Goal: Task Accomplishment & Management: Manage account settings

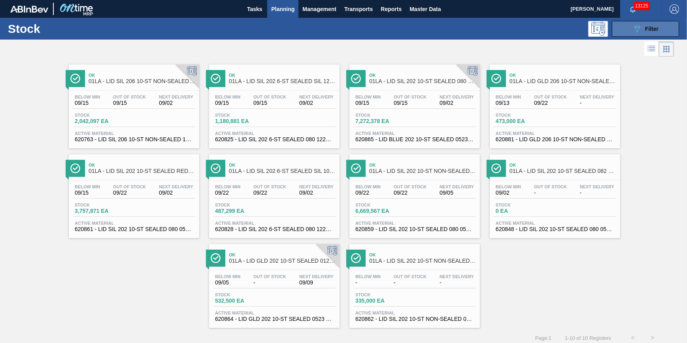
click at [638, 32] on icon "089F7B8B-B2A5-4AFE-B5C0-19BA573D28AC" at bounding box center [636, 28] width 9 height 9
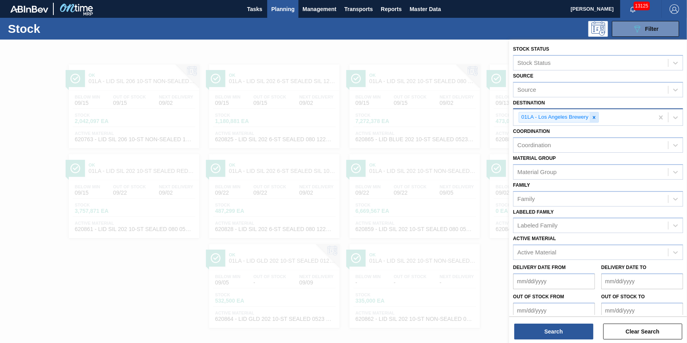
click at [594, 115] on icon at bounding box center [594, 118] width 6 height 6
click at [593, 116] on div "Destination" at bounding box center [590, 116] width 155 height 11
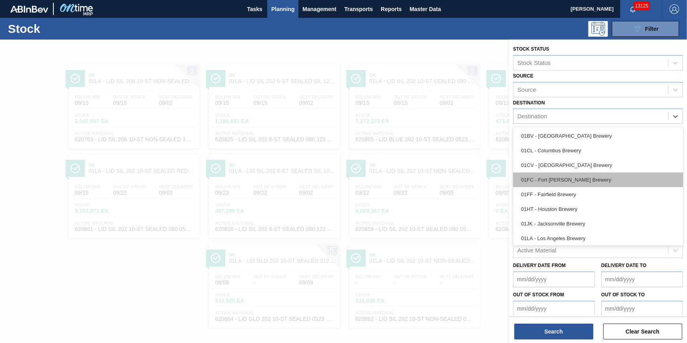
click at [580, 185] on div "01FC - Fort [PERSON_NAME] Brewery" at bounding box center [598, 179] width 170 height 15
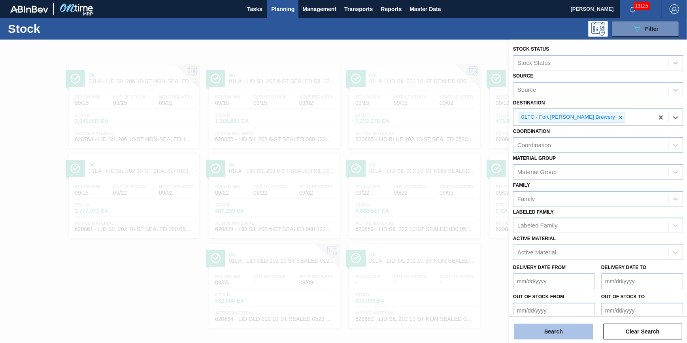
click at [555, 329] on button "Search" at bounding box center [553, 331] width 79 height 16
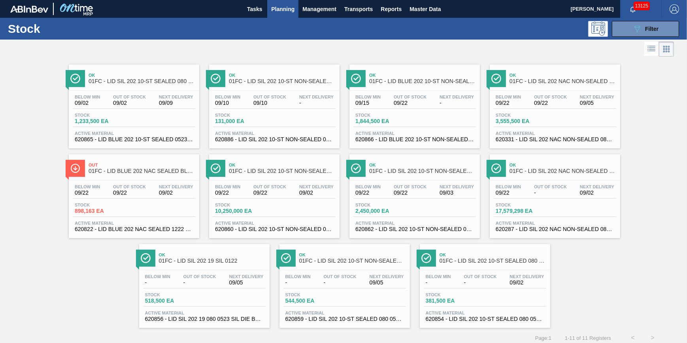
click at [153, 106] on div "Below Min 09/02 Out Of Stock 09/02 Next Delivery 09/09" at bounding box center [134, 101] width 123 height 14
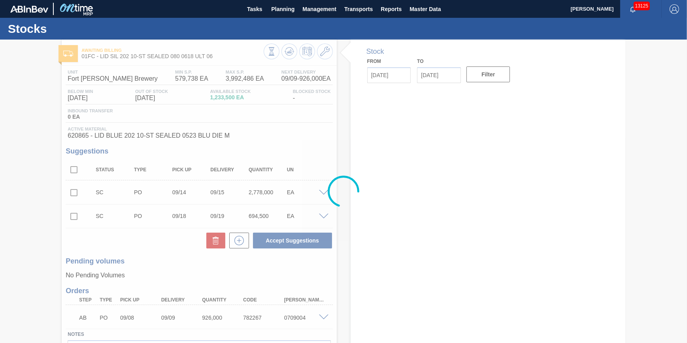
type input "[DATE]"
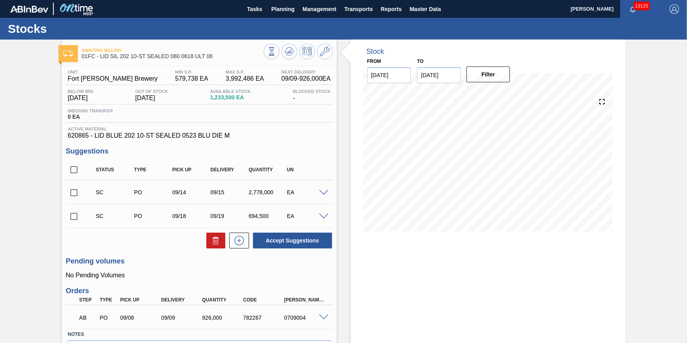
click at [326, 192] on span at bounding box center [323, 193] width 9 height 6
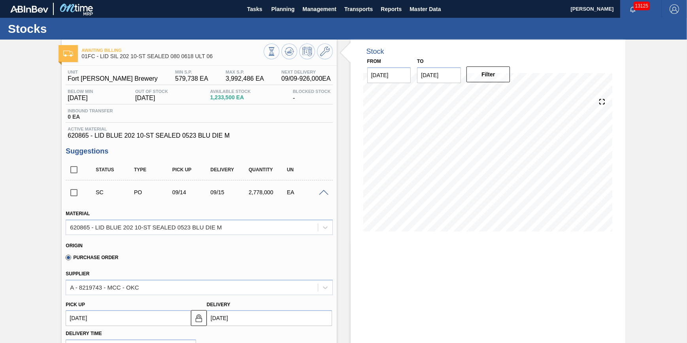
click at [322, 194] on span at bounding box center [323, 193] width 9 height 6
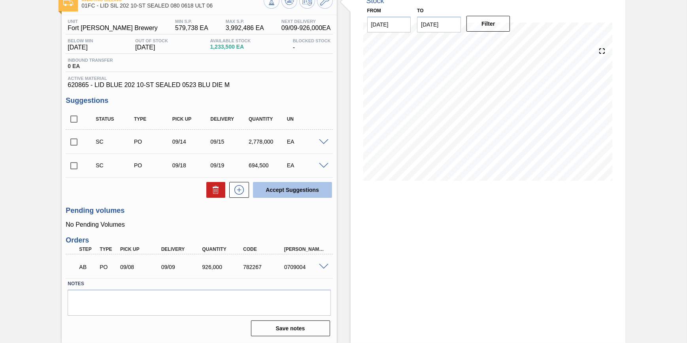
scroll to position [53, 0]
click at [324, 166] on span at bounding box center [323, 166] width 9 height 6
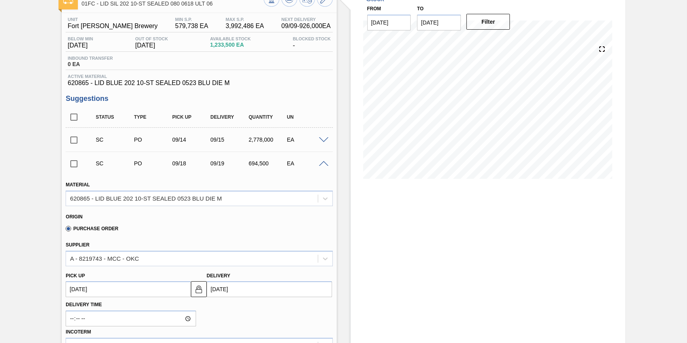
click at [324, 167] on span at bounding box center [323, 164] width 9 height 6
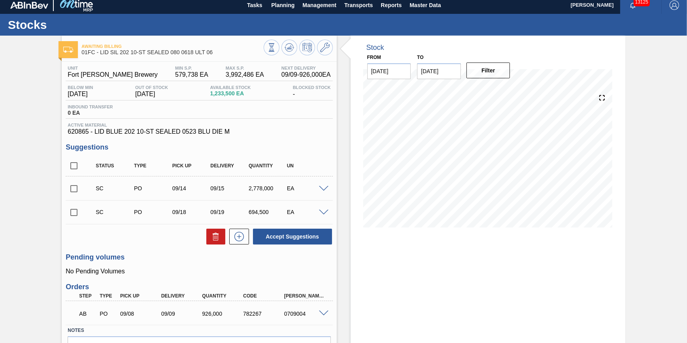
scroll to position [0, 0]
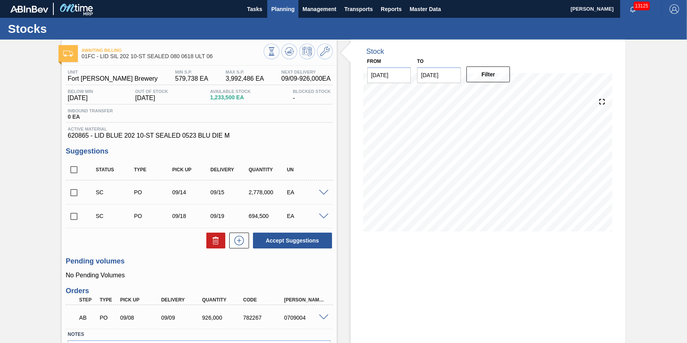
click at [283, 12] on span "Planning" at bounding box center [282, 8] width 23 height 9
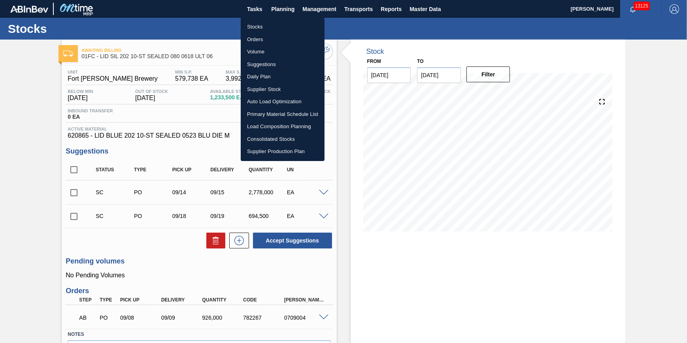
drag, startPoint x: 193, startPoint y: 12, endPoint x: 150, endPoint y: 1, distance: 44.8
click at [193, 12] on div at bounding box center [343, 171] width 687 height 343
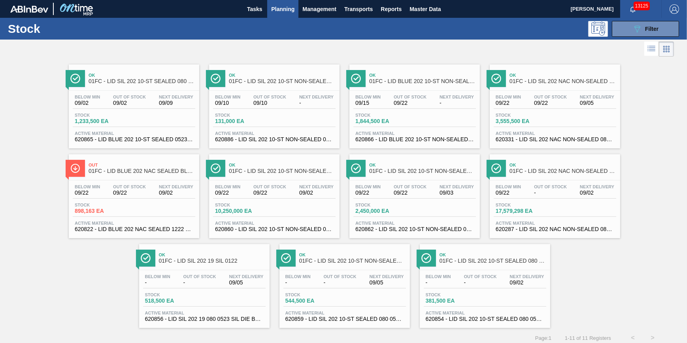
click at [390, 105] on div "Below Min 09/15 Out Of Stock 09/22 Next Delivery -" at bounding box center [414, 101] width 123 height 14
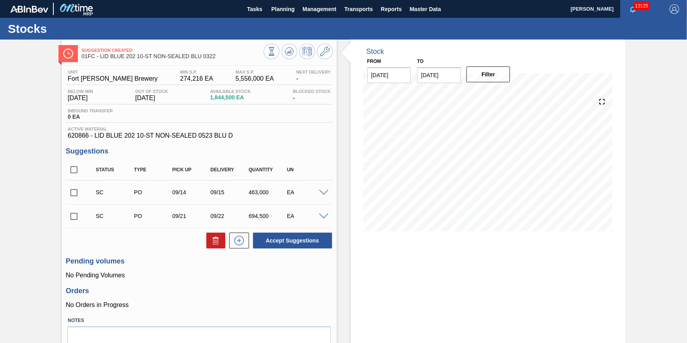
click at [323, 217] on span at bounding box center [323, 216] width 9 height 6
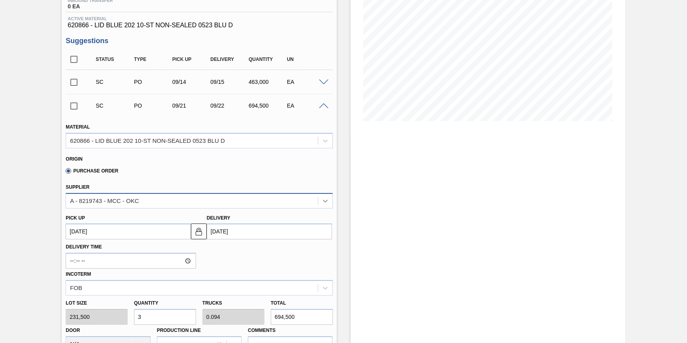
scroll to position [107, 0]
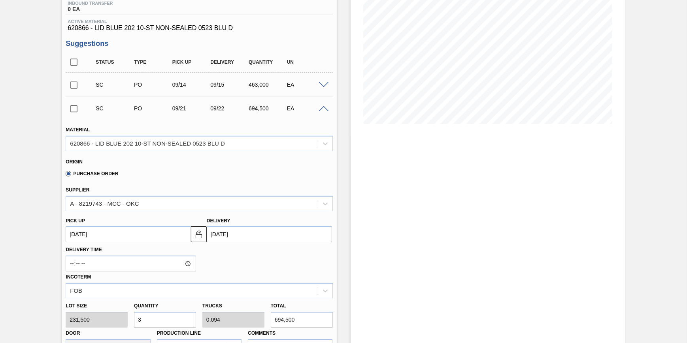
click at [319, 85] on span at bounding box center [323, 85] width 9 height 6
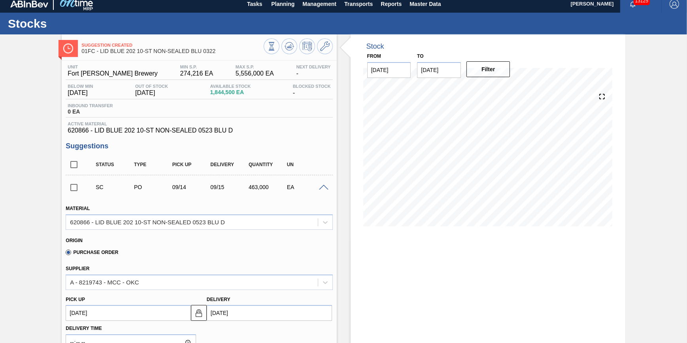
scroll to position [0, 0]
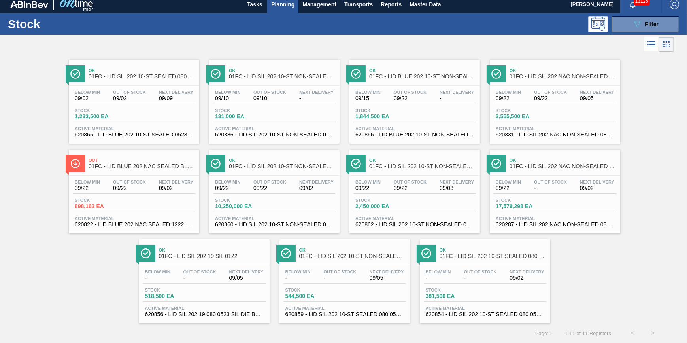
scroll to position [7, 0]
click at [499, 273] on div "Below Min - Out Of Stock - Next Delivery 09/02" at bounding box center [485, 276] width 123 height 14
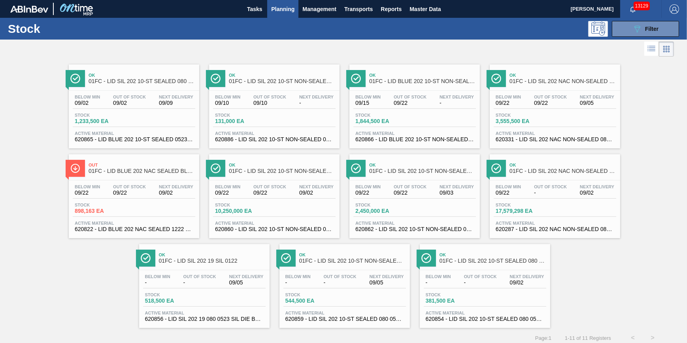
click at [285, 11] on span "Planning" at bounding box center [282, 8] width 23 height 9
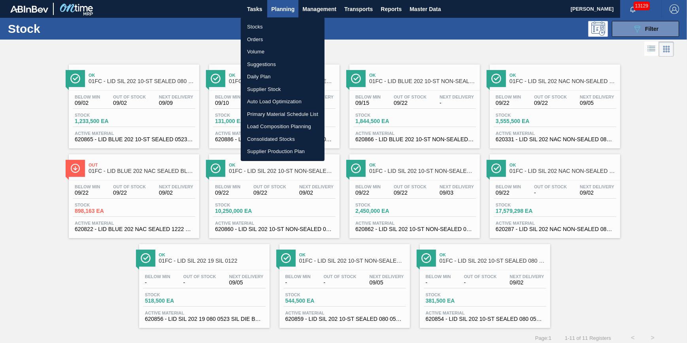
click at [505, 53] on div at bounding box center [343, 171] width 687 height 343
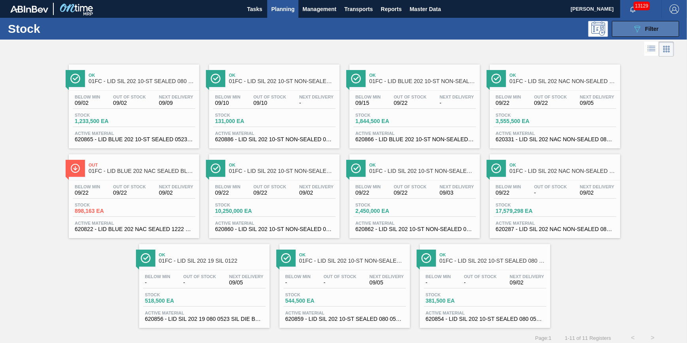
click at [663, 25] on button "089F7B8B-B2A5-4AFE-B5C0-19BA573D28AC Filter" at bounding box center [645, 29] width 67 height 16
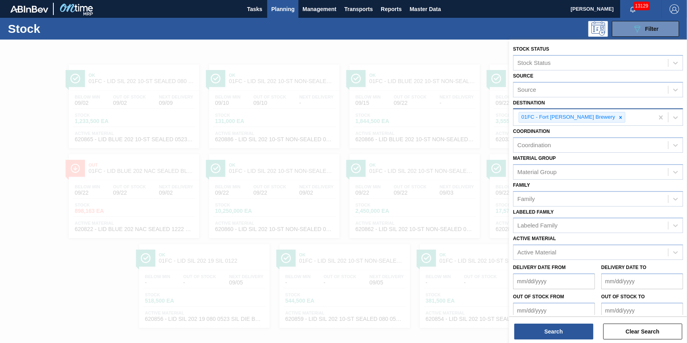
click at [627, 115] on input "Destination" at bounding box center [627, 117] width 1 height 7
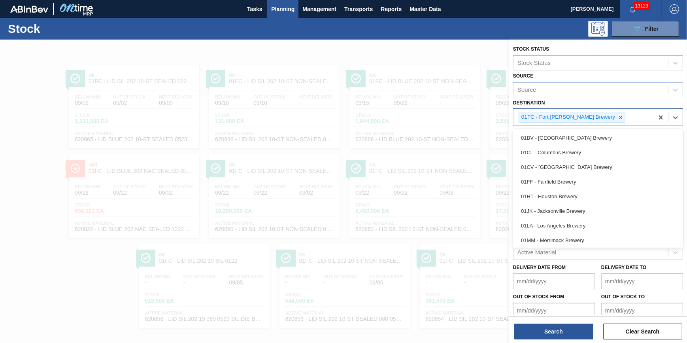
click at [597, 117] on div "01FC - Fort [PERSON_NAME] Brewery" at bounding box center [583, 117] width 140 height 16
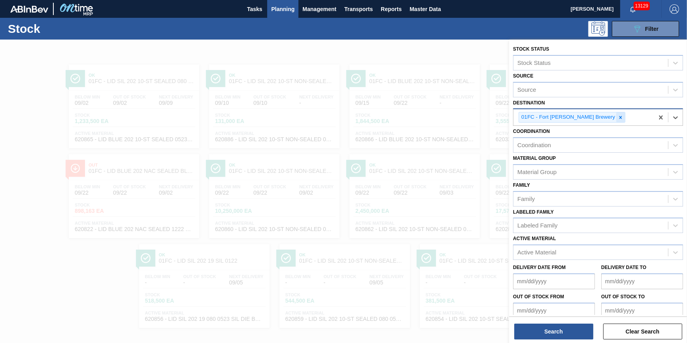
click at [618, 118] on icon at bounding box center [621, 118] width 6 height 6
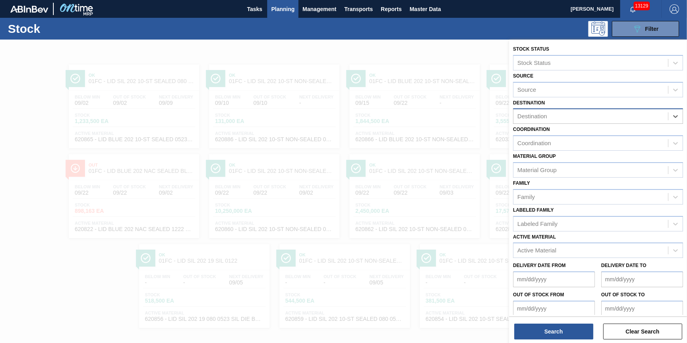
click at [593, 118] on div "Destination" at bounding box center [590, 116] width 155 height 11
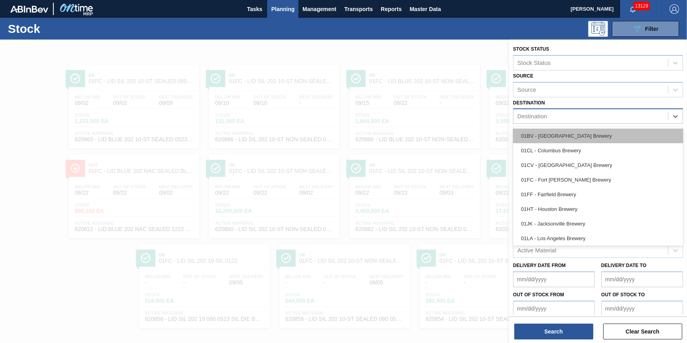
click at [579, 135] on div "01BV - [GEOGRAPHIC_DATA] Brewery" at bounding box center [598, 135] width 170 height 15
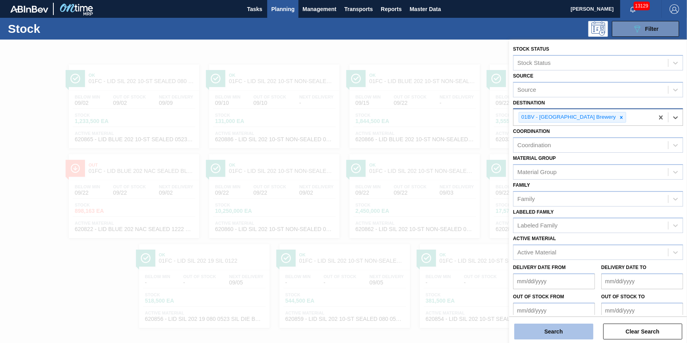
click at [568, 330] on button "Search" at bounding box center [553, 331] width 79 height 16
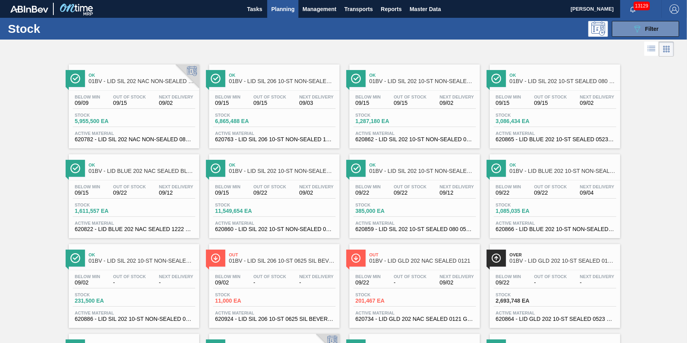
click at [287, 111] on div "Below Min 09/15 Out Of Stock 09/15 Next Delivery 09/03 Stock 6,865,488 EA Activ…" at bounding box center [274, 117] width 130 height 54
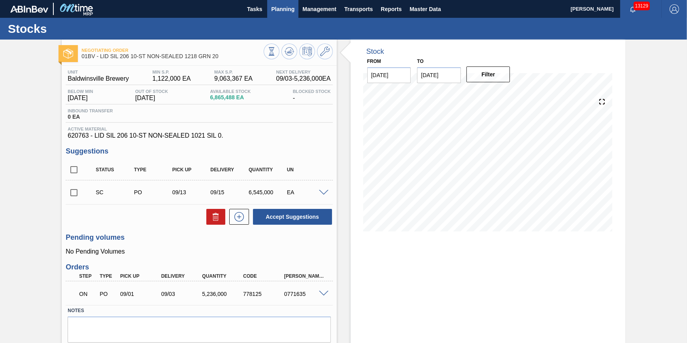
click at [274, 14] on button "Planning" at bounding box center [282, 9] width 31 height 18
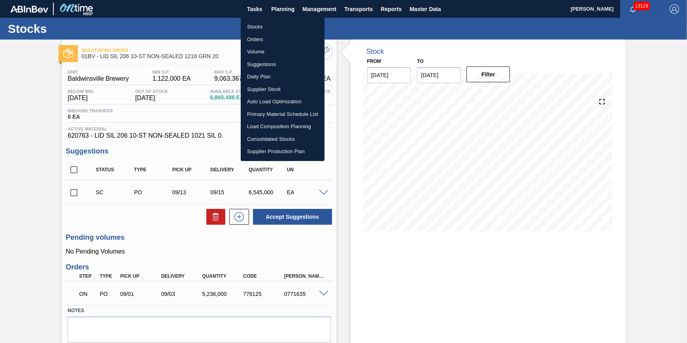
click at [270, 25] on li "Stocks" at bounding box center [283, 27] width 84 height 13
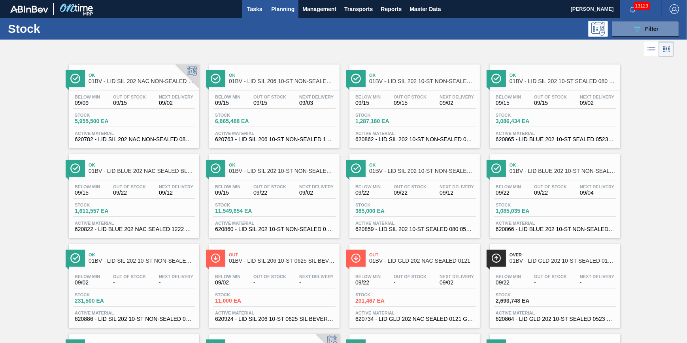
click at [254, 11] on span "Tasks" at bounding box center [254, 8] width 17 height 9
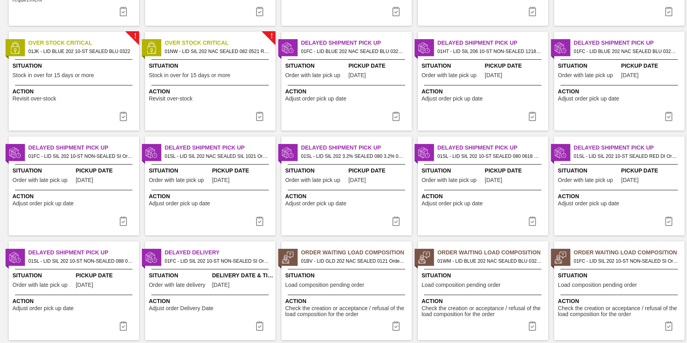
scroll to position [154, 0]
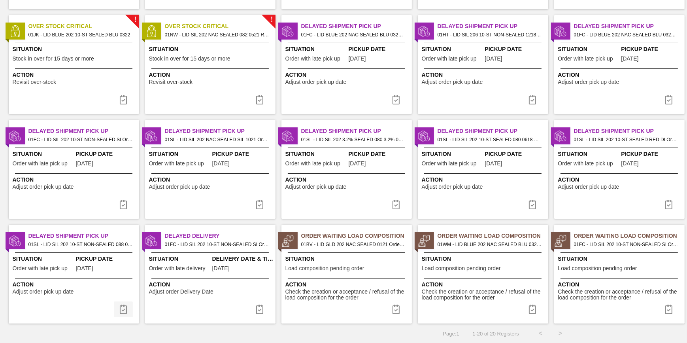
click at [123, 311] on img at bounding box center [123, 308] width 9 height 9
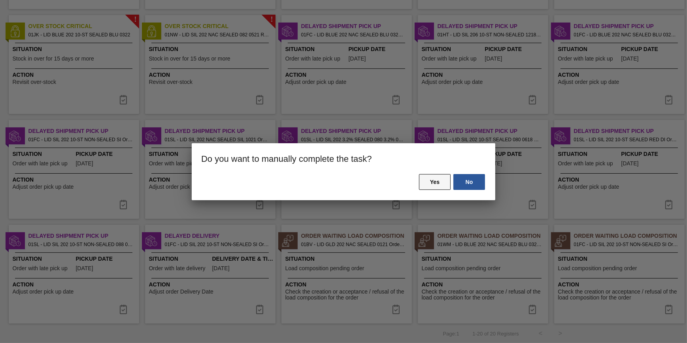
click at [435, 185] on button "Yes" at bounding box center [435, 182] width 32 height 16
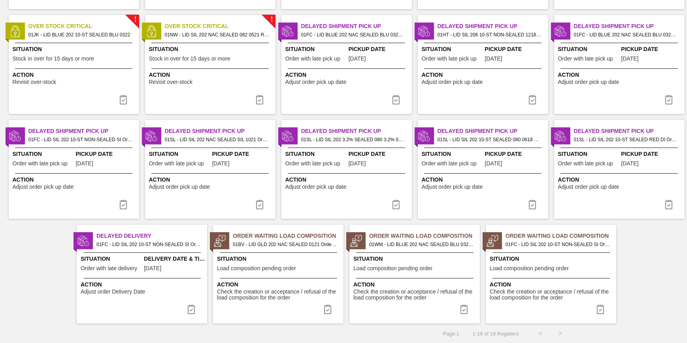
drag, startPoint x: 191, startPoint y: 310, endPoint x: 198, endPoint y: 304, distance: 9.3
click at [191, 310] on img at bounding box center [191, 308] width 9 height 9
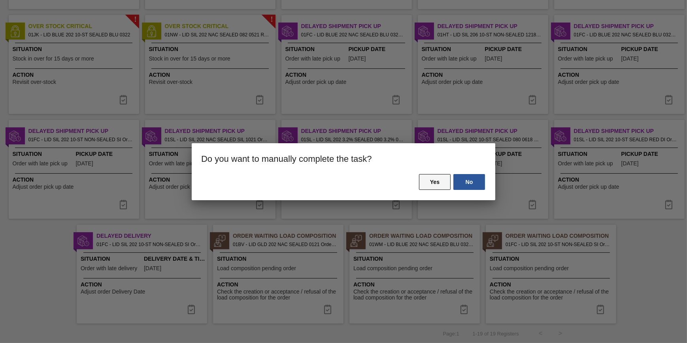
click at [437, 181] on button "Yes" at bounding box center [435, 182] width 32 height 16
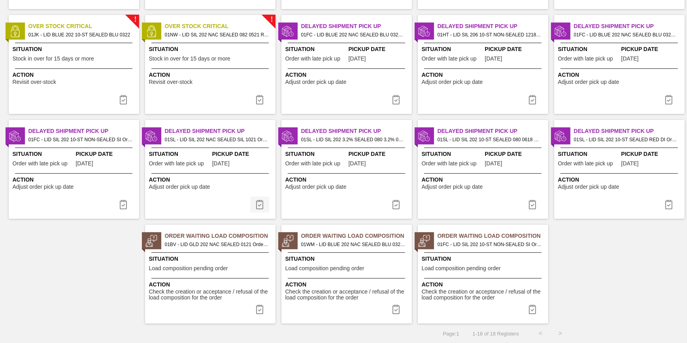
click at [257, 196] on button at bounding box center [259, 204] width 19 height 16
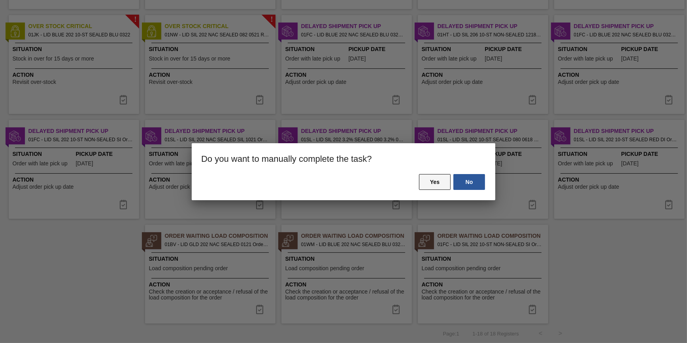
click at [424, 181] on button "Yes" at bounding box center [435, 182] width 32 height 16
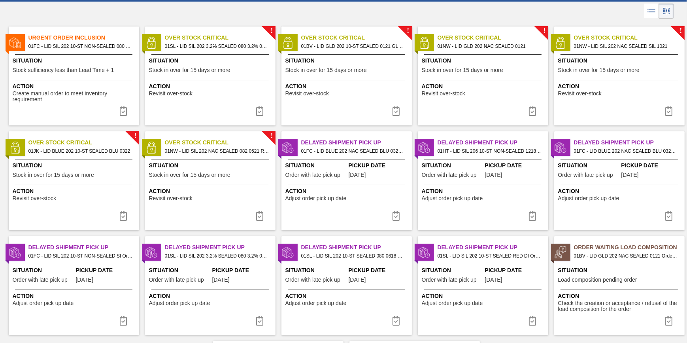
scroll to position [143, 0]
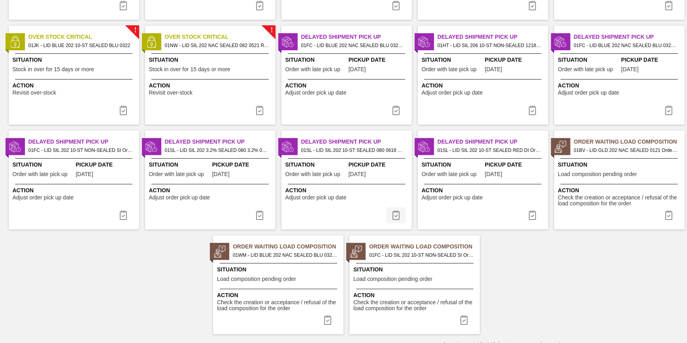
click at [398, 207] on button at bounding box center [395, 215] width 19 height 16
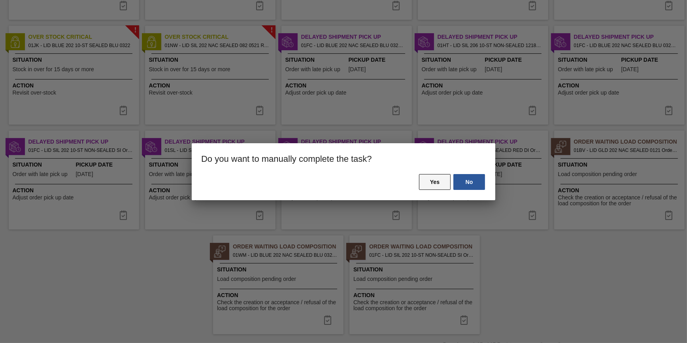
click at [424, 182] on button "Yes" at bounding box center [435, 182] width 32 height 16
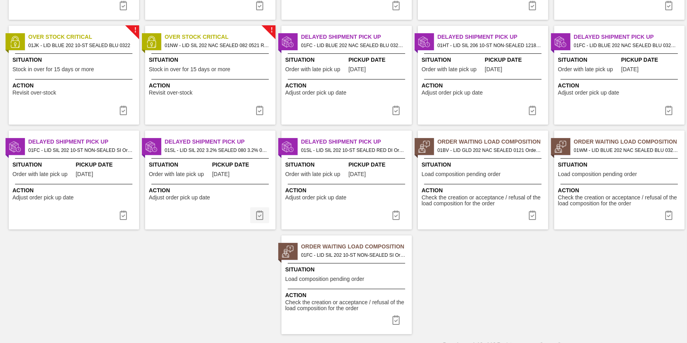
click at [255, 211] on img at bounding box center [259, 214] width 9 height 9
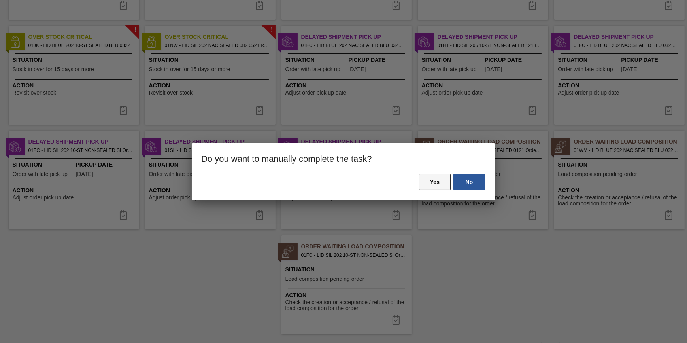
click at [443, 177] on button "Yes" at bounding box center [435, 182] width 32 height 16
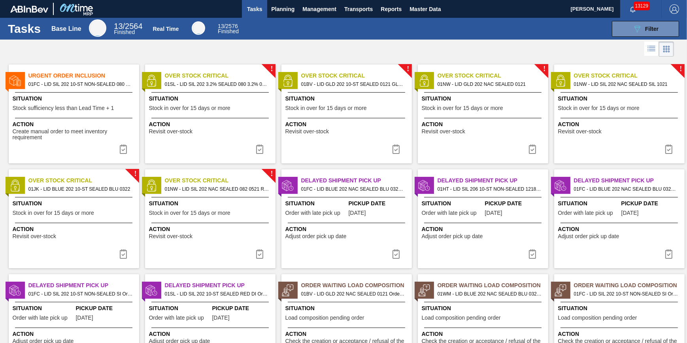
scroll to position [49, 0]
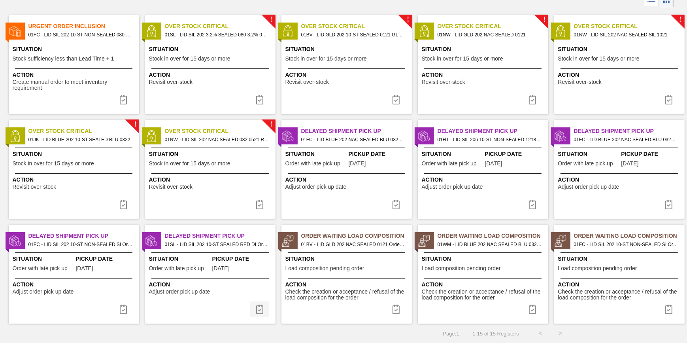
click at [262, 307] on img at bounding box center [259, 308] width 9 height 9
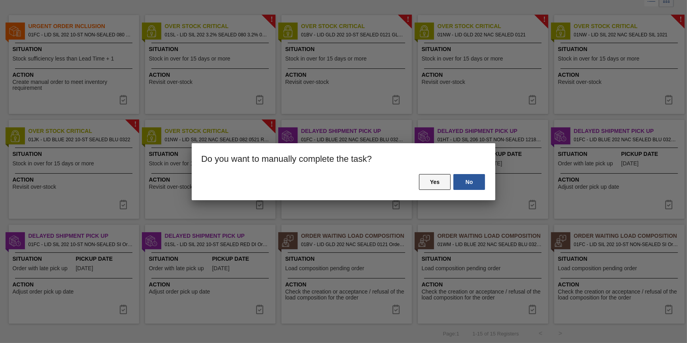
click at [434, 187] on button "Yes" at bounding box center [435, 182] width 32 height 16
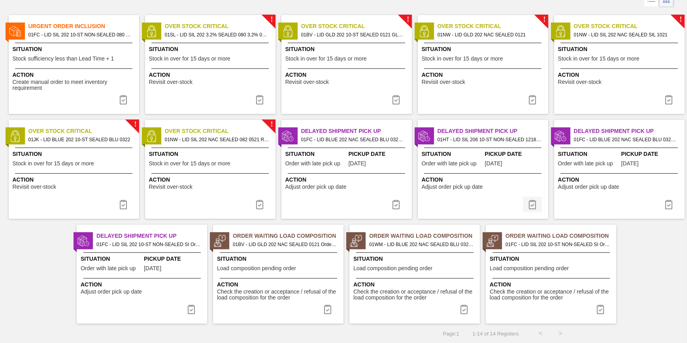
click at [537, 202] on button at bounding box center [532, 204] width 19 height 16
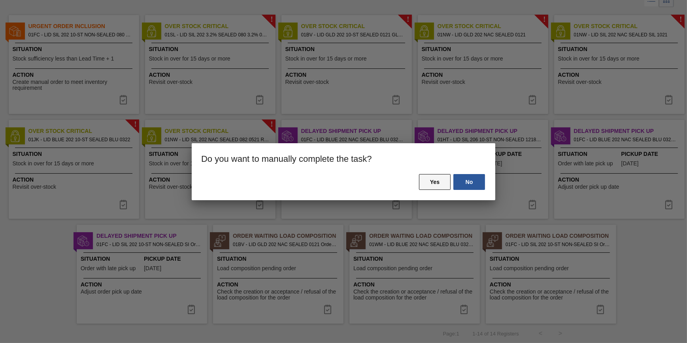
click at [434, 181] on button "Yes" at bounding box center [435, 182] width 32 height 16
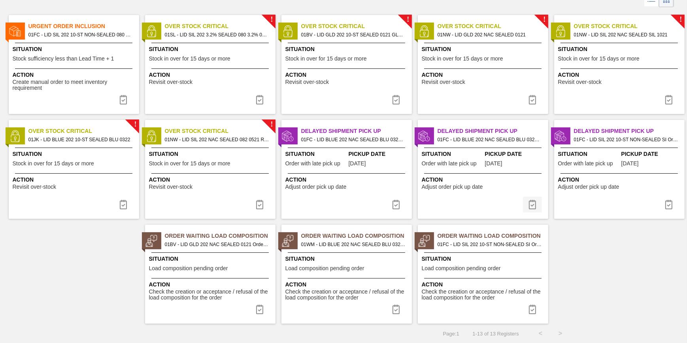
click at [533, 198] on button at bounding box center [532, 204] width 19 height 16
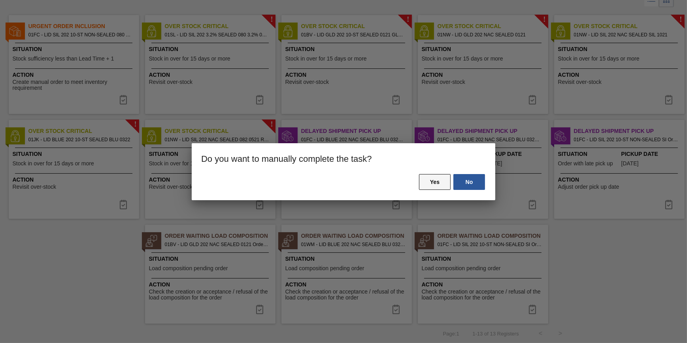
click at [432, 178] on button "Yes" at bounding box center [435, 182] width 32 height 16
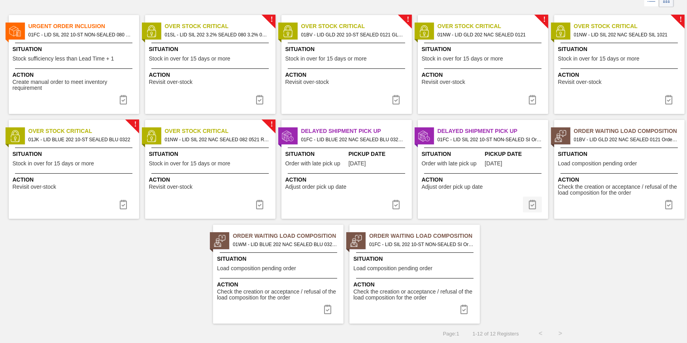
click at [537, 204] on button at bounding box center [532, 204] width 19 height 16
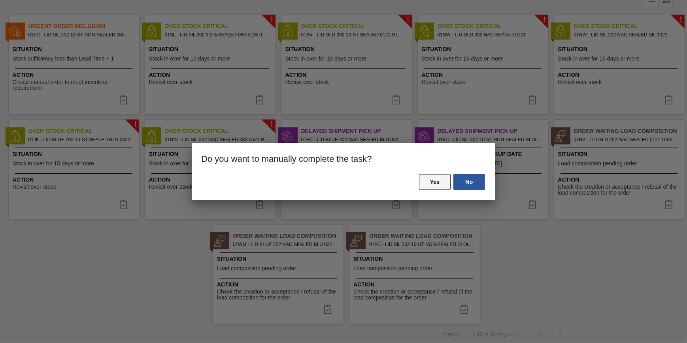
click at [437, 183] on button "Yes" at bounding box center [435, 182] width 32 height 16
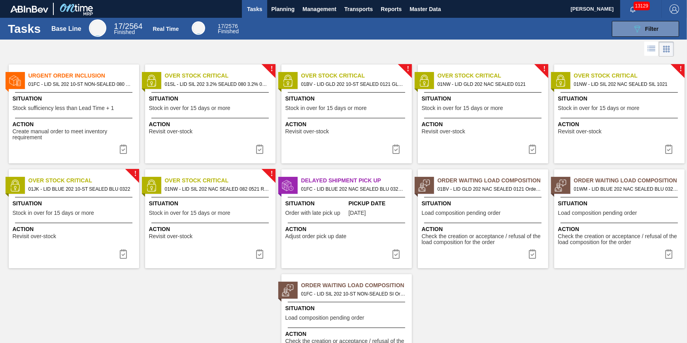
scroll to position [0, 0]
click at [285, 10] on span "Planning" at bounding box center [282, 8] width 23 height 9
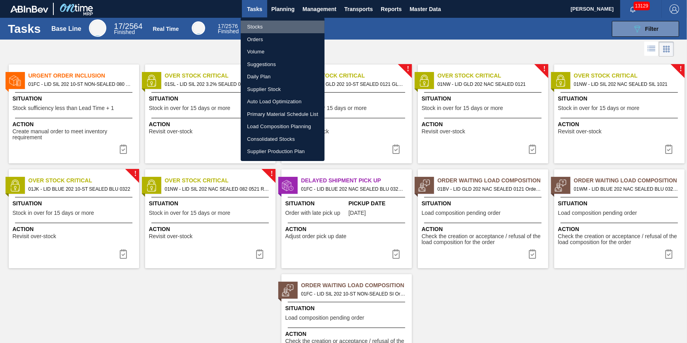
click at [278, 26] on li "Stocks" at bounding box center [283, 27] width 84 height 13
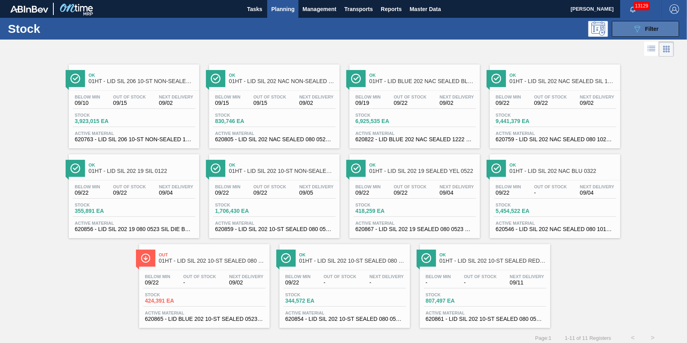
click at [630, 36] on button "089F7B8B-B2A5-4AFE-B5C0-19BA573D28AC Filter" at bounding box center [645, 29] width 67 height 16
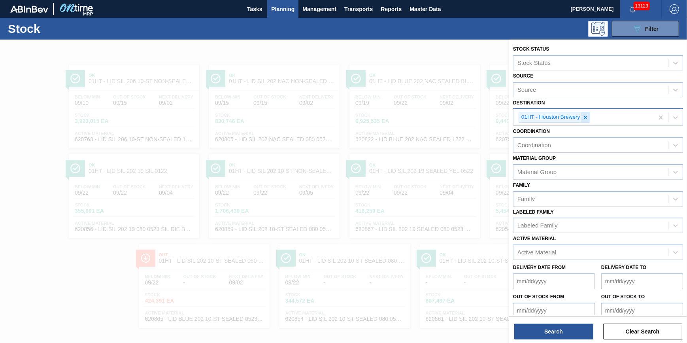
click at [587, 115] on icon at bounding box center [586, 118] width 6 height 6
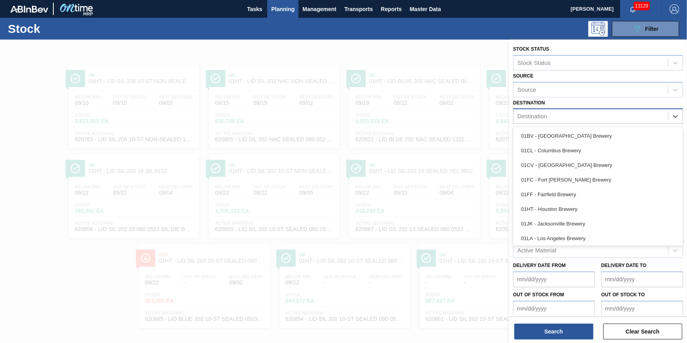
click at [586, 116] on div "Destination" at bounding box center [590, 116] width 155 height 11
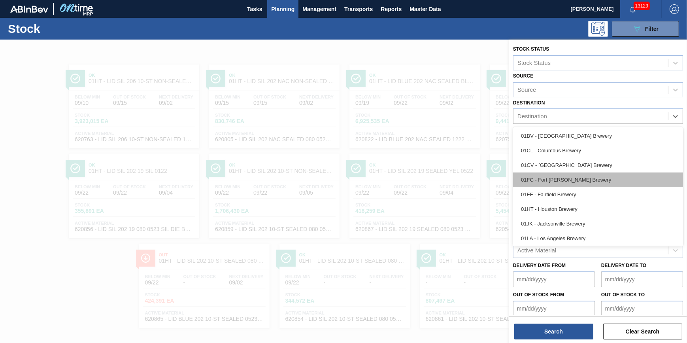
click at [561, 179] on div "01FC - Fort [PERSON_NAME] Brewery" at bounding box center [598, 179] width 170 height 15
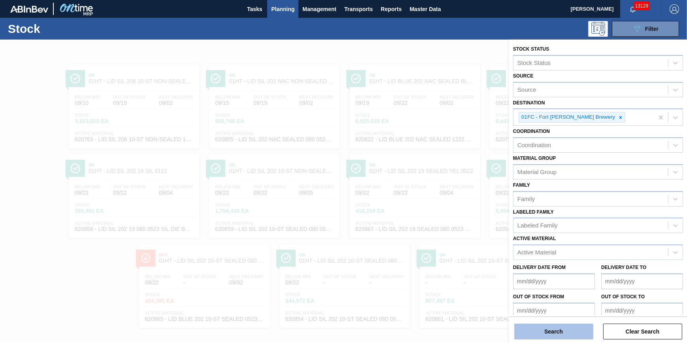
click at [549, 335] on button "Search" at bounding box center [553, 331] width 79 height 16
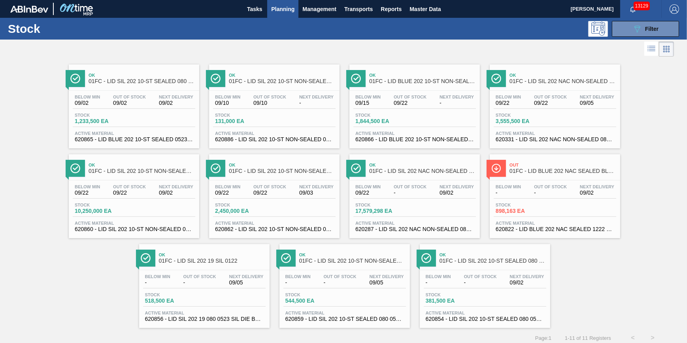
click at [181, 104] on span "09/02" at bounding box center [176, 103] width 34 height 6
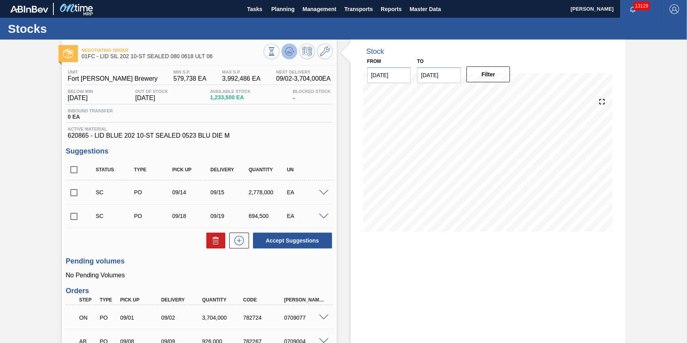
click at [292, 55] on icon at bounding box center [289, 51] width 9 height 9
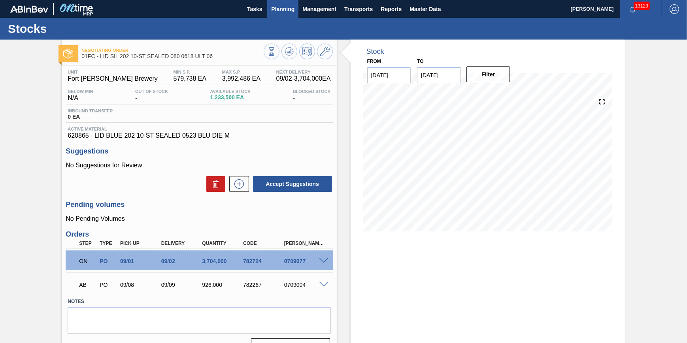
click at [277, 14] on button "Planning" at bounding box center [282, 9] width 31 height 18
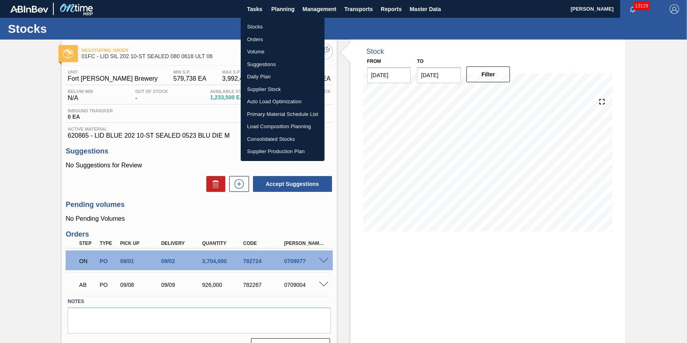
click at [283, 125] on li "Load Composition Planning" at bounding box center [283, 126] width 84 height 13
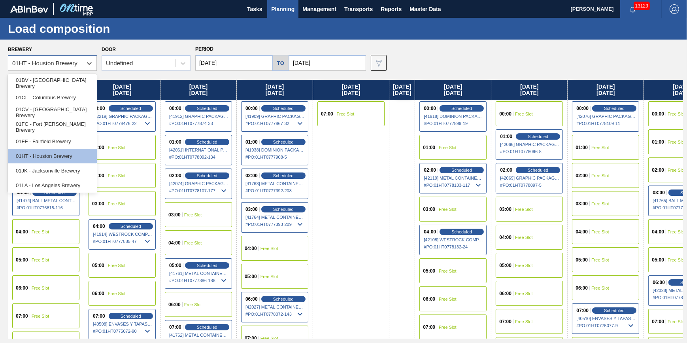
click at [73, 64] on div "01HT - Houston Brewery" at bounding box center [44, 63] width 65 height 7
click at [57, 124] on div "01FC - Fort [PERSON_NAME] Brewery" at bounding box center [52, 126] width 89 height 15
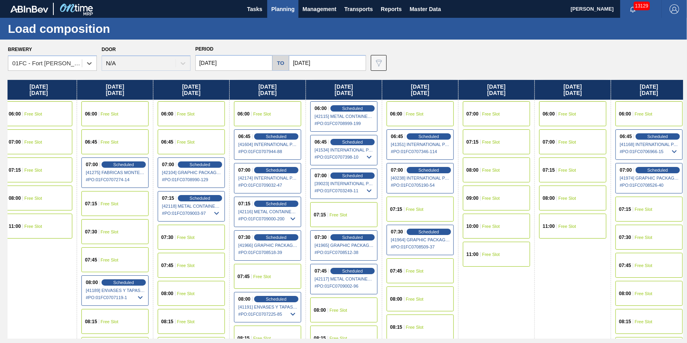
scroll to position [0, 392]
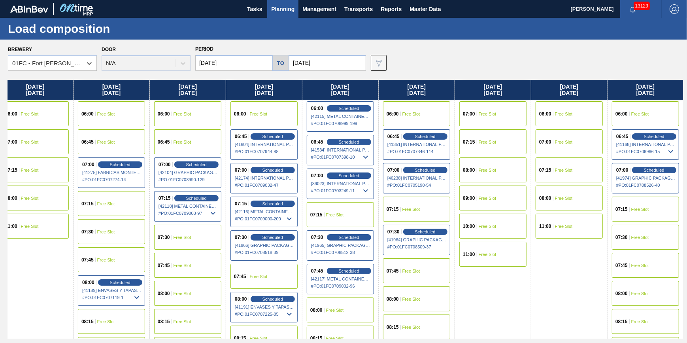
drag, startPoint x: 348, startPoint y: 205, endPoint x: 2, endPoint y: 219, distance: 346.5
click at [2, 219] on div "Brewery option 01FC - Fort Collins Brewery, selected. Select is focused ,type t…" at bounding box center [343, 191] width 687 height 303
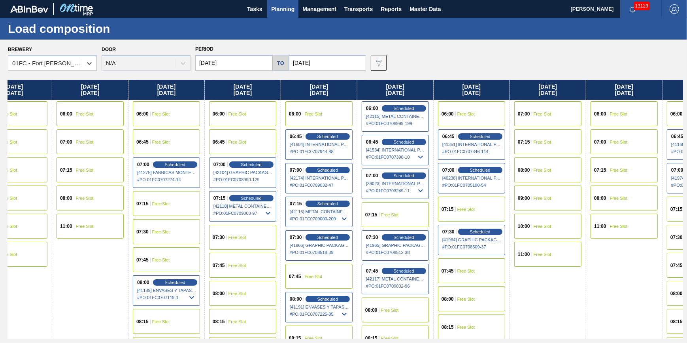
scroll to position [0, 337]
drag, startPoint x: 142, startPoint y: 140, endPoint x: 203, endPoint y: 151, distance: 61.3
click at [203, 151] on div "Tuesday 09/02/2025 06:00 Scheduled [41755] METAL CONTAINER CORPORATION - 000821…" at bounding box center [345, 209] width 675 height 258
click at [240, 199] on span "Scheduled" at bounding box center [250, 197] width 23 height 5
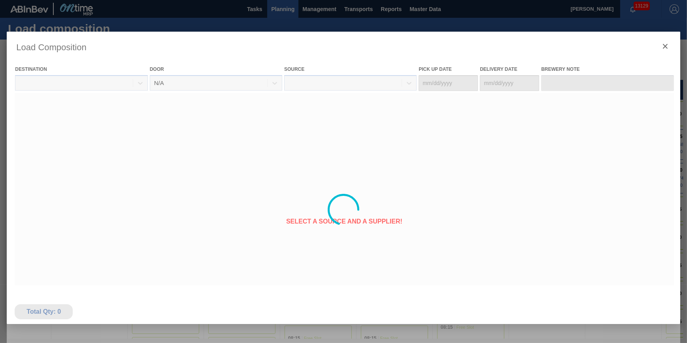
type Date "[DATE]"
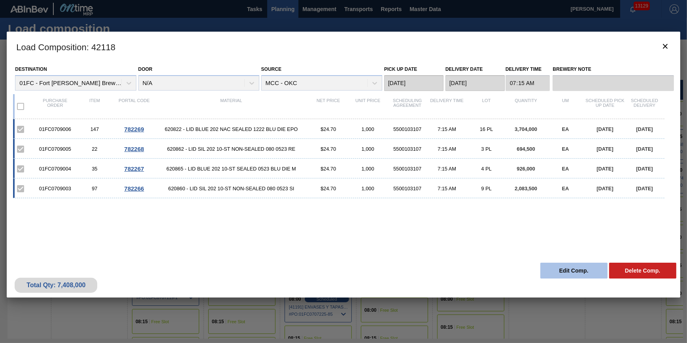
click at [551, 270] on button "Edit Comp." at bounding box center [573, 270] width 67 height 16
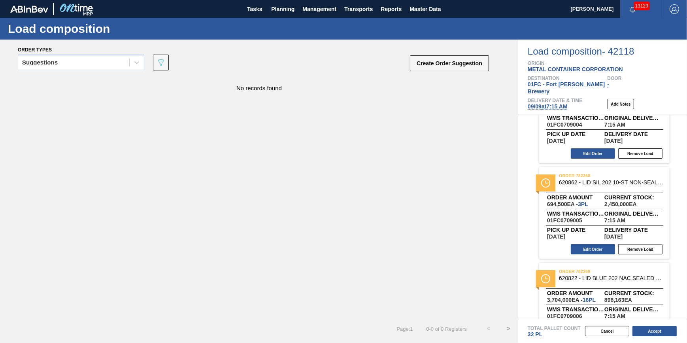
scroll to position [177, 0]
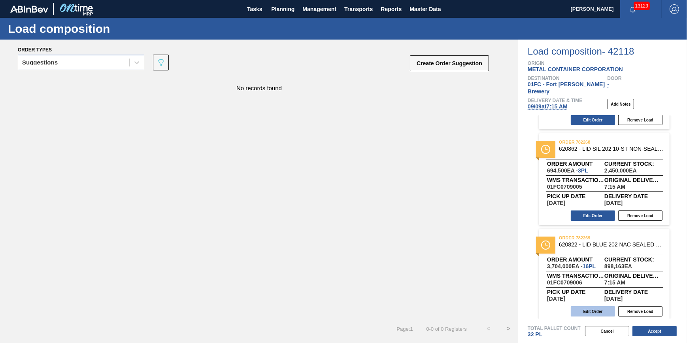
click at [598, 306] on button "Edit Order" at bounding box center [593, 311] width 44 height 10
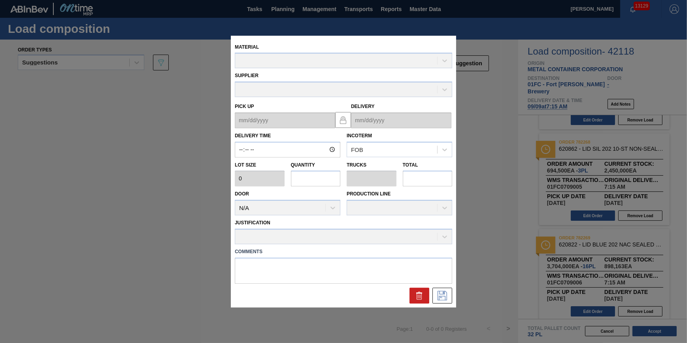
type input "07:15:00"
type input "231,500"
type input "16"
type input "0.5"
type input "3,704,000"
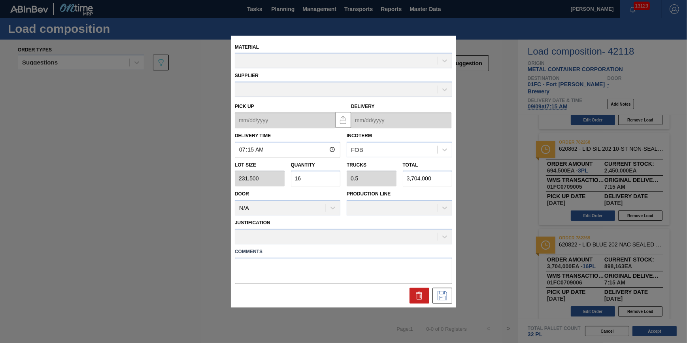
type up "[DATE]"
type input "[DATE]"
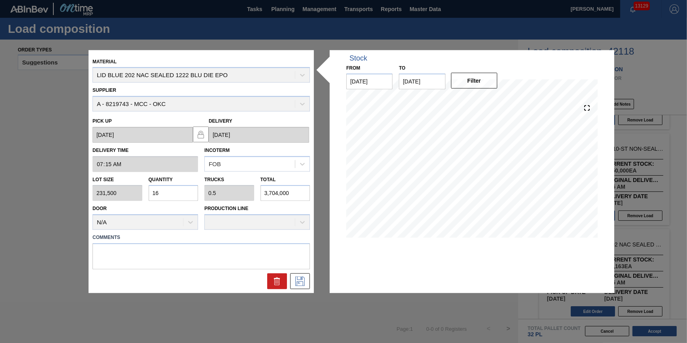
click at [178, 190] on input "16" at bounding box center [174, 193] width 50 height 16
type input "1"
type input "0.031"
type input "231,500"
type input "14"
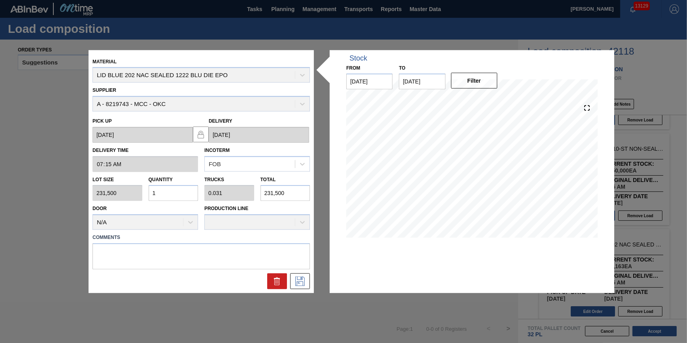
type input "0.438"
type input "3,241,000"
type input "14"
click at [303, 280] on icon at bounding box center [300, 280] width 13 height 9
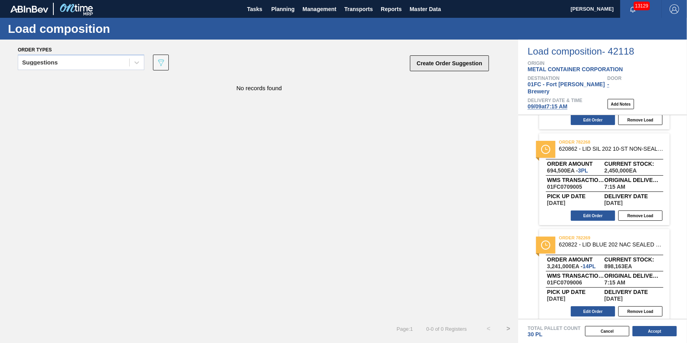
click at [428, 64] on button "Create Order Suggestion" at bounding box center [449, 63] width 79 height 16
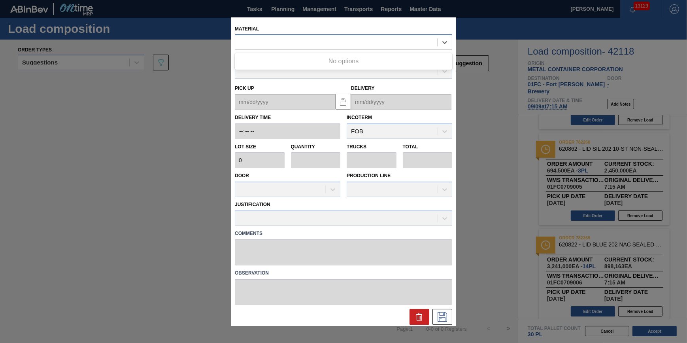
click at [327, 39] on div at bounding box center [336, 42] width 202 height 11
type input "620886"
click at [330, 53] on div "000000000000620886 - LID SIL 202 10-ST NON-SEALED 080 0524 PN" at bounding box center [343, 62] width 217 height 18
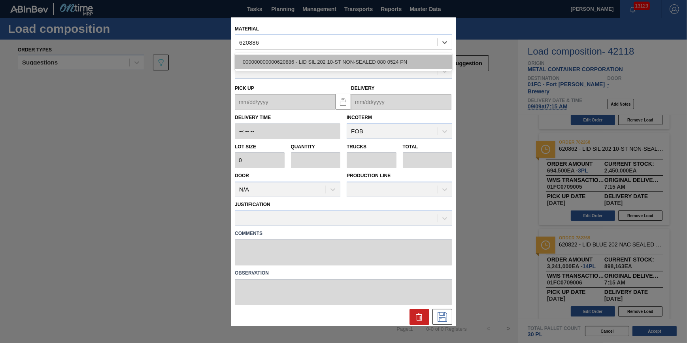
click at [330, 55] on div "000000000000620886 - LID SIL 202 10-ST NON-SEALED 080 0524 PN" at bounding box center [343, 62] width 217 height 15
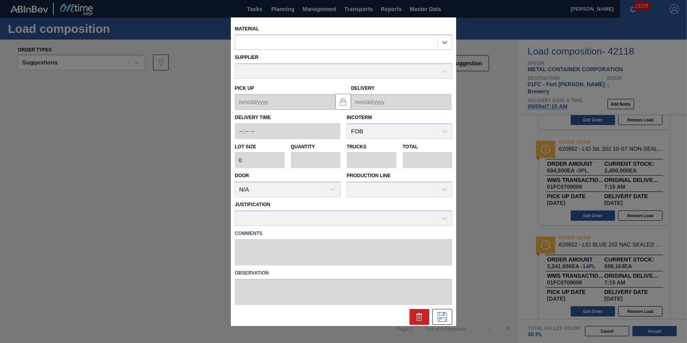
type input "231,500"
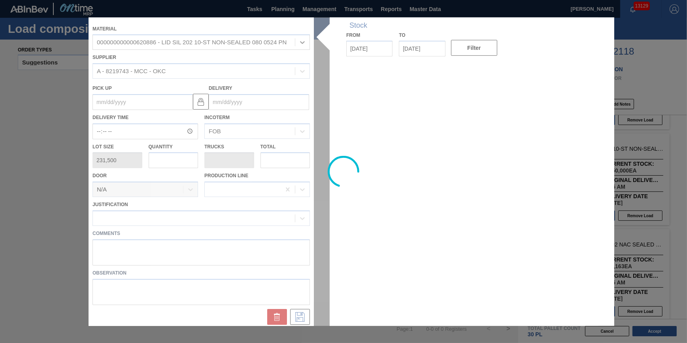
click at [185, 160] on div at bounding box center [344, 171] width 510 height 308
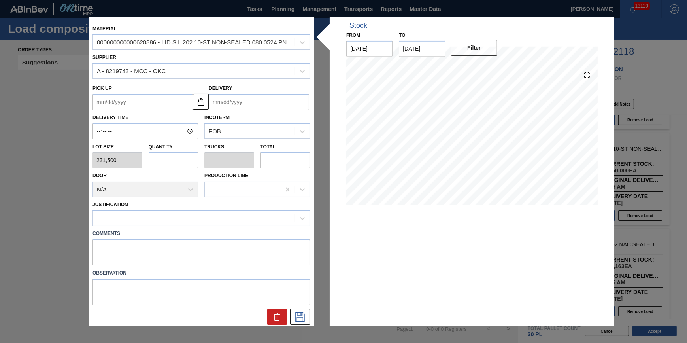
click at [166, 159] on input "text" at bounding box center [174, 160] width 50 height 16
type input "2"
type input "0.063"
type input "463,000"
type input "2"
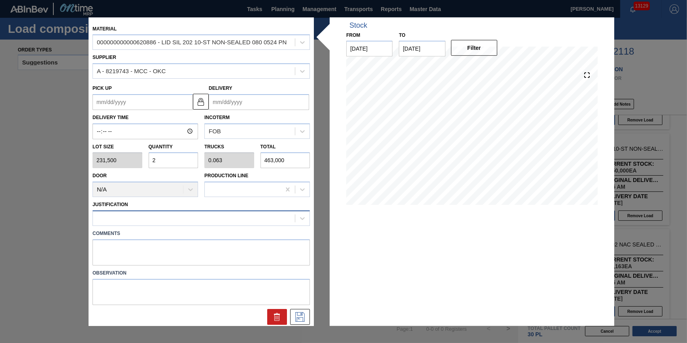
click at [177, 214] on div at bounding box center [194, 217] width 202 height 11
type input "other"
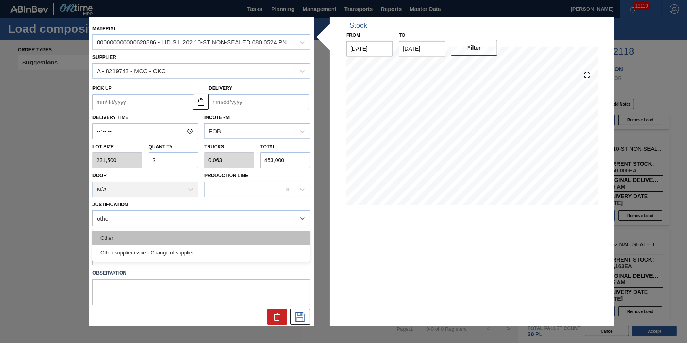
click at [175, 230] on div "Other" at bounding box center [200, 237] width 217 height 15
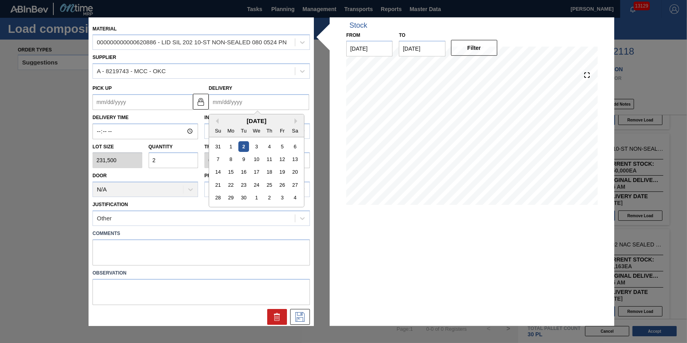
click at [258, 104] on input "Delivery" at bounding box center [259, 102] width 100 height 16
click at [296, 202] on div "28 29 30 1 2 3 4" at bounding box center [256, 197] width 90 height 13
click at [296, 201] on div "4" at bounding box center [295, 197] width 11 height 11
type up "10/03/2025"
type input "[DATE]"
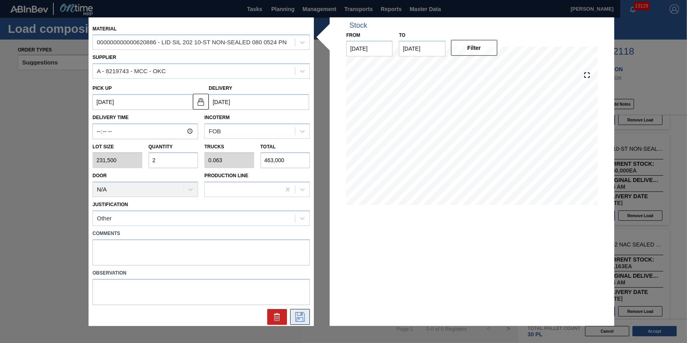
click at [298, 317] on icon at bounding box center [300, 316] width 13 height 9
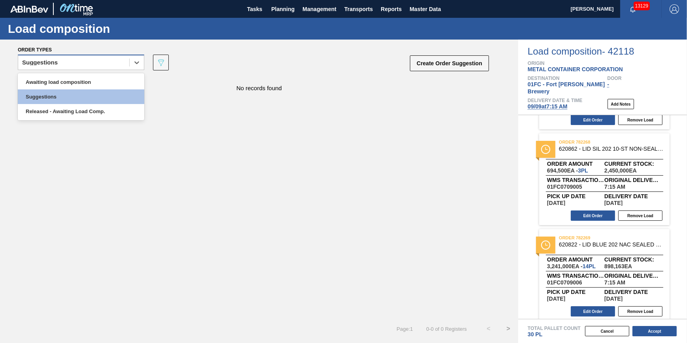
click at [118, 63] on div "Suggestions" at bounding box center [73, 62] width 111 height 11
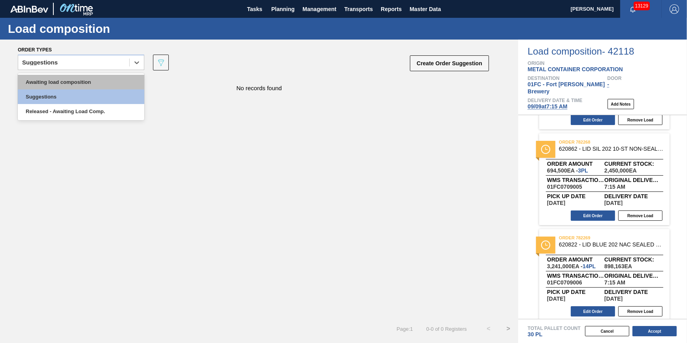
click at [115, 78] on div "Awaiting load composition" at bounding box center [81, 82] width 126 height 15
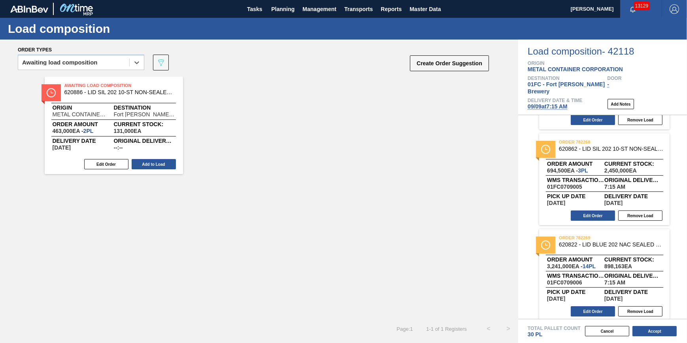
click at [155, 158] on div "Edit Order Add to Load" at bounding box center [111, 164] width 132 height 12
click at [158, 162] on button "Add to Load" at bounding box center [154, 164] width 44 height 10
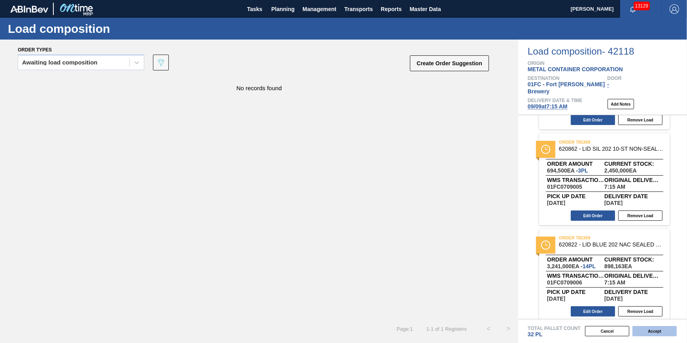
click at [648, 330] on button "Accept" at bounding box center [654, 331] width 44 height 10
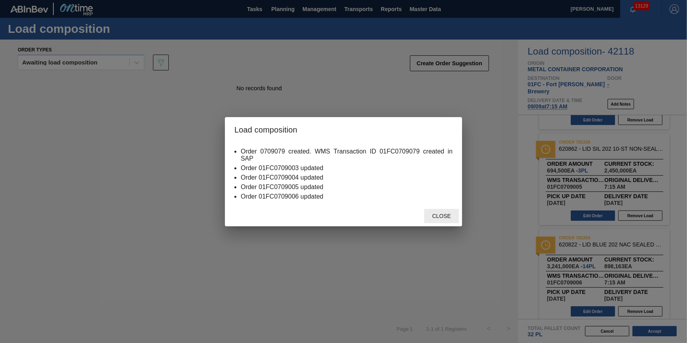
click at [432, 212] on div "Close" at bounding box center [441, 216] width 35 height 15
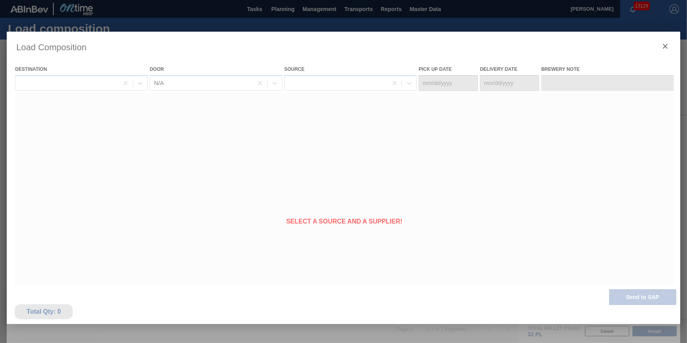
type Date "[DATE]"
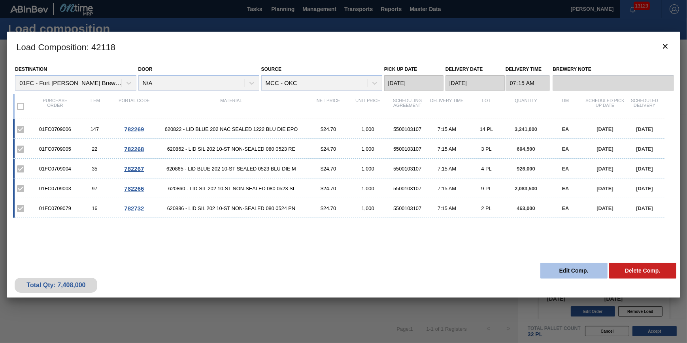
click at [562, 269] on button "Edit Comp." at bounding box center [573, 270] width 67 height 16
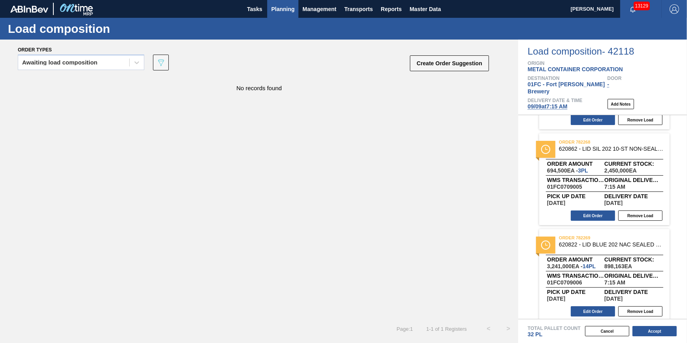
click at [277, 16] on button "Planning" at bounding box center [282, 9] width 31 height 18
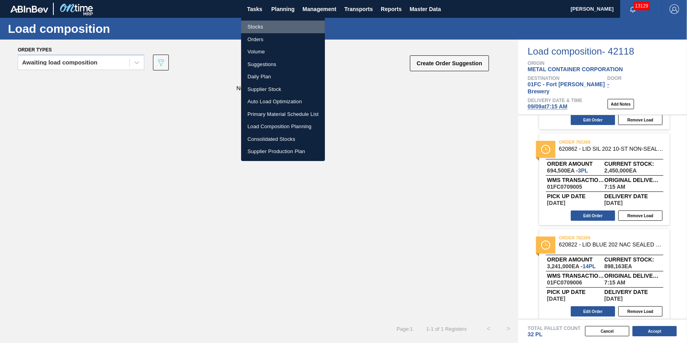
click at [273, 30] on li "Stocks" at bounding box center [283, 27] width 84 height 13
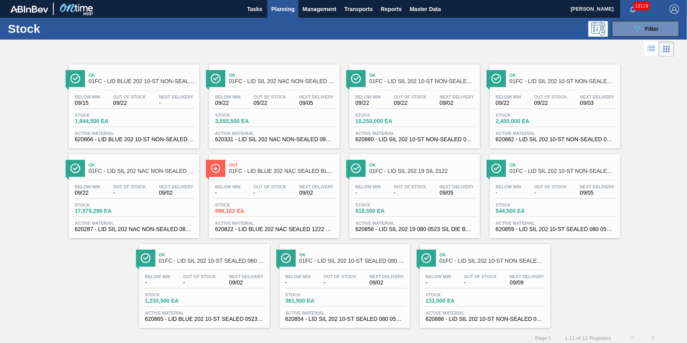
click at [237, 279] on span "Next Delivery" at bounding box center [246, 276] width 34 height 5
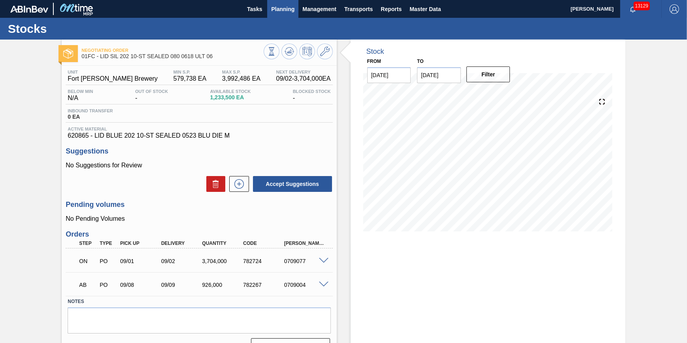
click at [287, 14] on button "Planning" at bounding box center [282, 9] width 31 height 18
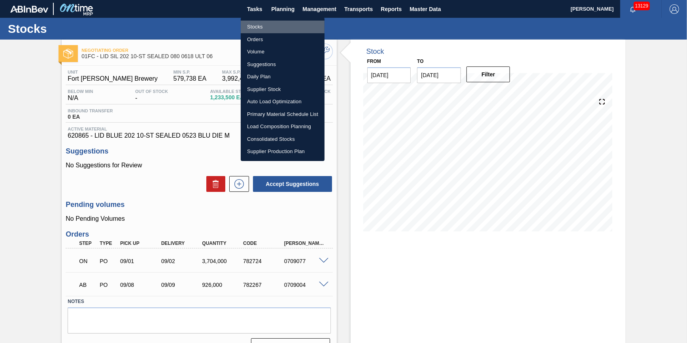
click at [290, 28] on li "Stocks" at bounding box center [283, 27] width 84 height 13
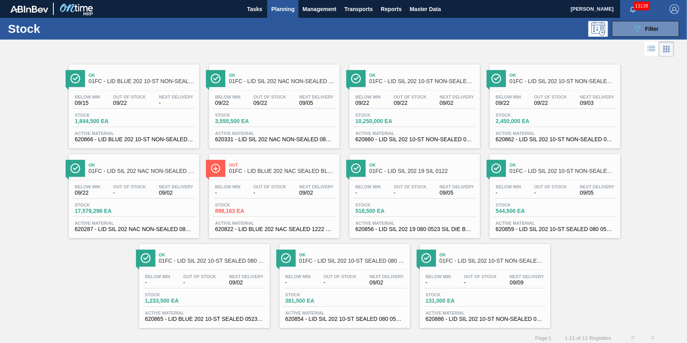
click at [281, 16] on button "Planning" at bounding box center [282, 9] width 31 height 18
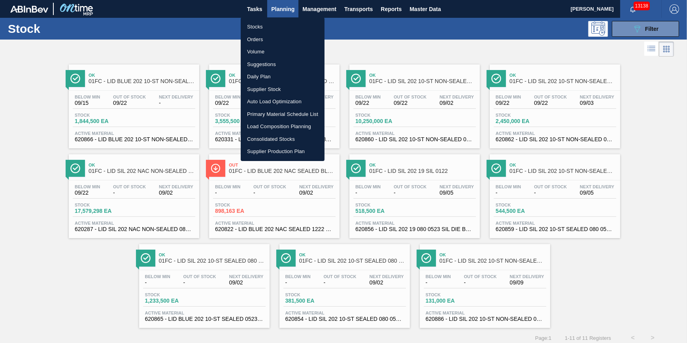
click at [269, 27] on li "Stocks" at bounding box center [283, 27] width 84 height 13
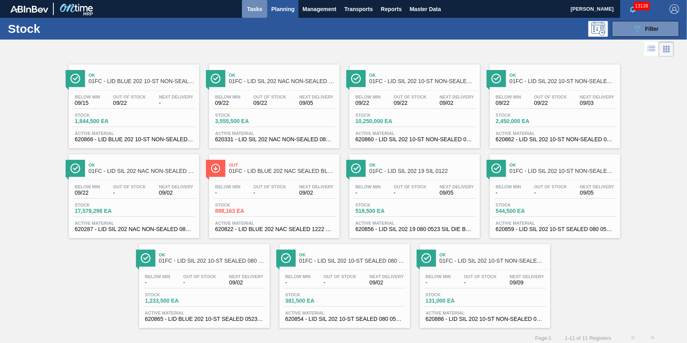
click at [257, 6] on span "Tasks" at bounding box center [254, 8] width 17 height 9
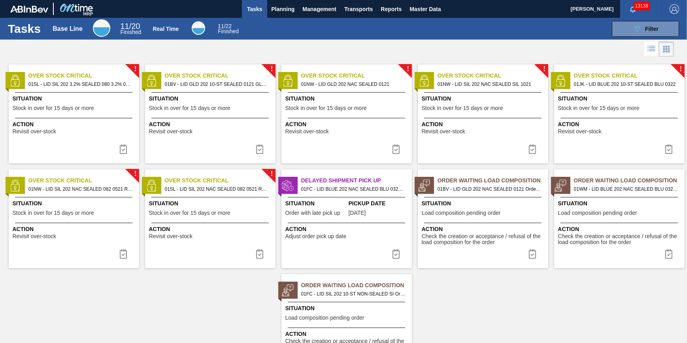
click at [501, 222] on div at bounding box center [482, 222] width 117 height 0
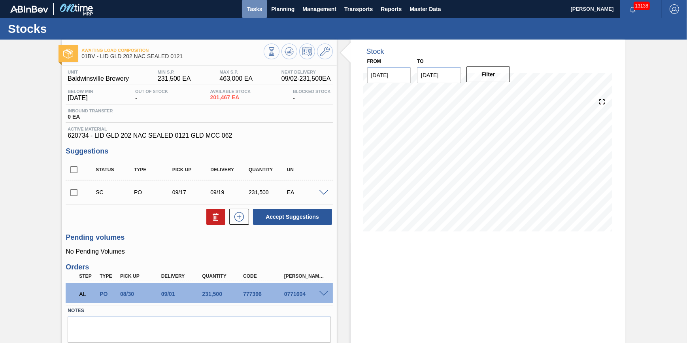
click at [247, 14] on button "Tasks" at bounding box center [254, 9] width 25 height 18
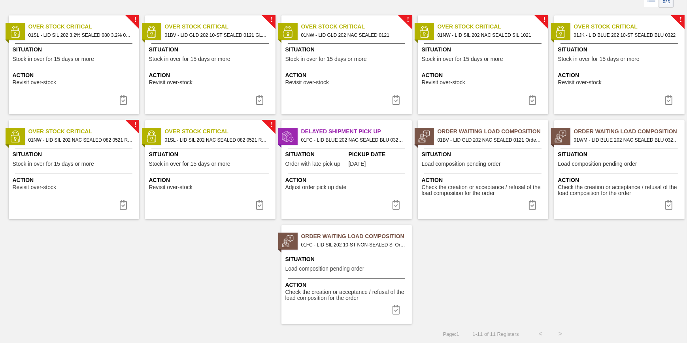
scroll to position [49, 0]
click at [613, 173] on div "Action Check the creation or acceptance / refusal of the load composition for t…" at bounding box center [619, 184] width 130 height 23
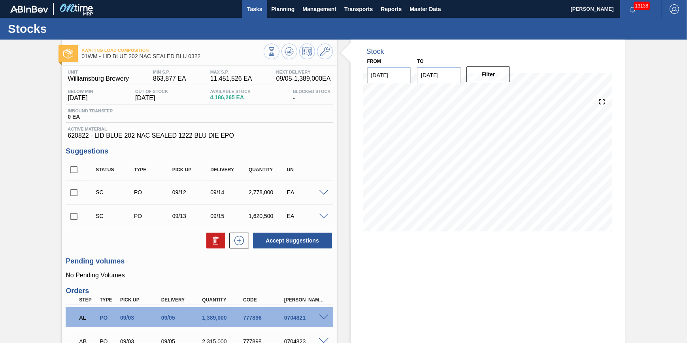
click at [252, 14] on button "Tasks" at bounding box center [254, 9] width 25 height 18
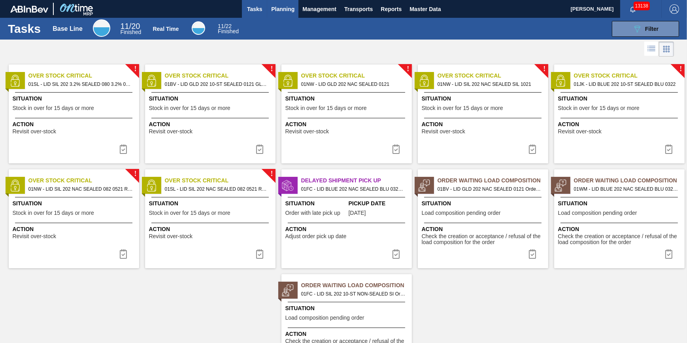
click at [280, 11] on span "Planning" at bounding box center [282, 8] width 23 height 9
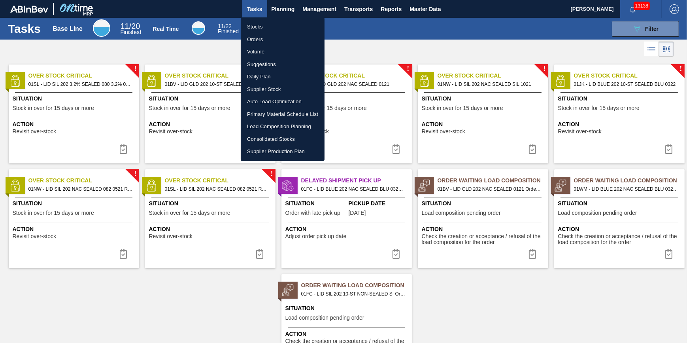
click at [277, 28] on li "Stocks" at bounding box center [283, 27] width 84 height 13
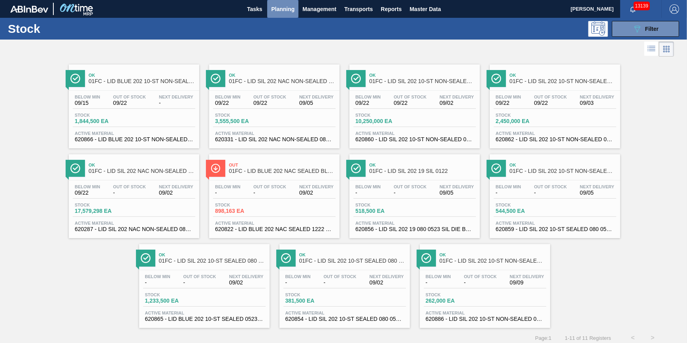
click at [283, 12] on span "Planning" at bounding box center [282, 8] width 23 height 9
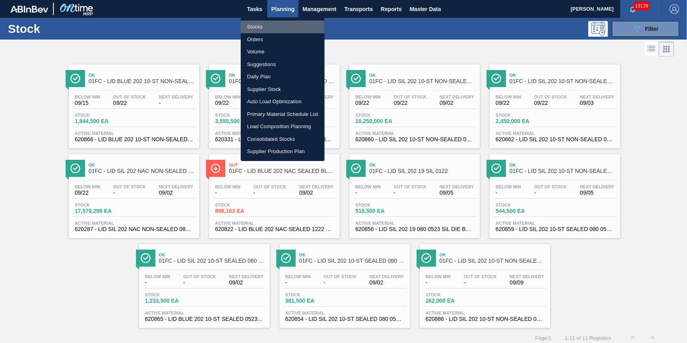
click at [277, 22] on li "Stocks" at bounding box center [283, 27] width 84 height 13
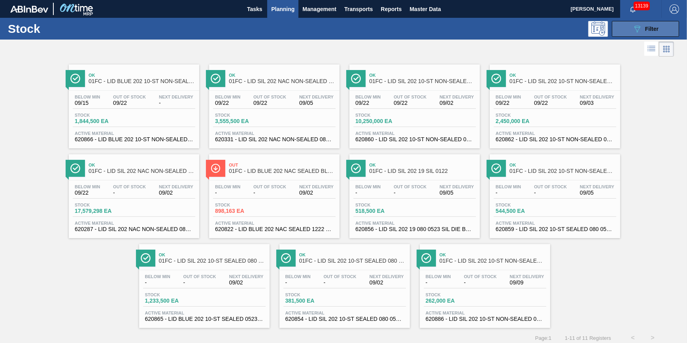
click at [636, 28] on icon "089F7B8B-B2A5-4AFE-B5C0-19BA573D28AC" at bounding box center [636, 28] width 9 height 9
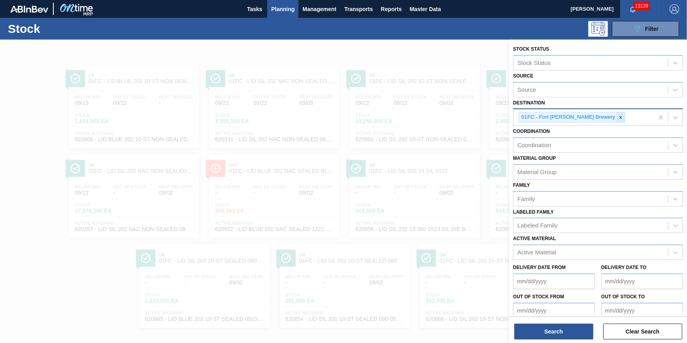
click at [618, 115] on icon at bounding box center [621, 118] width 6 height 6
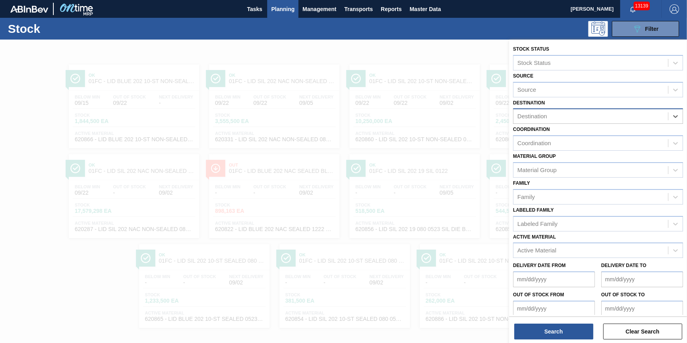
click at [593, 116] on div "Destination" at bounding box center [590, 116] width 155 height 11
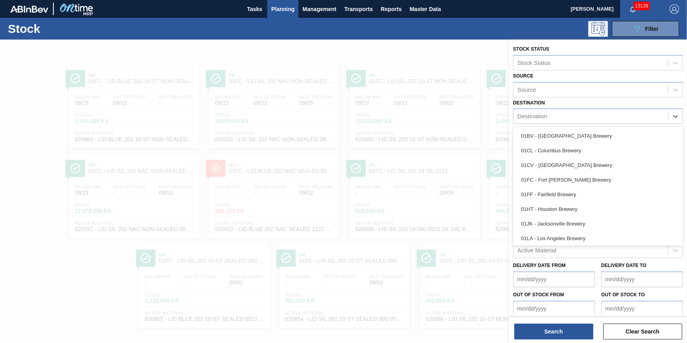
click at [587, 133] on div "01BV - [GEOGRAPHIC_DATA] Brewery" at bounding box center [598, 135] width 170 height 15
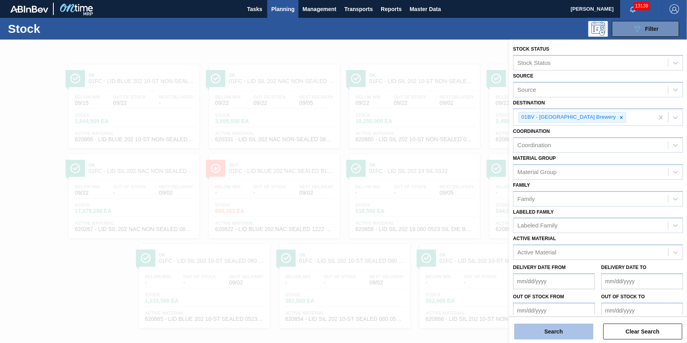
click at [548, 330] on button "Search" at bounding box center [553, 331] width 79 height 16
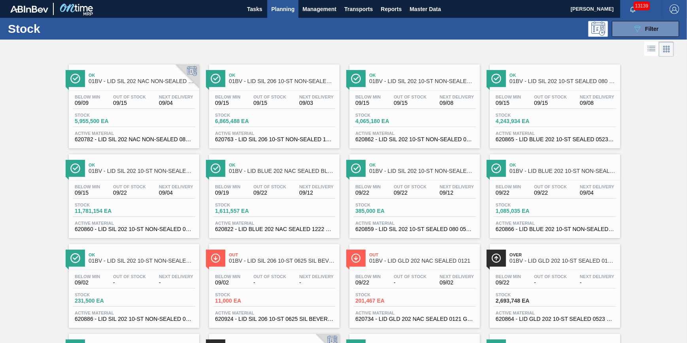
click at [115, 103] on span "09/15" at bounding box center [129, 103] width 33 height 6
click at [271, 112] on div "Below Min 09/15 Out Of Stock 09/15 Next Delivery 09/03 Stock 6,865,488 EA Activ…" at bounding box center [274, 117] width 130 height 54
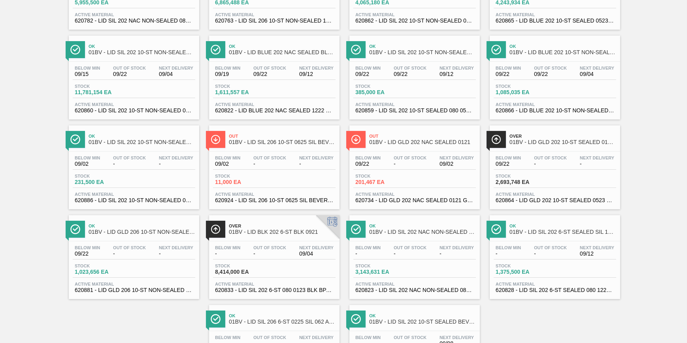
scroll to position [116, 0]
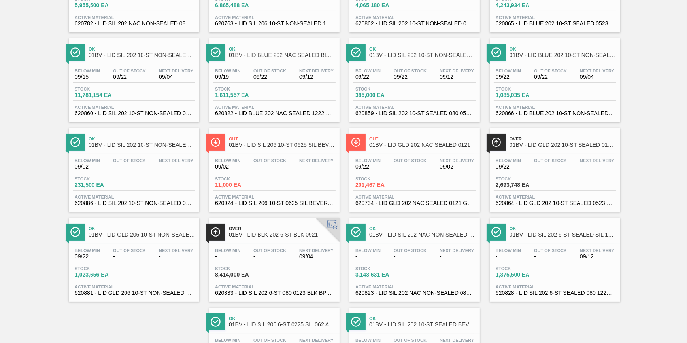
click at [252, 175] on div "Below Min 09/02 Out Of Stock - Next Delivery - Stock 11,000 EA Active Material …" at bounding box center [274, 181] width 130 height 54
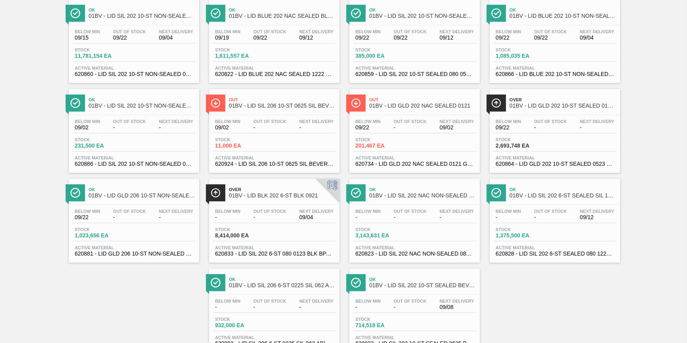
scroll to position [188, 0]
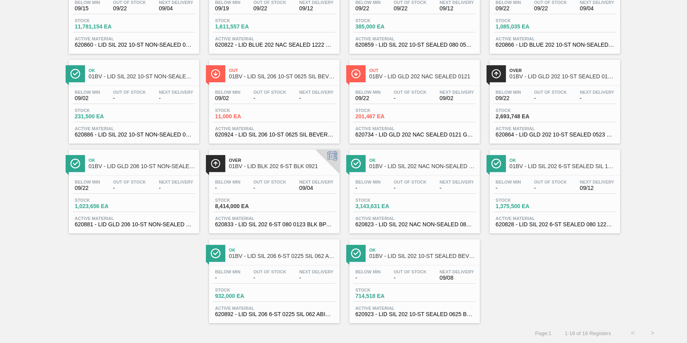
click at [137, 198] on div "Stock 1,023,656 EA" at bounding box center [134, 205] width 123 height 14
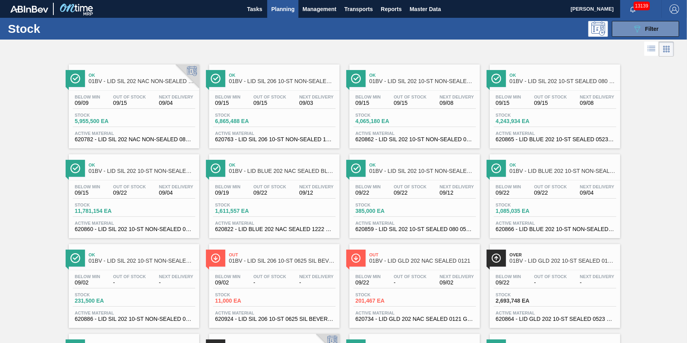
click at [294, 118] on div "Stock 6,865,488 EA" at bounding box center [274, 120] width 123 height 14
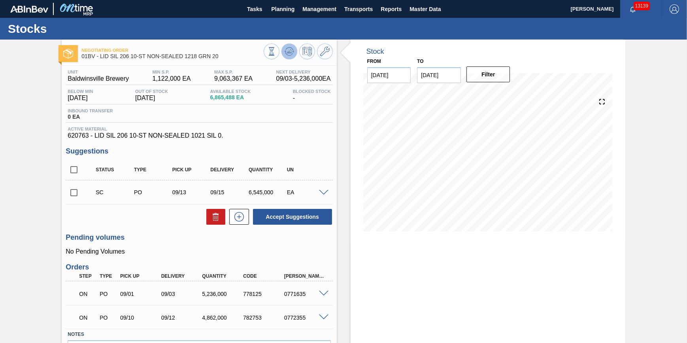
click at [290, 56] on button at bounding box center [289, 51] width 16 height 16
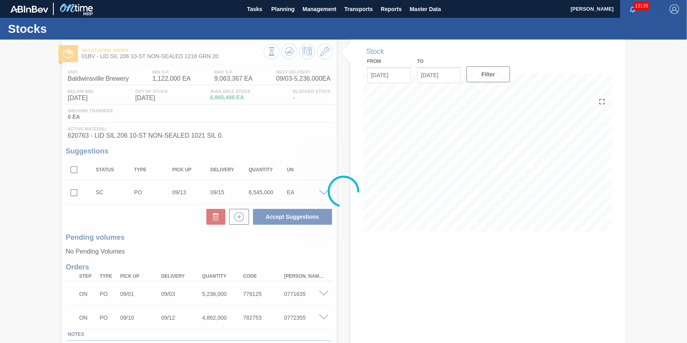
click at [289, 56] on div at bounding box center [343, 191] width 687 height 303
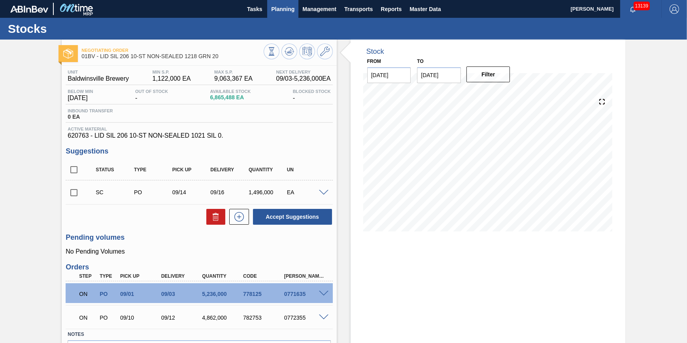
click at [280, 14] on button "Planning" at bounding box center [282, 9] width 31 height 18
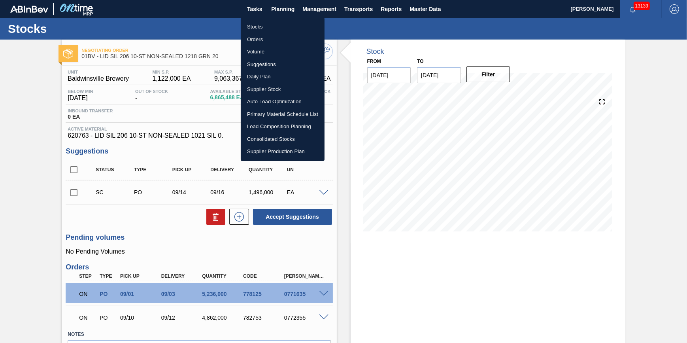
click at [280, 26] on li "Stocks" at bounding box center [283, 27] width 84 height 13
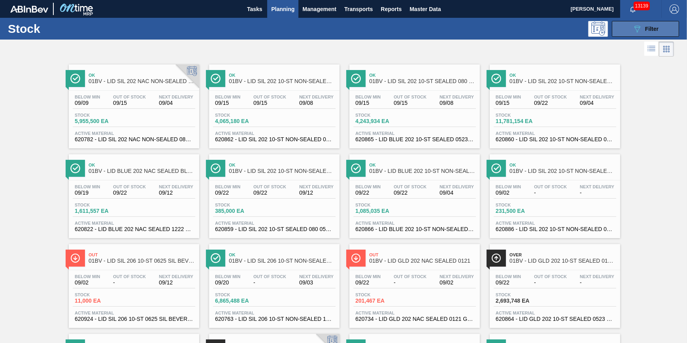
click at [628, 28] on button "089F7B8B-B2A5-4AFE-B5C0-19BA573D28AC Filter" at bounding box center [645, 29] width 67 height 16
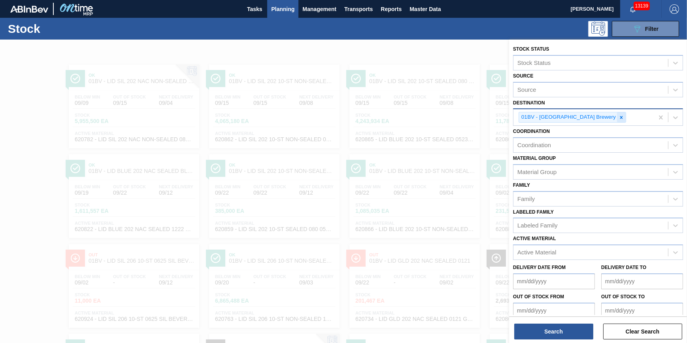
click at [620, 118] on icon at bounding box center [621, 117] width 3 height 3
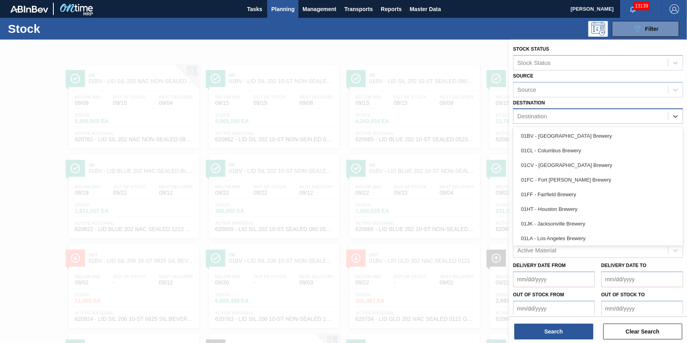
click at [597, 118] on div "Destination" at bounding box center [590, 116] width 155 height 11
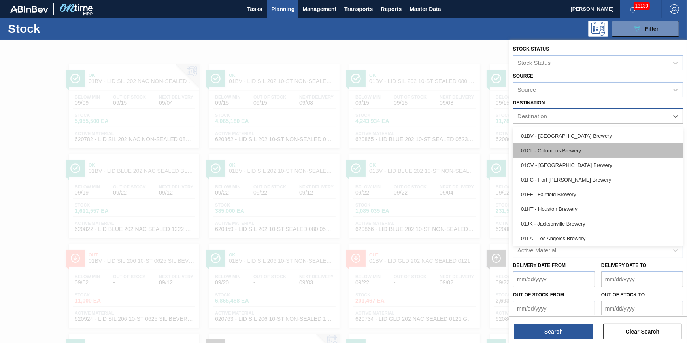
click at [589, 146] on div "01CL - Columbus Brewery" at bounding box center [598, 150] width 170 height 15
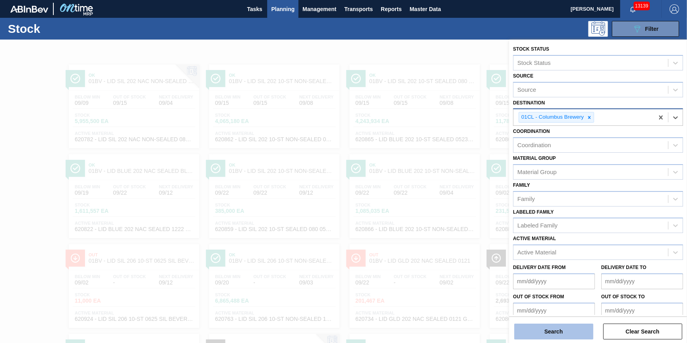
click at [525, 330] on button "Search" at bounding box center [553, 331] width 79 height 16
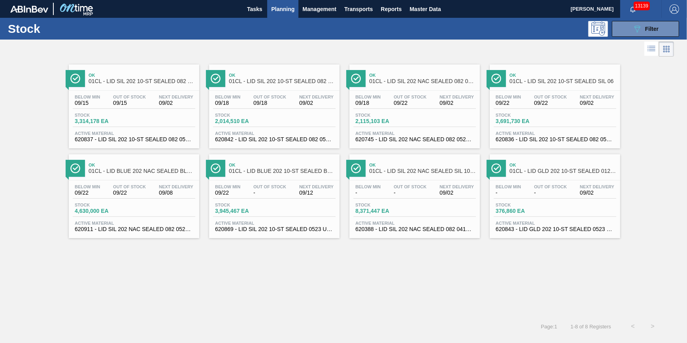
click at [119, 103] on span "09/15" at bounding box center [129, 103] width 33 height 6
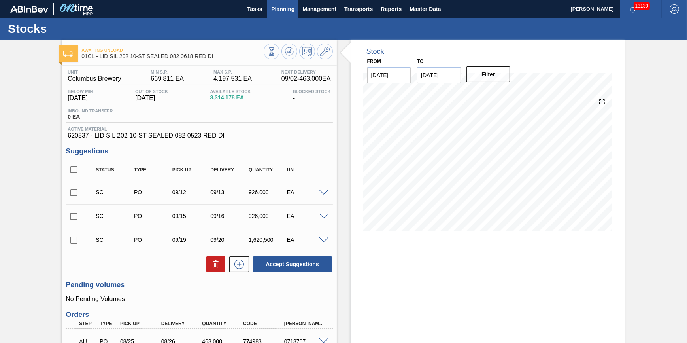
click at [275, 13] on span "Planning" at bounding box center [282, 8] width 23 height 9
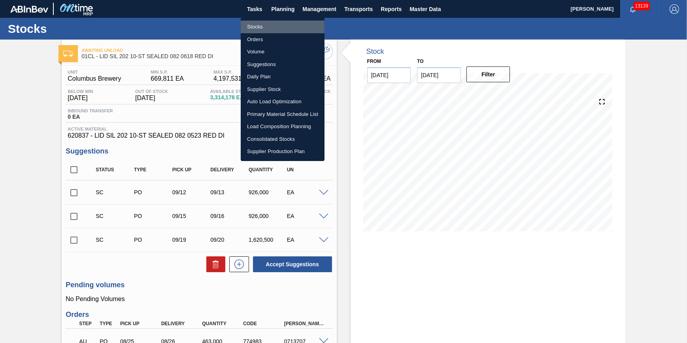
click at [275, 24] on li "Stocks" at bounding box center [283, 27] width 84 height 13
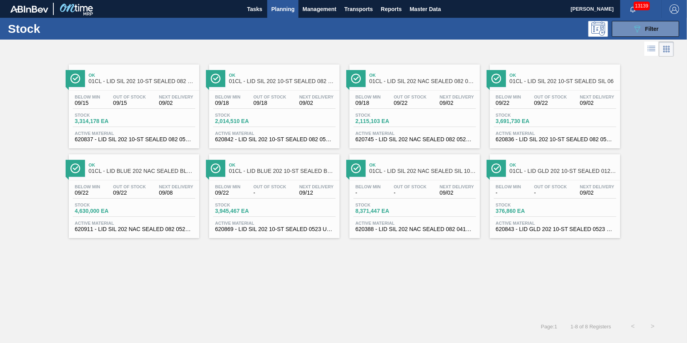
click at [287, 6] on span "Planning" at bounding box center [282, 8] width 23 height 9
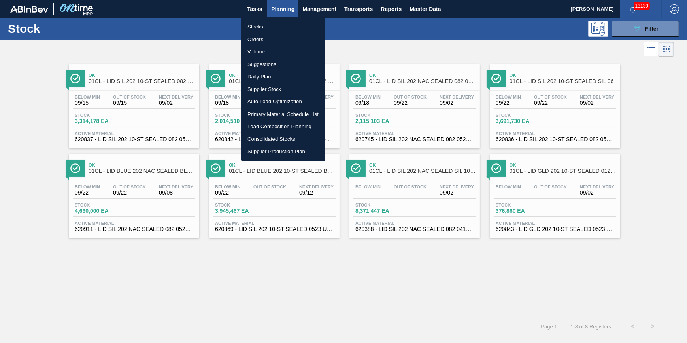
click at [648, 30] on div at bounding box center [343, 171] width 687 height 343
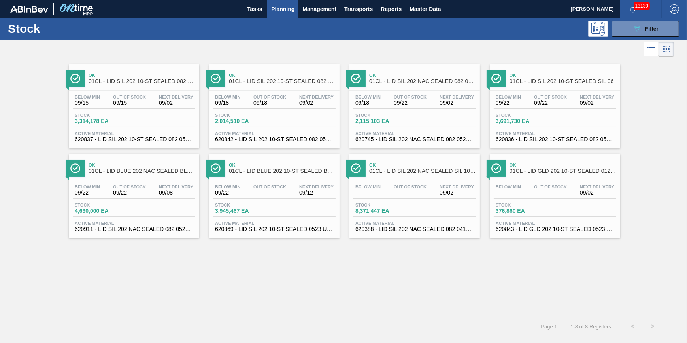
click at [648, 30] on div "Stocks Orders Volume Suggestions Daily Plan Supplier Stock Auto Load Optimizati…" at bounding box center [343, 171] width 687 height 343
click at [643, 35] on button "089F7B8B-B2A5-4AFE-B5C0-19BA573D28AC Filter" at bounding box center [645, 29] width 67 height 16
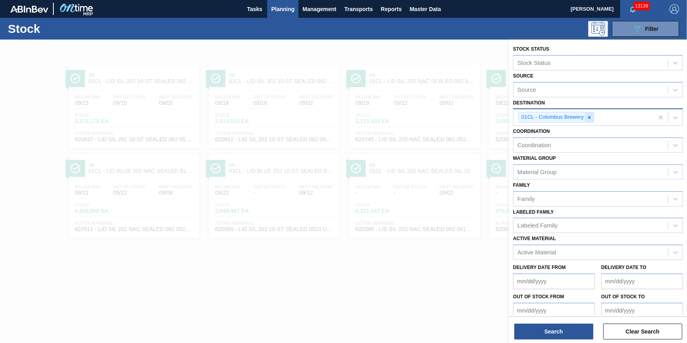
click at [589, 117] on icon at bounding box center [589, 117] width 3 height 3
click at [577, 117] on div "Destination" at bounding box center [590, 116] width 155 height 11
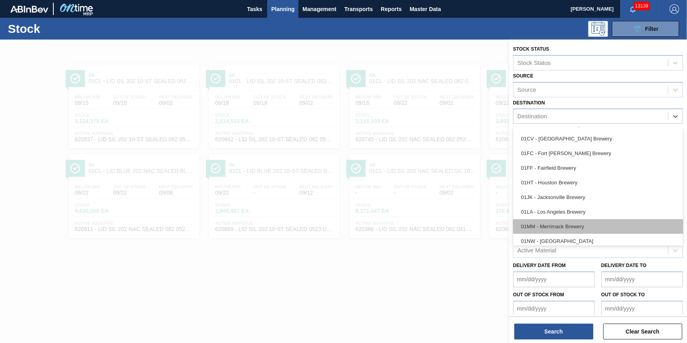
scroll to position [36, 0]
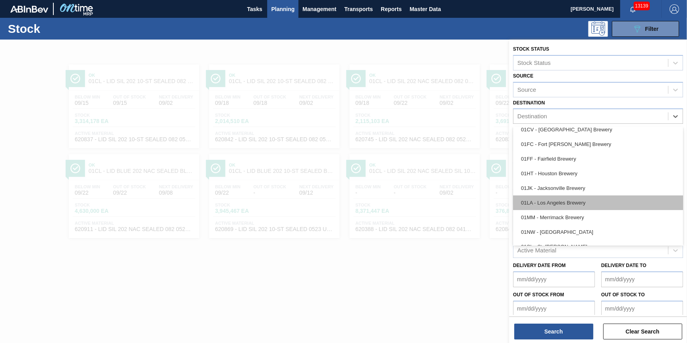
click at [566, 201] on div "01LA - Los Angeles Brewery" at bounding box center [598, 202] width 170 height 15
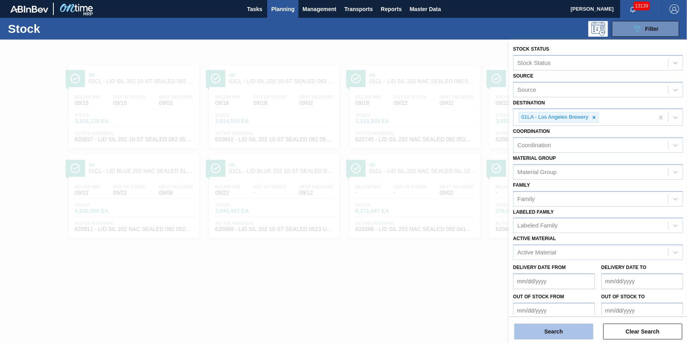
click at [556, 325] on button "Search" at bounding box center [553, 331] width 79 height 16
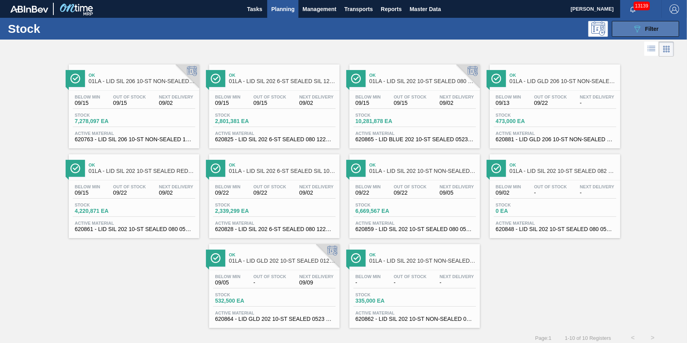
click at [626, 28] on button "089F7B8B-B2A5-4AFE-B5C0-19BA573D28AC Filter" at bounding box center [645, 29] width 67 height 16
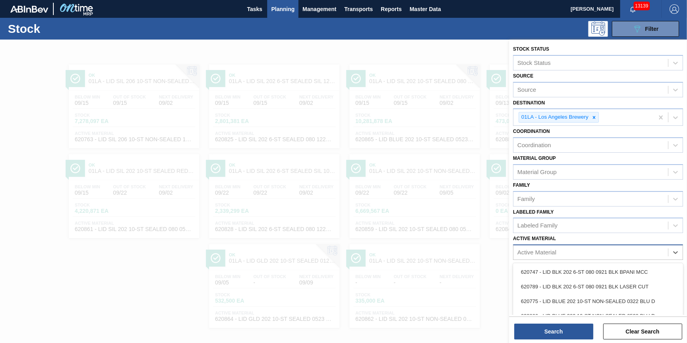
click at [552, 249] on div "Active Material" at bounding box center [536, 252] width 39 height 7
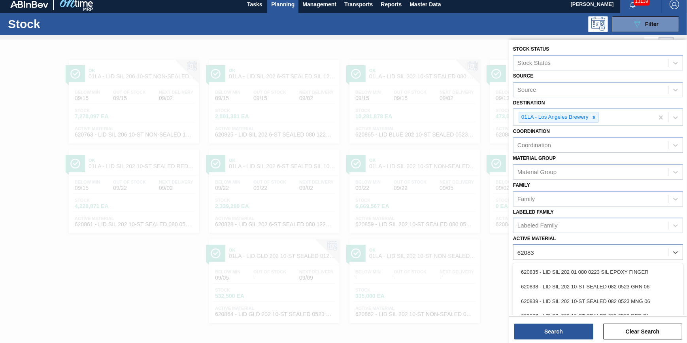
type Material "620836"
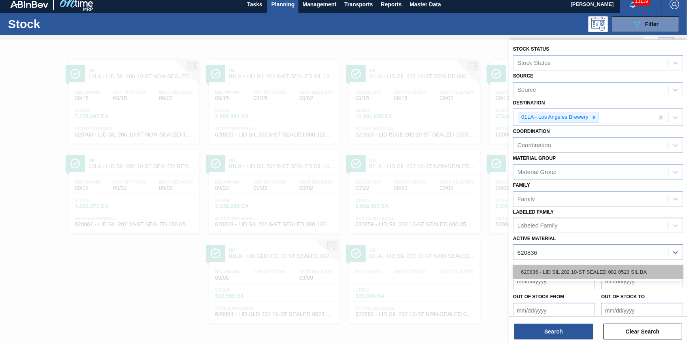
click at [582, 269] on div "620836 - LID SIL 202 10-ST SEALED 082 0523 SIL BA" at bounding box center [598, 271] width 170 height 15
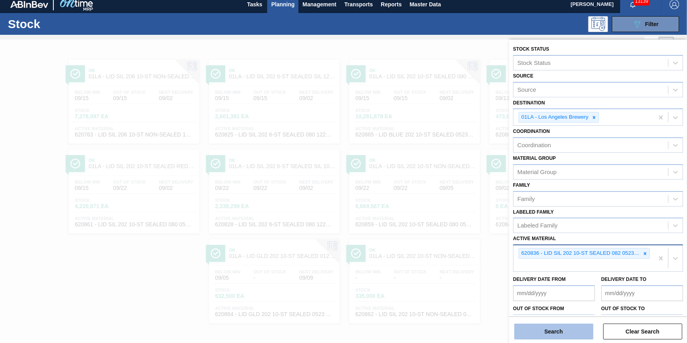
click at [558, 336] on button "Search" at bounding box center [553, 331] width 79 height 16
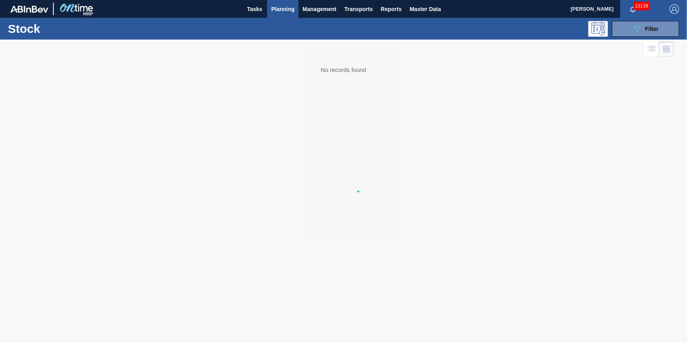
scroll to position [0, 0]
click at [277, 6] on span "Planning" at bounding box center [282, 8] width 23 height 9
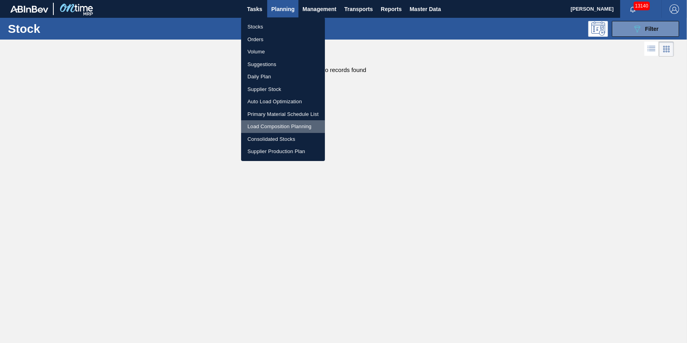
click at [269, 127] on li "Load Composition Planning" at bounding box center [283, 126] width 84 height 13
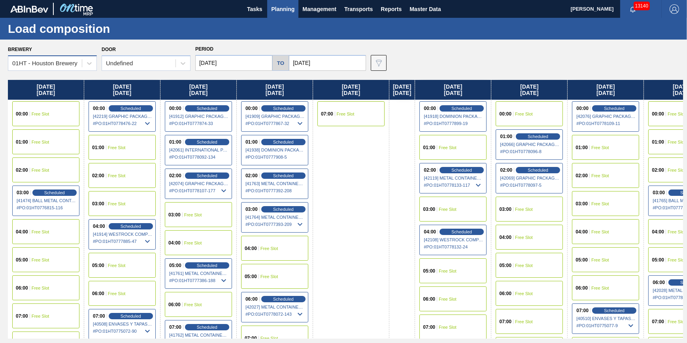
click at [41, 58] on div "01HT - Houston Brewery" at bounding box center [45, 63] width 74 height 11
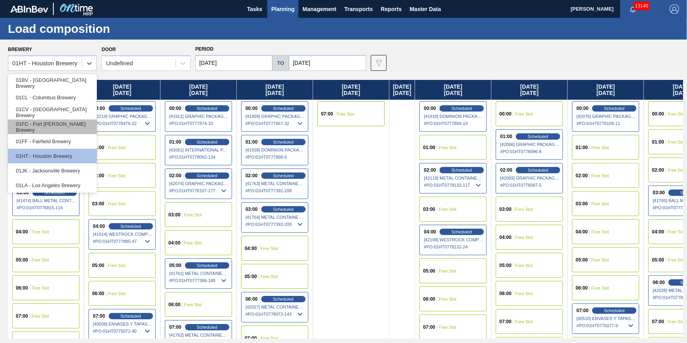
click at [79, 127] on div "01FC - Fort [PERSON_NAME] Brewery" at bounding box center [52, 126] width 89 height 15
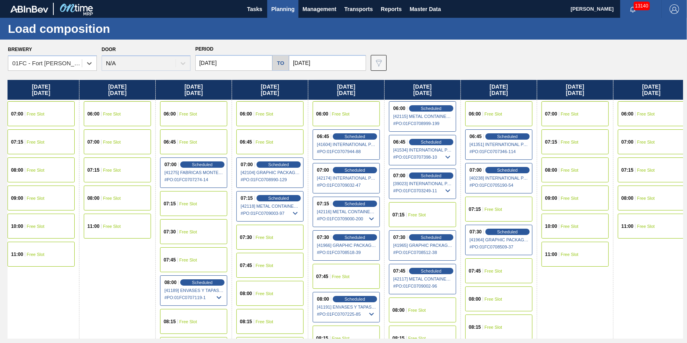
drag, startPoint x: 340, startPoint y: 197, endPoint x: 9, endPoint y: 209, distance: 331.0
click at [9, 210] on div "Tuesday 09/02/2025 06:00 Scheduled [41755] METAL CONTAINER CORPORATION - 000821…" at bounding box center [345, 209] width 675 height 258
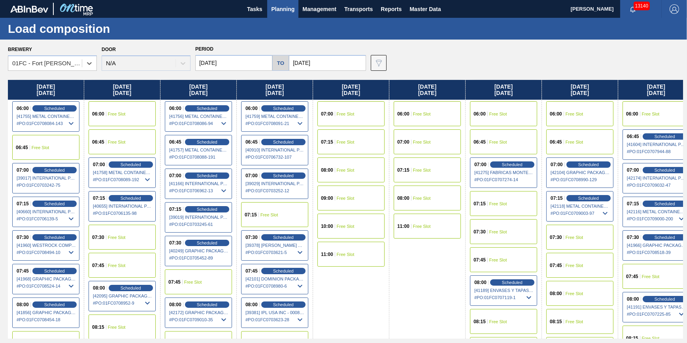
drag, startPoint x: 138, startPoint y: 187, endPoint x: 501, endPoint y: 197, distance: 363.3
click at [501, 197] on div "Tuesday 09/02/2025 06:00 Scheduled [41755] METAL CONTAINER CORPORATION - 000821…" at bounding box center [345, 209] width 675 height 258
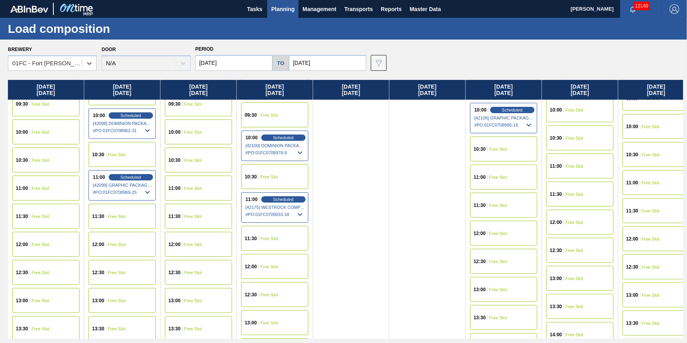
scroll to position [377, 0]
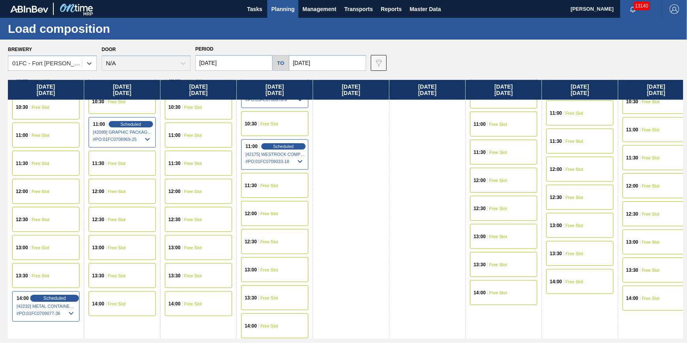
click at [56, 295] on span "Scheduled" at bounding box center [54, 297] width 23 height 5
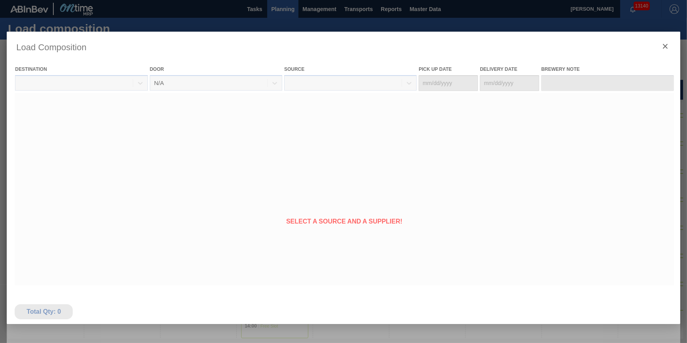
type Date "[DATE]"
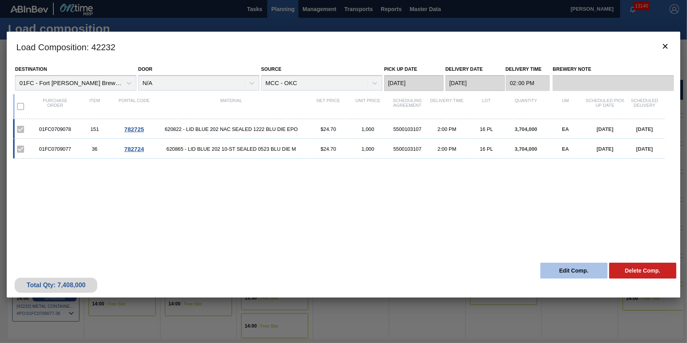
click at [560, 271] on button "Edit Comp." at bounding box center [573, 270] width 67 height 16
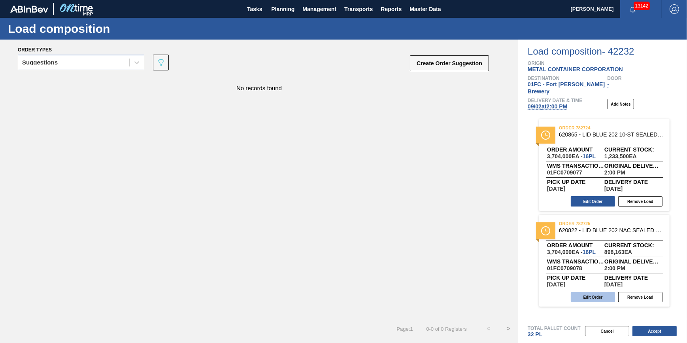
click at [585, 292] on button "Edit Order" at bounding box center [593, 297] width 44 height 10
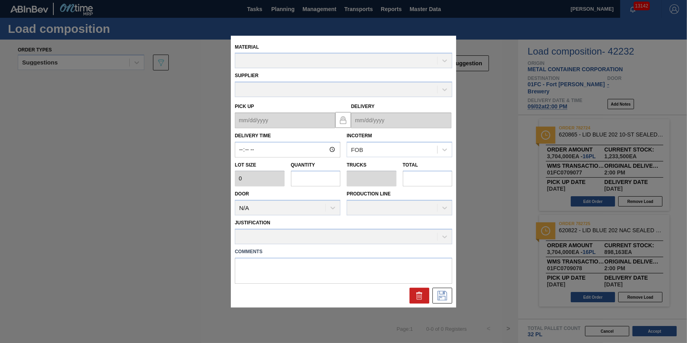
type input "14:00:00"
type input "231,500"
type input "16"
type input "0.5"
type input "3,704,000"
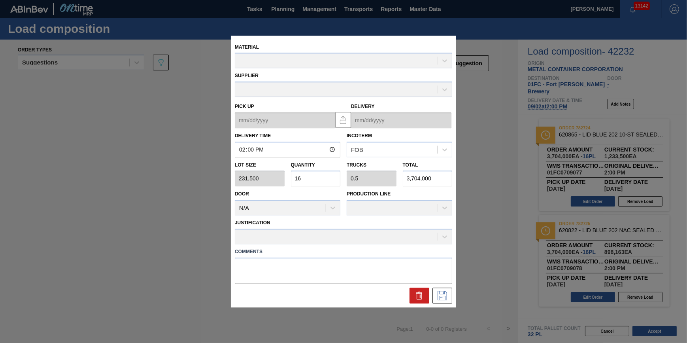
type up "[DATE]"
type input "[DATE]"
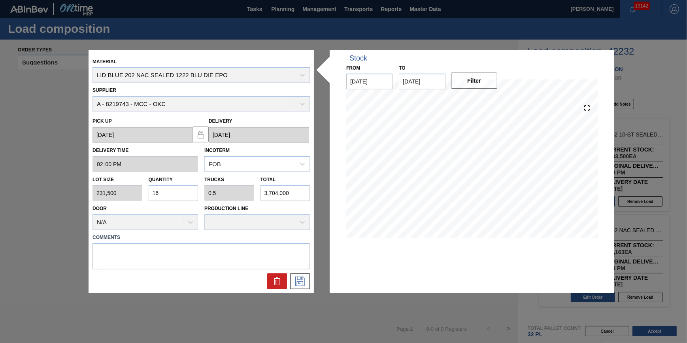
drag, startPoint x: 287, startPoint y: 325, endPoint x: 290, endPoint y: 322, distance: 4.5
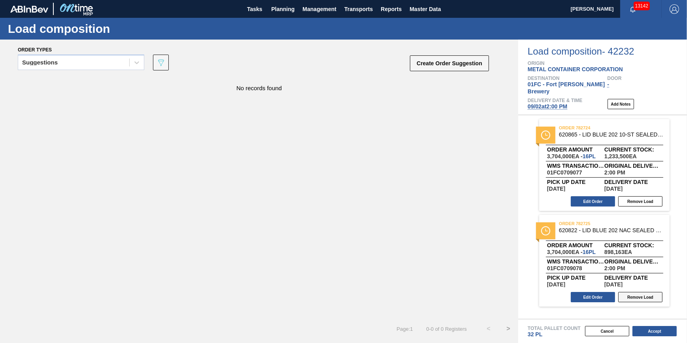
click at [633, 292] on button "Remove Load" at bounding box center [640, 297] width 44 height 10
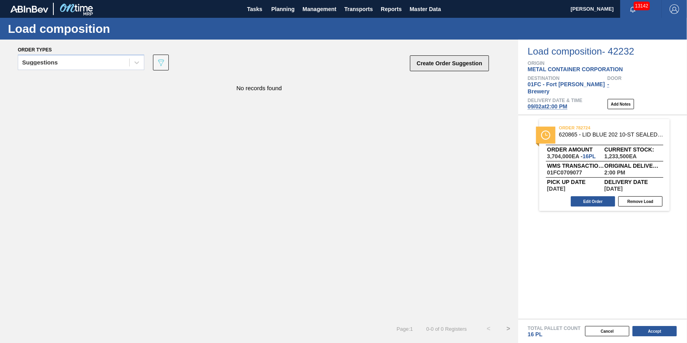
click at [456, 64] on button "Create Order Suggestion" at bounding box center [449, 63] width 79 height 16
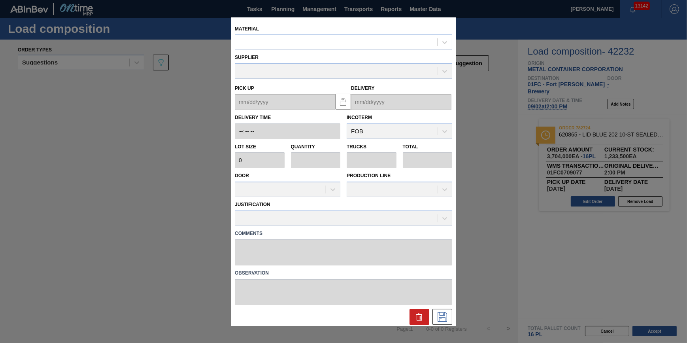
click at [332, 32] on div "Material" at bounding box center [343, 36] width 217 height 27
click at [330, 40] on div at bounding box center [336, 42] width 202 height 11
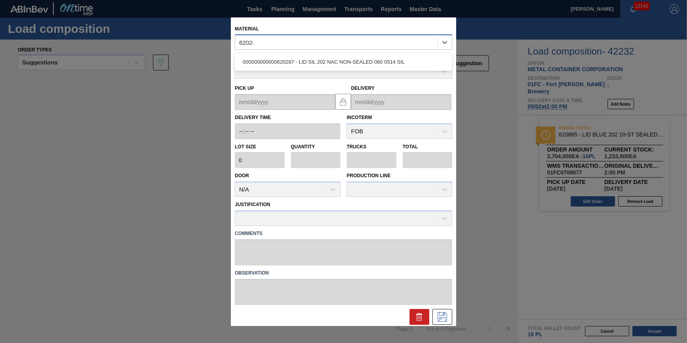
type input "620287"
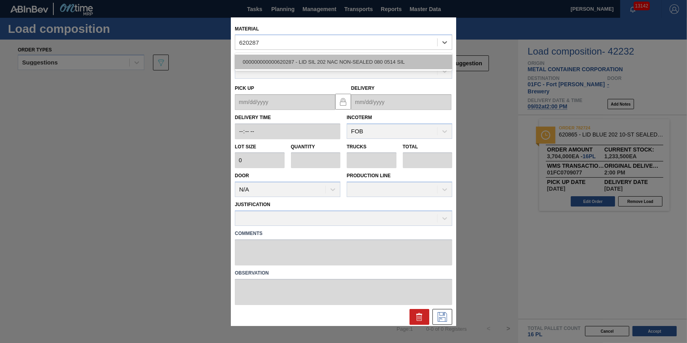
click at [334, 60] on div "000000000000620287 - LID SIL 202 NAC NON-SEALED 080 0514 SIL" at bounding box center [343, 62] width 217 height 15
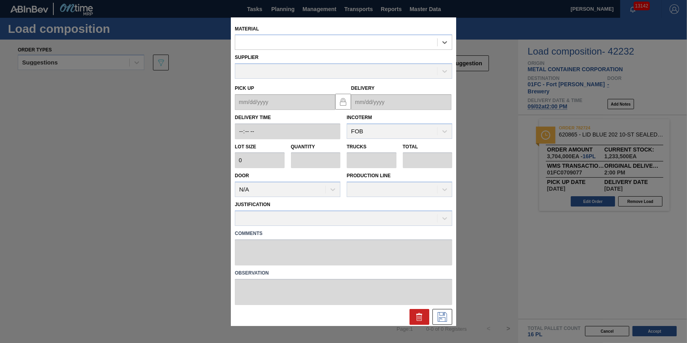
type input "231,500"
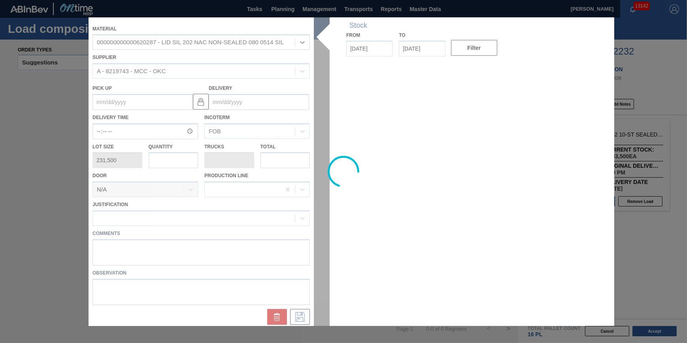
click at [183, 163] on div at bounding box center [344, 171] width 510 height 308
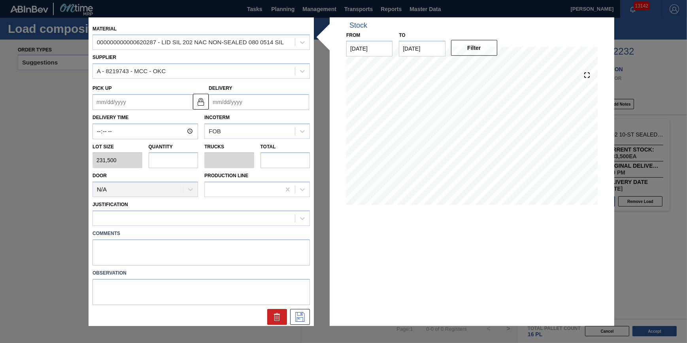
click at [182, 162] on input "text" at bounding box center [174, 160] width 50 height 16
type input "1"
type input "0.031"
type input "231,500"
type input "16"
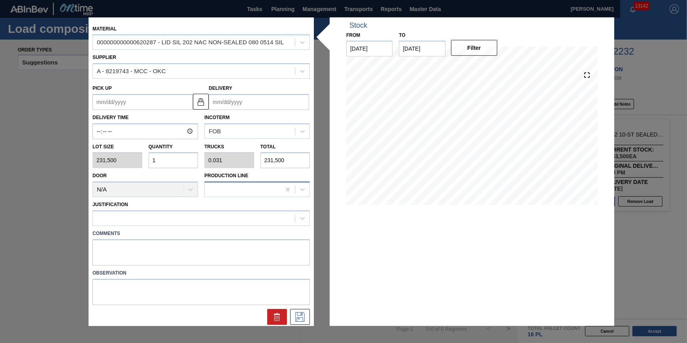
type input "0.5"
type input "3,704,000"
type input "16"
click at [230, 219] on div at bounding box center [194, 217] width 202 height 11
type input "other"
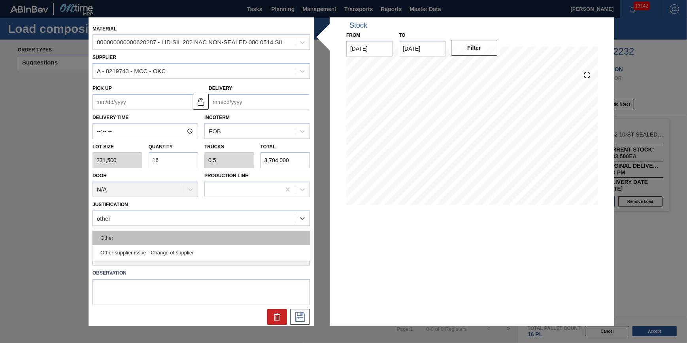
click at [223, 237] on div "Other" at bounding box center [200, 237] width 217 height 15
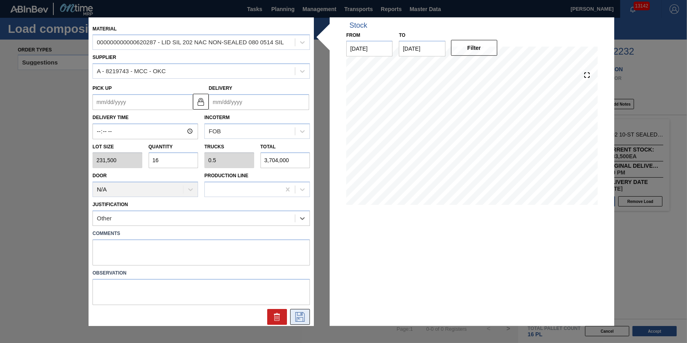
click at [304, 317] on icon at bounding box center [300, 316] width 13 height 9
click at [277, 103] on input "Delivery" at bounding box center [259, 102] width 100 height 16
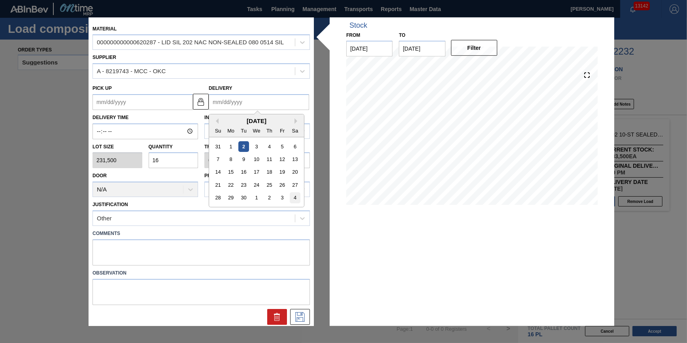
click at [294, 200] on div "4" at bounding box center [295, 197] width 11 height 11
type up "10/03/2025"
type input "[DATE]"
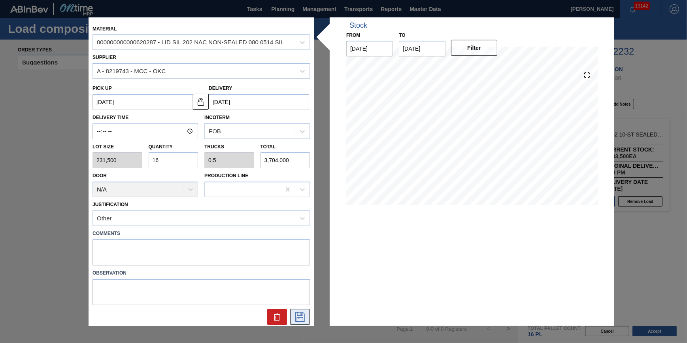
click at [298, 317] on icon at bounding box center [300, 315] width 4 height 6
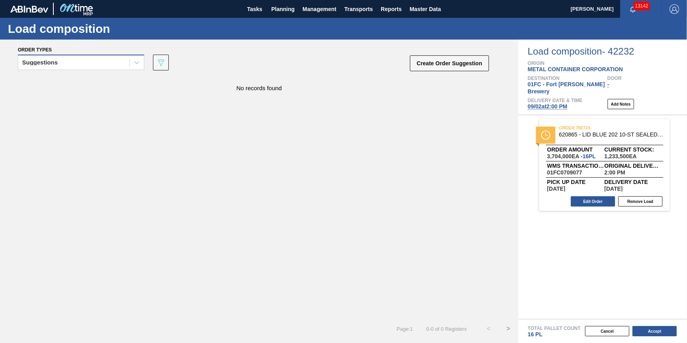
click at [98, 59] on div "Suggestions" at bounding box center [73, 62] width 111 height 11
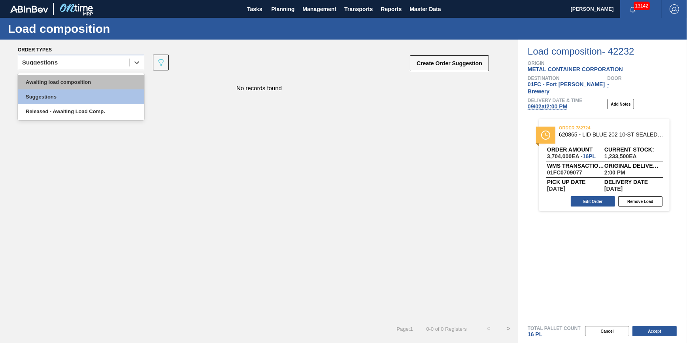
click at [94, 79] on div "Awaiting load composition" at bounding box center [81, 82] width 126 height 15
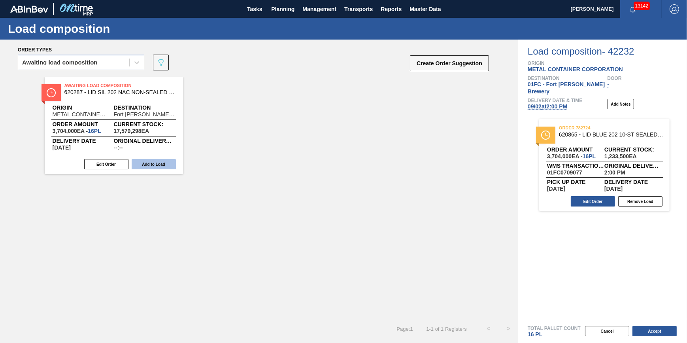
click at [169, 168] on button "Add to Load" at bounding box center [154, 164] width 44 height 10
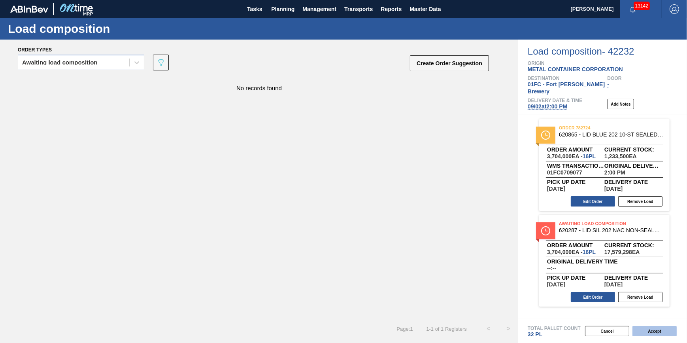
click at [654, 327] on button "Accept" at bounding box center [654, 331] width 44 height 10
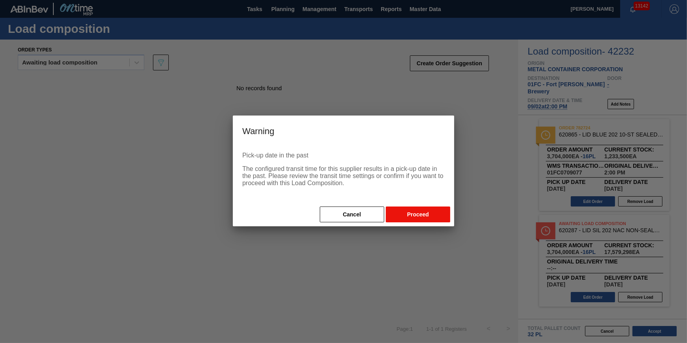
click at [426, 213] on button "Proceed" at bounding box center [418, 214] width 64 height 16
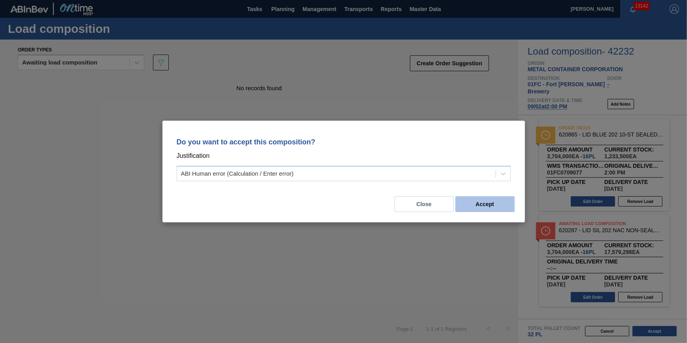
click at [496, 202] on button "Accept" at bounding box center [484, 204] width 59 height 16
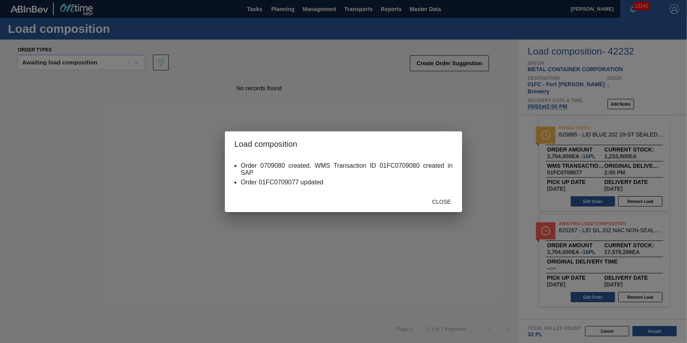
click at [431, 200] on span "Close" at bounding box center [441, 201] width 31 height 6
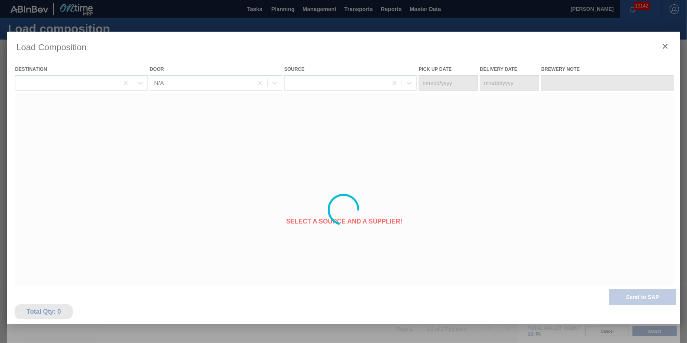
type Date "[DATE]"
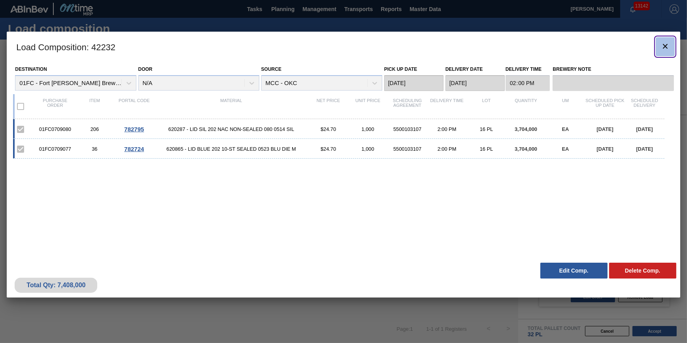
click at [663, 45] on icon "botão de ícone" at bounding box center [664, 45] width 9 height 9
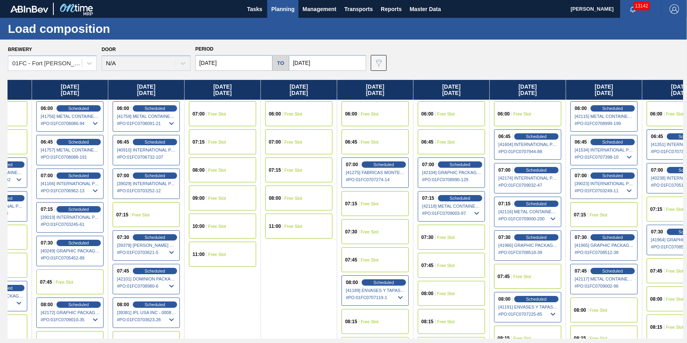
scroll to position [0, 392]
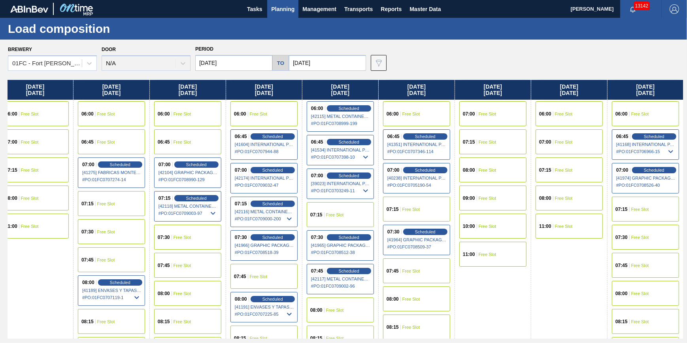
drag, startPoint x: 359, startPoint y: 147, endPoint x: -253, endPoint y: 207, distance: 614.6
click at [0, 0] on html "Tasks Planning Management Transports Reports Master Data Jack Schuld 13142 Mark…" at bounding box center [343, 0] width 687 height 0
click at [279, 199] on div "07:15 Scheduled [42116] METAL CONTAINER CORPORATION - 0008219743 # PO : 01FC070…" at bounding box center [263, 211] width 67 height 30
click at [277, 203] on span "Scheduled" at bounding box center [272, 203] width 23 height 5
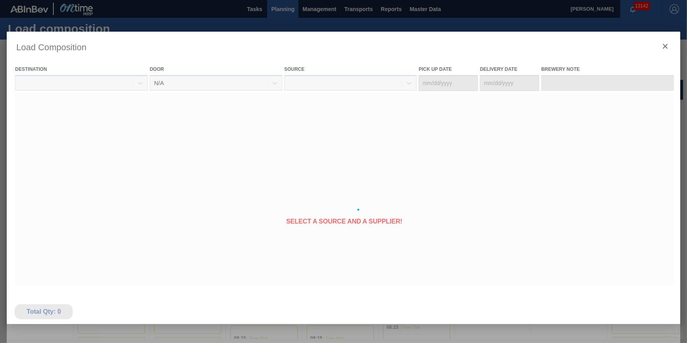
type Date "[DATE]"
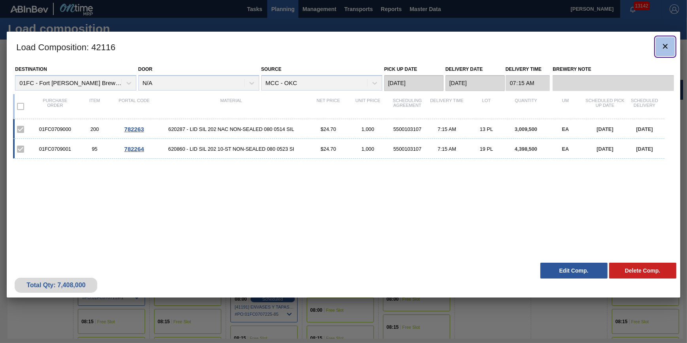
click at [665, 51] on icon "botão de ícone" at bounding box center [664, 45] width 9 height 9
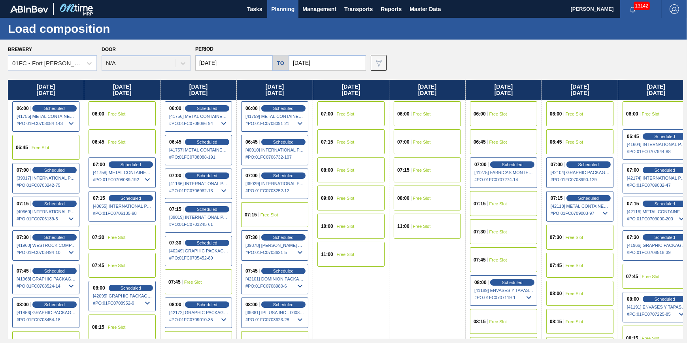
click at [355, 245] on div "11:00 Free Slot" at bounding box center [350, 253] width 67 height 25
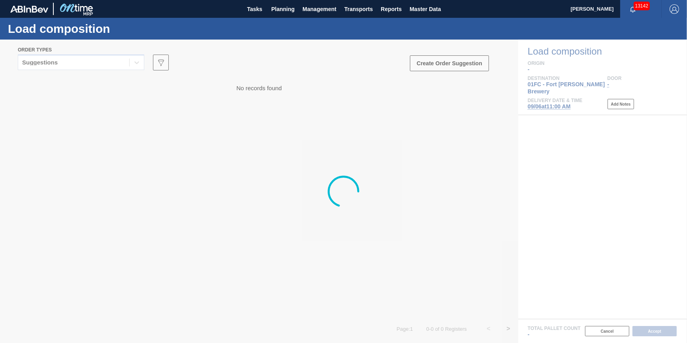
click at [132, 56] on div at bounding box center [343, 191] width 687 height 303
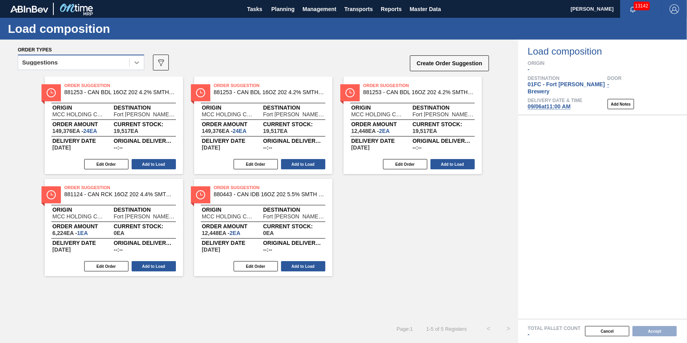
click at [130, 62] on div at bounding box center [137, 62] width 14 height 14
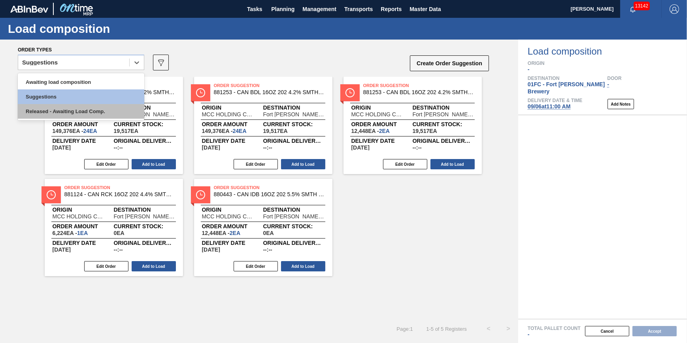
click at [120, 107] on div "Released - Awaiting Load Comp." at bounding box center [81, 111] width 126 height 15
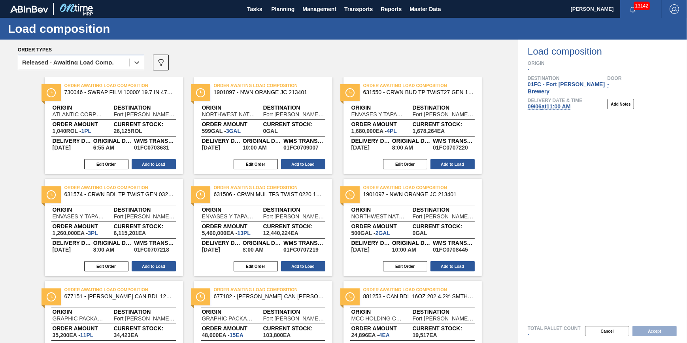
click at [159, 62] on icon "089F7B8B-B2A5-4AFE-B5C0-19BA573D28AC" at bounding box center [160, 62] width 9 height 9
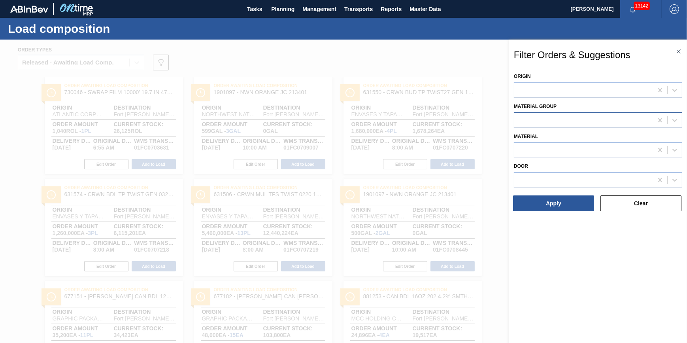
click at [562, 119] on div at bounding box center [583, 119] width 139 height 11
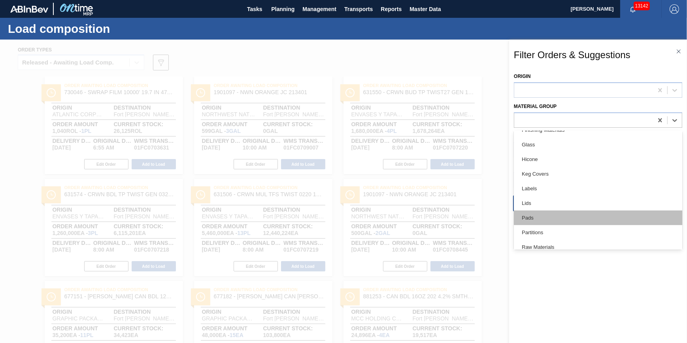
scroll to position [162, 0]
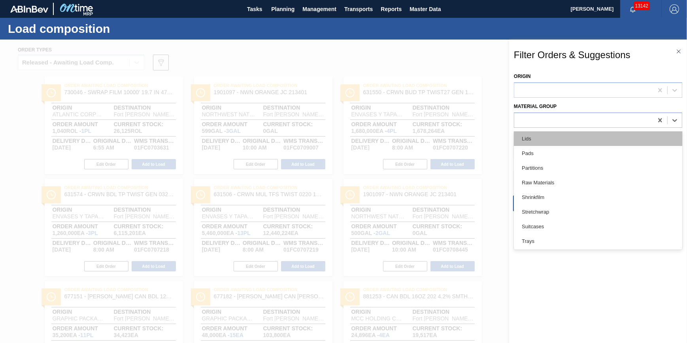
click at [585, 136] on div "Lids" at bounding box center [598, 138] width 168 height 15
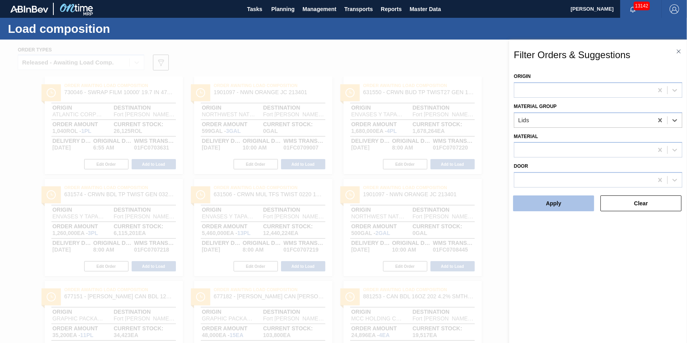
click at [569, 196] on button "Apply" at bounding box center [553, 203] width 81 height 16
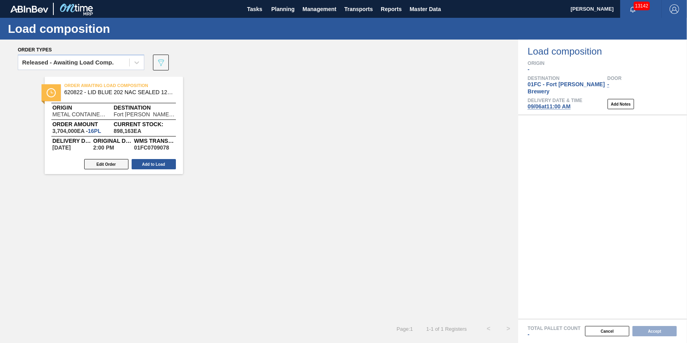
click at [116, 161] on button "Edit Order" at bounding box center [106, 164] width 44 height 10
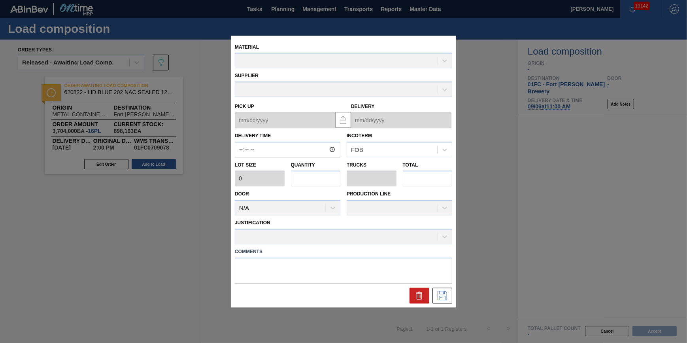
type input "14:00:00"
type input "231,500"
type input "16"
type input "0.5"
type input "3,704,000"
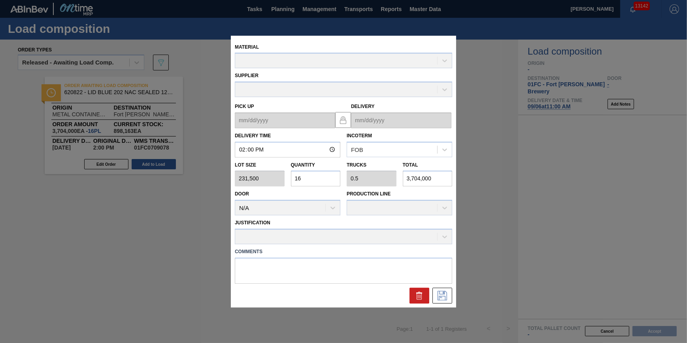
type up "[DATE]"
type input "[DATE]"
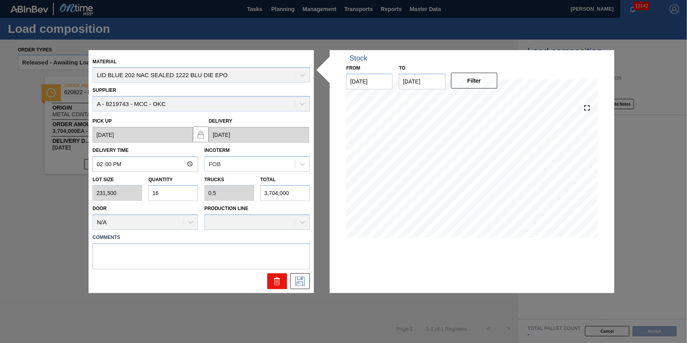
click at [279, 278] on icon at bounding box center [277, 278] width 6 height 1
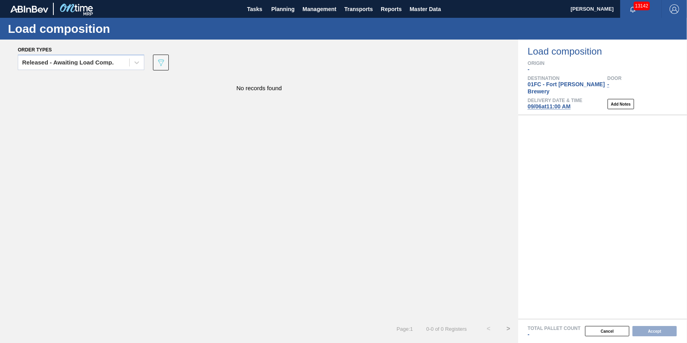
click at [402, 200] on div "No records found" at bounding box center [259, 198] width 518 height 242
click at [273, 9] on span "Planning" at bounding box center [282, 8] width 23 height 9
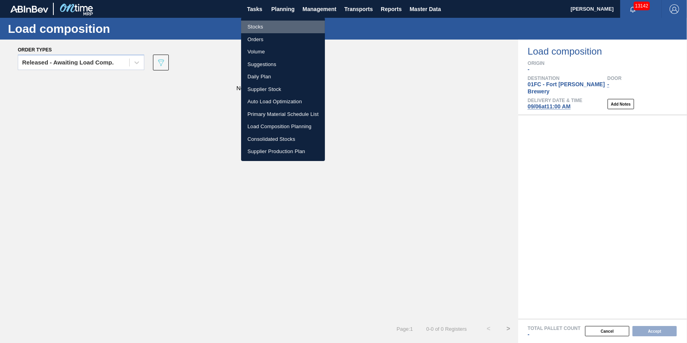
click at [273, 27] on li "Stocks" at bounding box center [283, 27] width 84 height 13
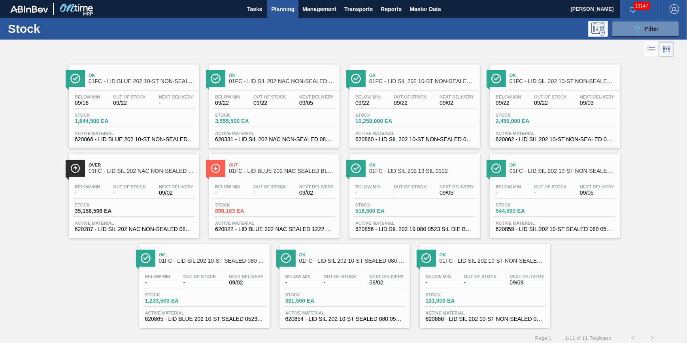
click at [285, 4] on span "Planning" at bounding box center [282, 8] width 23 height 9
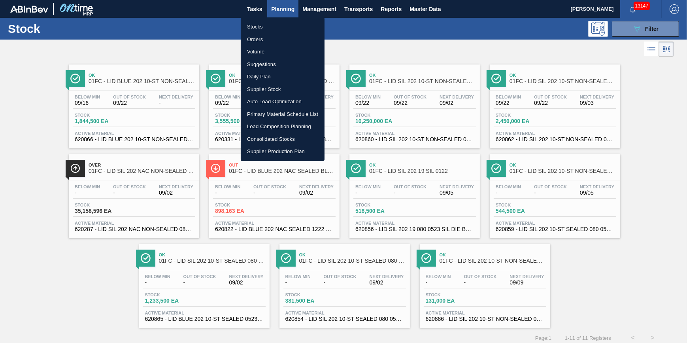
click at [278, 126] on li "Load Composition Planning" at bounding box center [283, 126] width 84 height 13
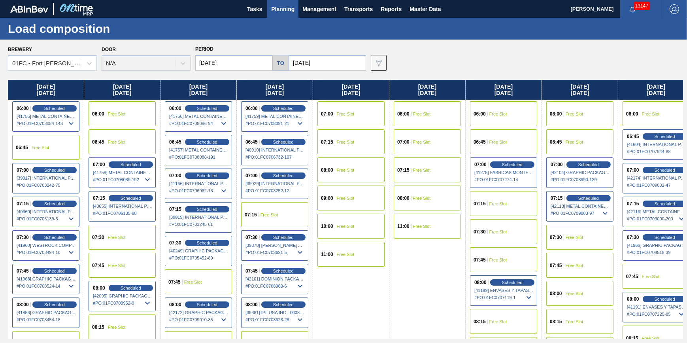
click at [73, 75] on div "Brewery 01FC - Fort Collins Brewery Door N/A Period 09/02/2025 to 09/15/2025 Da…" at bounding box center [343, 191] width 687 height 303
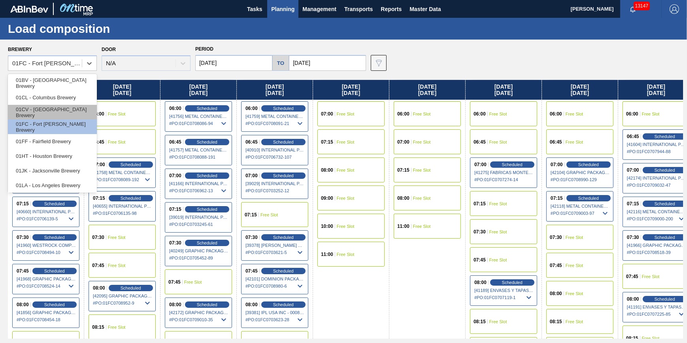
drag, startPoint x: 69, startPoint y: 60, endPoint x: 63, endPoint y: 106, distance: 45.8
click at [69, 62] on div "01FC - Fort [PERSON_NAME] Brewery" at bounding box center [47, 63] width 70 height 7
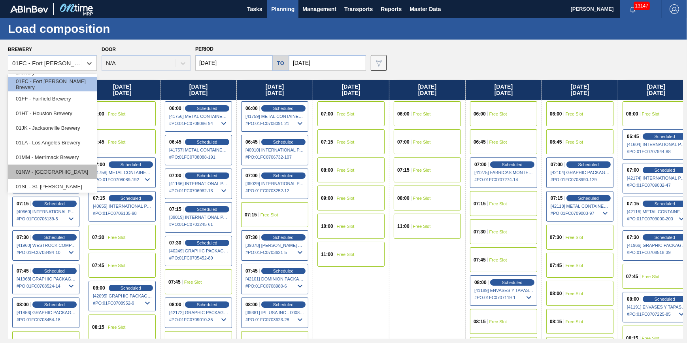
scroll to position [60, 0]
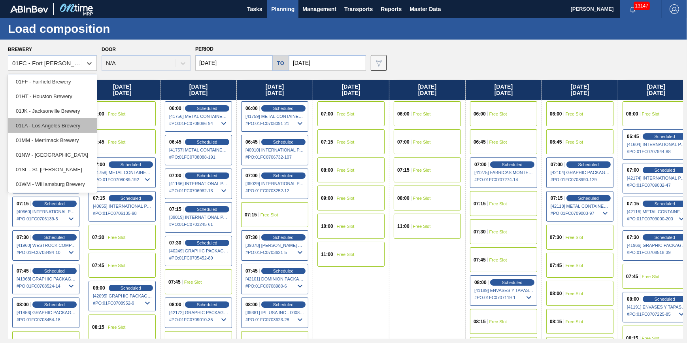
click at [69, 127] on div "01LA - Los Angeles Brewery" at bounding box center [52, 125] width 89 height 15
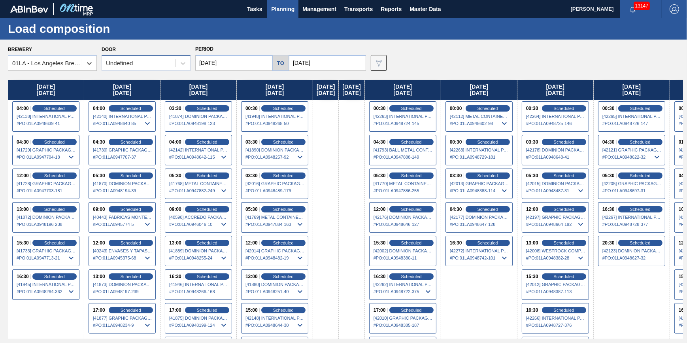
click at [155, 66] on div "Undefined" at bounding box center [139, 63] width 74 height 11
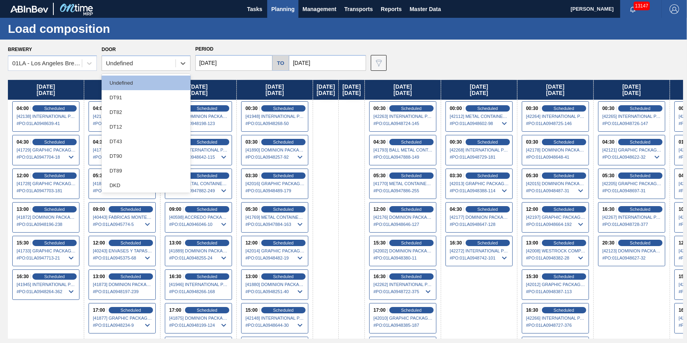
click at [156, 142] on div "DT43" at bounding box center [146, 141] width 89 height 15
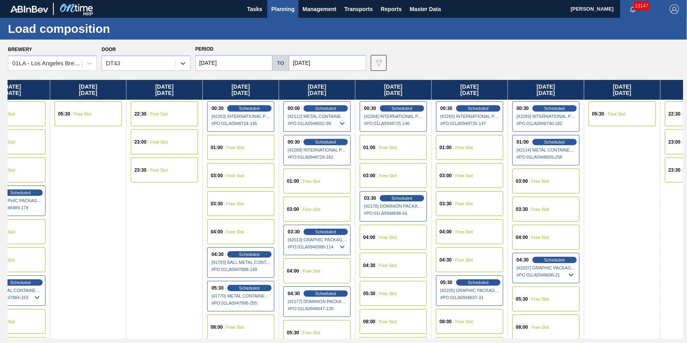
scroll to position [0, 285]
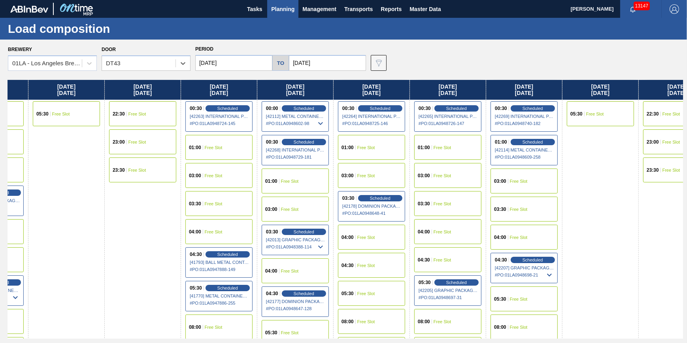
drag, startPoint x: 372, startPoint y: 173, endPoint x: 79, endPoint y: 179, distance: 292.5
click at [80, 181] on div "Tuesday 09/02/2025 00:00 Free Slot 01:00 Free Slot 03:00 Free Slot 03:30 Free S…" at bounding box center [345, 209] width 675 height 258
click at [309, 110] on span "Scheduled" at bounding box center [303, 108] width 23 height 5
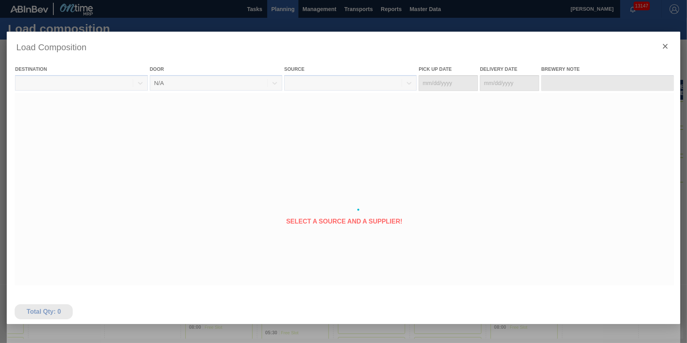
type Date "[DATE]"
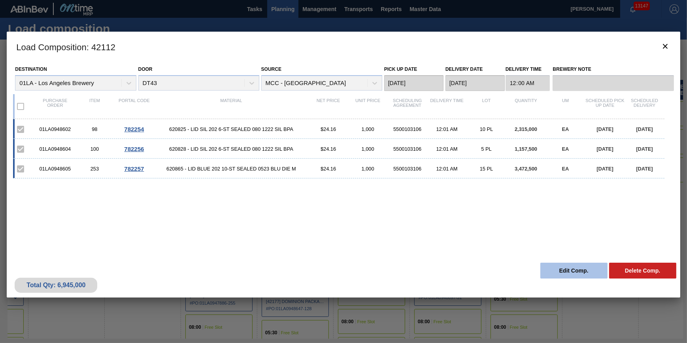
click at [563, 265] on button "Edit Comp." at bounding box center [573, 270] width 67 height 16
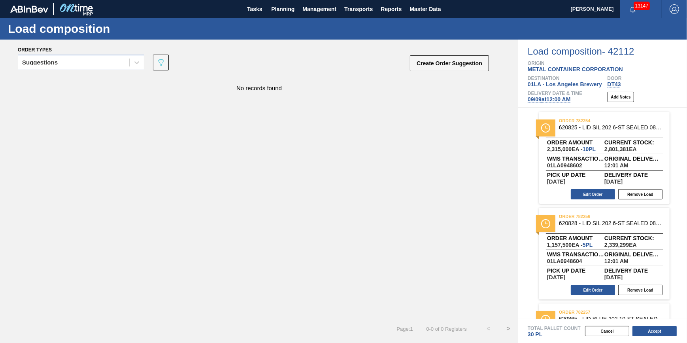
click at [549, 100] on span "09/09 at 12:00 AM" at bounding box center [549, 99] width 43 height 6
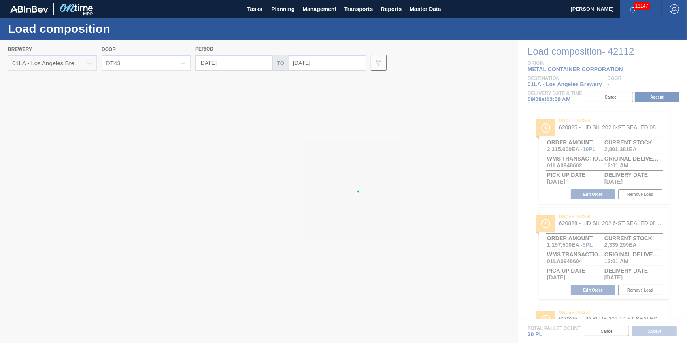
type input "[DATE]"
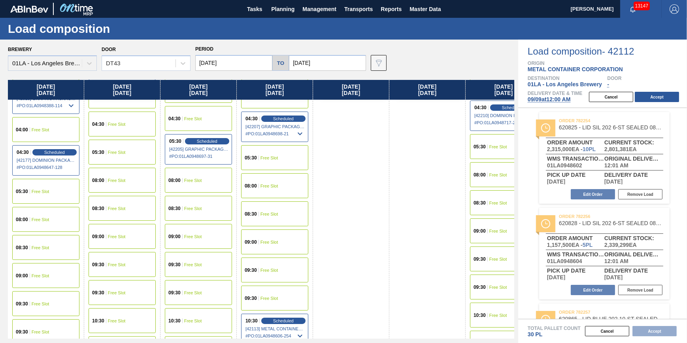
scroll to position [179, 0]
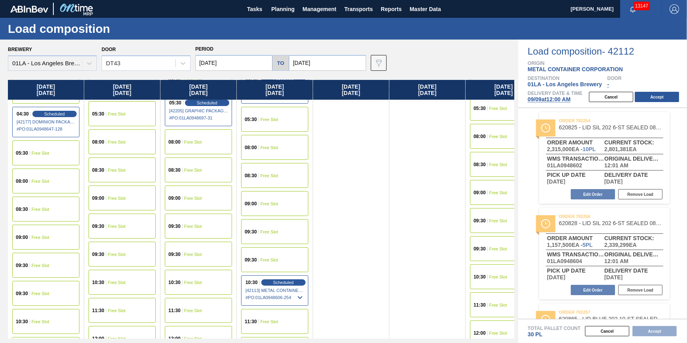
click at [50, 257] on div "09:30 Free Slot" at bounding box center [45, 265] width 67 height 25
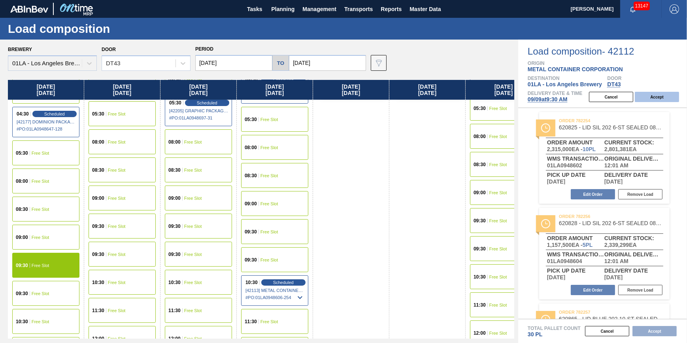
click at [658, 96] on button "Accept" at bounding box center [657, 97] width 44 height 10
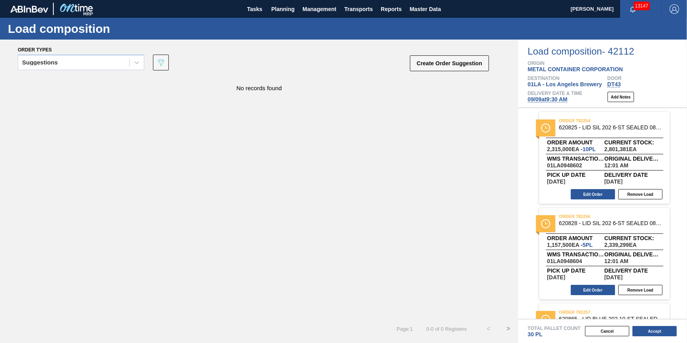
click at [651, 330] on button "Accept" at bounding box center [654, 331] width 44 height 10
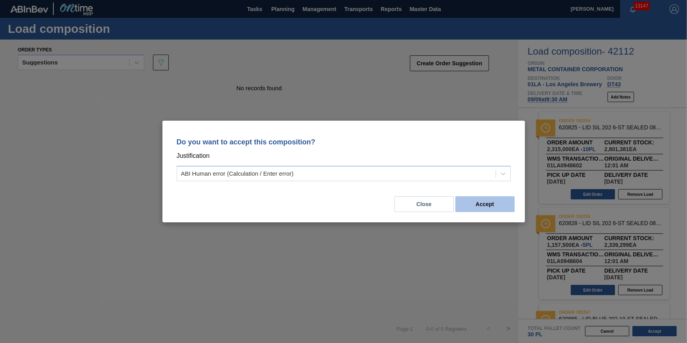
click at [488, 201] on button "Accept" at bounding box center [484, 204] width 59 height 16
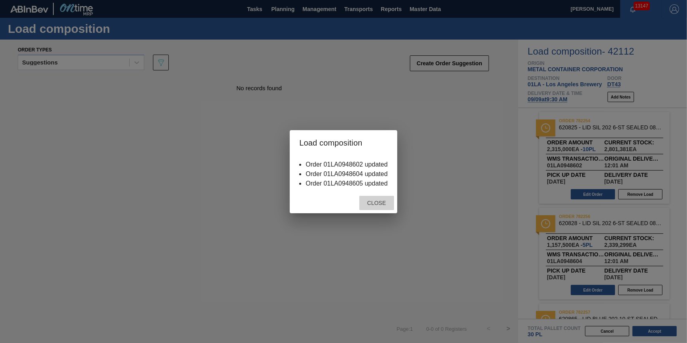
click at [379, 202] on span "Close" at bounding box center [376, 203] width 31 height 6
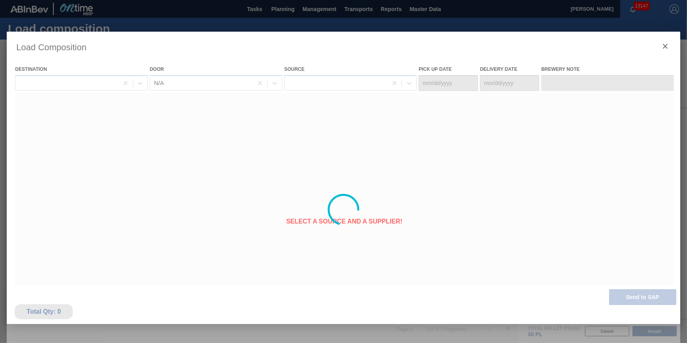
type Date "[DATE]"
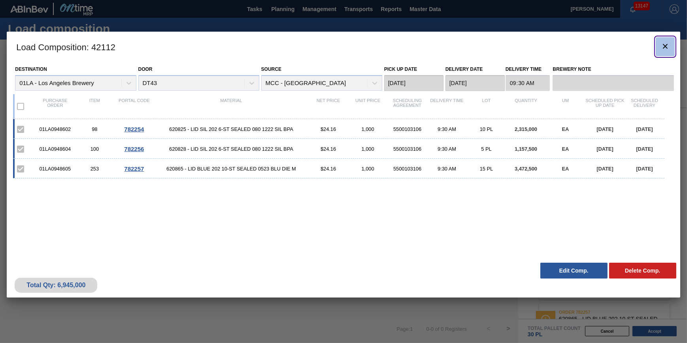
click at [669, 41] on icon "botão de ícone" at bounding box center [664, 45] width 9 height 9
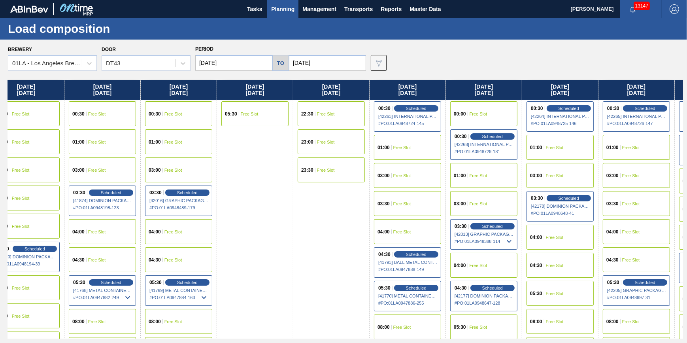
drag, startPoint x: 314, startPoint y: 143, endPoint x: 213, endPoint y: 146, distance: 100.8
click at [213, 146] on div "Tuesday 09/02/2025 00:00 Free Slot 01:00 Free Slot 03:00 Free Slot 03:30 Free S…" at bounding box center [345, 209] width 675 height 258
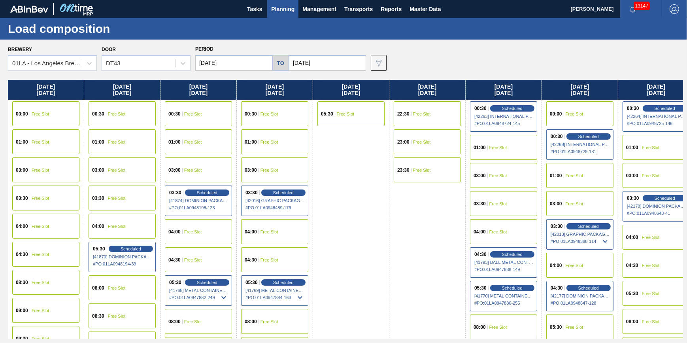
drag, startPoint x: 294, startPoint y: 166, endPoint x: 480, endPoint y: 205, distance: 189.7
click at [480, 205] on div "Tuesday 09/02/2025 00:00 Free Slot 01:00 Free Slot 03:00 Free Slot 03:30 Free S…" at bounding box center [345, 209] width 675 height 258
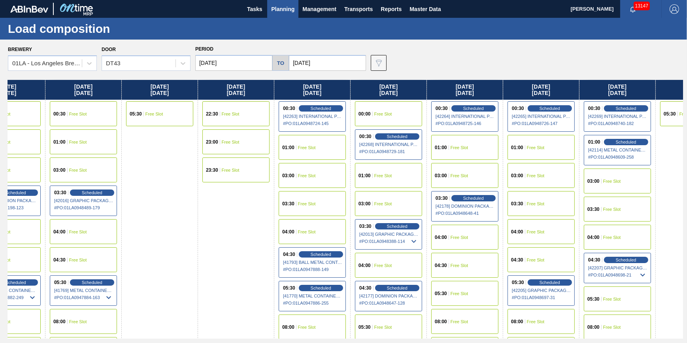
scroll to position [0, 200]
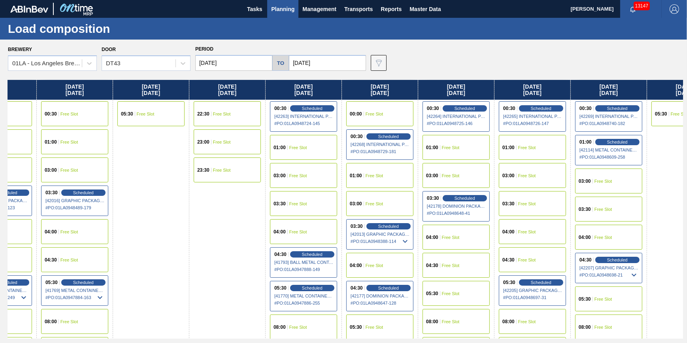
drag, startPoint x: 388, startPoint y: 224, endPoint x: 182, endPoint y: 236, distance: 206.6
click at [182, 236] on div "Tuesday 09/02/2025 00:00 Free Slot 01:00 Free Slot 03:00 Free Slot 03:30 Free S…" at bounding box center [345, 209] width 675 height 258
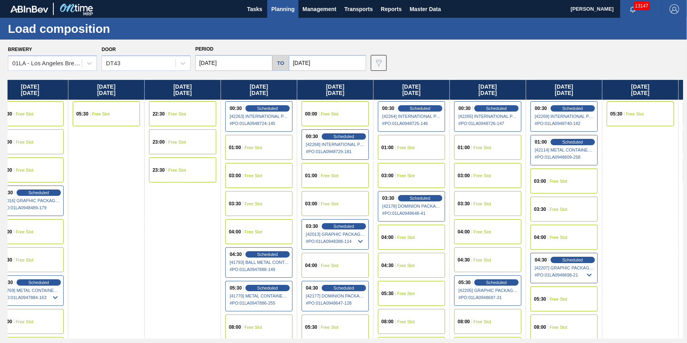
drag, startPoint x: 237, startPoint y: 208, endPoint x: 183, endPoint y: 209, distance: 54.5
click at [183, 209] on div "Tuesday 09/02/2025 00:00 Free Slot 01:00 Free Slot 03:00 Free Slot 03:30 Free S…" at bounding box center [345, 209] width 675 height 258
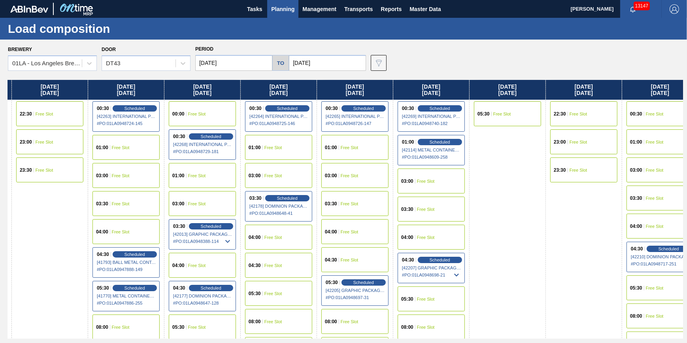
scroll to position [0, 392]
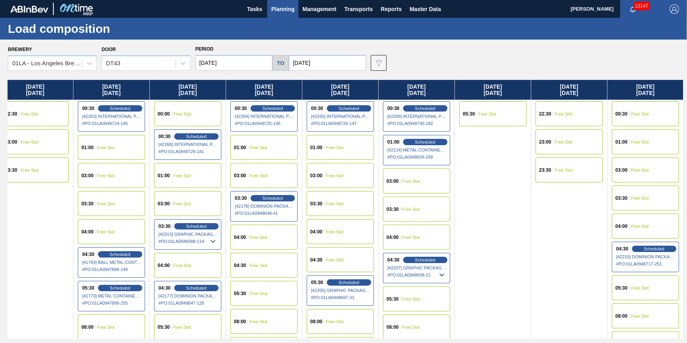
drag, startPoint x: 486, startPoint y: 186, endPoint x: 320, endPoint y: 183, distance: 165.6
click at [321, 184] on div "Tuesday 09/02/2025 00:00 Free Slot 01:00 Free Slot 03:00 Free Slot 03:30 Free S…" at bounding box center [345, 209] width 675 height 258
click at [411, 139] on div "Scheduled" at bounding box center [425, 141] width 49 height 7
click at [433, 0] on body "Tasks Planning Management Transports Reports Master Data Jack Schuld 13147 Mark…" at bounding box center [343, 0] width 687 height 0
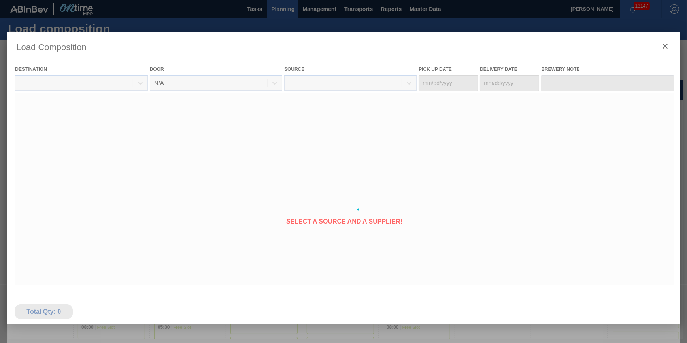
type Date "[DATE]"
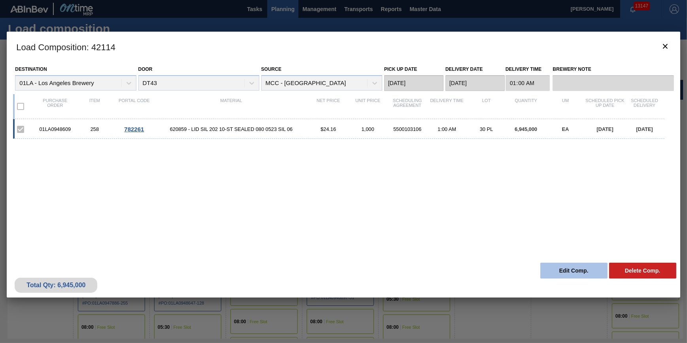
click at [550, 262] on button "Edit Comp." at bounding box center [573, 270] width 67 height 16
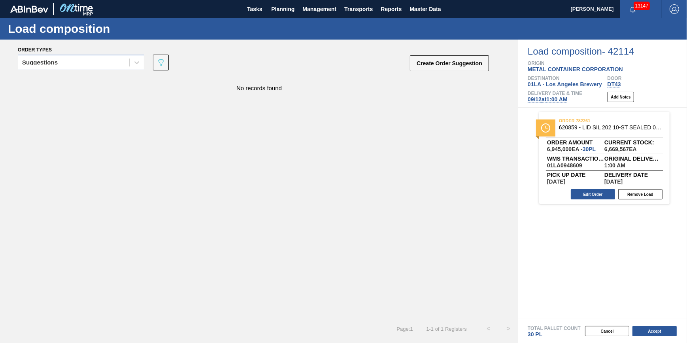
click at [548, 98] on span "09/12 at 1:00 AM" at bounding box center [548, 99] width 40 height 6
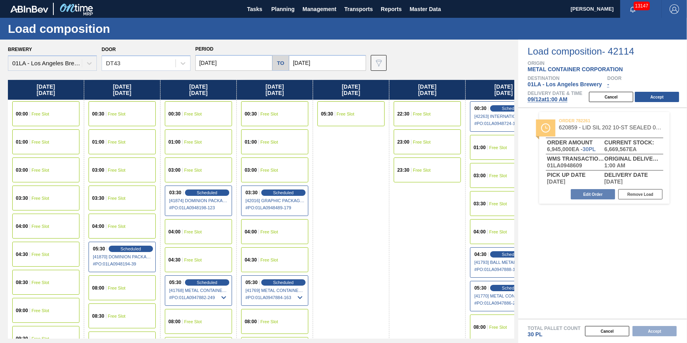
type input "[DATE]"
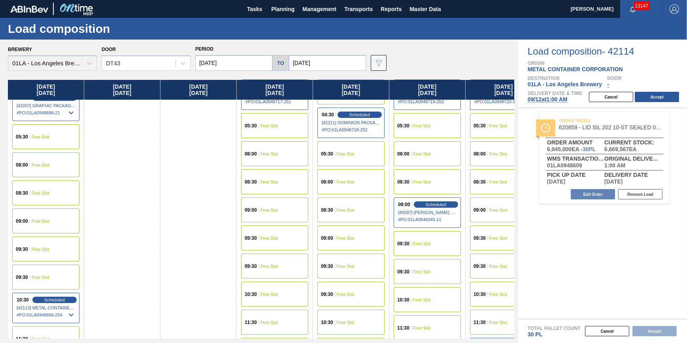
scroll to position [215, 0]
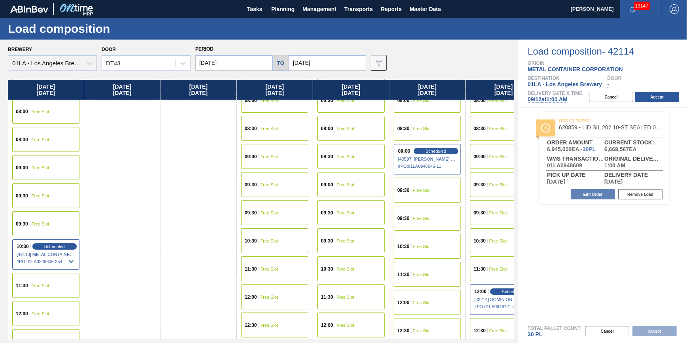
click at [55, 198] on div "09:30 Free Slot" at bounding box center [45, 195] width 67 height 25
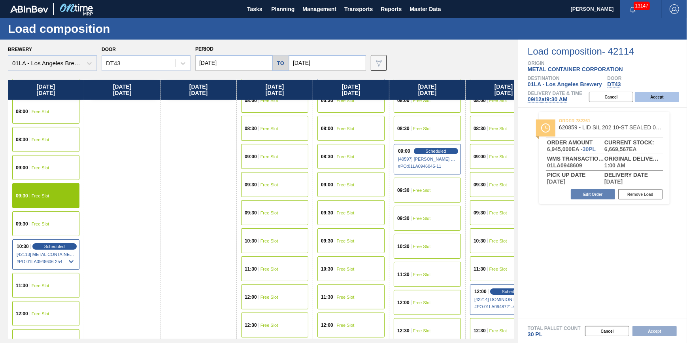
click at [666, 94] on button "Accept" at bounding box center [657, 97] width 44 height 10
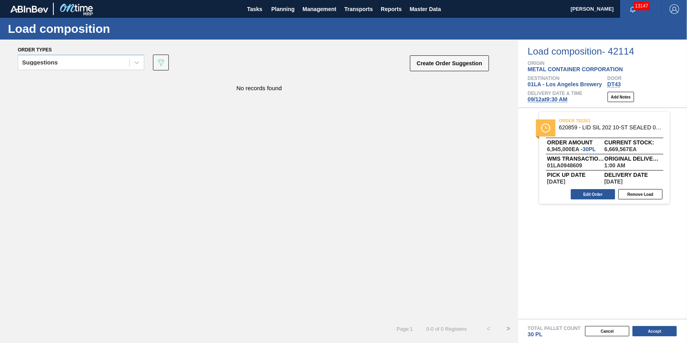
click at [654, 333] on button "Accept" at bounding box center [654, 331] width 44 height 10
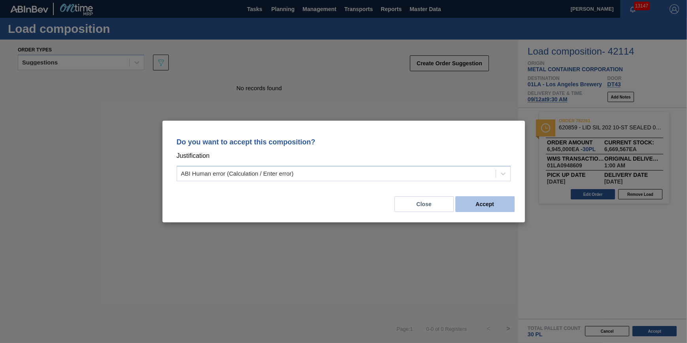
click at [489, 208] on button "Accept" at bounding box center [484, 204] width 59 height 16
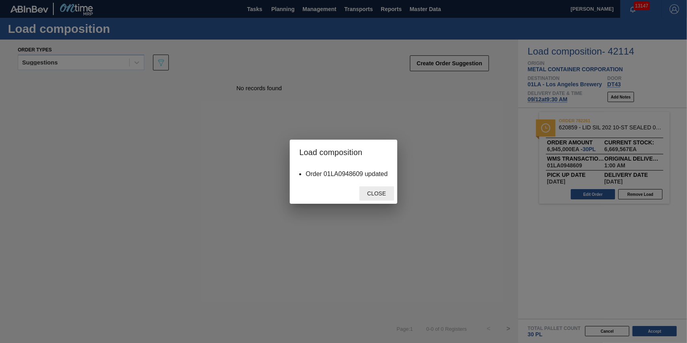
click at [375, 194] on span "Close" at bounding box center [376, 193] width 31 height 6
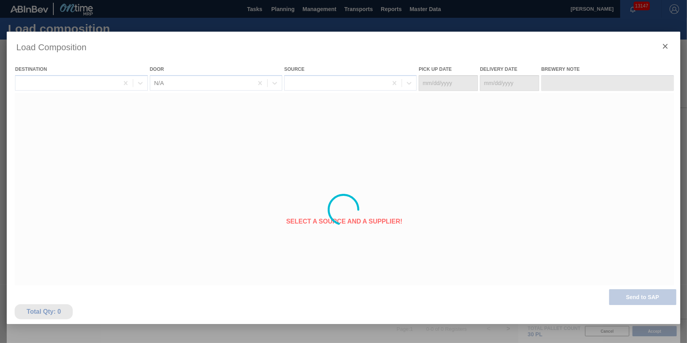
type Date "[DATE]"
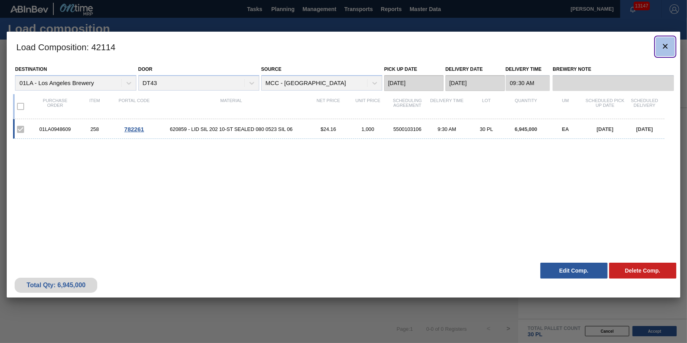
click at [668, 43] on icon "botão de ícone" at bounding box center [664, 45] width 9 height 9
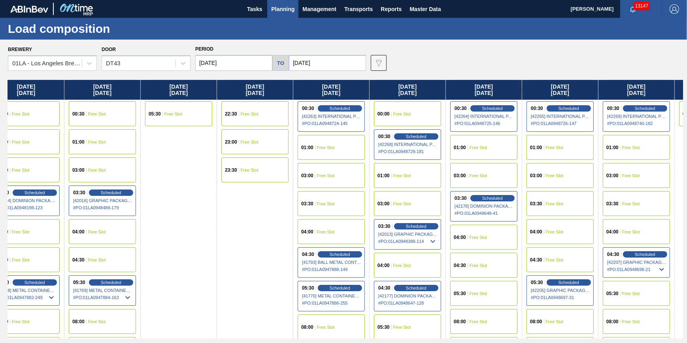
scroll to position [0, 190]
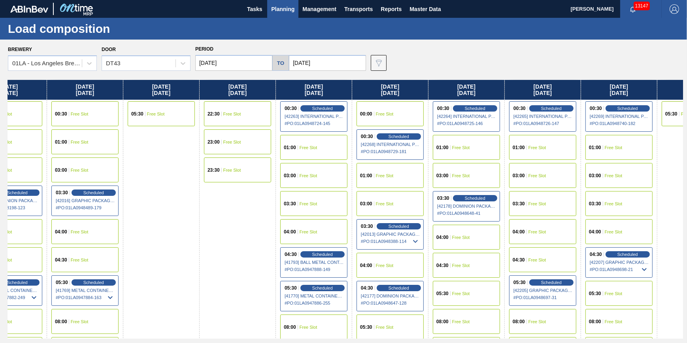
drag, startPoint x: 339, startPoint y: 224, endPoint x: 246, endPoint y: 226, distance: 93.7
click at [245, 228] on div "Tuesday 09/02/2025 00:00 Free Slot 01:00 Free Slot 03:00 Free Slot 03:30 Free S…" at bounding box center [345, 209] width 675 height 258
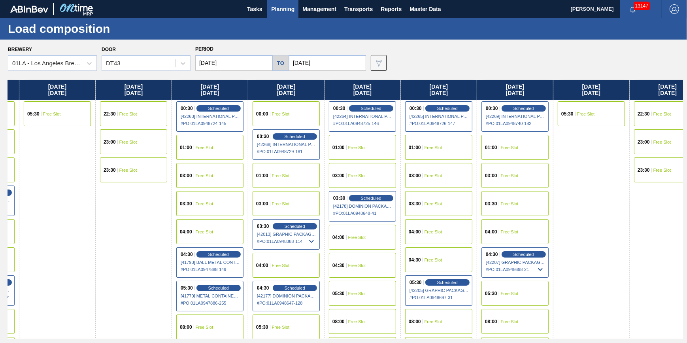
drag, startPoint x: 252, startPoint y: 217, endPoint x: 293, endPoint y: 258, distance: 58.4
click at [292, 262] on div "Tuesday 09/02/2025 00:00 Free Slot 01:00 Free Slot 03:00 Free Slot 03:30 Free S…" at bounding box center [345, 209] width 675 height 258
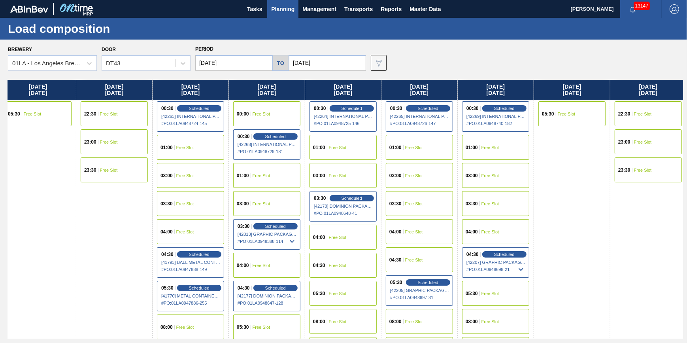
drag, startPoint x: 564, startPoint y: 188, endPoint x: 552, endPoint y: 190, distance: 12.4
click at [552, 190] on div "Tuesday 09/02/2025 00:00 Free Slot 01:00 Free Slot 03:00 Free Slot 03:30 Free S…" at bounding box center [345, 209] width 675 height 258
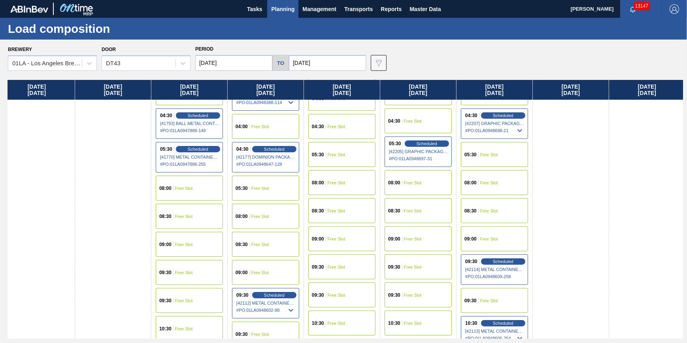
scroll to position [179, 314]
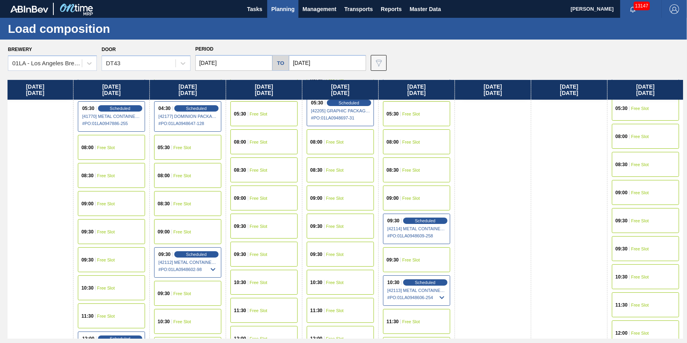
drag, startPoint x: 569, startPoint y: 207, endPoint x: 330, endPoint y: 222, distance: 239.6
click at [331, 222] on div "Tuesday 09/02/2025 00:00 Free Slot 01:00 Free Slot 03:00 Free Slot 03:30 Free S…" at bounding box center [345, 209] width 675 height 258
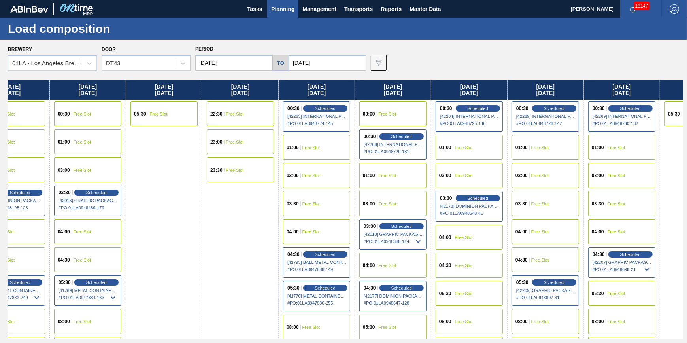
scroll to position [0, 130]
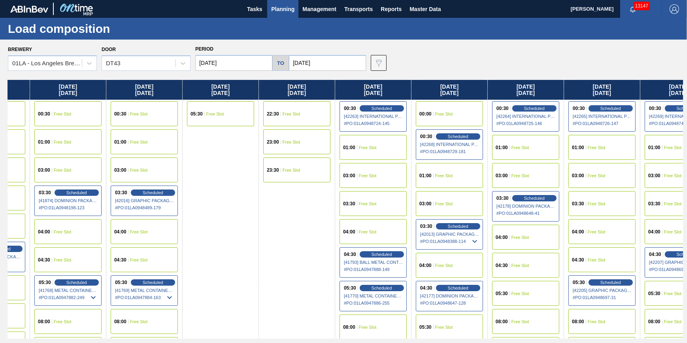
drag, startPoint x: 426, startPoint y: 196, endPoint x: 688, endPoint y: 208, distance: 261.9
click at [686, 0] on html "Tasks Planning Management Transports Reports Master Data Jack Schuld 13147 Mark…" at bounding box center [343, 0] width 687 height 0
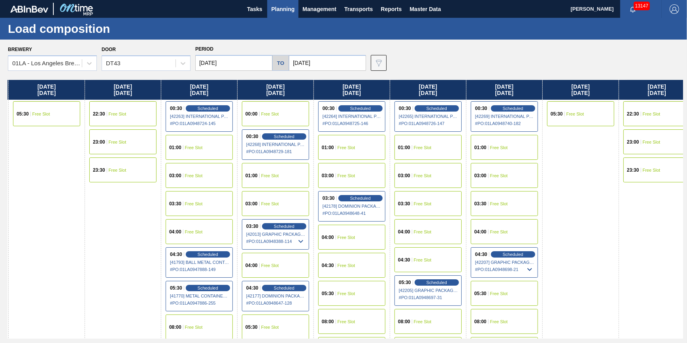
scroll to position [0, 392]
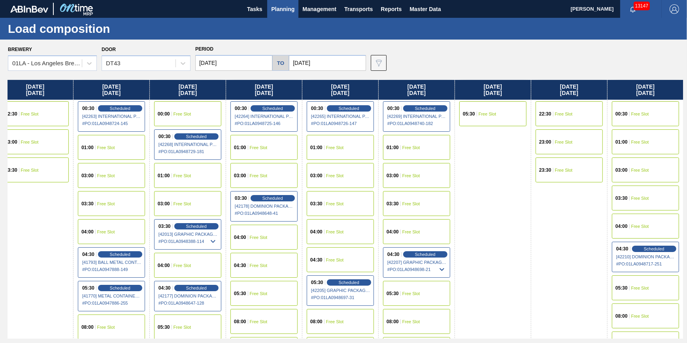
drag, startPoint x: 299, startPoint y: 198, endPoint x: -212, endPoint y: 239, distance: 512.2
click at [0, 0] on html "Tasks Planning Management Transports Reports Master Data Jack Schuld 13147 Mark…" at bounding box center [343, 0] width 687 height 0
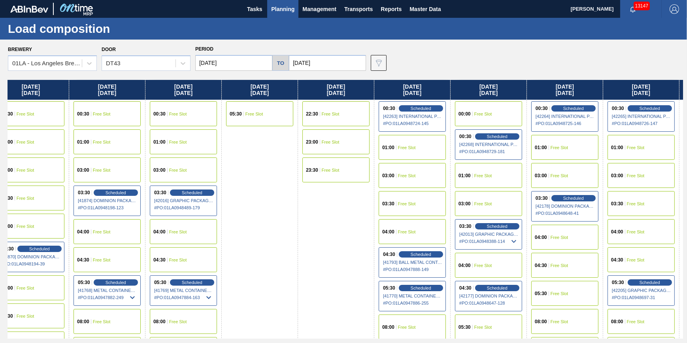
scroll to position [0, 27]
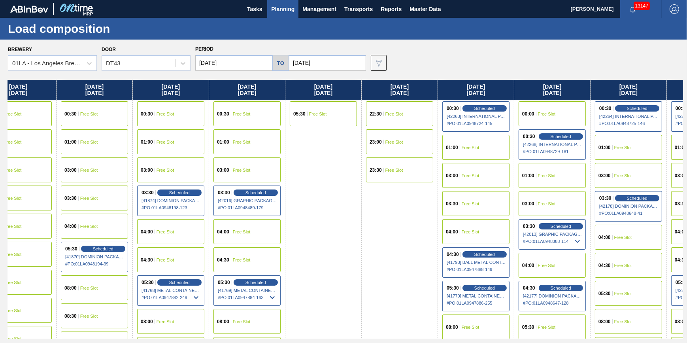
drag, startPoint x: 70, startPoint y: 227, endPoint x: 443, endPoint y: 252, distance: 374.3
click at [443, 252] on div "Tuesday 09/02/2025 00:00 Free Slot 01:00 Free Slot 03:00 Free Slot 03:30 Free S…" at bounding box center [345, 209] width 675 height 258
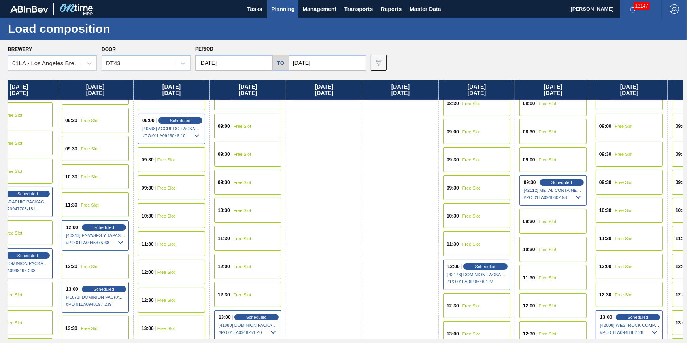
scroll to position [251, 0]
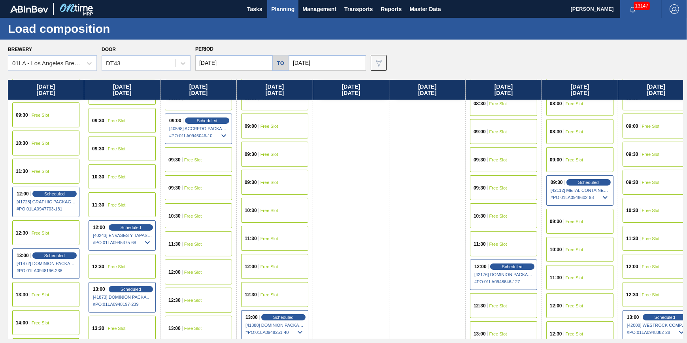
drag, startPoint x: 233, startPoint y: 230, endPoint x: 397, endPoint y: 236, distance: 163.7
click at [397, 236] on div "Tuesday 09/02/2025 00:00 Free Slot 01:00 Free Slot 03:00 Free Slot 03:30 Free S…" at bounding box center [345, 209] width 675 height 258
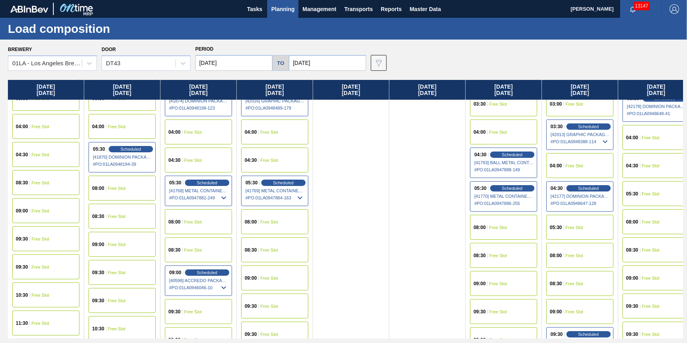
scroll to position [36, 0]
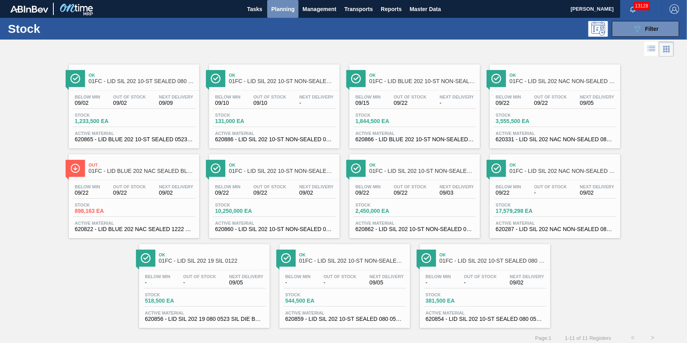
click at [285, 8] on span "Planning" at bounding box center [282, 8] width 23 height 9
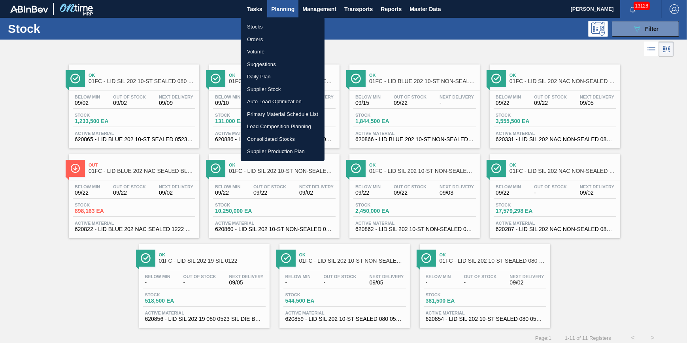
click at [300, 123] on li "Load Composition Planning" at bounding box center [283, 126] width 84 height 13
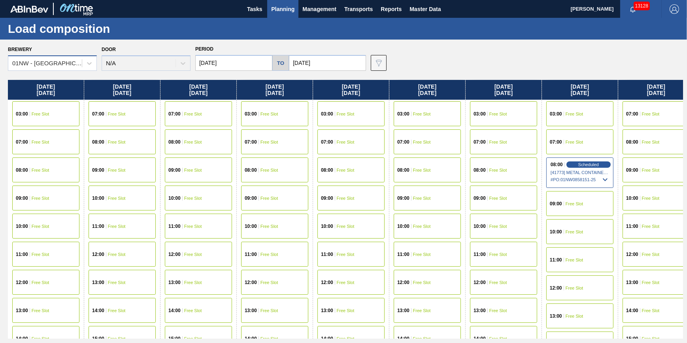
drag, startPoint x: 79, startPoint y: 64, endPoint x: 79, endPoint y: 69, distance: 4.8
click at [79, 64] on div "01NW - [GEOGRAPHIC_DATA]" at bounding box center [45, 63] width 74 height 11
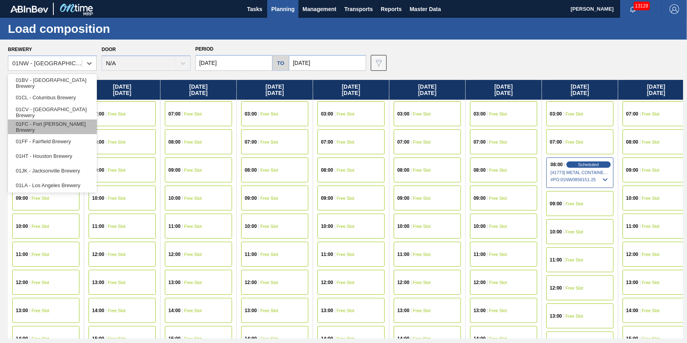
click at [70, 132] on div "01FC - Fort [PERSON_NAME] Brewery" at bounding box center [52, 126] width 89 height 15
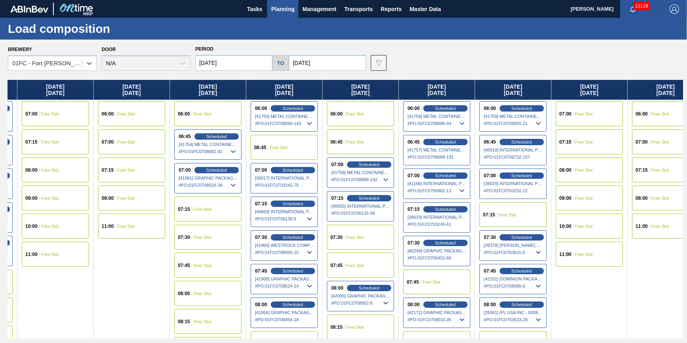
drag, startPoint x: 207, startPoint y: 156, endPoint x: 136, endPoint y: 167, distance: 72.3
click at [136, 167] on div "Friday 08/29/2025 06:45 Scheduled [41533] INTERNATIONAL PAPER COMPANY - 0008219…" at bounding box center [345, 209] width 675 height 258
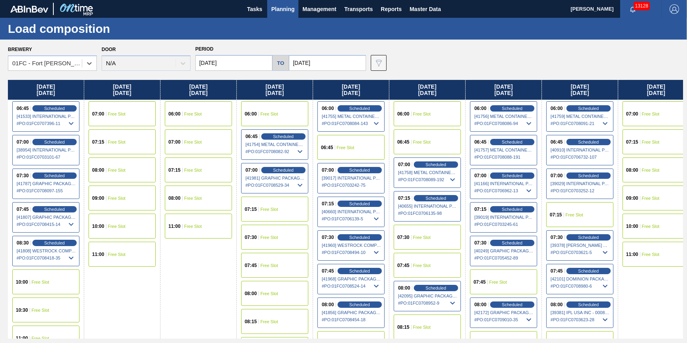
drag, startPoint x: 96, startPoint y: 165, endPoint x: 192, endPoint y: 173, distance: 96.4
click at [192, 173] on div "Friday 08/29/2025 06:45 Scheduled [41533] INTERNATIONAL PAPER COMPANY - 0008219…" at bounding box center [345, 209] width 675 height 258
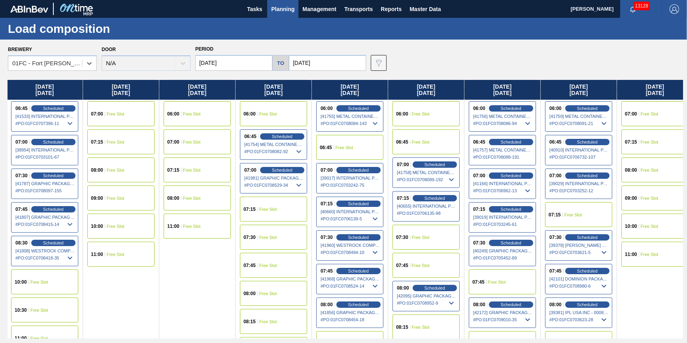
click at [260, 65] on input "08/29/2025" at bounding box center [233, 63] width 77 height 16
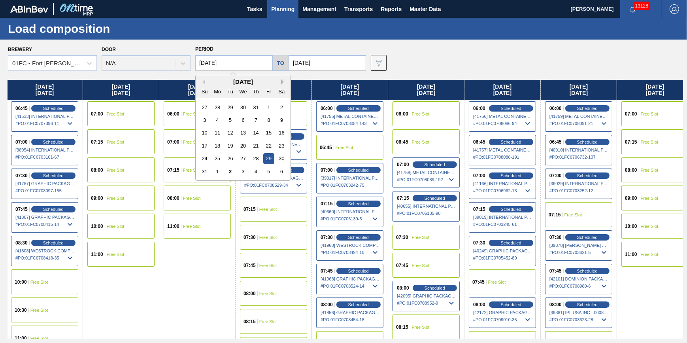
click at [283, 82] on button "Next Month" at bounding box center [284, 82] width 6 height 6
click at [241, 107] on div "3" at bounding box center [243, 107] width 11 height 11
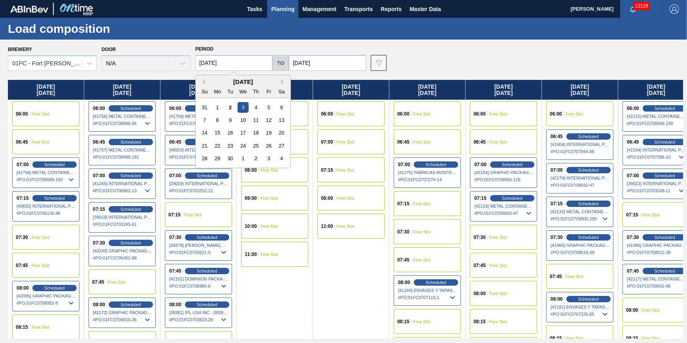
click at [222, 66] on input "[DATE]" at bounding box center [233, 63] width 77 height 16
click at [234, 106] on div "2" at bounding box center [230, 107] width 11 height 11
type input "[DATE]"
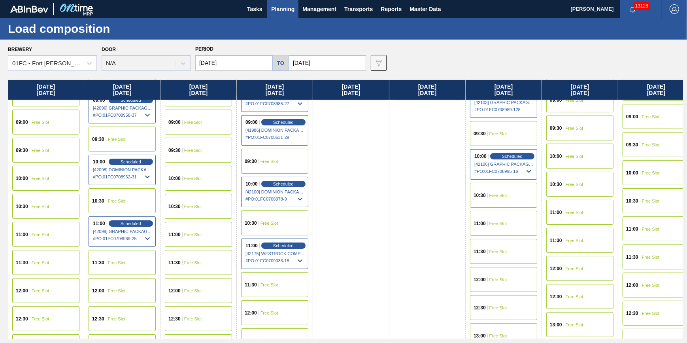
scroll to position [377, 0]
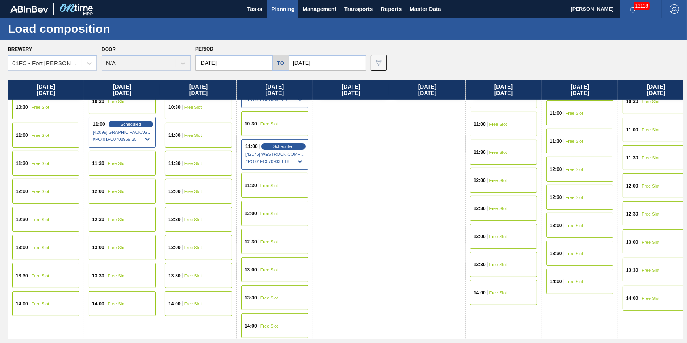
click at [55, 301] on div "14:00 Free Slot" at bounding box center [45, 303] width 67 height 25
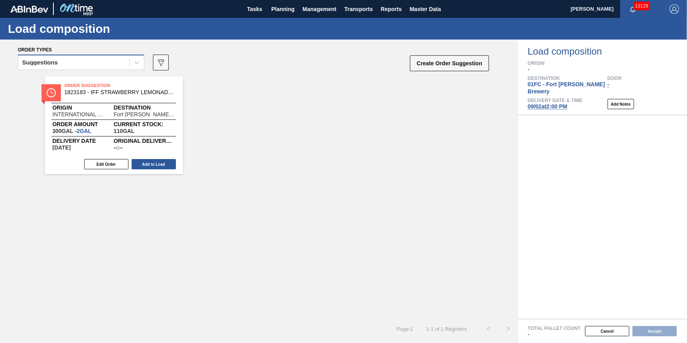
click at [103, 60] on div "Suggestions" at bounding box center [73, 62] width 111 height 11
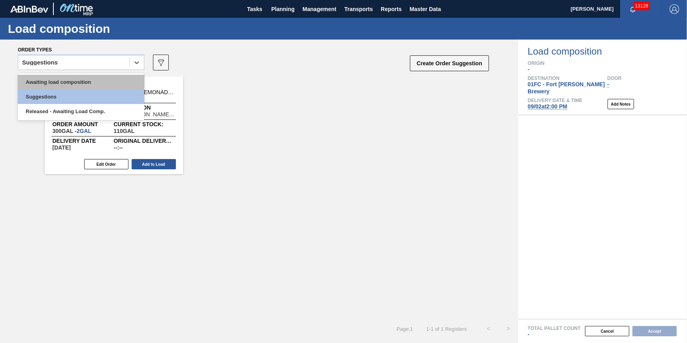
click at [100, 82] on div "Awaiting load composition" at bounding box center [81, 82] width 126 height 15
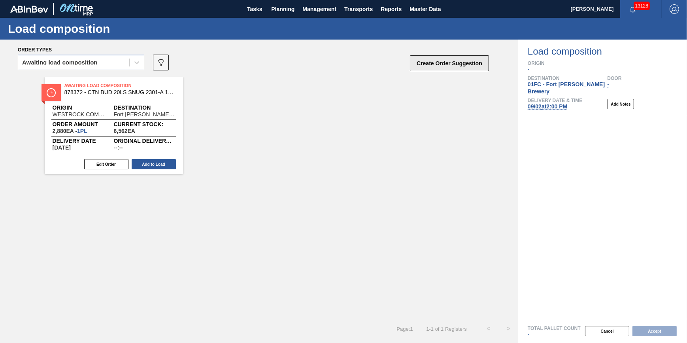
click at [437, 60] on button "Create Order Suggestion" at bounding box center [449, 63] width 79 height 16
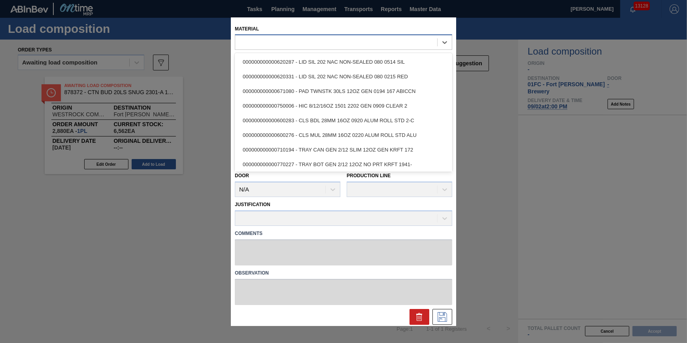
click at [356, 45] on div at bounding box center [336, 42] width 202 height 11
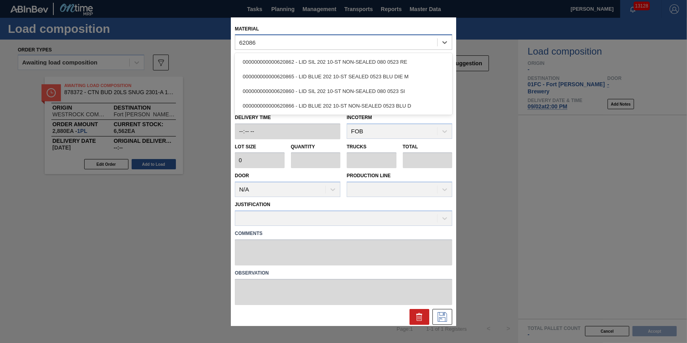
type input "620865"
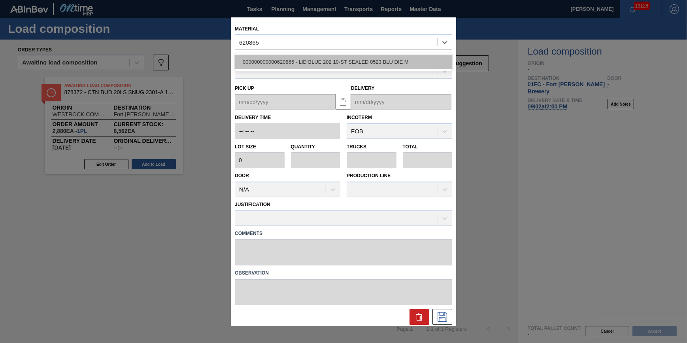
click at [336, 61] on div "000000000000620865 - LID BLUE 202 10-ST SEALED 0523 BLU DIE M" at bounding box center [343, 62] width 217 height 15
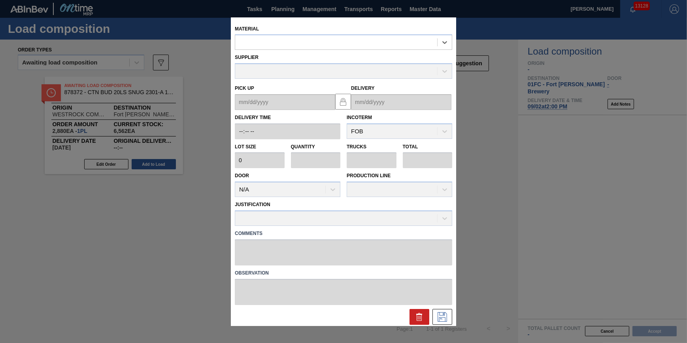
type input "231,500"
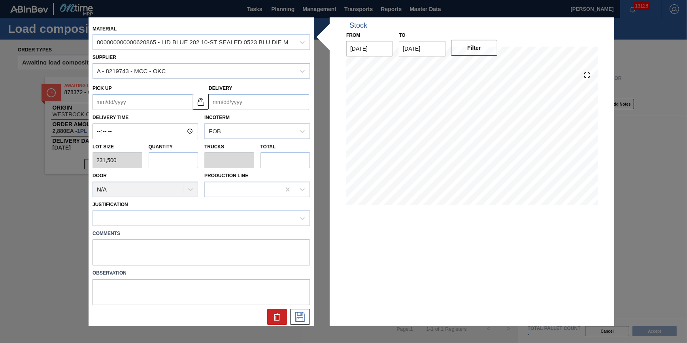
click at [175, 162] on input "text" at bounding box center [174, 160] width 50 height 16
type input "1"
type input "0.031"
type input "231,500"
type input "16"
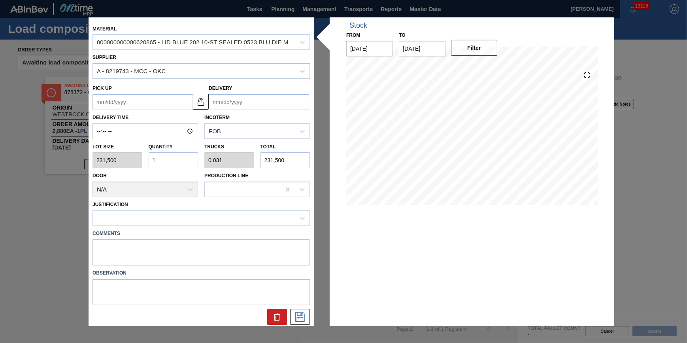
type input "0.5"
type input "3,704,000"
type input "16"
click at [179, 213] on div at bounding box center [194, 217] width 202 height 11
type input "other"
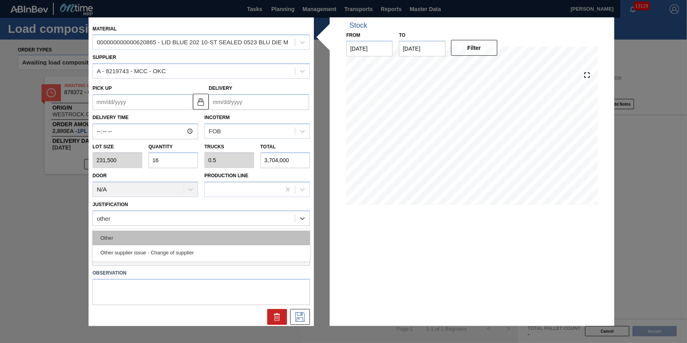
click at [175, 235] on div "Other" at bounding box center [200, 237] width 217 height 15
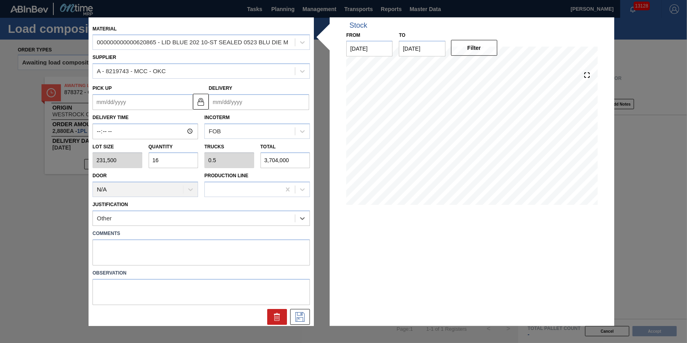
click at [259, 104] on input "Delivery" at bounding box center [259, 102] width 100 height 16
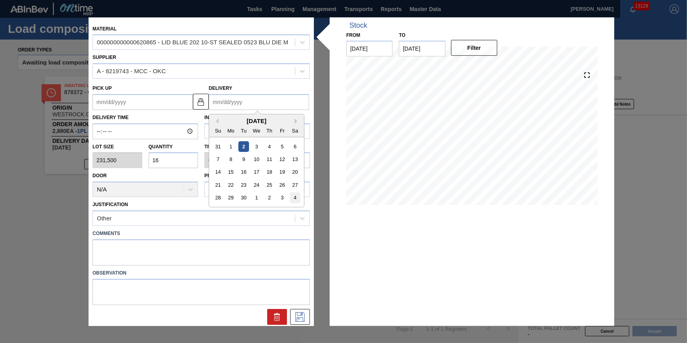
click at [294, 201] on div "4" at bounding box center [295, 197] width 11 height 11
type up "10/03/2025"
type input "[DATE]"
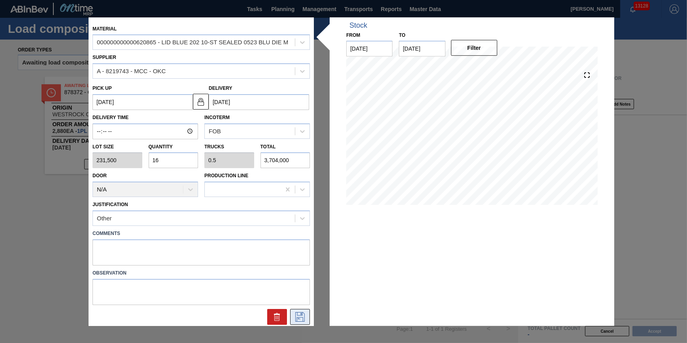
click at [292, 322] on button at bounding box center [300, 317] width 20 height 16
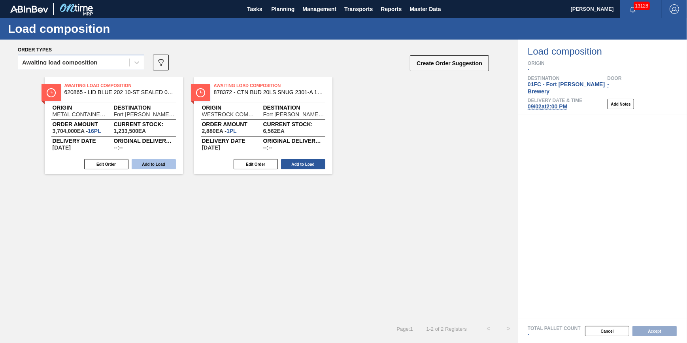
click at [154, 161] on button "Add to Load" at bounding box center [154, 164] width 44 height 10
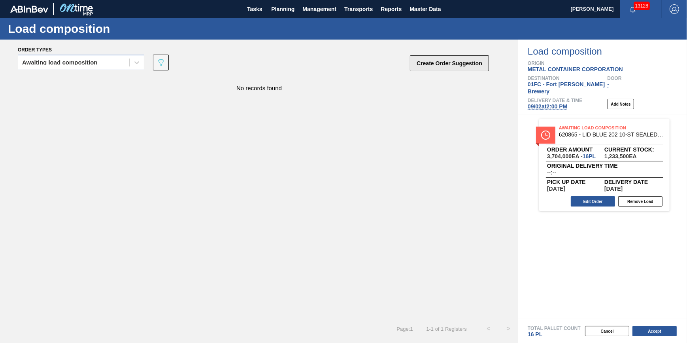
click at [439, 70] on button "Create Order Suggestion" at bounding box center [449, 63] width 79 height 16
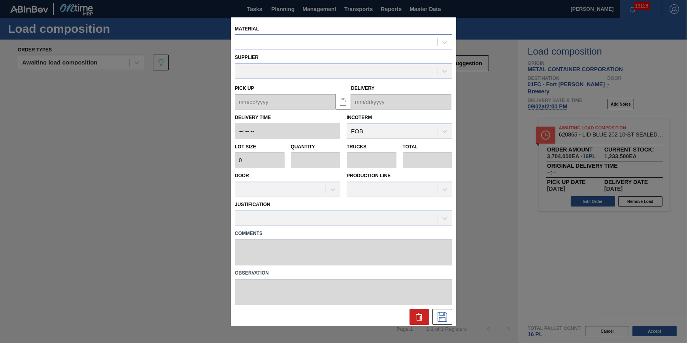
click at [324, 40] on div at bounding box center [336, 42] width 202 height 11
type input "620822"
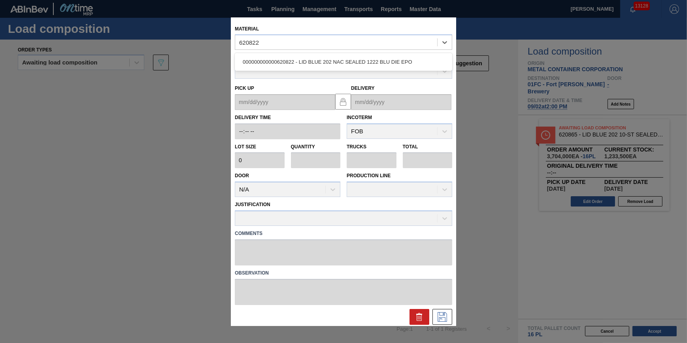
click at [327, 53] on div "000000000000620822 - LID BLUE 202 NAC SEALED 1222 BLU DIE EPO" at bounding box center [343, 62] width 217 height 18
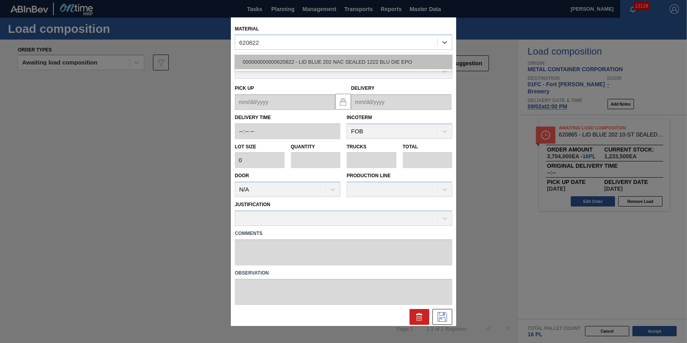
click at [327, 57] on div "000000000000620822 - LID BLUE 202 NAC SEALED 1222 BLU DIE EPO" at bounding box center [343, 62] width 217 height 15
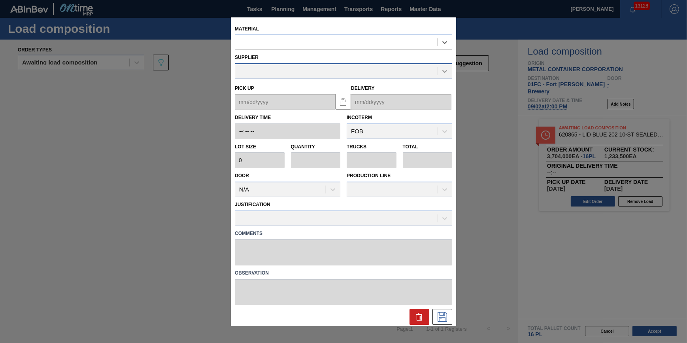
type input "231,500"
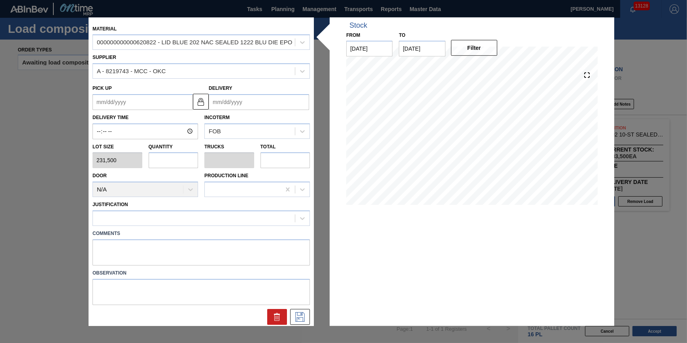
click at [180, 165] on input "text" at bounding box center [174, 160] width 50 height 16
type input "1"
type input "0.031"
type input "231,500"
type input "16"
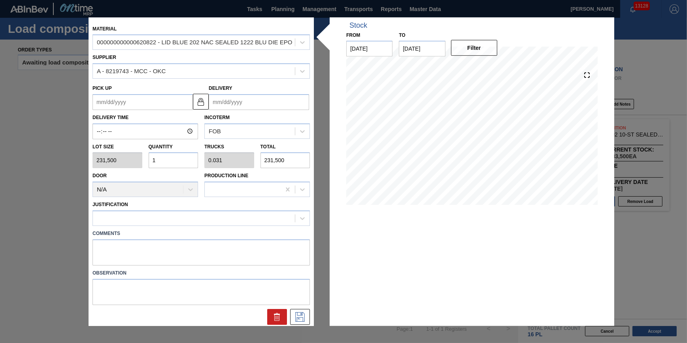
type input "0.5"
type input "3,704,000"
type input "16"
click at [207, 219] on div at bounding box center [194, 217] width 202 height 11
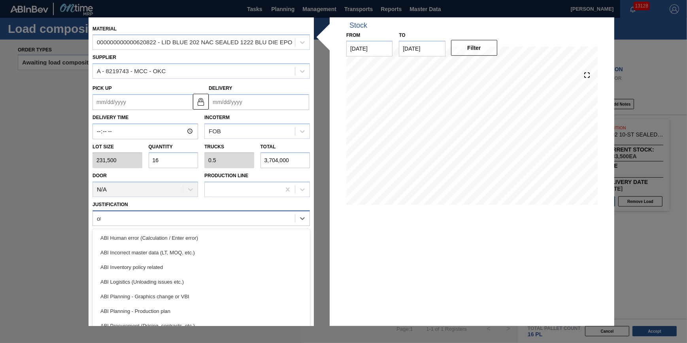
type input "other"
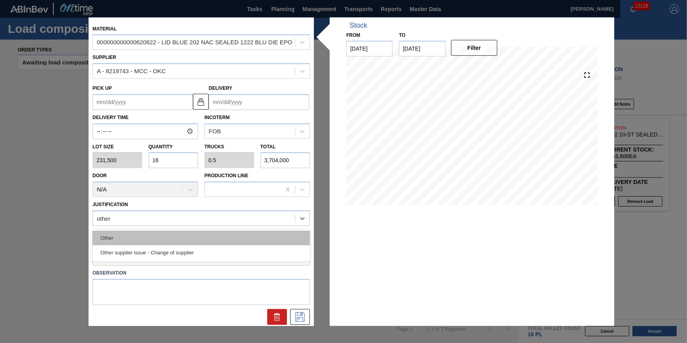
click at [207, 234] on div "Other" at bounding box center [200, 237] width 217 height 15
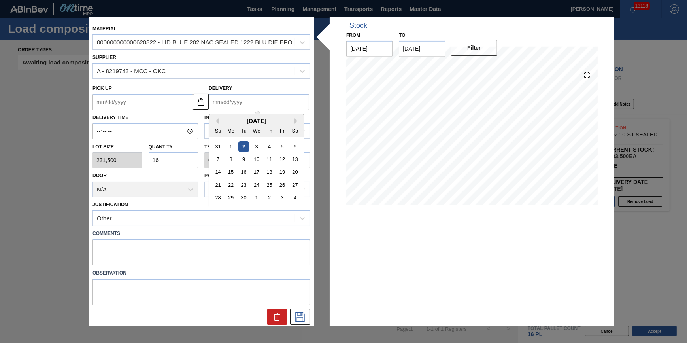
click at [264, 98] on input "Delivery" at bounding box center [259, 102] width 100 height 16
click at [294, 199] on div "4" at bounding box center [295, 197] width 11 height 11
type up "10/03/2025"
type input "[DATE]"
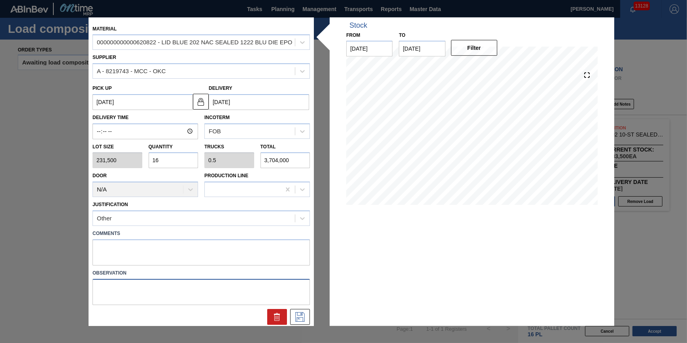
click at [298, 302] on textarea at bounding box center [200, 292] width 217 height 26
click at [300, 305] on div at bounding box center [201, 315] width 224 height 20
click at [303, 307] on div at bounding box center [201, 315] width 224 height 20
click at [295, 320] on icon at bounding box center [299, 316] width 9 height 9
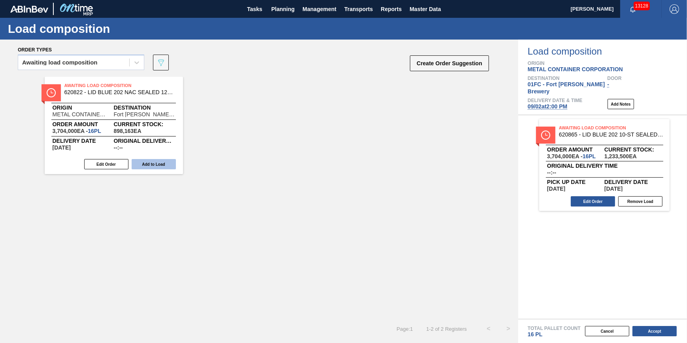
click at [170, 161] on button "Add to Load" at bounding box center [154, 164] width 44 height 10
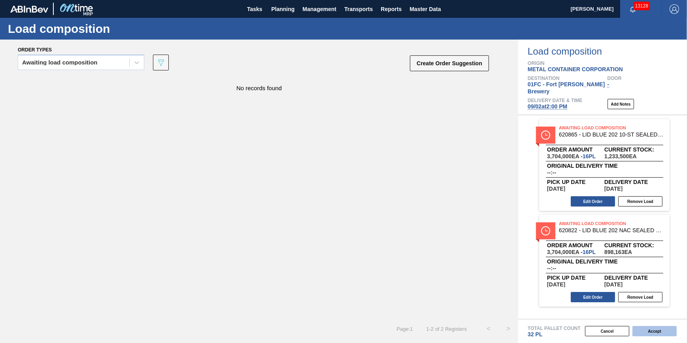
click at [663, 328] on button "Accept" at bounding box center [654, 331] width 44 height 10
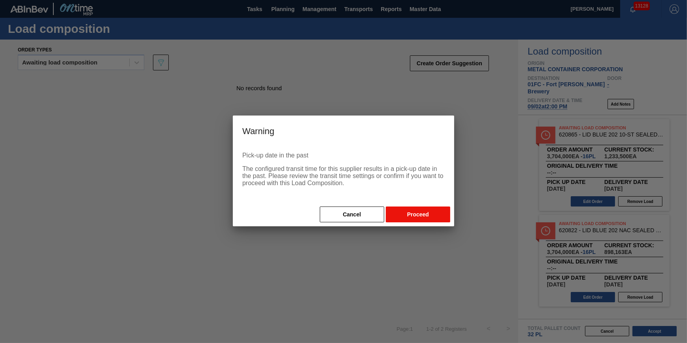
click at [428, 213] on button "Proceed" at bounding box center [418, 214] width 64 height 16
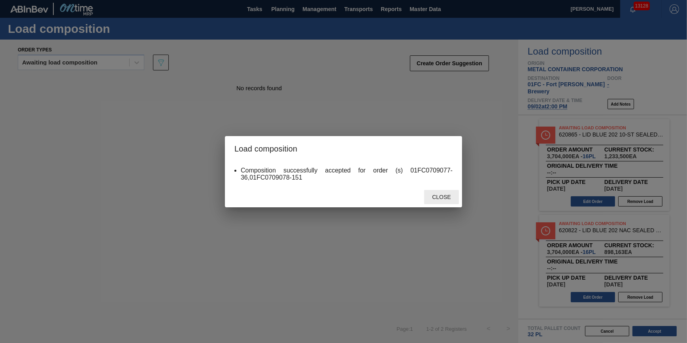
click at [430, 195] on span "Close" at bounding box center [441, 197] width 31 height 6
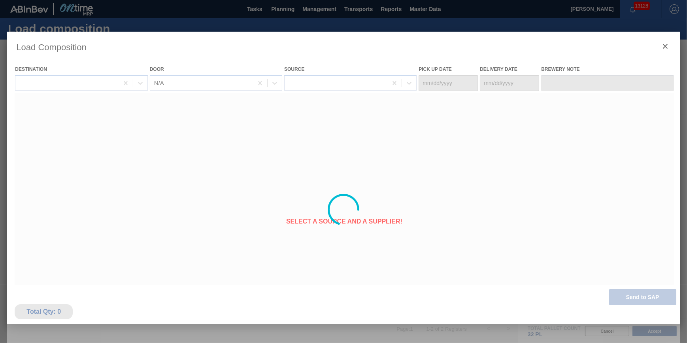
type Date "[DATE]"
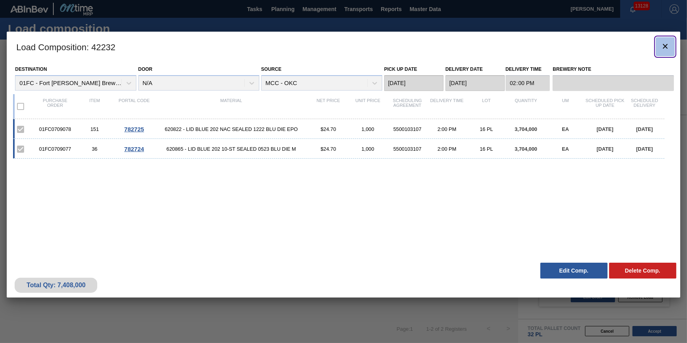
click at [660, 48] on icon "botão de ícone" at bounding box center [664, 45] width 9 height 9
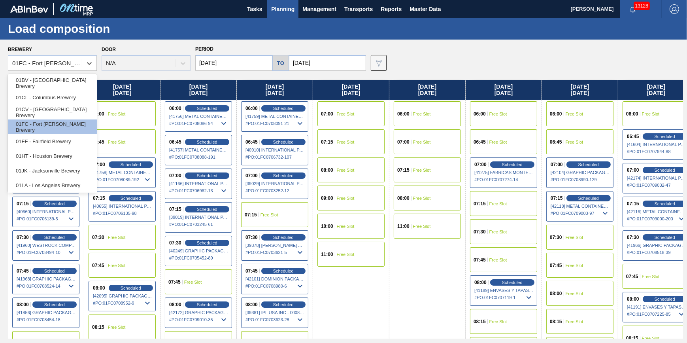
drag, startPoint x: 72, startPoint y: 58, endPoint x: 72, endPoint y: 74, distance: 15.8
click at [72, 59] on div "01FC - Fort [PERSON_NAME] Brewery" at bounding box center [45, 63] width 74 height 11
click at [55, 156] on div "01HT - Houston Brewery" at bounding box center [52, 156] width 89 height 15
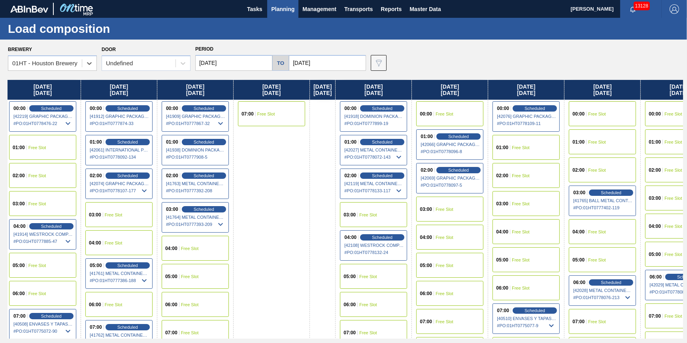
scroll to position [0, 80]
drag, startPoint x: 451, startPoint y: 193, endPoint x: 362, endPoint y: 204, distance: 89.7
click at [362, 204] on div "[DATE] 00:00 Free Slot 01:00 Free Slot 02:00 Free Slot 03:00 Scheduled [41474] …" at bounding box center [345, 209] width 675 height 258
click at [393, 141] on span "Scheduled" at bounding box center [381, 141] width 23 height 5
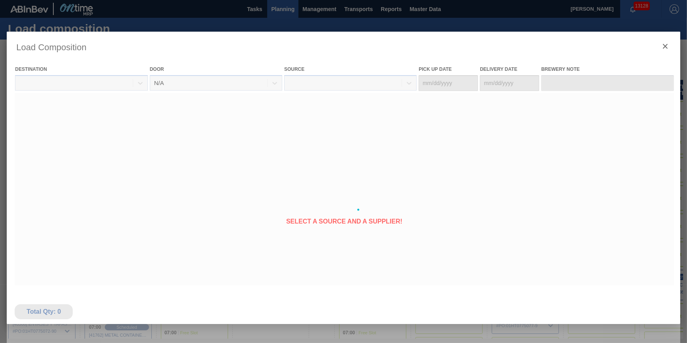
type Date "[DATE]"
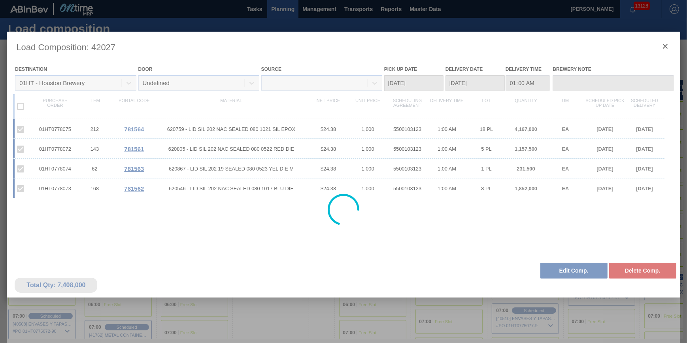
click at [575, 271] on div at bounding box center [343, 210] width 673 height 356
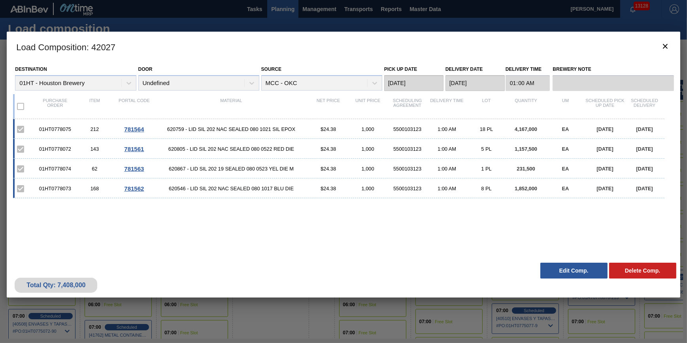
click at [569, 271] on button "Edit Comp." at bounding box center [573, 270] width 67 height 16
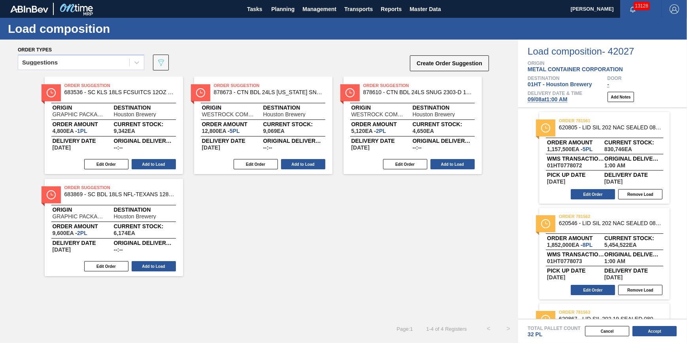
click at [554, 101] on span "09/08 at 1:00 AM" at bounding box center [548, 99] width 40 height 6
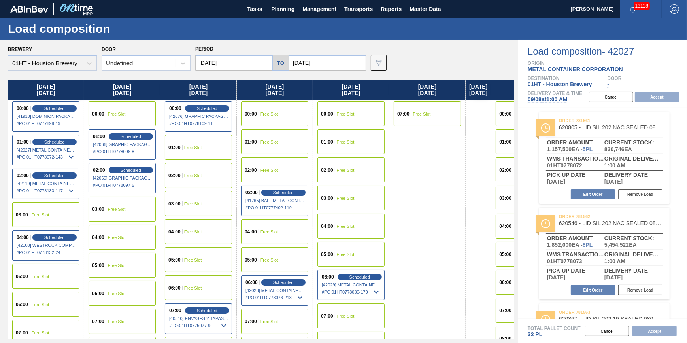
click at [245, 64] on input "[DATE]" at bounding box center [233, 63] width 77 height 16
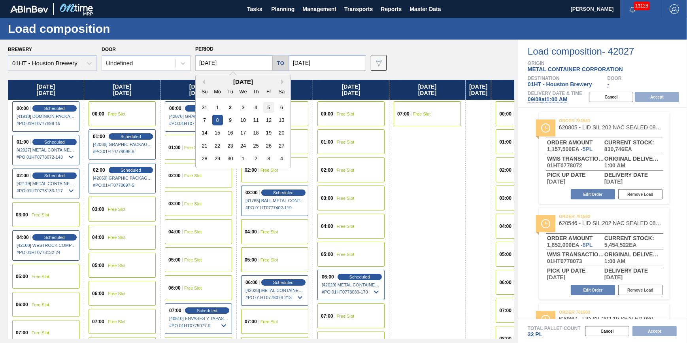
click at [269, 109] on div "5" at bounding box center [268, 107] width 11 height 11
type input "[DATE]"
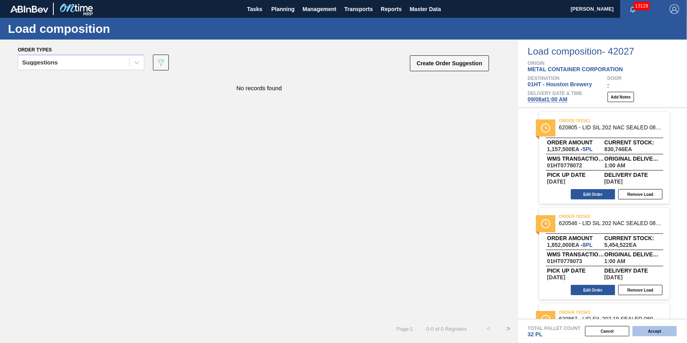
click at [657, 332] on button "Accept" at bounding box center [654, 331] width 44 height 10
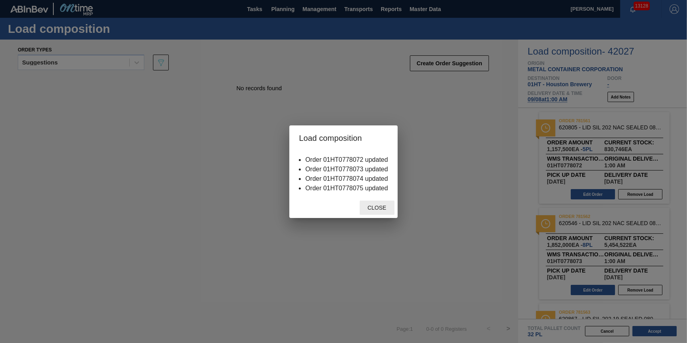
click at [382, 208] on span "Close" at bounding box center [376, 207] width 31 height 6
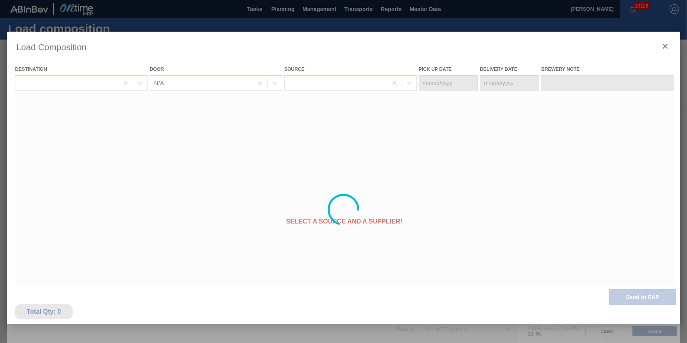
type Date "[DATE]"
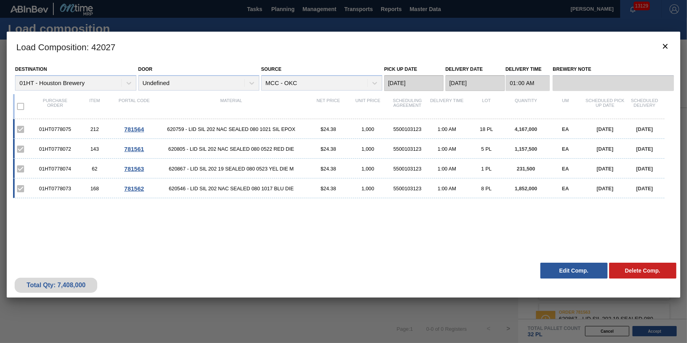
click at [681, 45] on div at bounding box center [343, 171] width 687 height 343
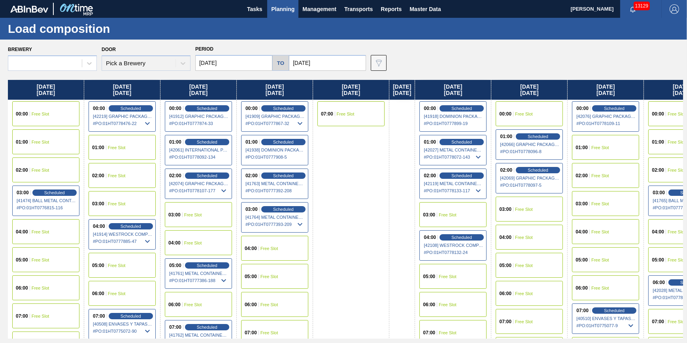
click at [663, 45] on div "Brewery Door Pick a Brewery Period 09/02/2025 to 09/15/2025 Data view filter Un…" at bounding box center [345, 56] width 675 height 27
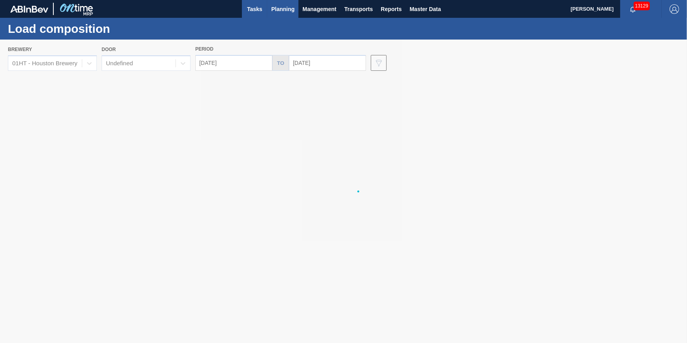
click at [247, 9] on span "Tasks" at bounding box center [254, 8] width 17 height 9
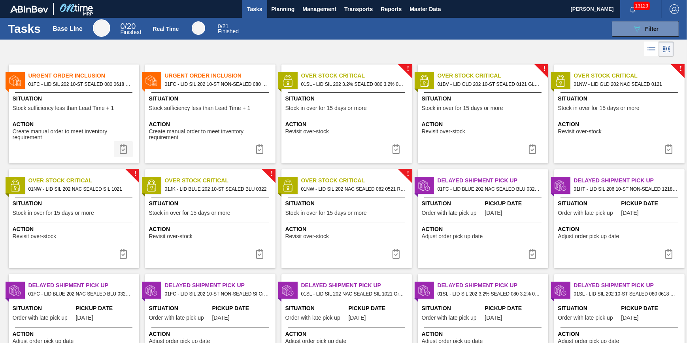
click at [121, 147] on img at bounding box center [123, 148] width 9 height 9
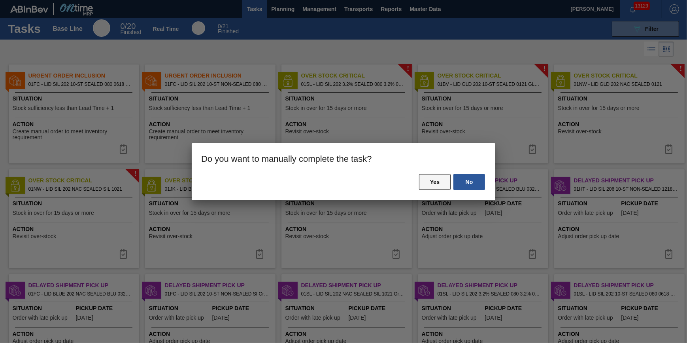
click at [426, 177] on button "Yes" at bounding box center [435, 182] width 32 height 16
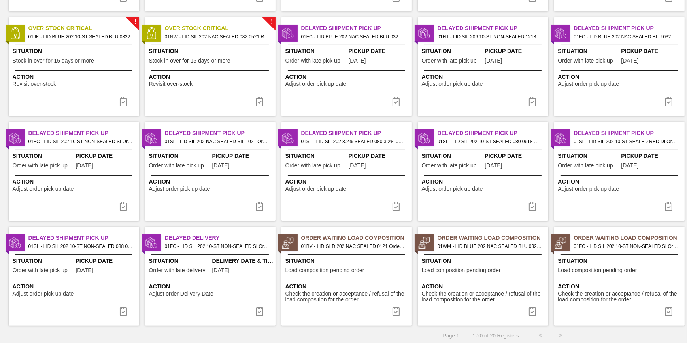
scroll to position [154, 0]
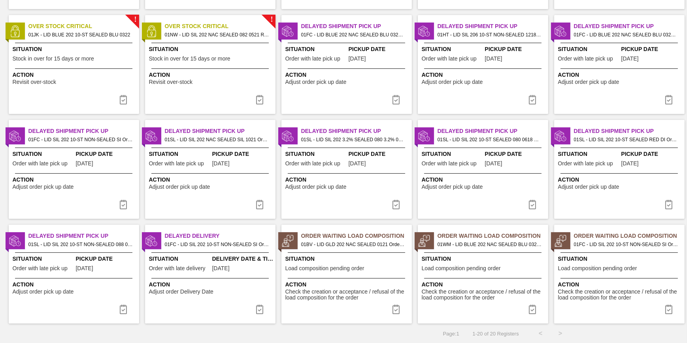
click at [612, 261] on span "Situation" at bounding box center [620, 258] width 124 height 8
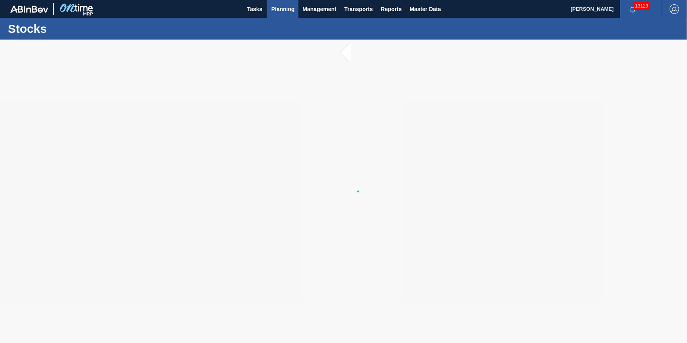
click at [281, 11] on span "Planning" at bounding box center [282, 8] width 23 height 9
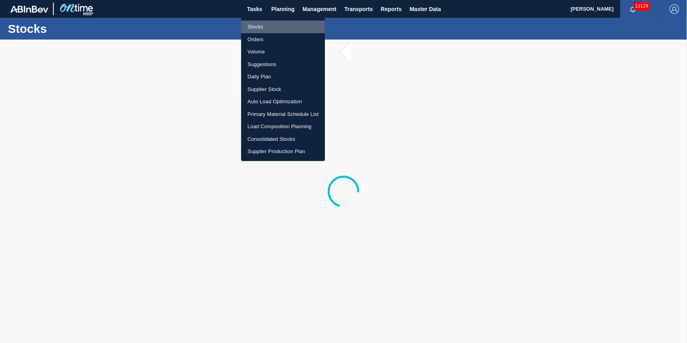
click at [281, 24] on li "Stocks" at bounding box center [283, 27] width 84 height 13
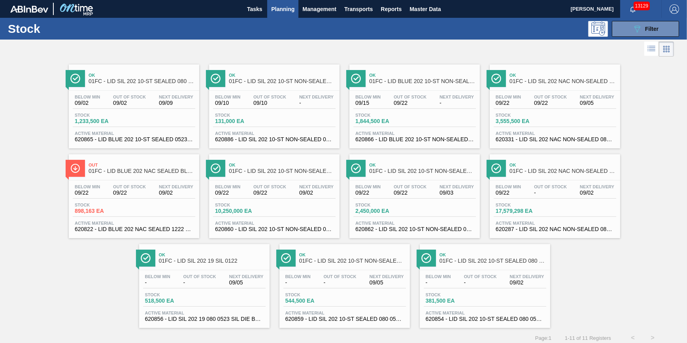
click at [277, 117] on div "Stock 131,000 EA" at bounding box center [274, 120] width 123 height 14
click at [162, 211] on div "Stock 898,163 EA" at bounding box center [134, 209] width 123 height 14
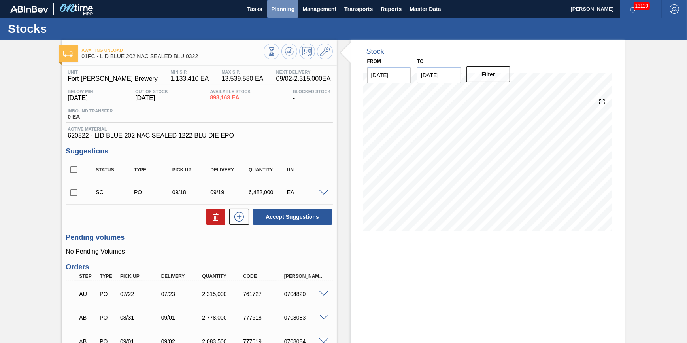
click at [279, 10] on span "Planning" at bounding box center [282, 8] width 23 height 9
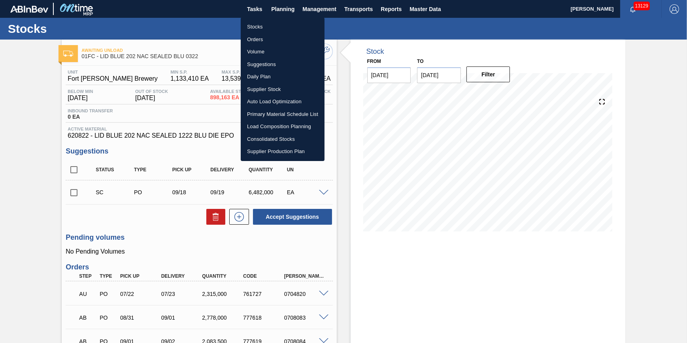
click at [279, 25] on li "Stocks" at bounding box center [283, 27] width 84 height 13
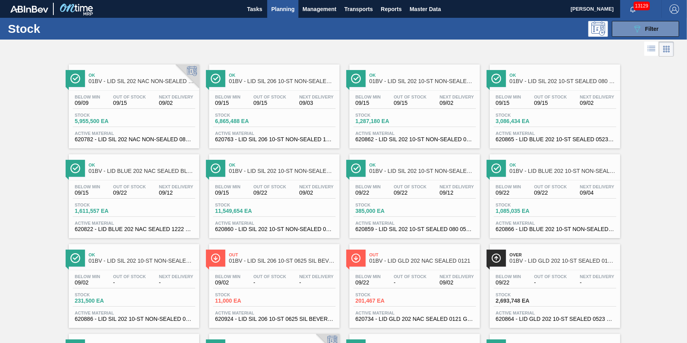
drag, startPoint x: 622, startPoint y: 32, endPoint x: 616, endPoint y: 41, distance: 11.2
click at [622, 32] on button "089F7B8B-B2A5-4AFE-B5C0-19BA573D28AC Filter" at bounding box center [645, 29] width 67 height 16
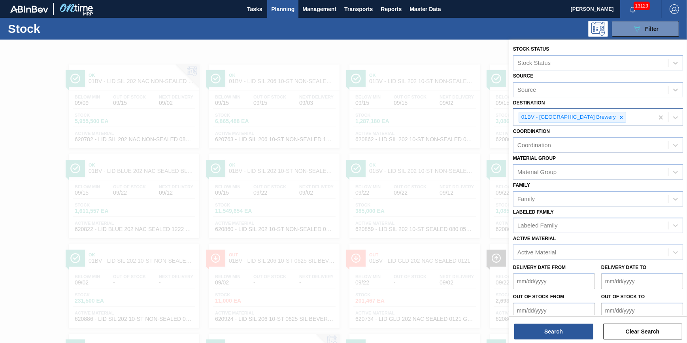
click at [601, 121] on div "01BV - [GEOGRAPHIC_DATA] Brewery" at bounding box center [583, 117] width 140 height 16
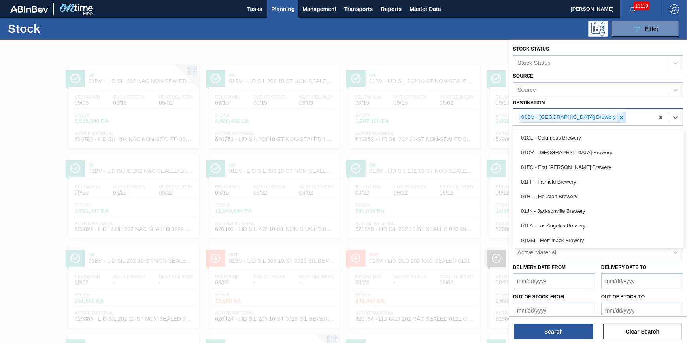
click at [618, 119] on icon at bounding box center [621, 118] width 6 height 6
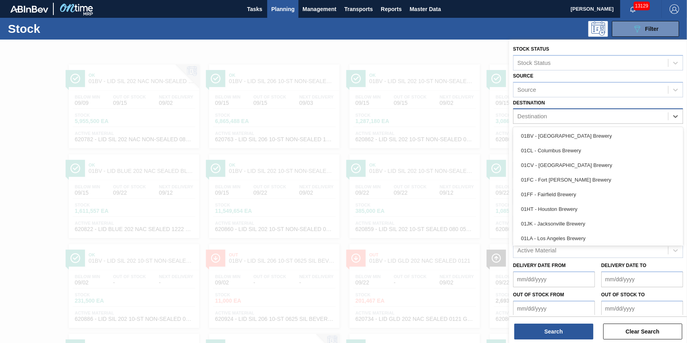
click at [595, 119] on div "Destination" at bounding box center [590, 116] width 155 height 11
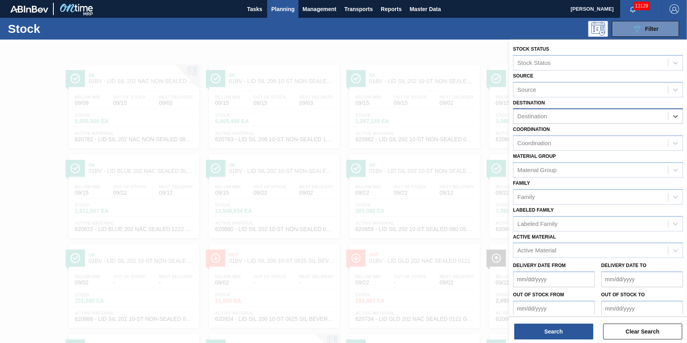
click at [595, 119] on div "Destination" at bounding box center [590, 116] width 155 height 11
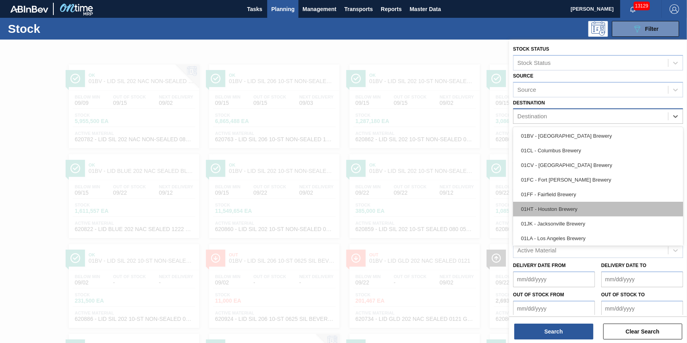
click at [572, 213] on div "01HT - Houston Brewery" at bounding box center [598, 209] width 170 height 15
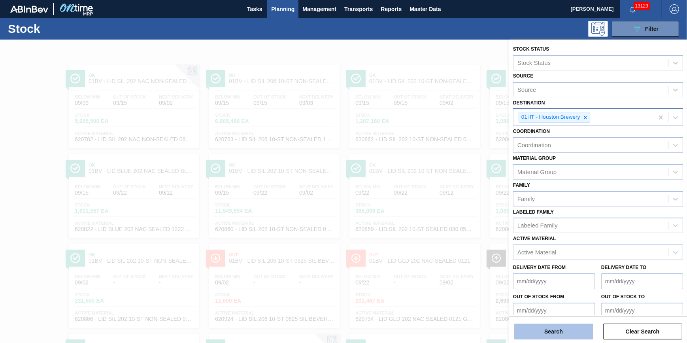
click at [552, 333] on button "Search" at bounding box center [553, 331] width 79 height 16
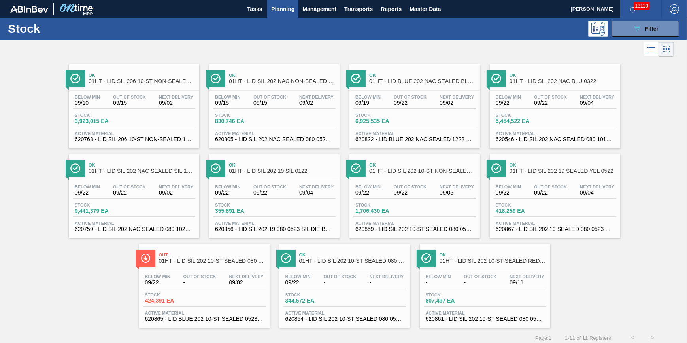
click at [294, 100] on div "Below Min 09/15 Out Of Stock 09/15 Next Delivery 09/02" at bounding box center [274, 101] width 123 height 14
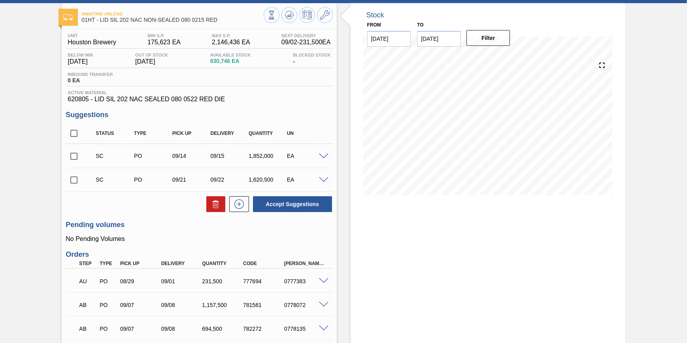
scroll to position [72, 0]
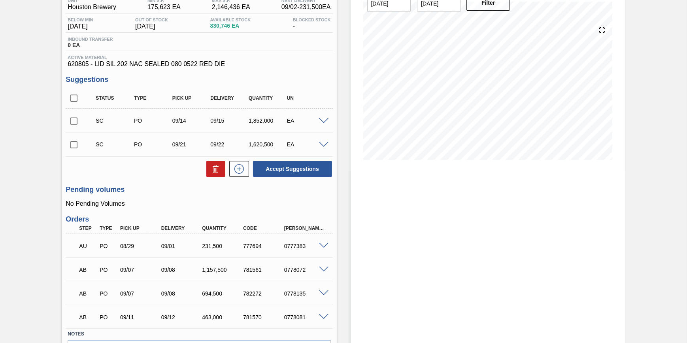
click at [321, 270] on span at bounding box center [323, 269] width 9 height 6
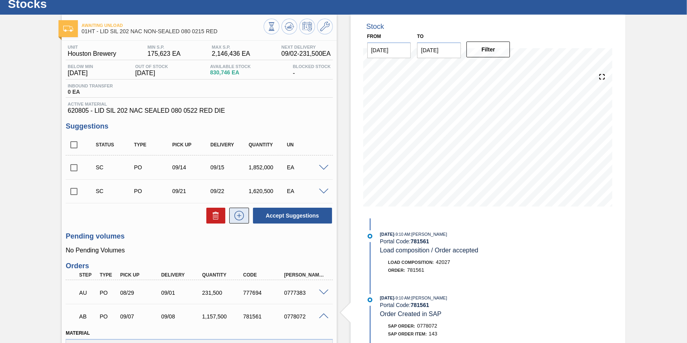
scroll to position [0, 0]
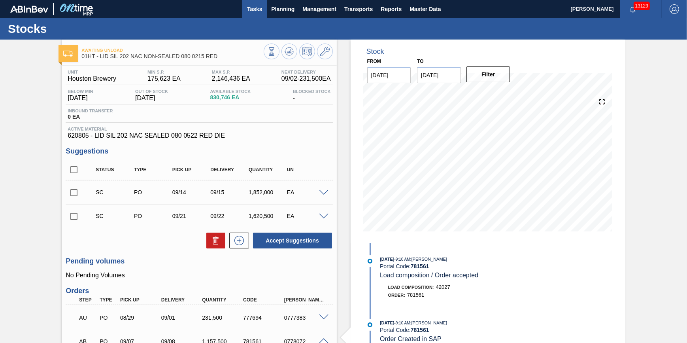
click at [256, 16] on button "Tasks" at bounding box center [254, 9] width 25 height 18
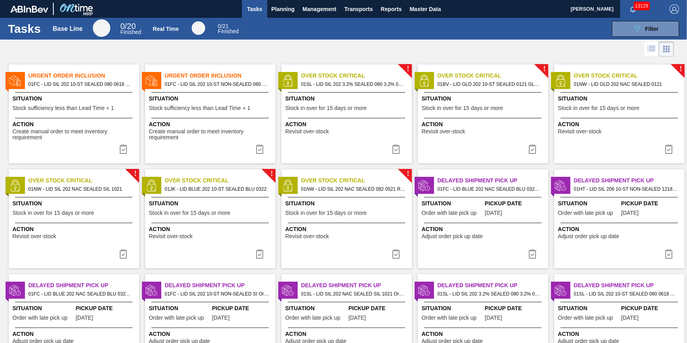
click at [179, 107] on span "Stock sufficiency less than Lead Time + 1" at bounding box center [200, 108] width 102 height 6
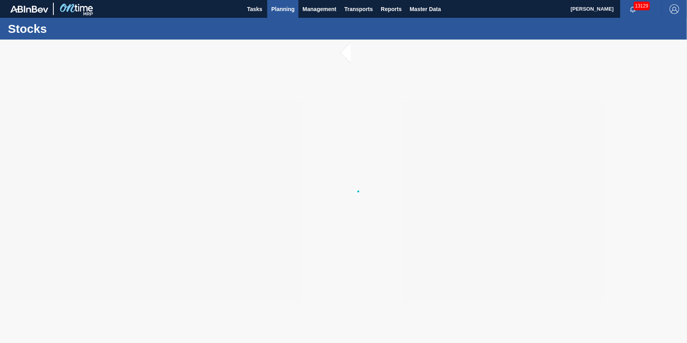
click at [283, 8] on span "Planning" at bounding box center [282, 8] width 23 height 9
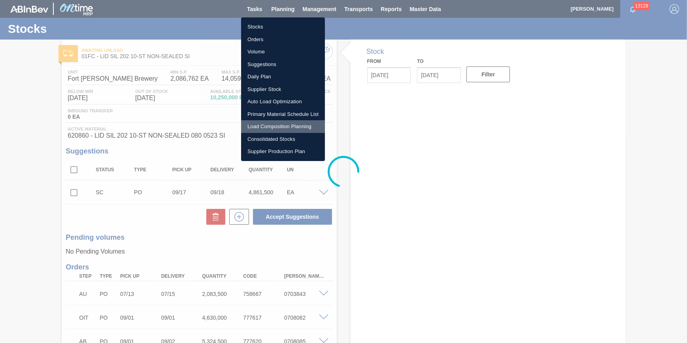
click at [278, 128] on li "Load Composition Planning" at bounding box center [283, 126] width 84 height 13
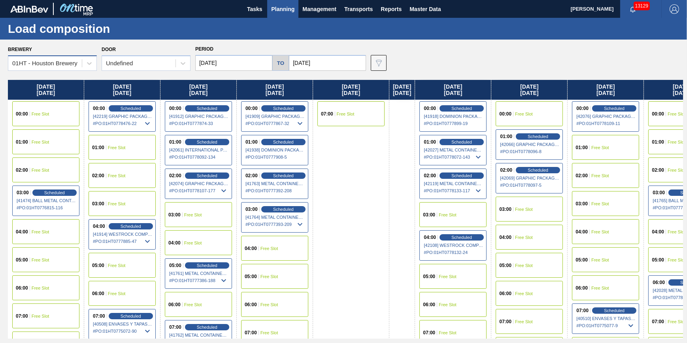
click at [72, 65] on div "01HT - Houston Brewery" at bounding box center [44, 63] width 65 height 7
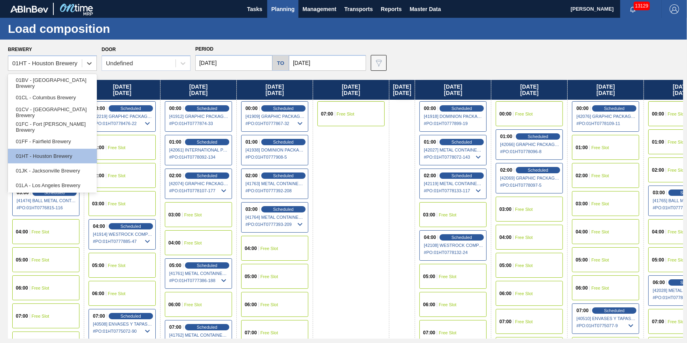
click at [470, 139] on span "Scheduled" at bounding box center [462, 141] width 23 height 5
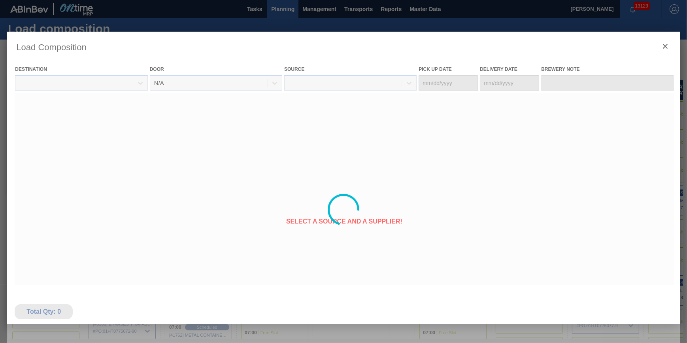
type Date "[DATE]"
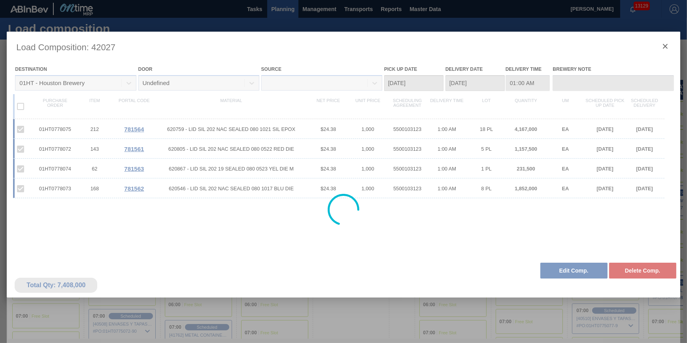
click at [577, 259] on div at bounding box center [343, 210] width 673 height 356
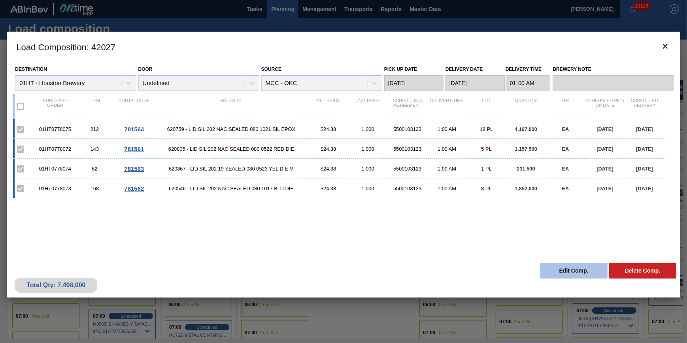
click at [581, 269] on button "Edit Comp." at bounding box center [573, 270] width 67 height 16
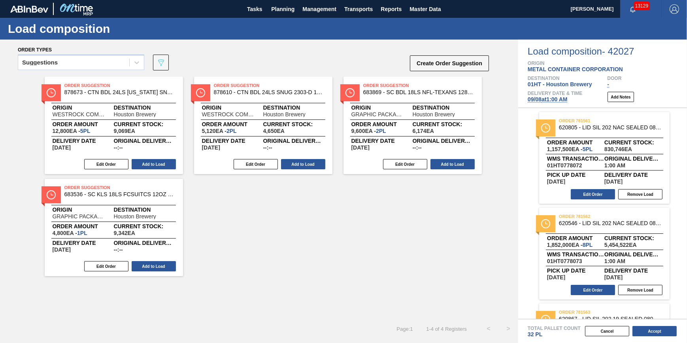
click at [560, 101] on span "09/08 at 1:00 AM" at bounding box center [548, 99] width 40 height 6
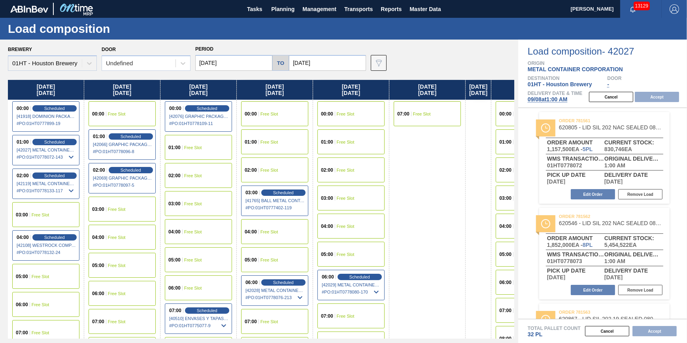
click at [256, 68] on input "[DATE]" at bounding box center [233, 63] width 77 height 16
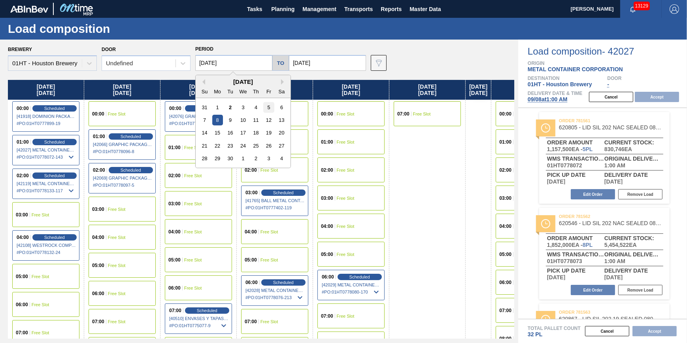
click at [270, 108] on div "5" at bounding box center [268, 107] width 11 height 11
type input "[DATE]"
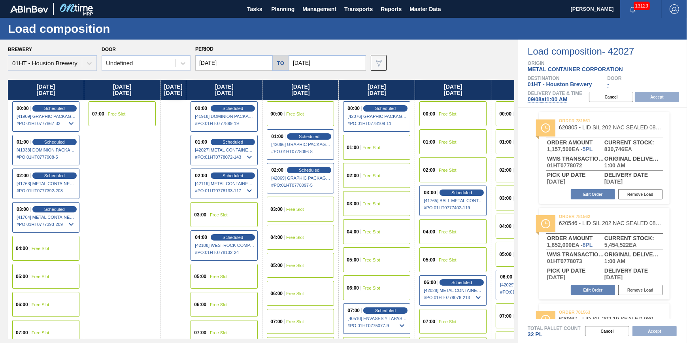
click at [59, 245] on div "04:00 Free Slot" at bounding box center [45, 248] width 67 height 25
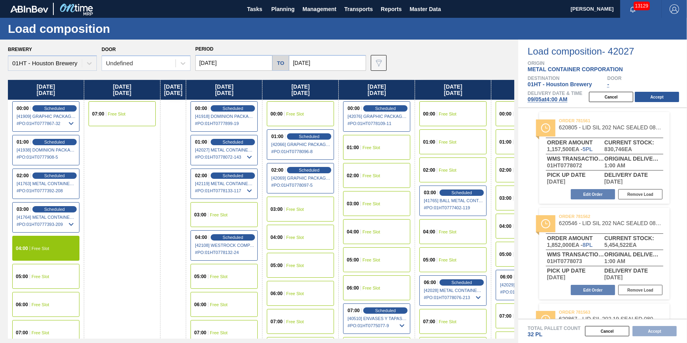
click at [45, 307] on div "06:00 Free Slot" at bounding box center [45, 304] width 67 height 25
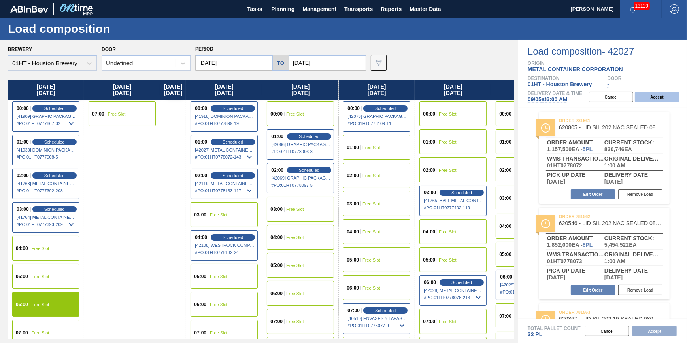
click at [644, 102] on button "Accept" at bounding box center [657, 97] width 44 height 10
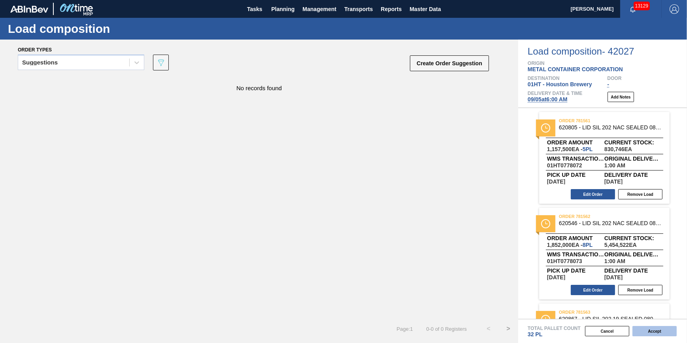
click at [663, 332] on button "Accept" at bounding box center [654, 331] width 44 height 10
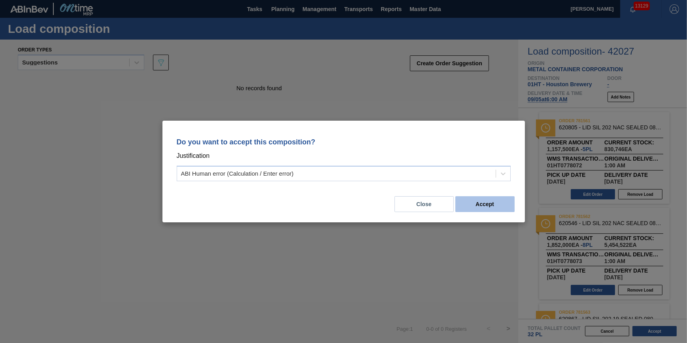
click at [497, 204] on button "Accept" at bounding box center [484, 204] width 59 height 16
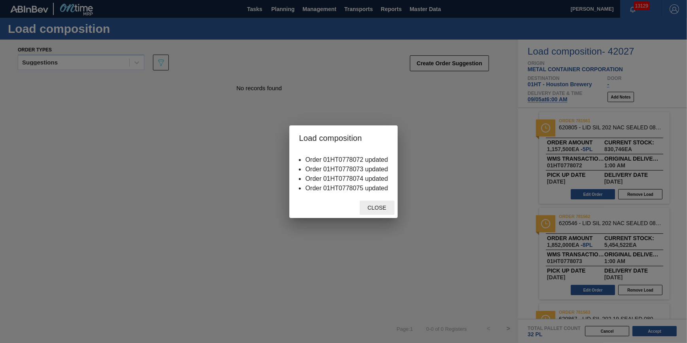
click at [377, 206] on span "Close" at bounding box center [376, 207] width 31 height 6
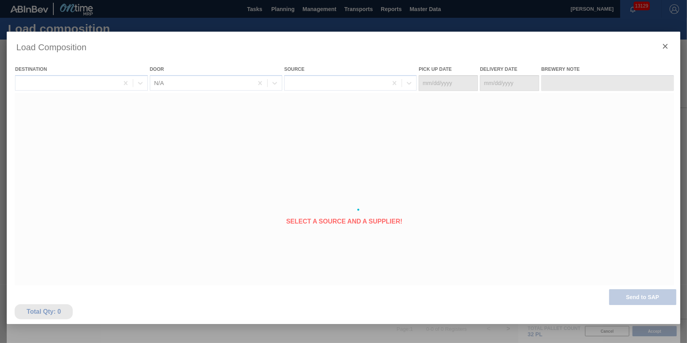
type Date "[DATE]"
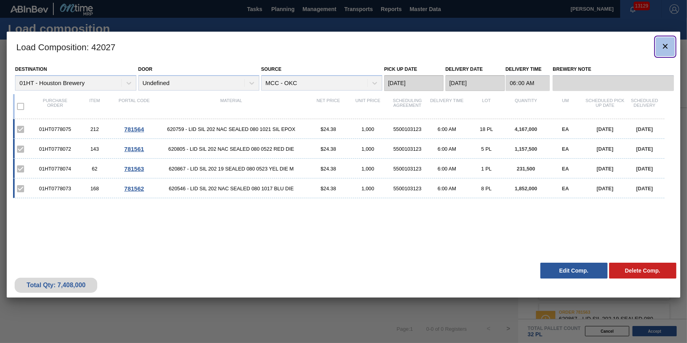
click at [656, 43] on button "botão de ícone" at bounding box center [665, 46] width 19 height 19
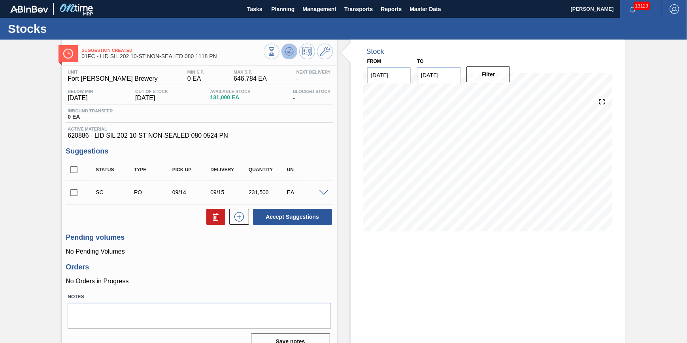
click at [288, 42] on div "Suggestion Created 01FC - LID SIL 202 10-ST NON-SEALED 080 1118 PN" at bounding box center [199, 51] width 275 height 22
click at [290, 45] on button at bounding box center [289, 51] width 16 height 16
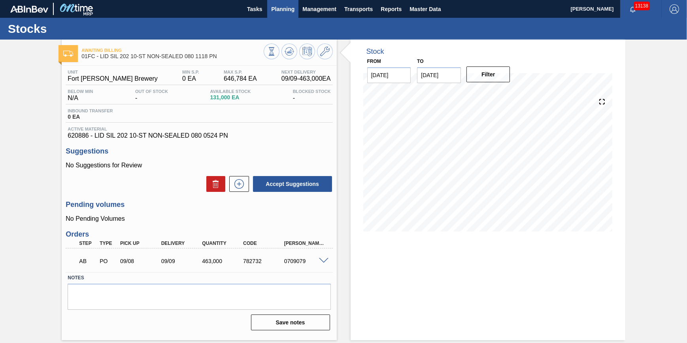
click at [278, 13] on span "Planning" at bounding box center [282, 8] width 23 height 9
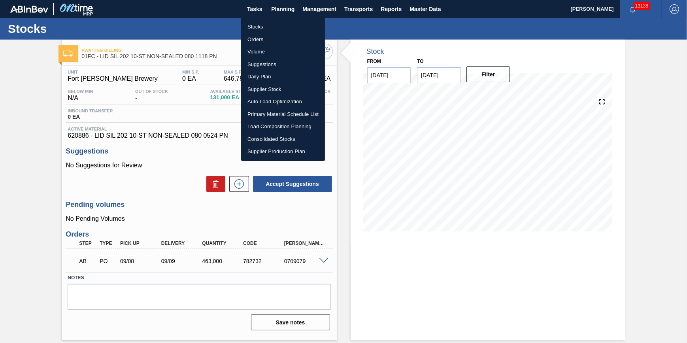
click at [283, 25] on li "Stocks" at bounding box center [283, 27] width 84 height 13
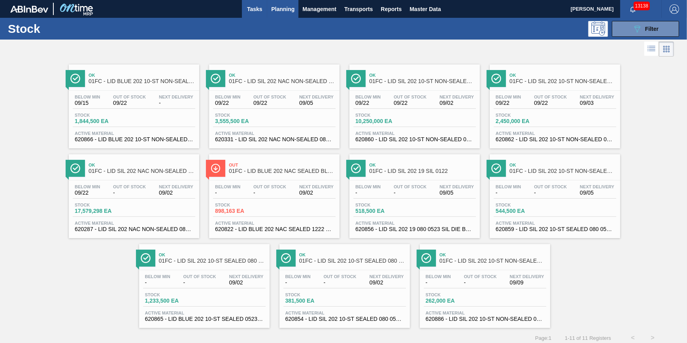
drag, startPoint x: 256, startPoint y: 22, endPoint x: 257, endPoint y: 13, distance: 9.1
click at [256, 22] on div "089F7B8B-B2A5-4AFE-B5C0-19BA573D28AC Filter" at bounding box center [403, 29] width 559 height 16
click at [257, 13] on span "Tasks" at bounding box center [254, 8] width 17 height 9
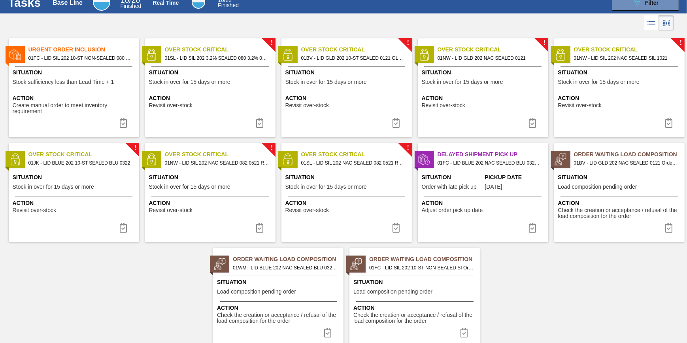
scroll to position [49, 0]
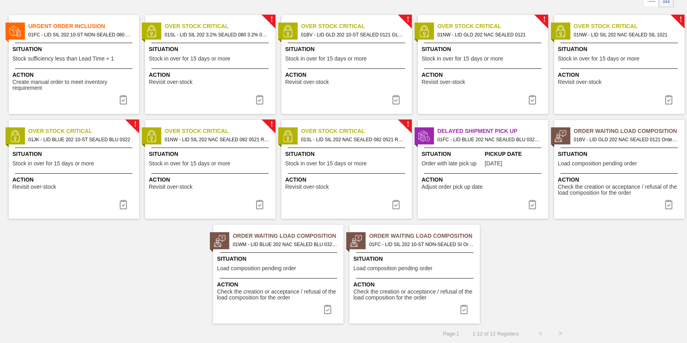
click at [76, 87] on span "Create manual order to meet inventory requirement" at bounding box center [75, 85] width 124 height 12
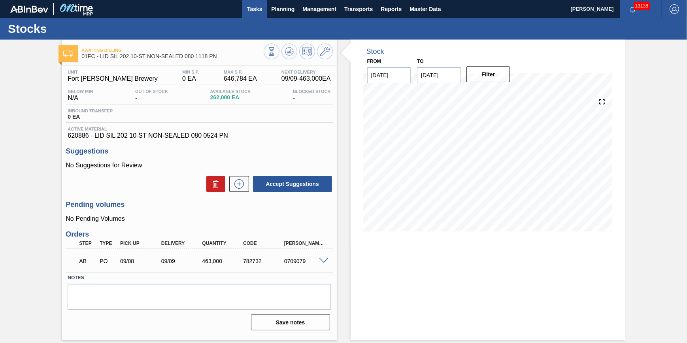
click at [258, 12] on span "Tasks" at bounding box center [254, 8] width 17 height 9
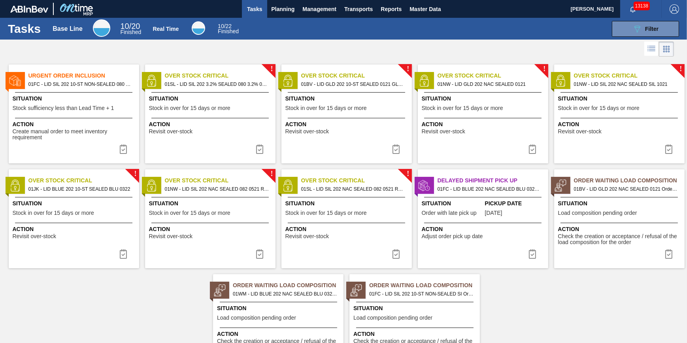
click at [125, 142] on button at bounding box center [123, 149] width 19 height 16
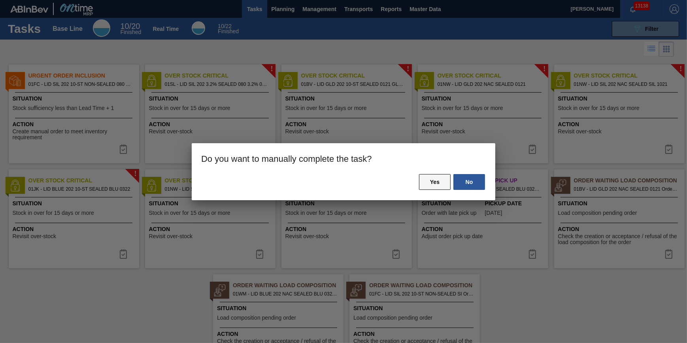
click at [431, 187] on button "Yes" at bounding box center [435, 182] width 32 height 16
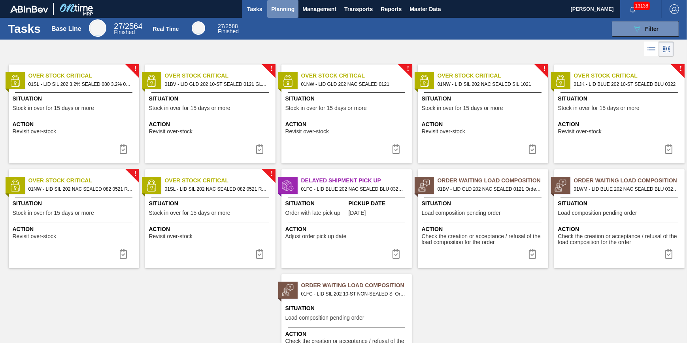
click at [272, 10] on span "Planning" at bounding box center [282, 8] width 23 height 9
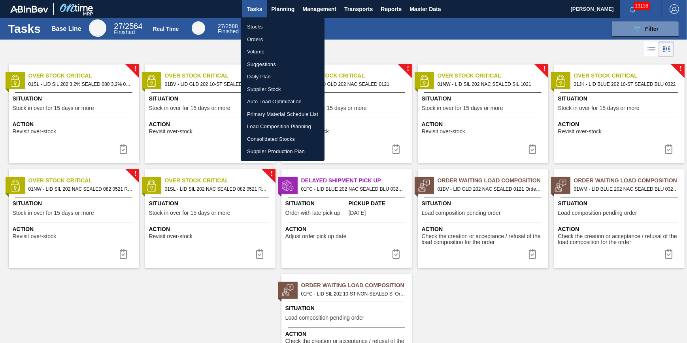
click at [279, 124] on li "Load Composition Planning" at bounding box center [283, 126] width 84 height 13
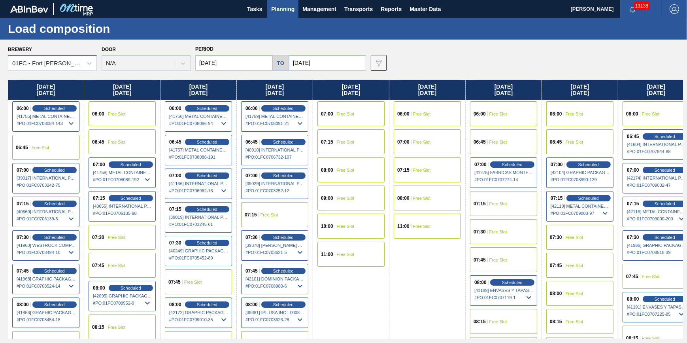
click at [60, 60] on div "01FC - Fort [PERSON_NAME] Brewery" at bounding box center [47, 63] width 70 height 7
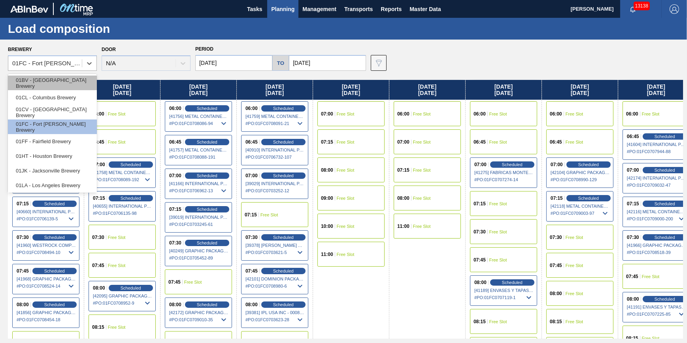
click at [64, 79] on div "01BV - [GEOGRAPHIC_DATA] Brewery" at bounding box center [52, 82] width 89 height 15
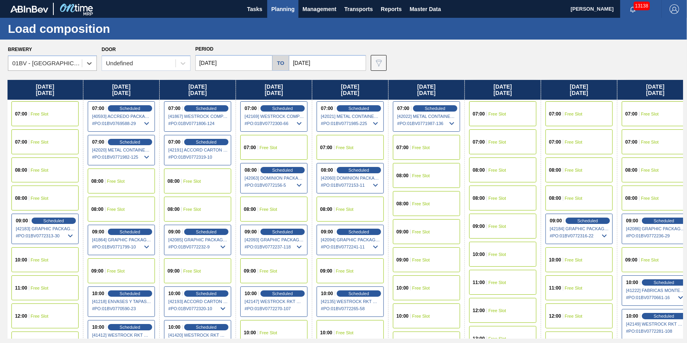
scroll to position [0, 392]
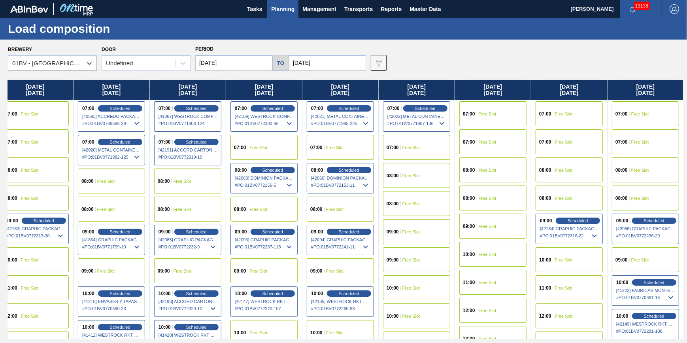
drag, startPoint x: 444, startPoint y: 192, endPoint x: 46, endPoint y: 221, distance: 399.0
click at [46, 221] on div "[DATE] 07:00 Free Slot 08:00 Free Slot 08:00 Free Slot 09:00 Free Slot 10:00 Sc…" at bounding box center [345, 209] width 675 height 258
click at [408, 148] on span "Free Slot" at bounding box center [411, 147] width 18 height 5
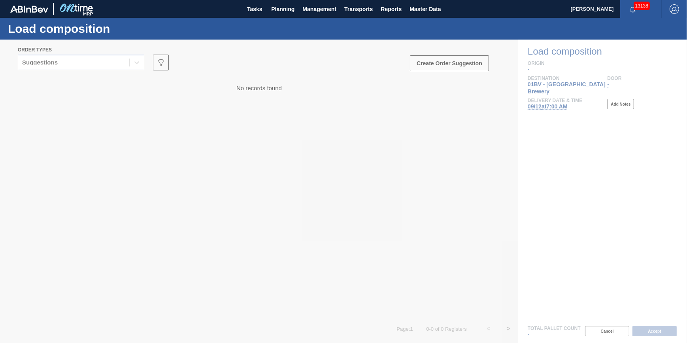
click at [124, 63] on div "Suggestions" at bounding box center [73, 62] width 111 height 11
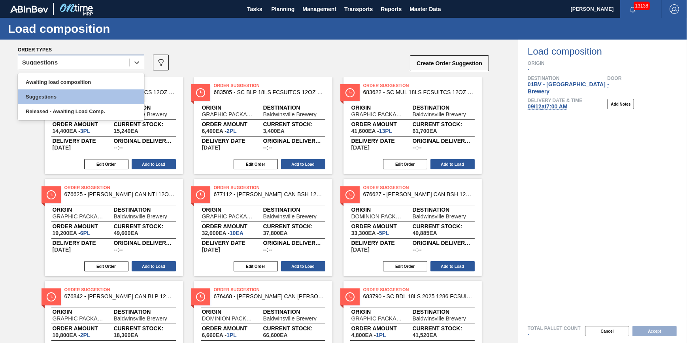
click at [123, 65] on div "Suggestions" at bounding box center [73, 62] width 111 height 11
click at [120, 67] on div "Suggestions" at bounding box center [73, 62] width 111 height 11
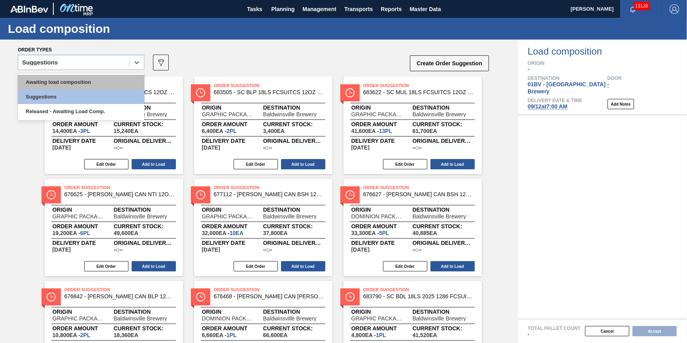
click at [111, 85] on div "Awaiting load composition" at bounding box center [81, 82] width 126 height 15
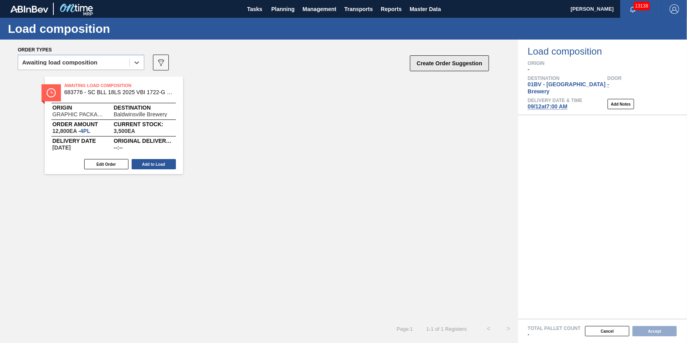
click at [426, 62] on button "Create Order Suggestion" at bounding box center [449, 63] width 79 height 16
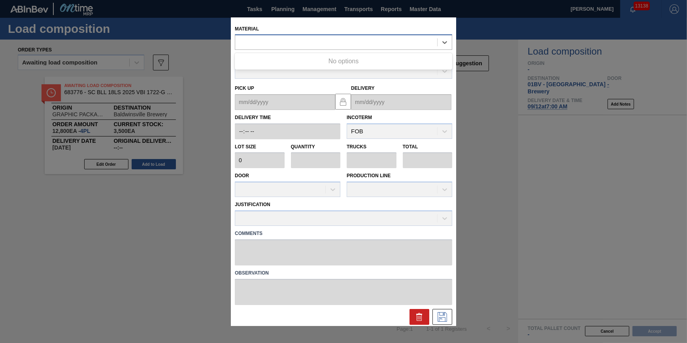
click at [284, 36] on div at bounding box center [343, 41] width 217 height 15
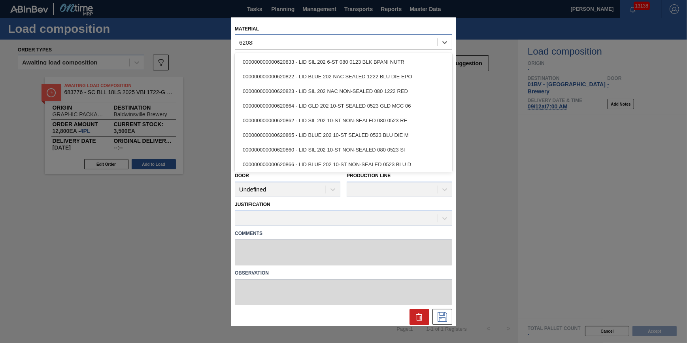
type input "620881"
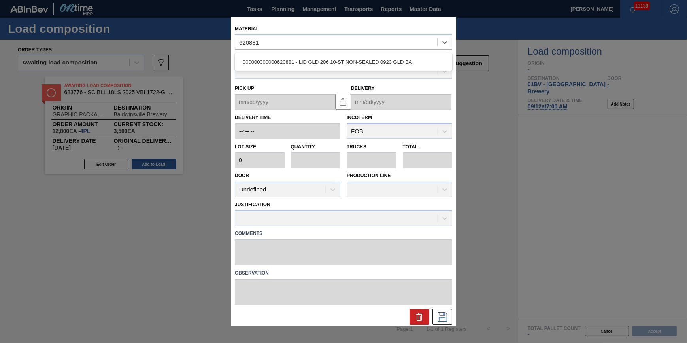
drag, startPoint x: 283, startPoint y: 59, endPoint x: 281, endPoint y: 63, distance: 4.8
click at [282, 62] on div "000000000000620881 - LID GLD 206 10-ST NON-SEALED 0923 GLD BA" at bounding box center [343, 62] width 217 height 15
type input "187,000"
click at [281, 63] on div "Material option 000000000000620881 - LID GLD 206 10-ST NON-SEALED 0923 GLD BA, …" at bounding box center [343, 171] width 225 height 308
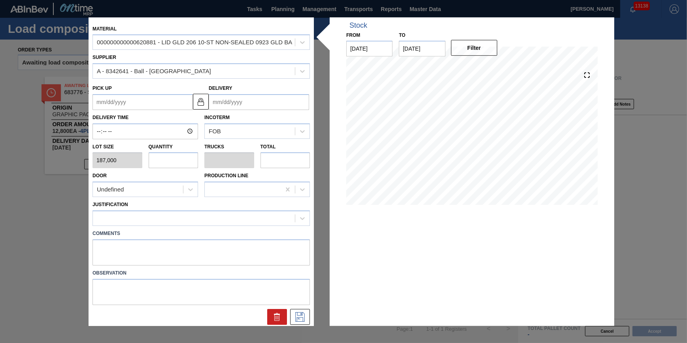
click at [166, 155] on input "text" at bounding box center [174, 160] width 50 height 16
type input "1"
type input "0.1"
type input "187,000"
type input "1"
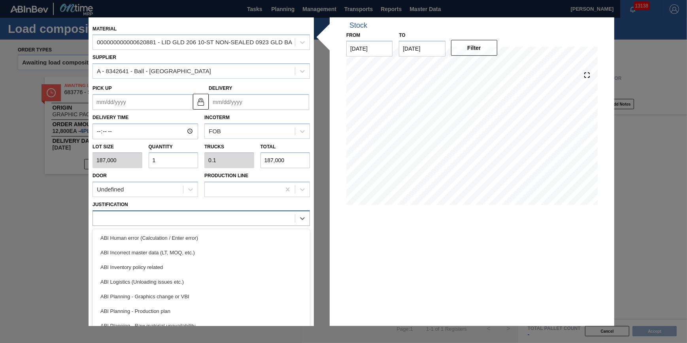
click at [175, 223] on div at bounding box center [194, 217] width 202 height 11
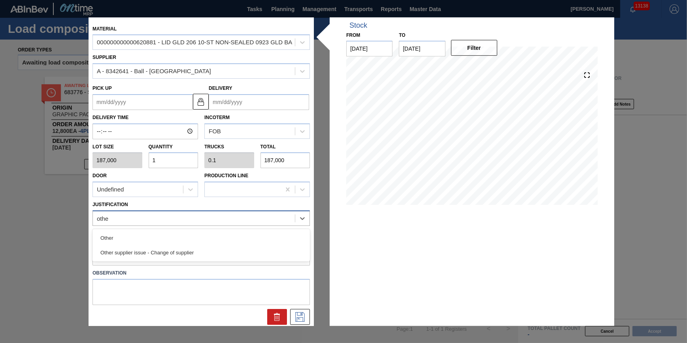
type input "other"
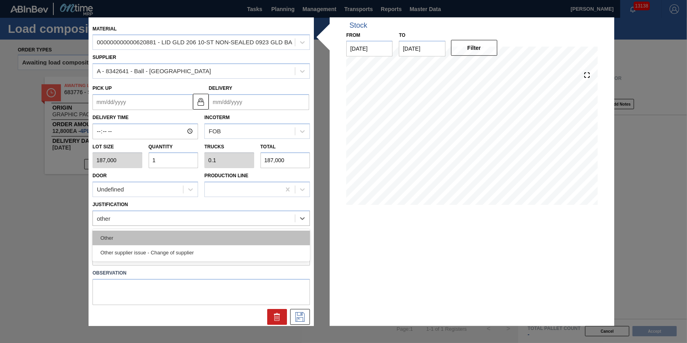
click at [172, 235] on div "Other" at bounding box center [200, 237] width 217 height 15
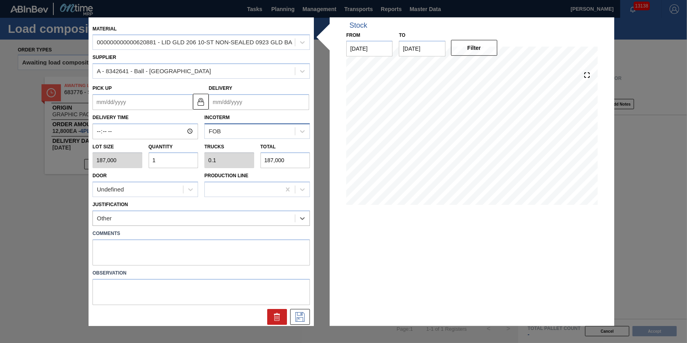
click at [258, 130] on div "FOB" at bounding box center [250, 130] width 90 height 11
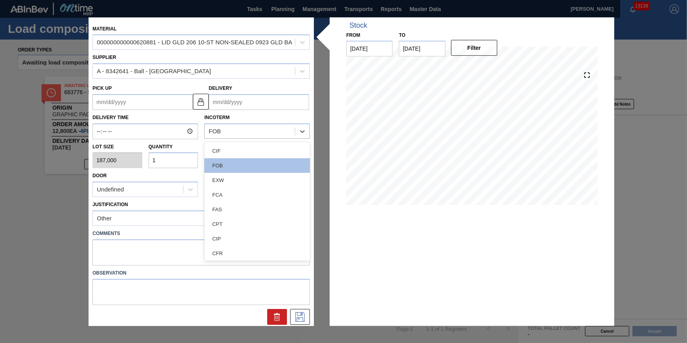
click at [270, 100] on input "Delivery" at bounding box center [259, 102] width 100 height 16
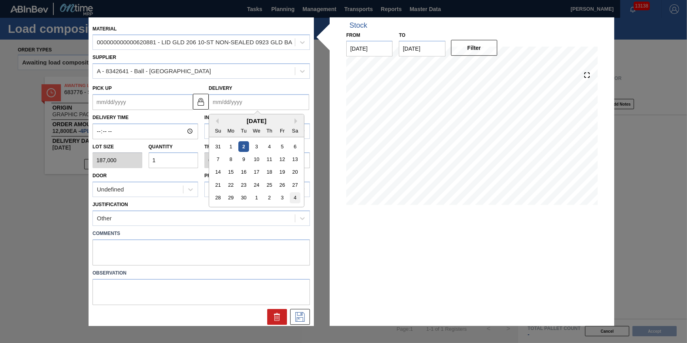
click at [295, 201] on div "4" at bounding box center [295, 197] width 11 height 11
type up "[DATE]"
type input "[DATE]"
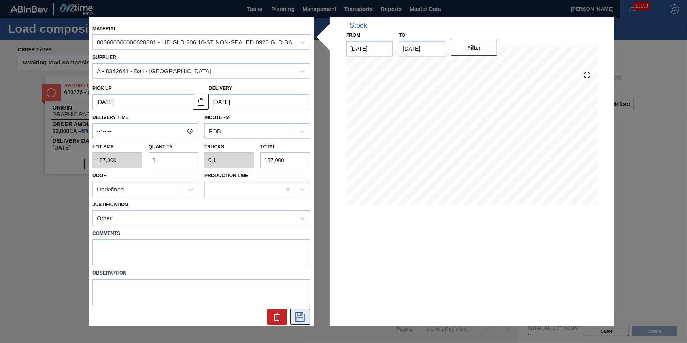
click at [300, 317] on icon at bounding box center [300, 316] width 13 height 9
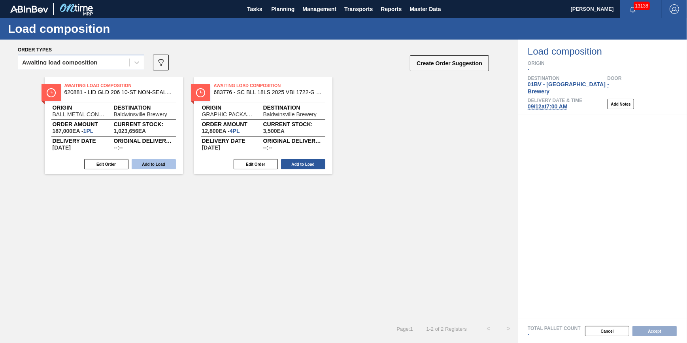
click at [164, 164] on button "Add to Load" at bounding box center [154, 164] width 44 height 10
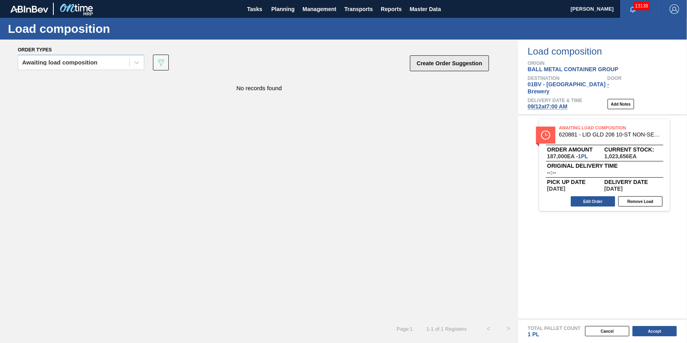
click at [439, 65] on button "Create Order Suggestion" at bounding box center [449, 63] width 79 height 16
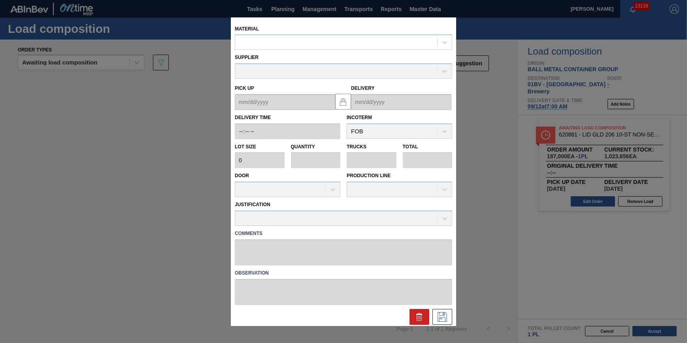
click at [310, 32] on div "Material" at bounding box center [343, 36] width 217 height 27
click at [308, 37] on div at bounding box center [336, 42] width 202 height 11
type input "620924"
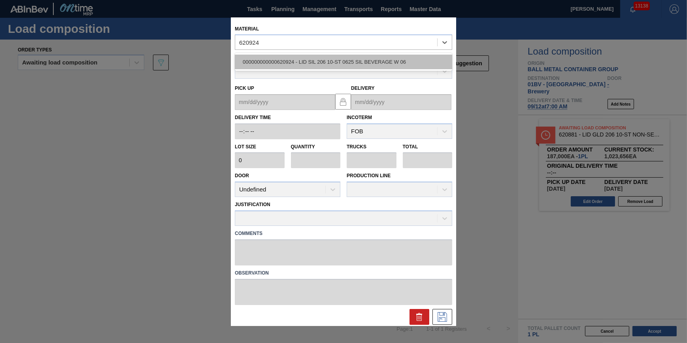
click at [295, 60] on div "000000000000620924 - LID SIL 206 10-ST 0625 SIL BEVERAGE W 06" at bounding box center [343, 62] width 217 height 15
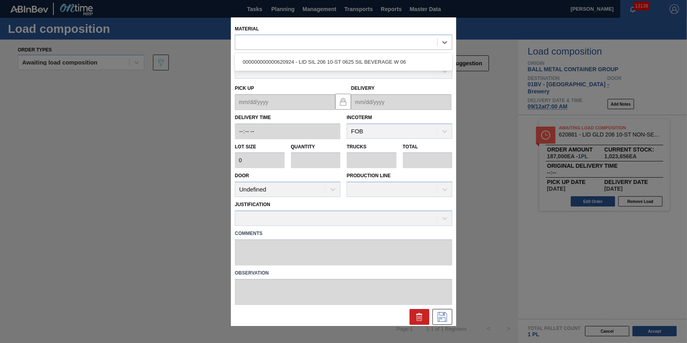
type input "187,000"
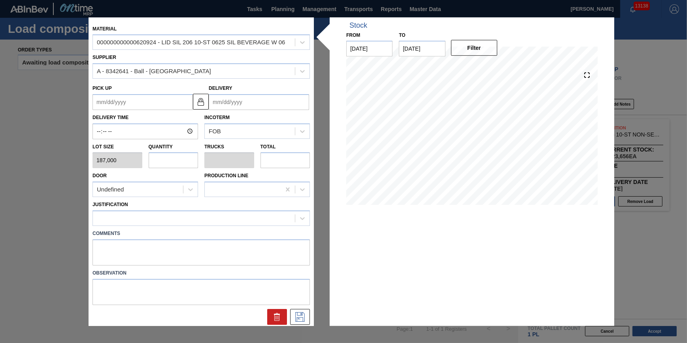
click at [178, 163] on input "text" at bounding box center [174, 160] width 50 height 16
type input "1"
type input "0.036"
type input "187,000"
type input "1"
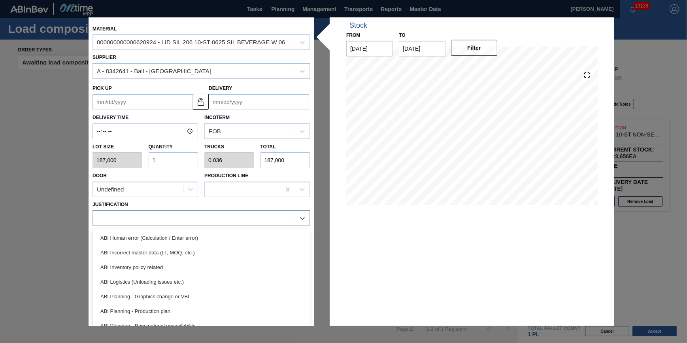
click at [211, 216] on div at bounding box center [194, 217] width 202 height 11
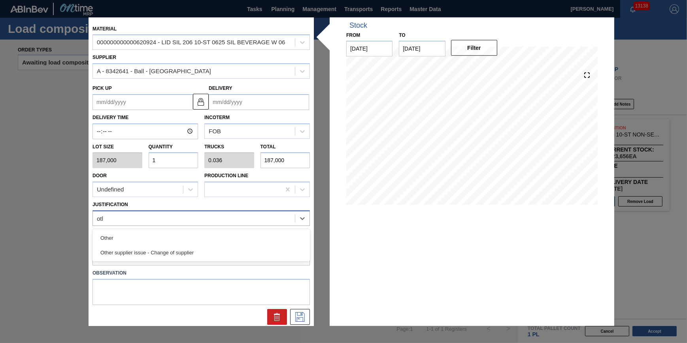
type input "other"
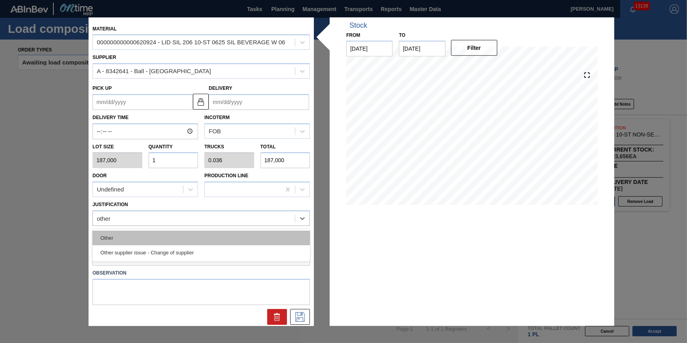
click at [211, 230] on div "Other" at bounding box center [200, 237] width 217 height 15
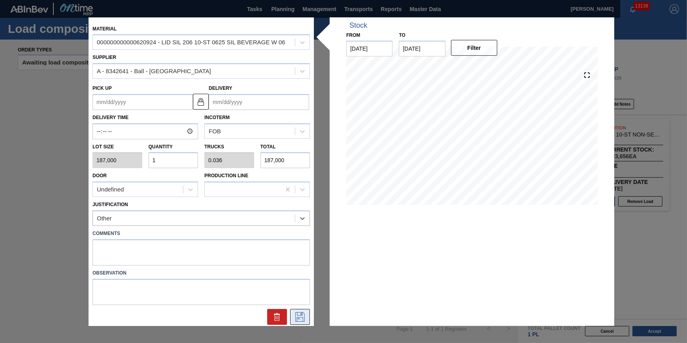
click at [296, 312] on icon at bounding box center [300, 316] width 13 height 9
click at [290, 102] on input "Delivery" at bounding box center [259, 102] width 100 height 16
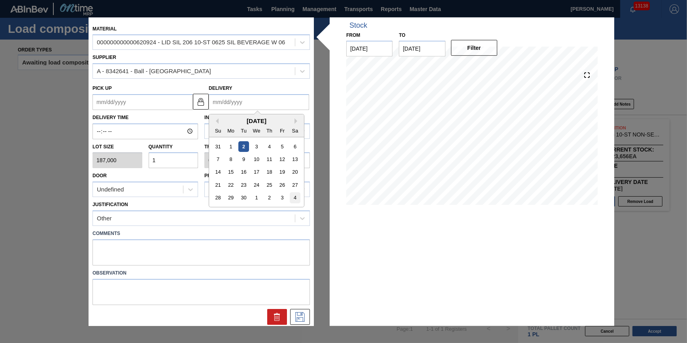
click at [294, 198] on div "4" at bounding box center [295, 197] width 11 height 11
type up "[DATE]"
type input "[DATE]"
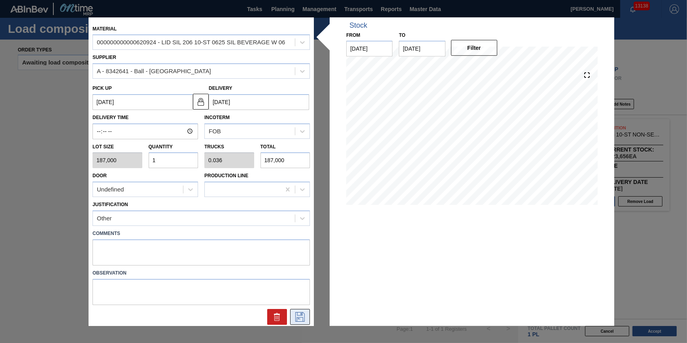
click at [299, 318] on icon at bounding box center [300, 316] width 13 height 9
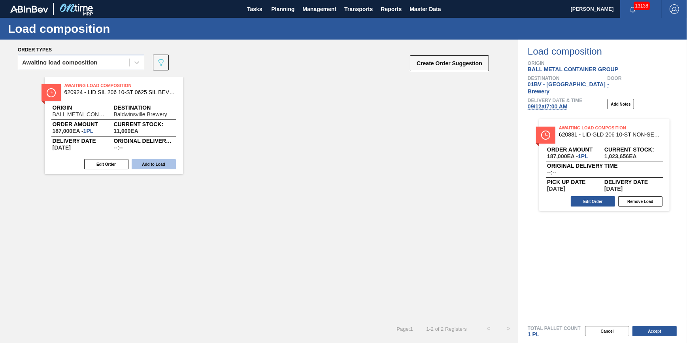
click at [162, 166] on button "Add to Load" at bounding box center [154, 164] width 44 height 10
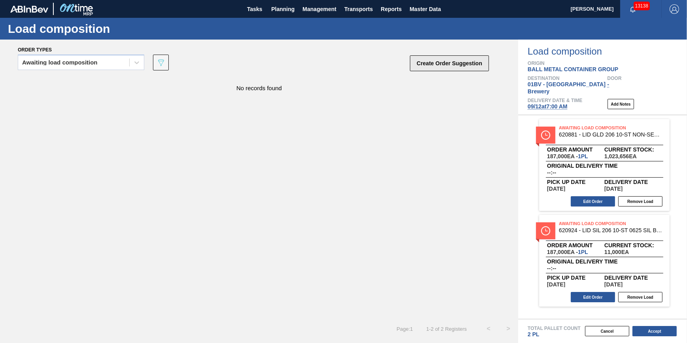
click at [462, 65] on button "Create Order Suggestion" at bounding box center [449, 63] width 79 height 16
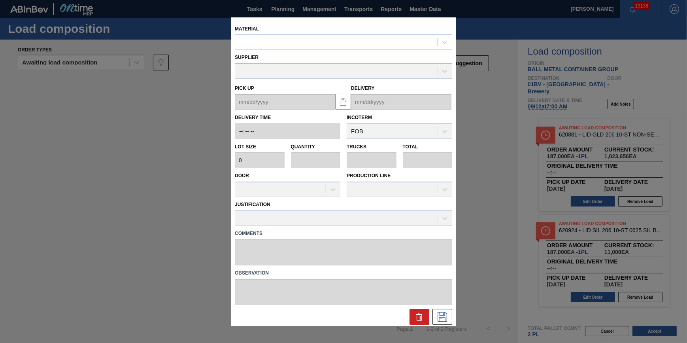
click at [363, 51] on div "Supplier" at bounding box center [344, 64] width 224 height 29
click at [364, 46] on div at bounding box center [336, 42] width 202 height 11
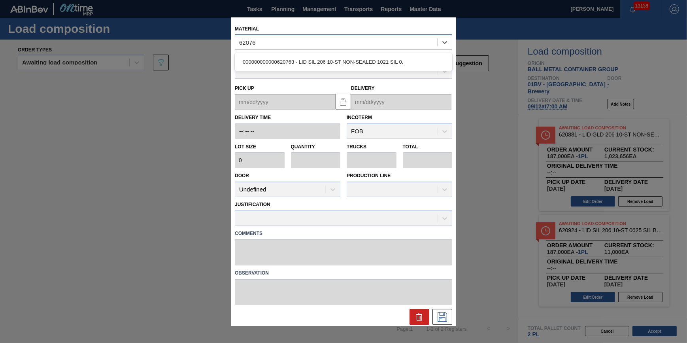
type input "620763"
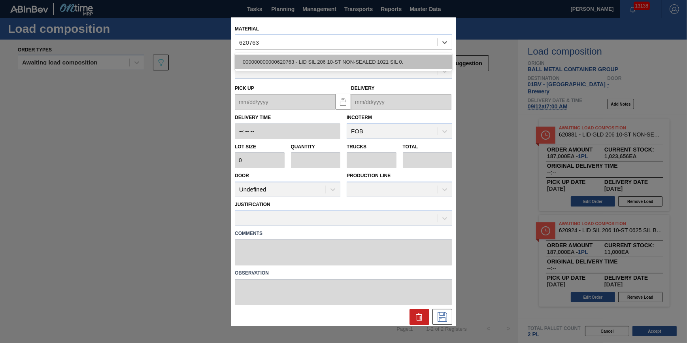
click at [355, 60] on div "000000000000620763 - LID SIL 206 10-ST NON-SEALED 1021 SIL 0." at bounding box center [343, 62] width 217 height 15
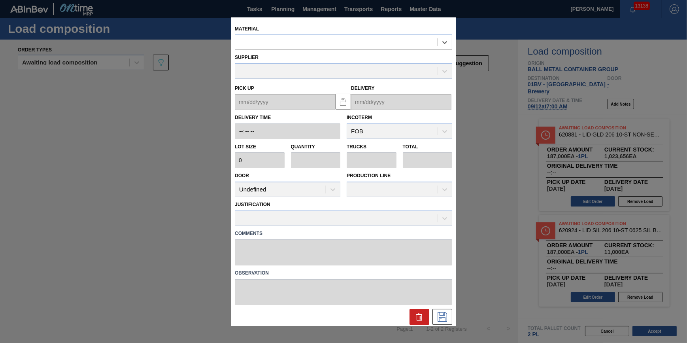
type input "187,000"
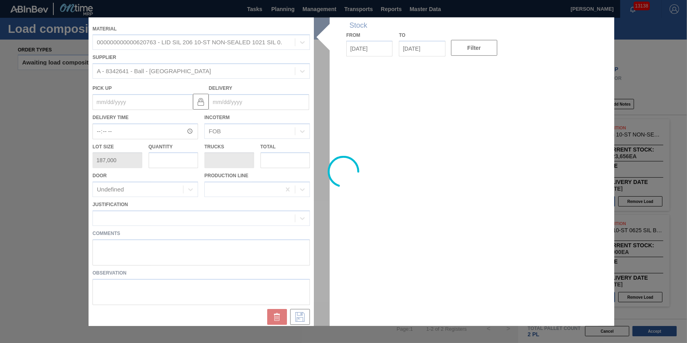
click at [179, 157] on div at bounding box center [344, 171] width 510 height 308
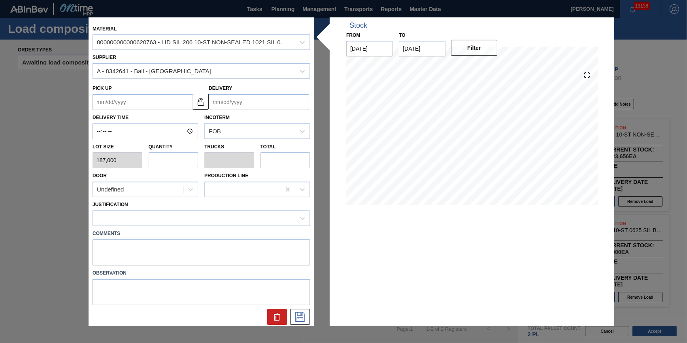
click at [180, 160] on input "text" at bounding box center [174, 160] width 50 height 16
type input "2"
type input "0.071"
type input "374,000"
type input "26"
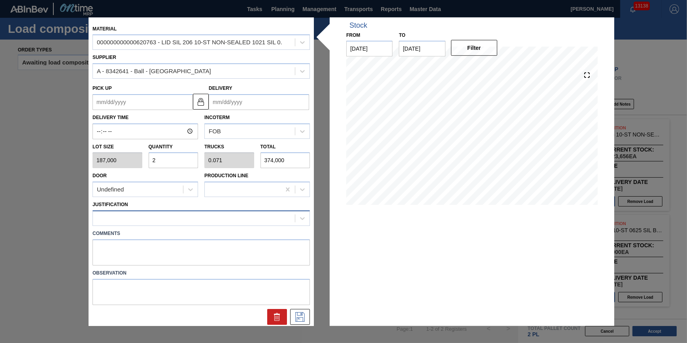
type input "0.929"
type input "4,862,000"
type input "26"
click at [210, 221] on div at bounding box center [194, 217] width 202 height 11
type input "other"
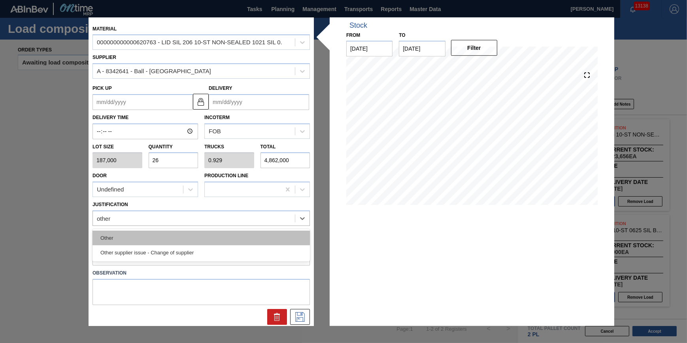
click at [201, 235] on div "Other" at bounding box center [200, 237] width 217 height 15
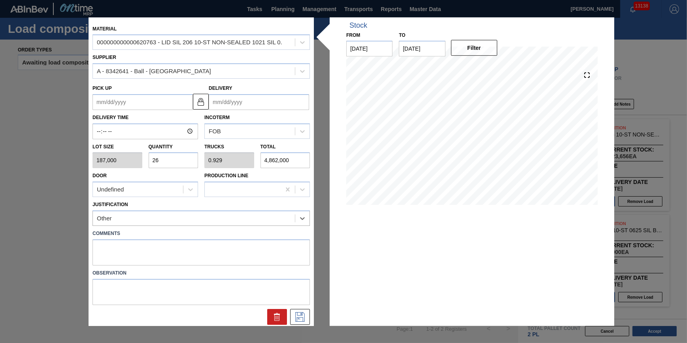
drag, startPoint x: 257, startPoint y: 100, endPoint x: 258, endPoint y: 104, distance: 4.6
click at [257, 100] on input "Delivery" at bounding box center [259, 102] width 100 height 16
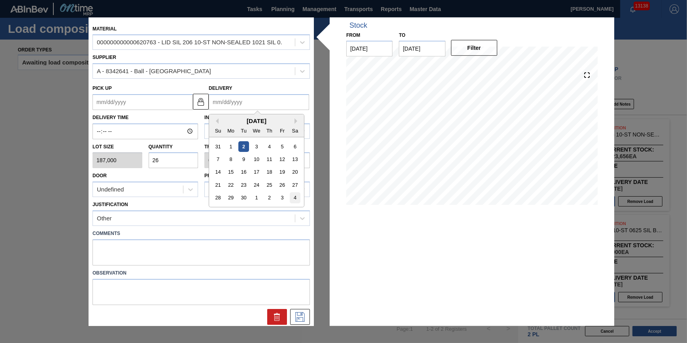
click at [295, 199] on div "4" at bounding box center [295, 197] width 11 height 11
type up "[DATE]"
type input "[DATE]"
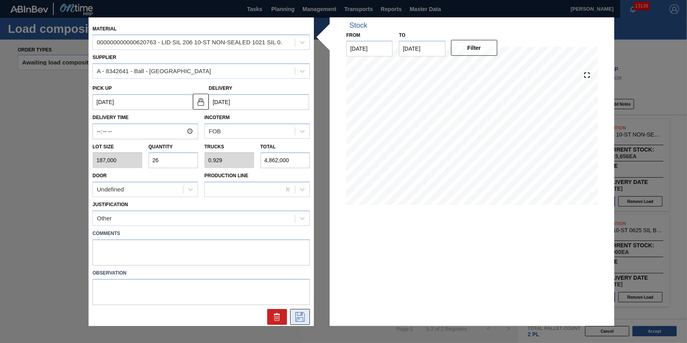
click at [298, 318] on icon at bounding box center [300, 315] width 4 height 6
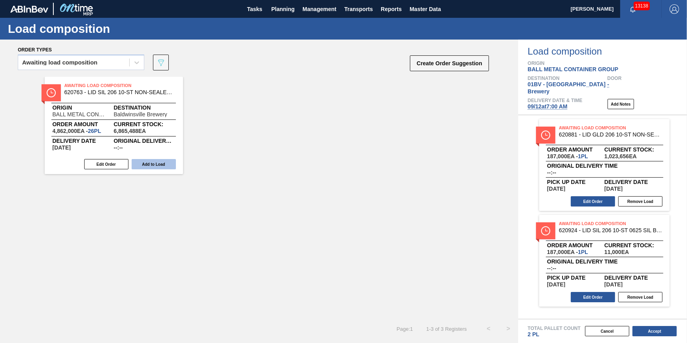
click at [171, 168] on button "Add to Load" at bounding box center [154, 164] width 44 height 10
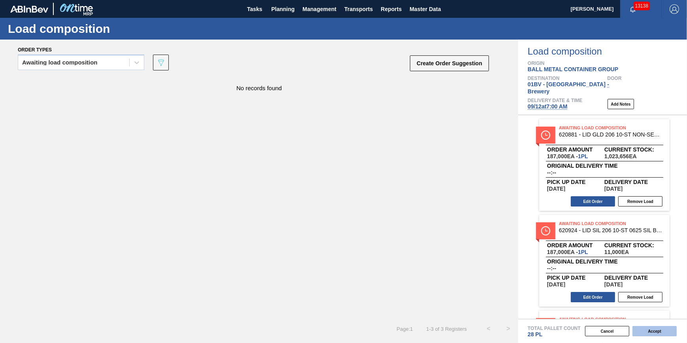
click at [640, 332] on button "Accept" at bounding box center [654, 331] width 44 height 10
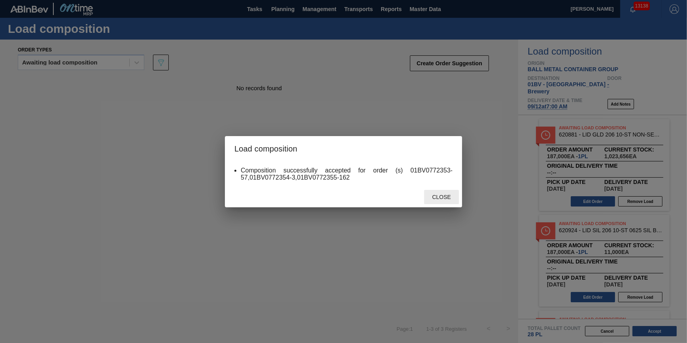
click at [446, 193] on div "Close" at bounding box center [441, 197] width 35 height 15
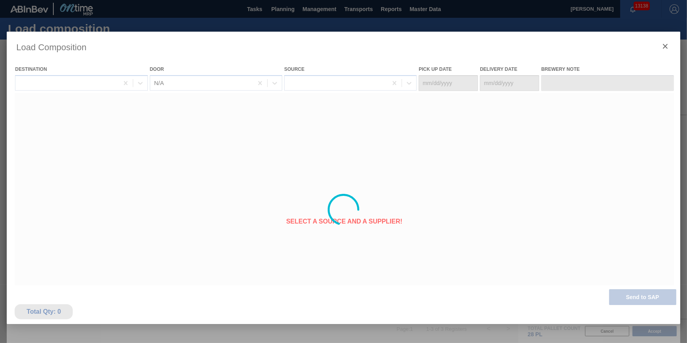
type Date "[DATE]"
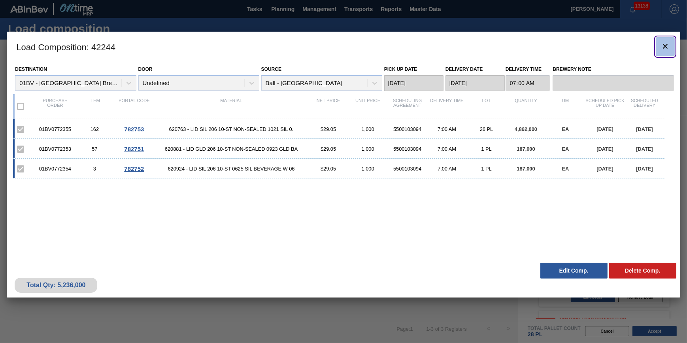
click at [669, 49] on icon "botão de ícone" at bounding box center [664, 45] width 9 height 9
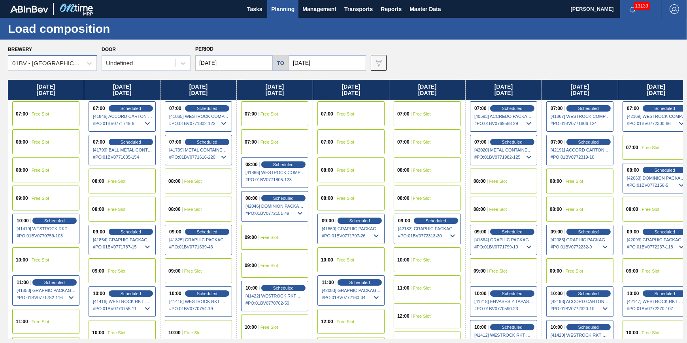
click at [64, 60] on div "01BV - [GEOGRAPHIC_DATA] Brewery" at bounding box center [47, 63] width 70 height 7
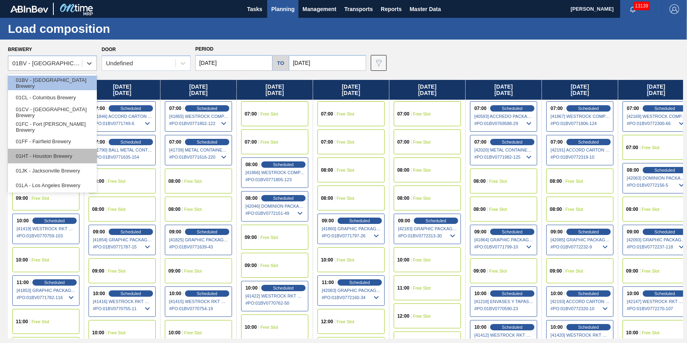
click at [80, 151] on div "01HT - Houston Brewery" at bounding box center [52, 156] width 89 height 15
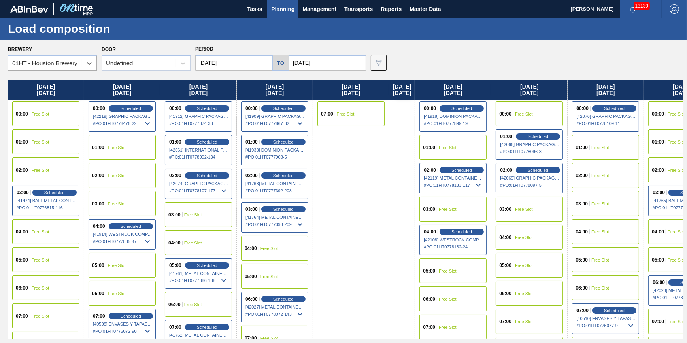
scroll to position [0, 26]
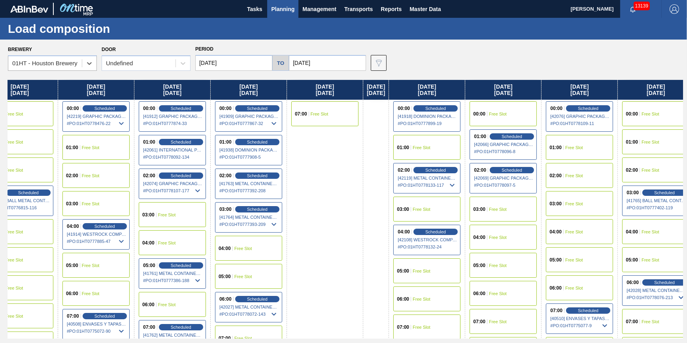
drag, startPoint x: 375, startPoint y: 173, endPoint x: 345, endPoint y: 182, distance: 31.5
click at [345, 182] on div "[DATE] 00:00 Free Slot 01:00 Free Slot 02:00 Free Slot 03:00 Scheduled [41474] …" at bounding box center [345, 209] width 675 height 258
click at [261, 297] on span "Scheduled" at bounding box center [257, 298] width 23 height 5
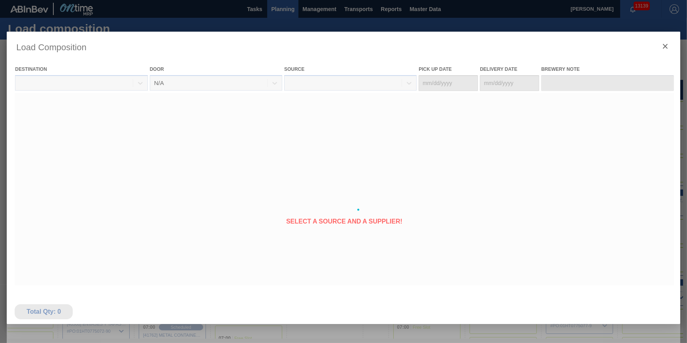
type Date "[DATE]"
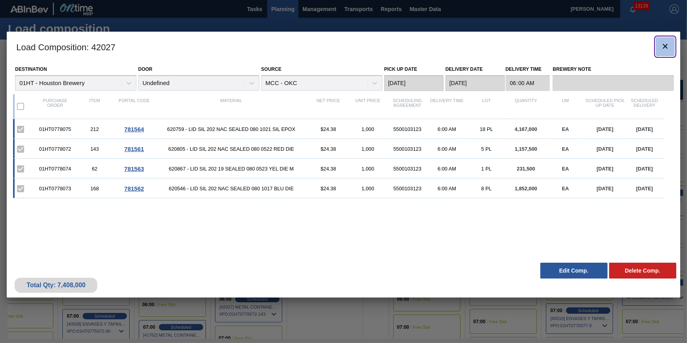
click at [660, 45] on icon "botão de ícone" at bounding box center [664, 45] width 9 height 9
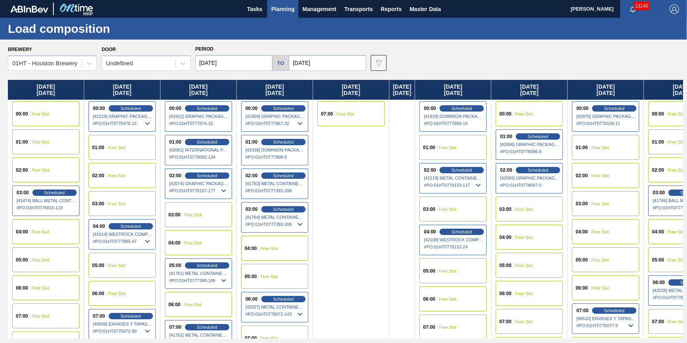
click at [279, 8] on span "Planning" at bounding box center [282, 8] width 23 height 9
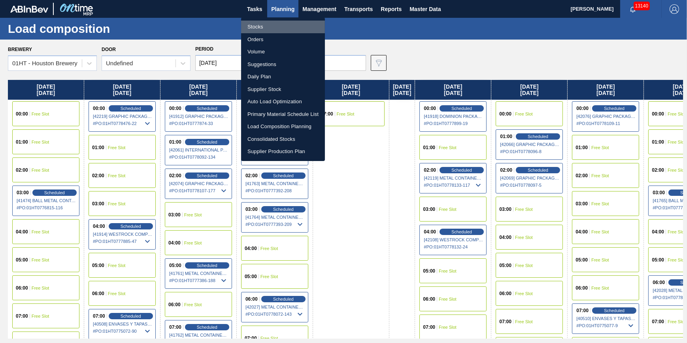
click at [272, 25] on li "Stocks" at bounding box center [283, 27] width 84 height 13
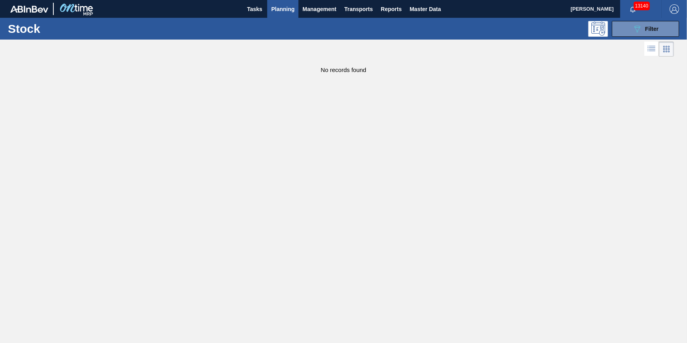
click at [276, 11] on span "Planning" at bounding box center [282, 8] width 23 height 9
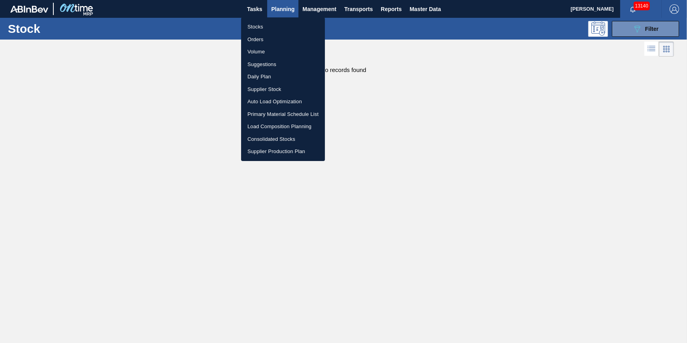
click at [276, 22] on li "Stocks" at bounding box center [283, 27] width 84 height 13
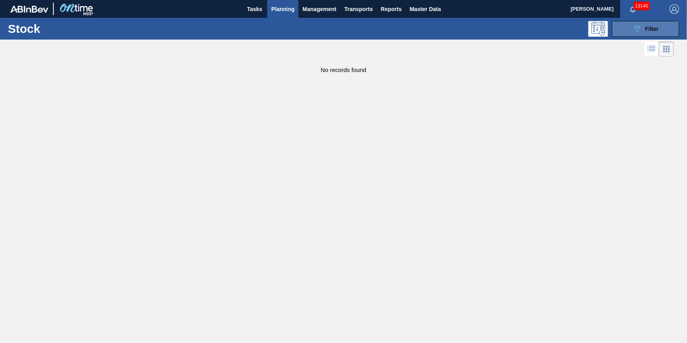
click at [642, 32] on div "089F7B8B-B2A5-4AFE-B5C0-19BA573D28AC Filter" at bounding box center [645, 28] width 26 height 9
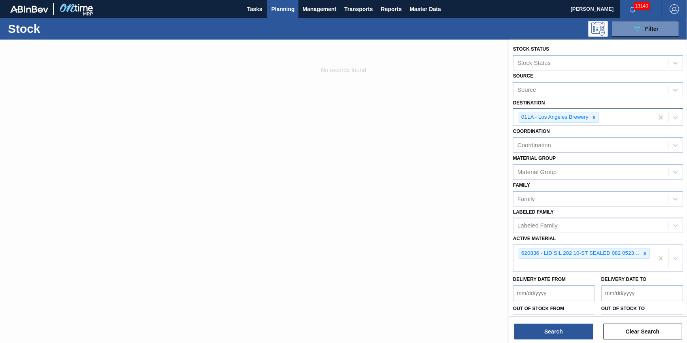
click at [595, 116] on icon at bounding box center [594, 118] width 6 height 6
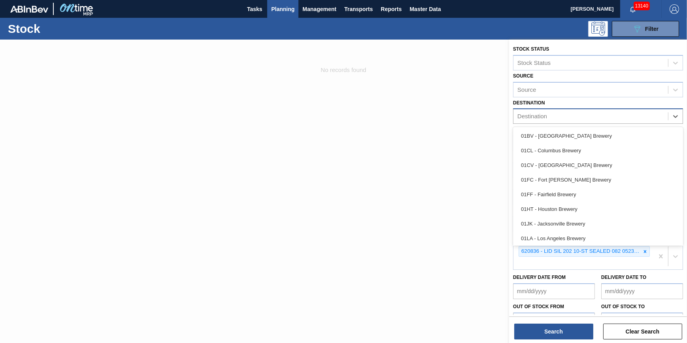
click at [594, 118] on div "Destination" at bounding box center [590, 116] width 155 height 11
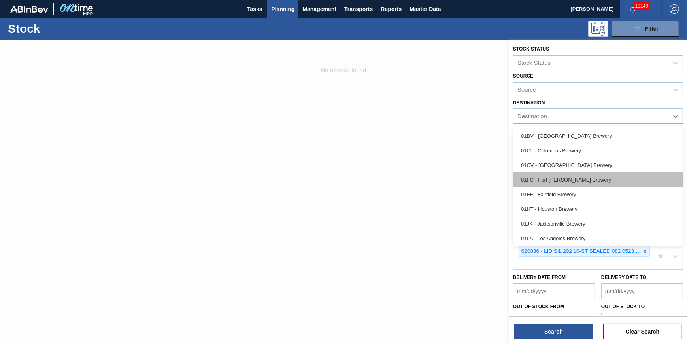
click at [581, 181] on div "01FC - Fort [PERSON_NAME] Brewery" at bounding box center [598, 179] width 170 height 15
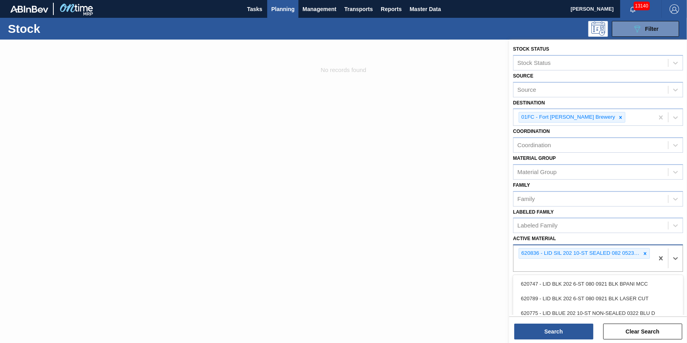
click at [652, 257] on div "620836 - LID SIL 202 10-ST SEALED 082 0523 SIL BA" at bounding box center [583, 258] width 140 height 26
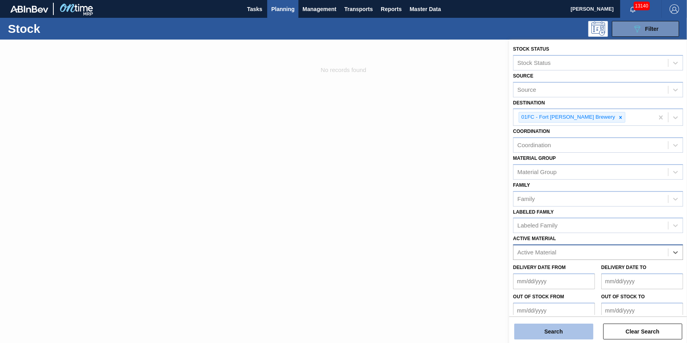
click at [543, 332] on button "Search" at bounding box center [553, 331] width 79 height 16
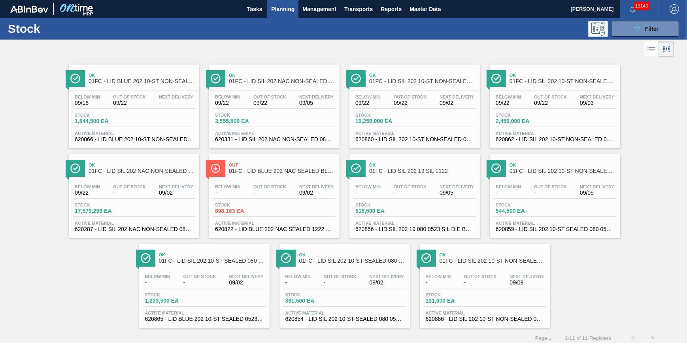
click at [151, 124] on div "Stock 1,844,500 EA" at bounding box center [134, 120] width 123 height 14
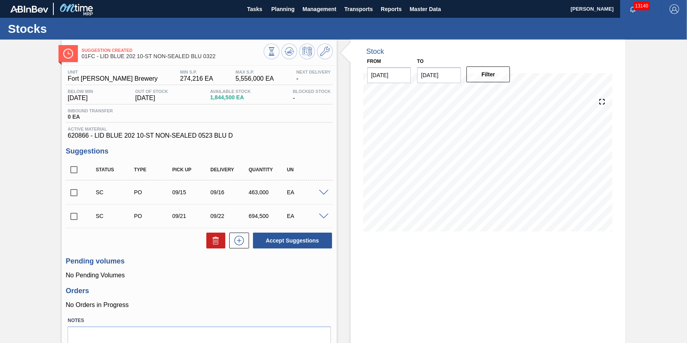
click at [320, 217] on span at bounding box center [323, 216] width 9 height 6
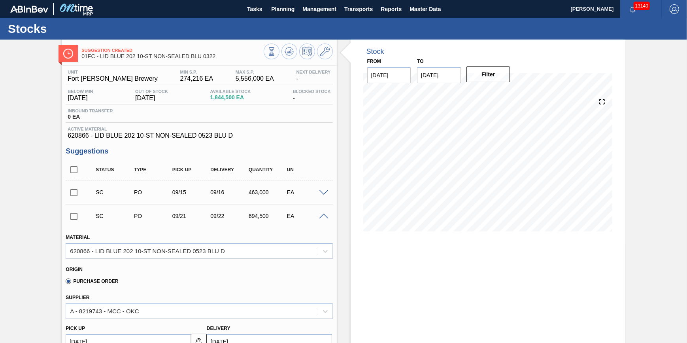
click at [320, 192] on span at bounding box center [323, 193] width 9 height 6
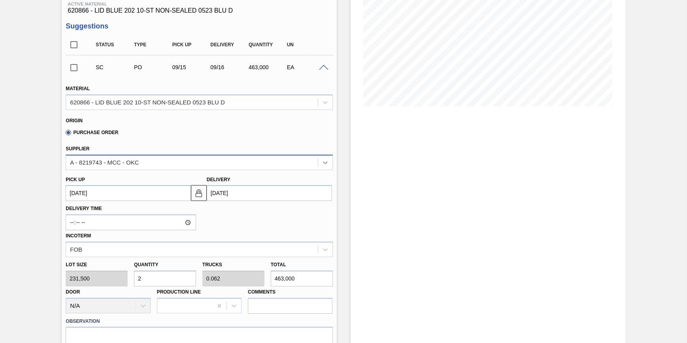
scroll to position [107, 0]
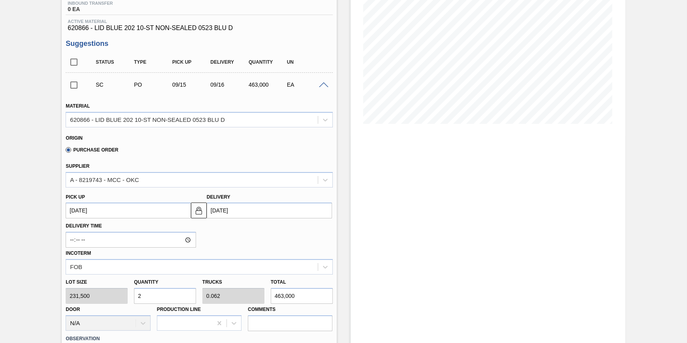
click at [324, 87] on span at bounding box center [323, 85] width 9 height 6
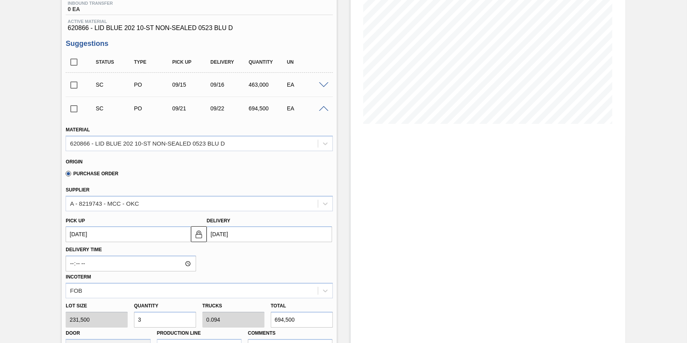
click at [324, 112] on span at bounding box center [323, 109] width 9 height 6
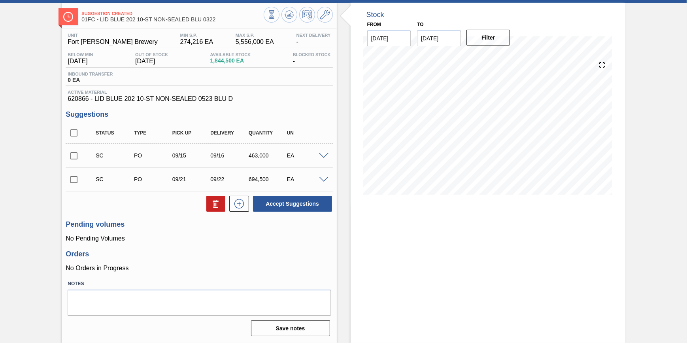
click at [323, 180] on span at bounding box center [323, 180] width 9 height 6
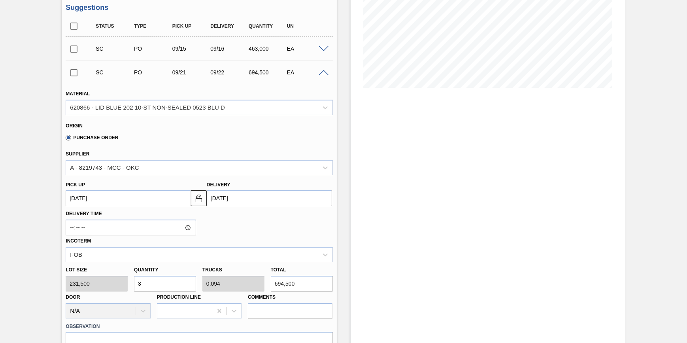
scroll to position [36, 0]
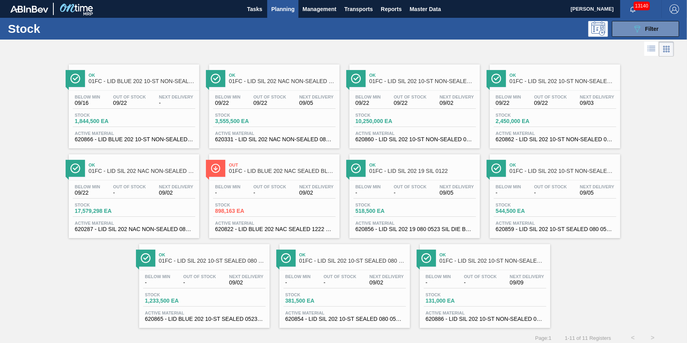
click at [282, 114] on div "Stock 3,555,500 EA" at bounding box center [274, 120] width 123 height 14
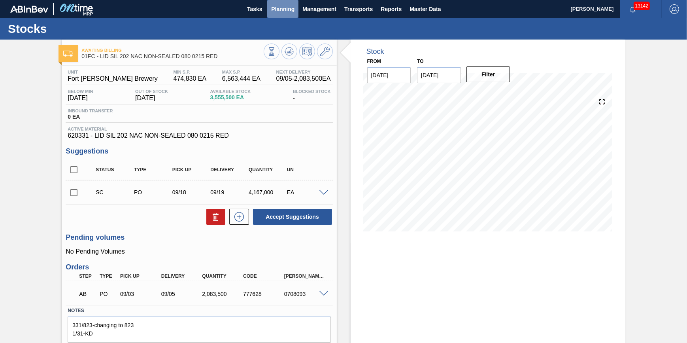
click at [288, 13] on span "Planning" at bounding box center [282, 8] width 23 height 9
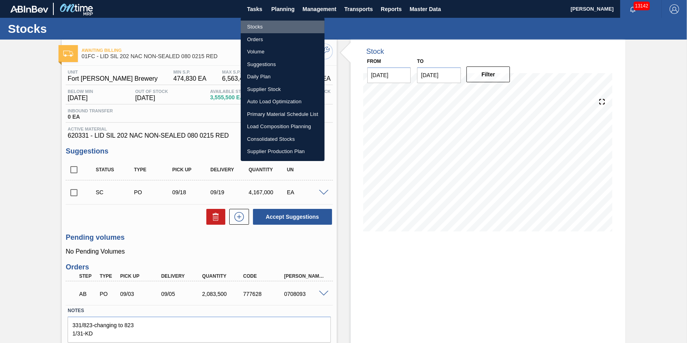
click at [287, 28] on li "Stocks" at bounding box center [283, 27] width 84 height 13
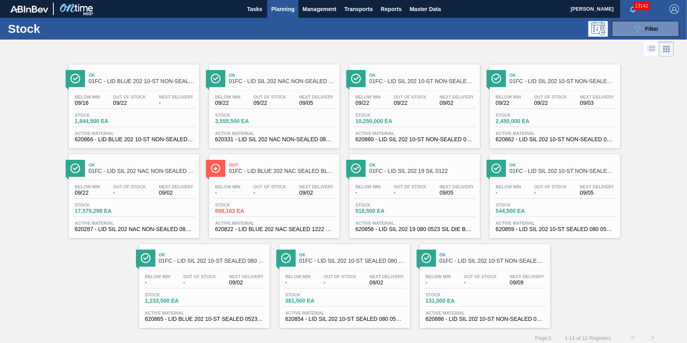
click at [141, 211] on div "Stock 17,579,298 EA" at bounding box center [134, 209] width 123 height 14
click at [527, 110] on div "Below Min 09/22 Out Of Stock 09/22 Next Delivery 09/03 Stock 2,450,000 EA Activ…" at bounding box center [555, 117] width 130 height 54
click at [138, 192] on span "-" at bounding box center [129, 193] width 33 height 6
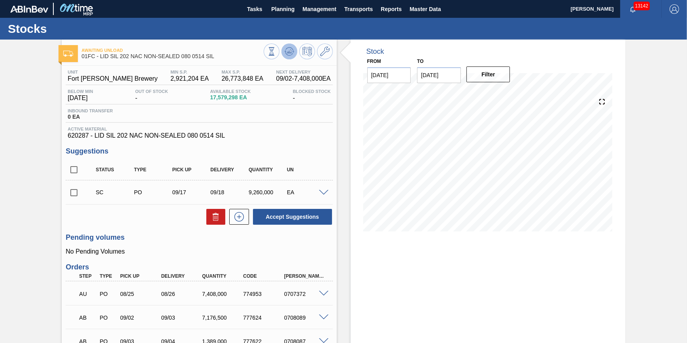
click at [287, 52] on icon at bounding box center [289, 51] width 5 height 4
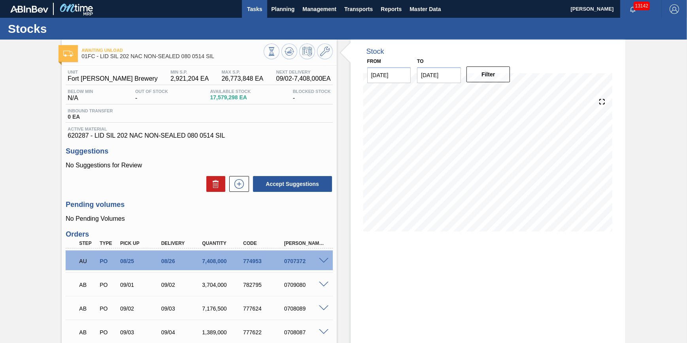
click at [253, 8] on span "Tasks" at bounding box center [254, 8] width 17 height 9
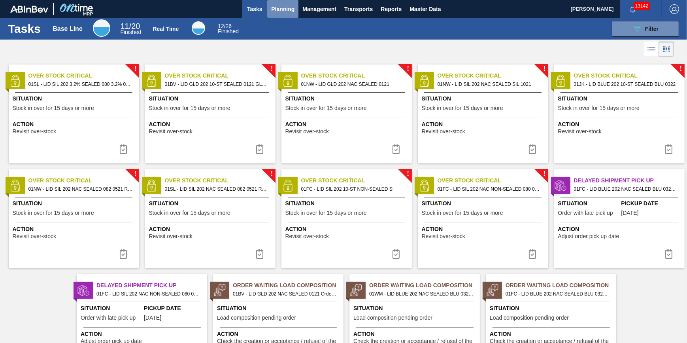
click at [283, 5] on span "Planning" at bounding box center [282, 8] width 23 height 9
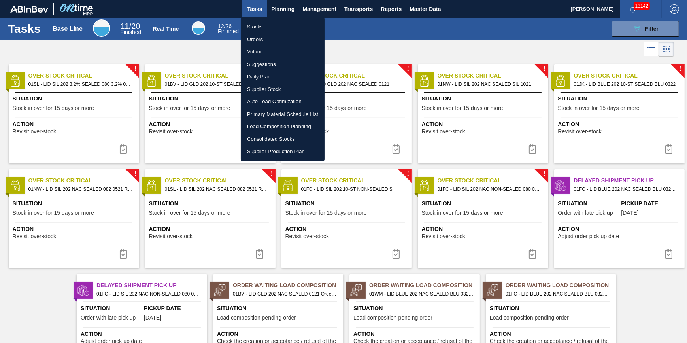
click at [277, 26] on li "Stocks" at bounding box center [283, 27] width 84 height 13
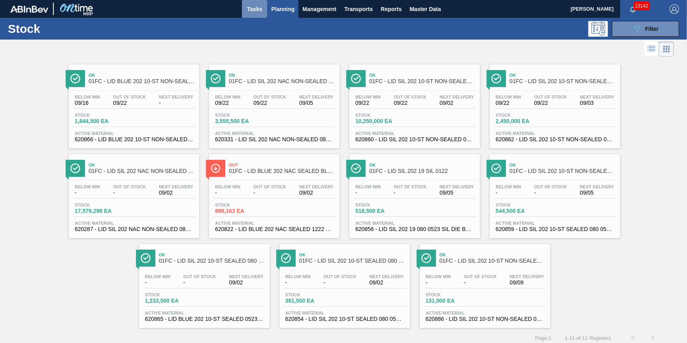
click at [260, 11] on span "Tasks" at bounding box center [254, 8] width 17 height 9
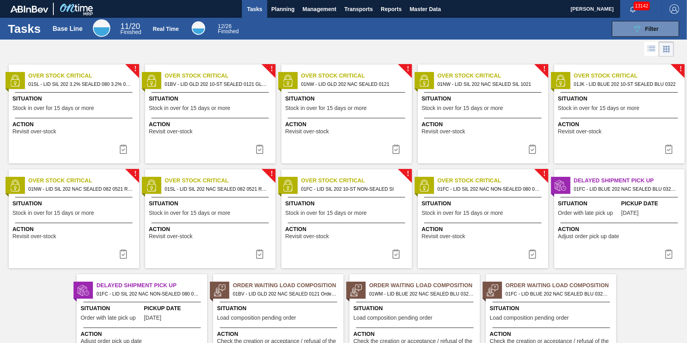
scroll to position [49, 0]
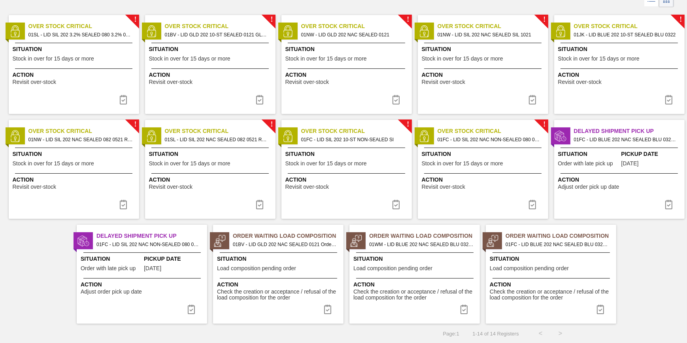
click at [178, 278] on div "Action Adjust order pick up date" at bounding box center [142, 286] width 130 height 17
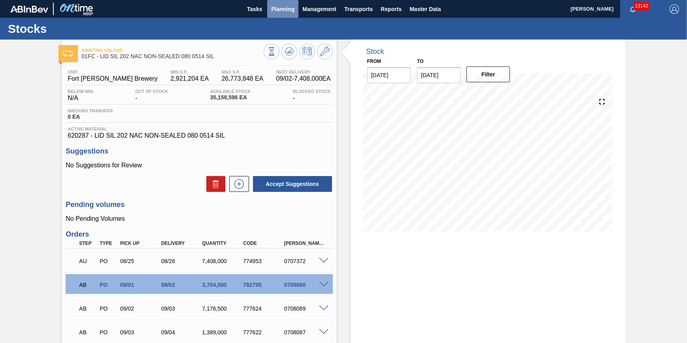
click at [274, 9] on span "Planning" at bounding box center [282, 8] width 23 height 9
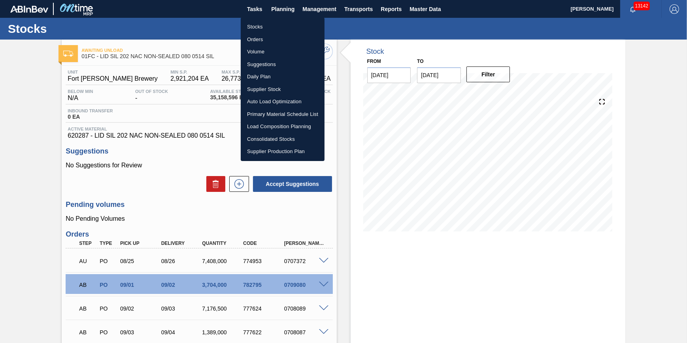
click at [277, 25] on li "Stocks" at bounding box center [283, 27] width 84 height 13
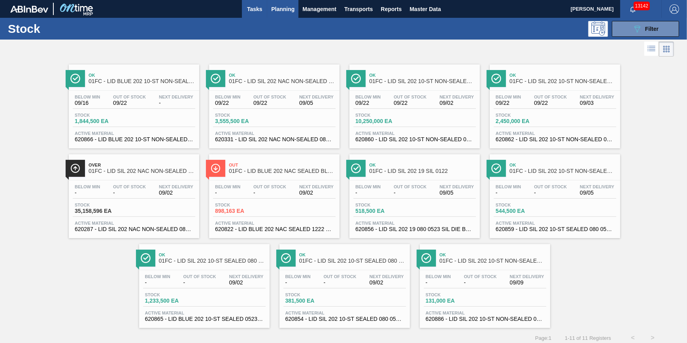
click at [256, 11] on span "Tasks" at bounding box center [254, 8] width 17 height 9
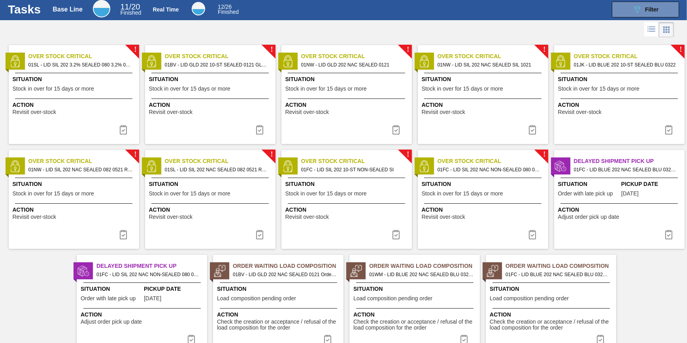
scroll to position [49, 0]
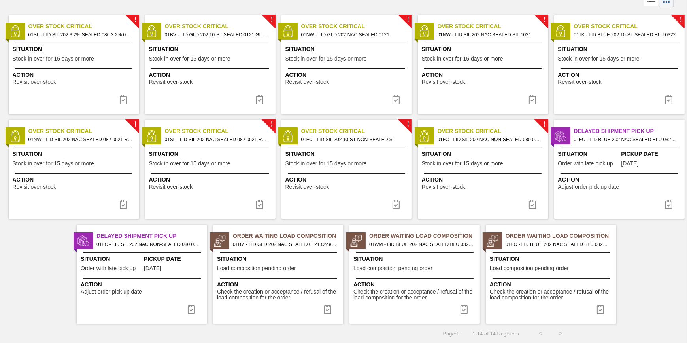
click at [581, 146] on div "Delayed Shipment Pick Up 01FC - LID BLUE 202 NAC SEALED BLU 0322 Order - 777618…" at bounding box center [619, 169] width 130 height 99
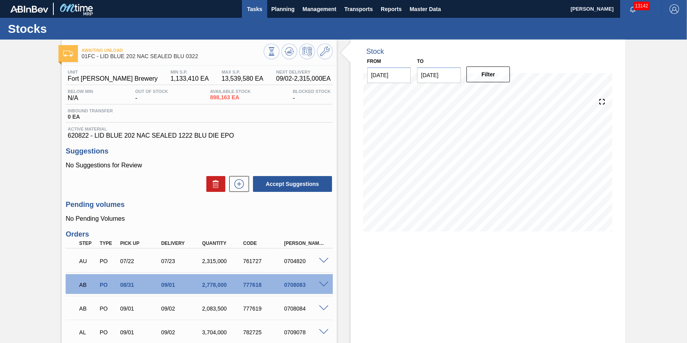
click at [253, 15] on button "Tasks" at bounding box center [254, 9] width 25 height 18
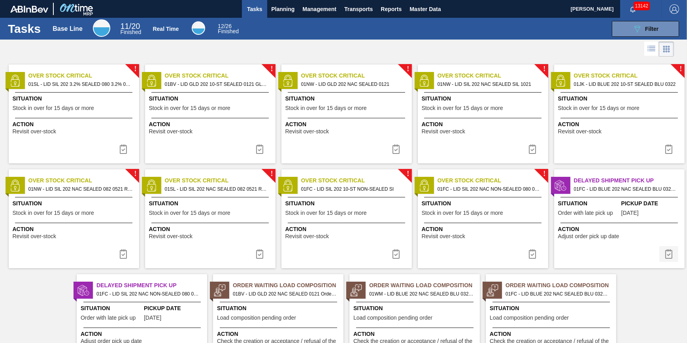
click at [661, 254] on button at bounding box center [668, 254] width 19 height 16
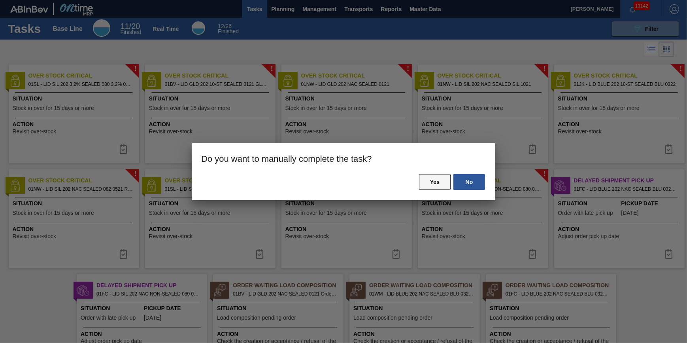
click at [439, 183] on button "Yes" at bounding box center [435, 182] width 32 height 16
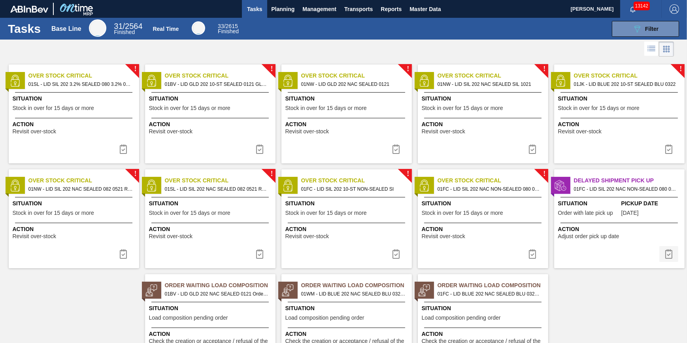
click at [667, 253] on img at bounding box center [668, 253] width 9 height 9
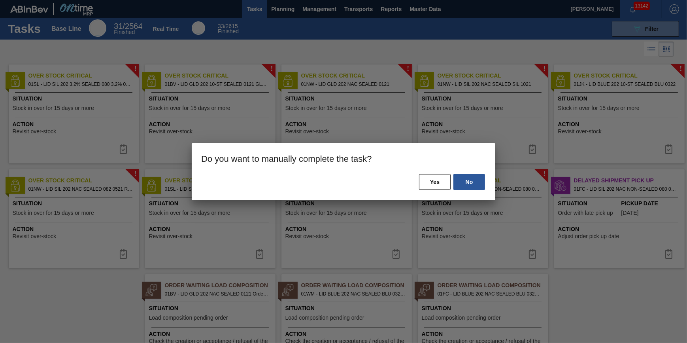
click at [418, 181] on div "No Yes" at bounding box center [344, 186] width 304 height 27
click at [424, 181] on button "Yes" at bounding box center [435, 182] width 32 height 16
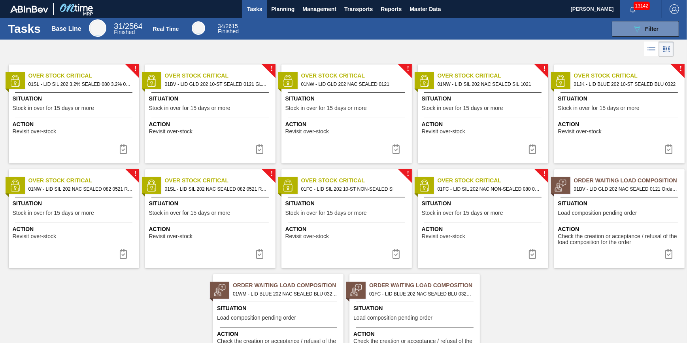
scroll to position [49, 0]
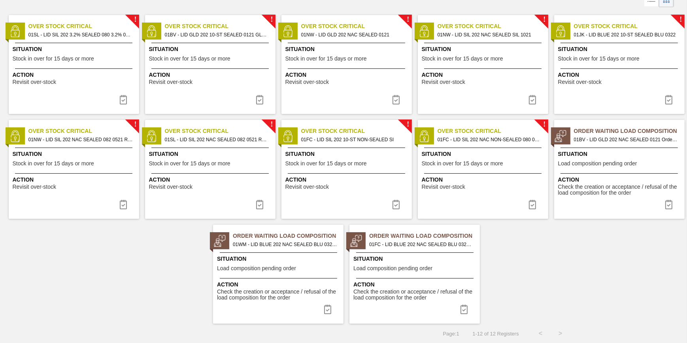
click at [401, 244] on span "01FC - LID BLUE 202 NAC SEALED BLU 0322 Order - 782725" at bounding box center [421, 244] width 104 height 9
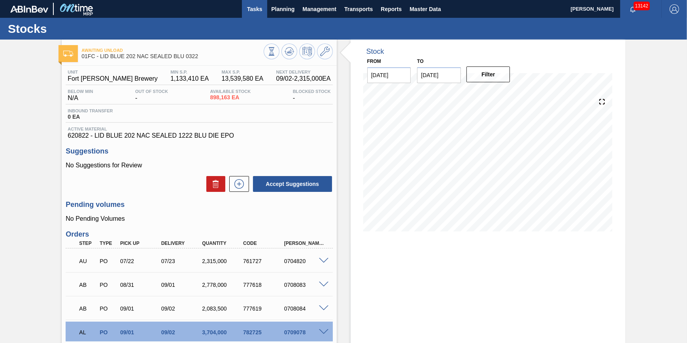
click at [253, 10] on span "Tasks" at bounding box center [254, 8] width 17 height 9
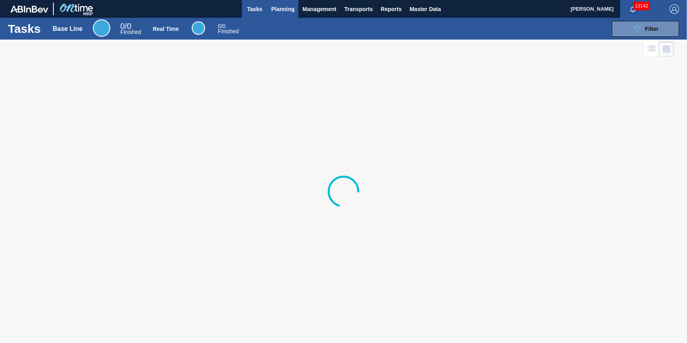
click at [281, 15] on button "Planning" at bounding box center [282, 9] width 31 height 18
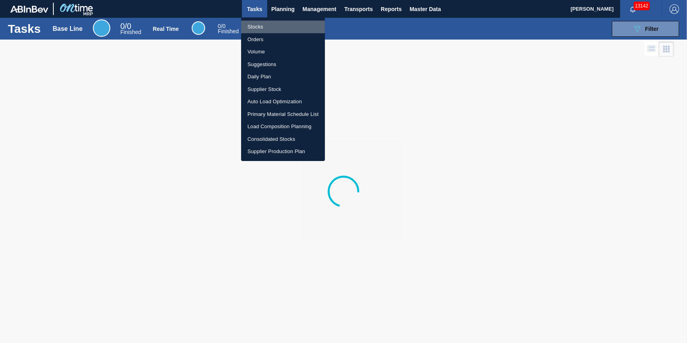
click at [281, 26] on li "Stocks" at bounding box center [283, 27] width 84 height 13
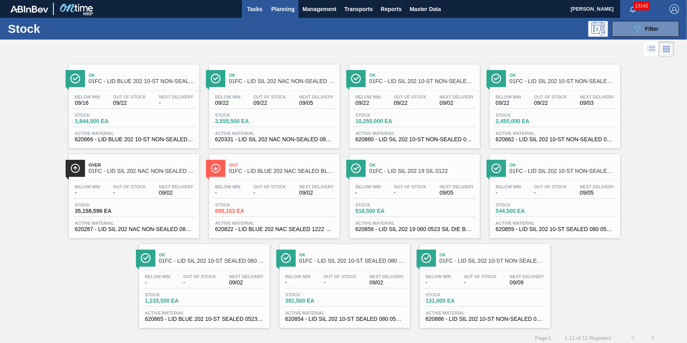
click at [257, 11] on span "Tasks" at bounding box center [254, 8] width 17 height 9
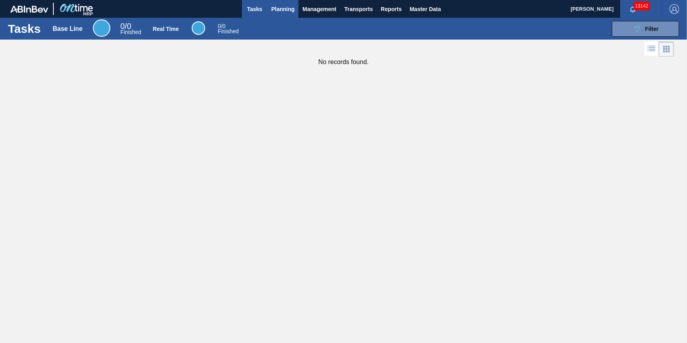
click at [282, 9] on span "Planning" at bounding box center [282, 8] width 23 height 9
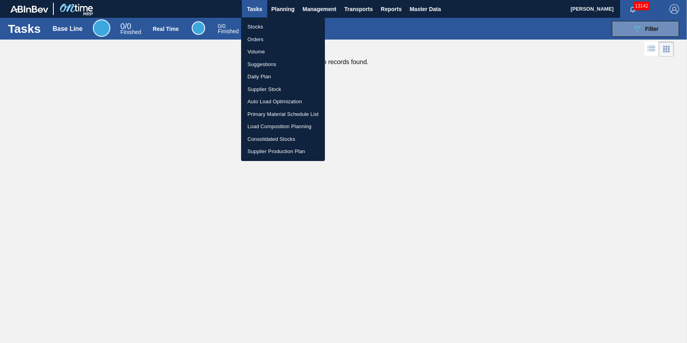
click at [274, 20] on ul "Stocks Orders Volume Suggestions Daily Plan Supplier Stock Auto Load Optimizati…" at bounding box center [283, 88] width 84 height 143
click at [273, 23] on li "Stocks" at bounding box center [283, 27] width 84 height 13
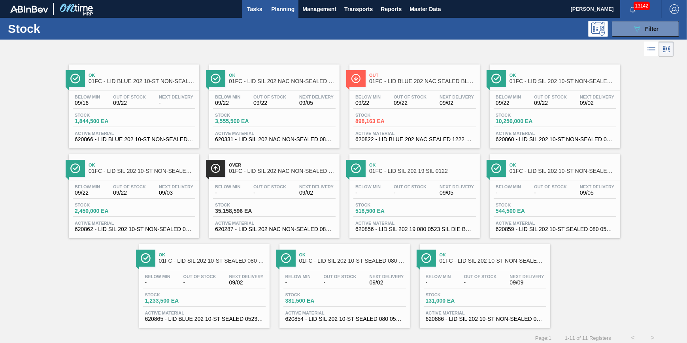
click at [254, 8] on span "Tasks" at bounding box center [254, 8] width 17 height 9
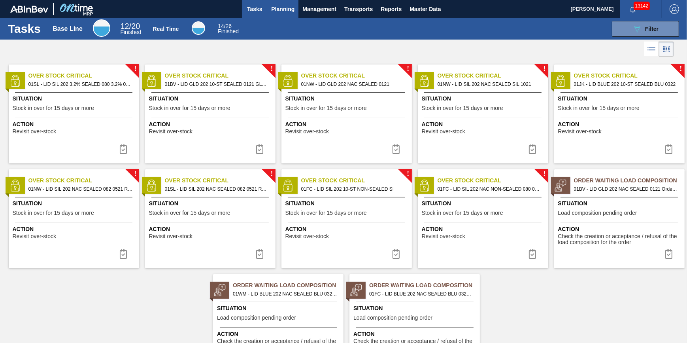
click at [273, 10] on span "Planning" at bounding box center [282, 8] width 23 height 9
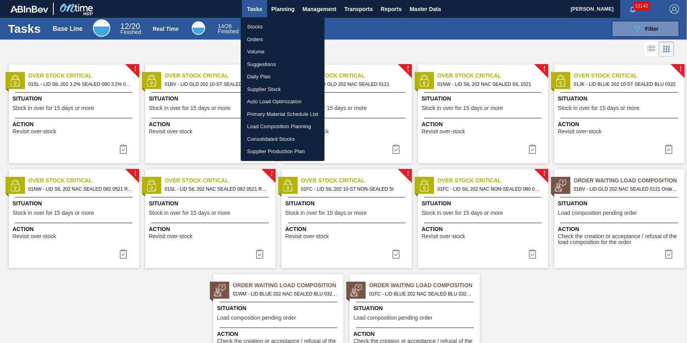
click at [268, 23] on li "Stocks" at bounding box center [283, 27] width 84 height 13
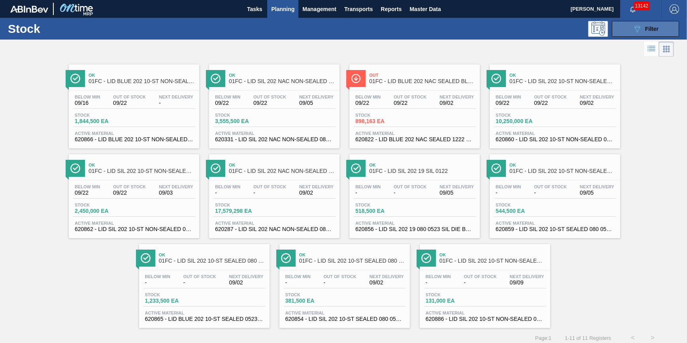
drag, startPoint x: 627, startPoint y: 20, endPoint x: 630, endPoint y: 28, distance: 8.4
click at [627, 20] on div "Stock 089F7B8B-B2A5-4AFE-B5C0-19BA573D28AC Filter" at bounding box center [343, 29] width 687 height 22
click at [630, 28] on button "089F7B8B-B2A5-4AFE-B5C0-19BA573D28AC Filter" at bounding box center [645, 29] width 67 height 16
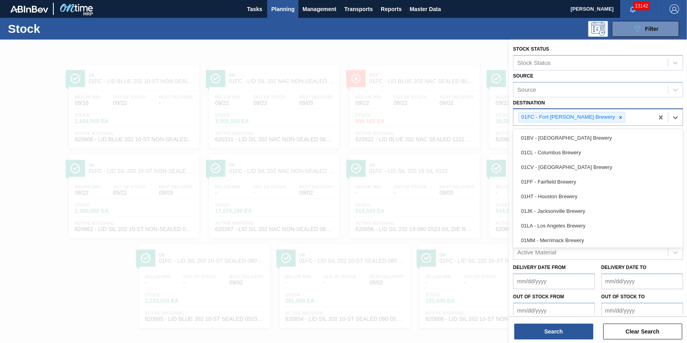
click at [598, 122] on div "01FC - Fort [PERSON_NAME] Brewery" at bounding box center [583, 117] width 140 height 16
click at [619, 117] on icon at bounding box center [620, 117] width 3 height 3
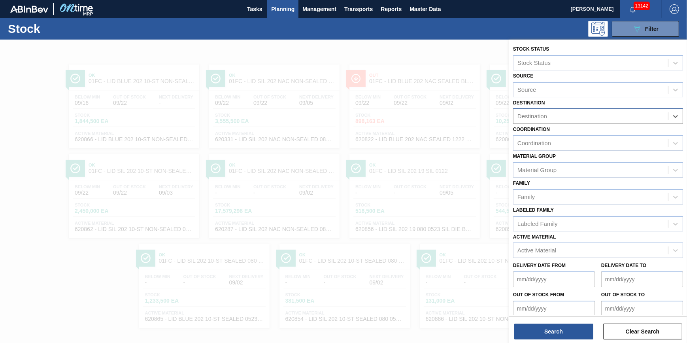
click at [593, 117] on div "Destination" at bounding box center [590, 116] width 155 height 11
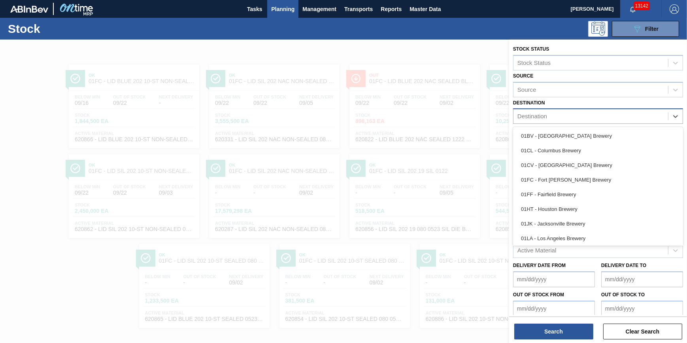
click at [598, 114] on div "Destination" at bounding box center [590, 116] width 155 height 11
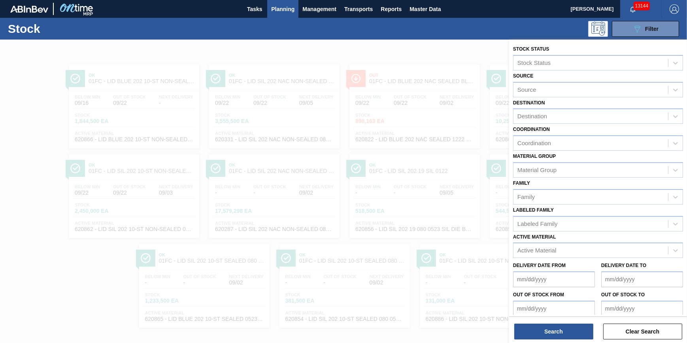
drag, startPoint x: 281, startPoint y: 21, endPoint x: 287, endPoint y: 8, distance: 13.6
click at [281, 21] on div "089F7B8B-B2A5-4AFE-B5C0-19BA573D28AC Filter" at bounding box center [403, 29] width 559 height 16
click at [287, 8] on span "Planning" at bounding box center [282, 8] width 23 height 9
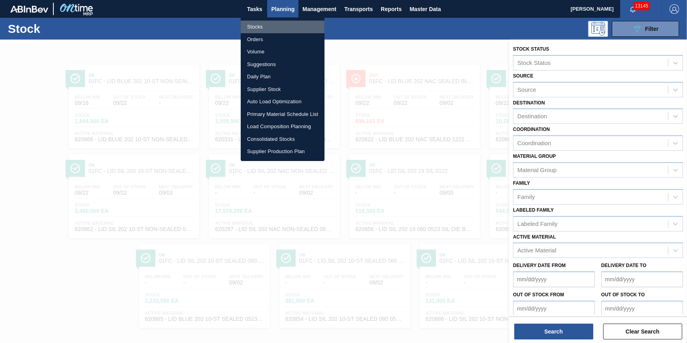
click at [255, 28] on li "Stocks" at bounding box center [283, 27] width 84 height 13
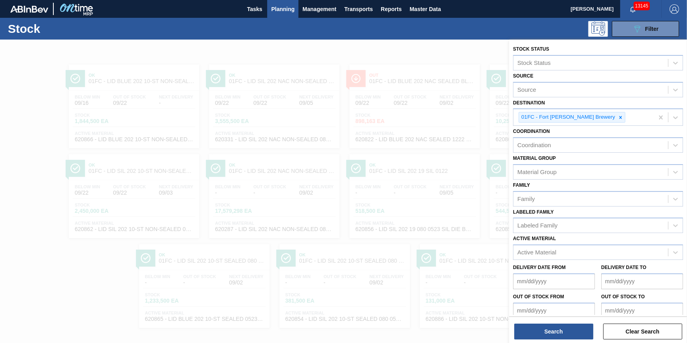
click at [191, 47] on div at bounding box center [343, 211] width 687 height 343
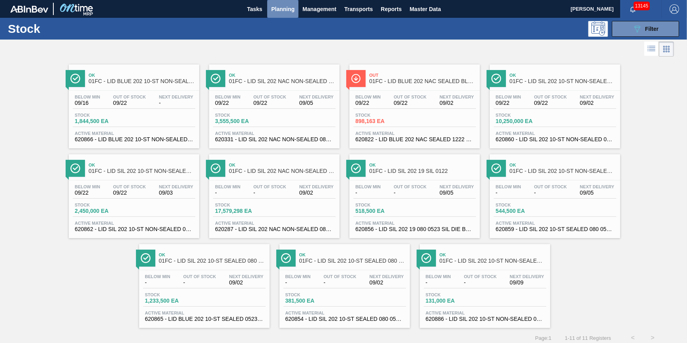
click at [282, 16] on button "Planning" at bounding box center [282, 9] width 31 height 18
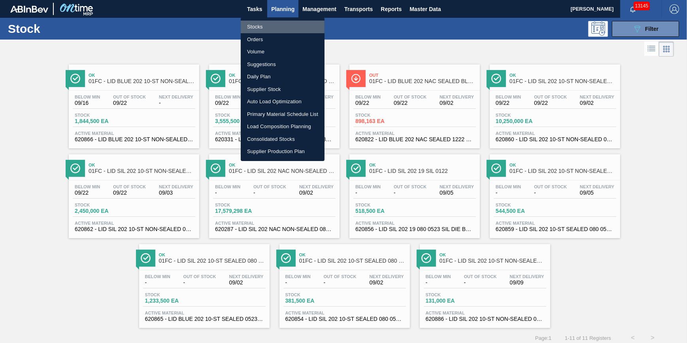
click at [279, 28] on li "Stocks" at bounding box center [283, 27] width 84 height 13
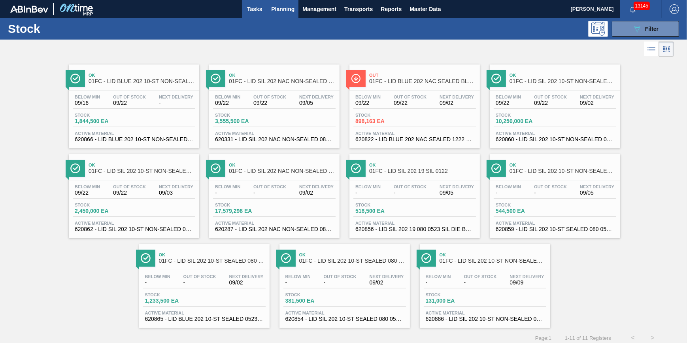
click at [256, 14] on button "Tasks" at bounding box center [254, 9] width 25 height 18
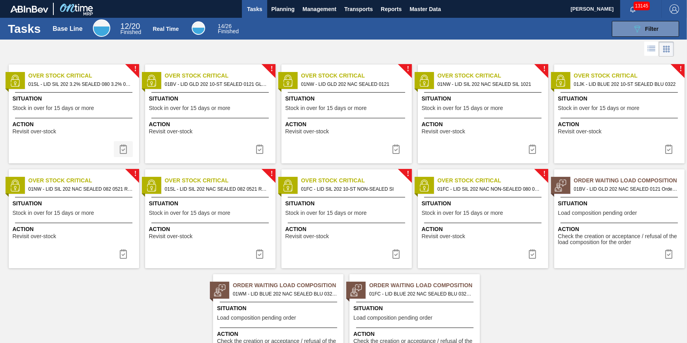
click at [121, 147] on img at bounding box center [123, 148] width 9 height 9
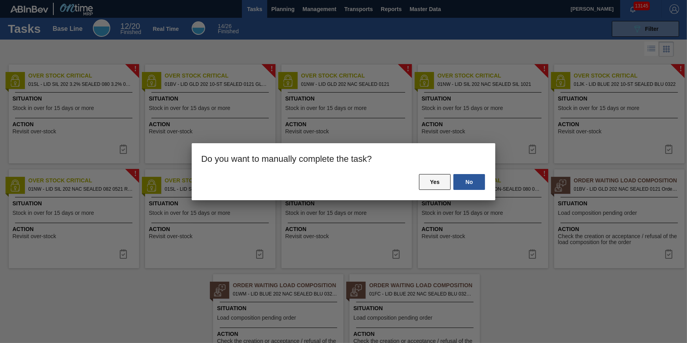
click at [437, 185] on button "Yes" at bounding box center [435, 182] width 32 height 16
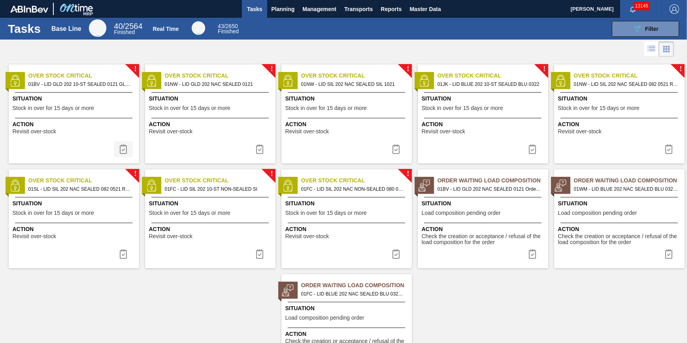
click at [123, 151] on img at bounding box center [123, 148] width 9 height 9
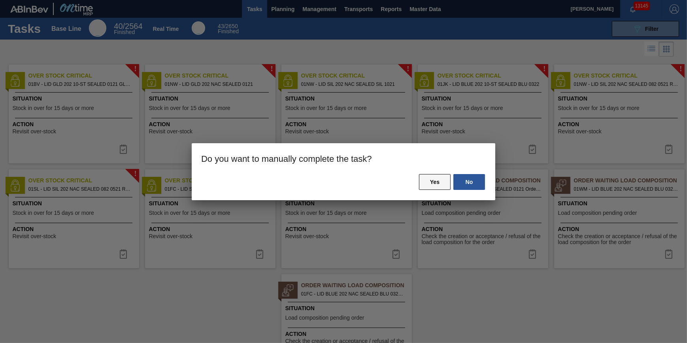
click at [430, 179] on button "Yes" at bounding box center [435, 182] width 32 height 16
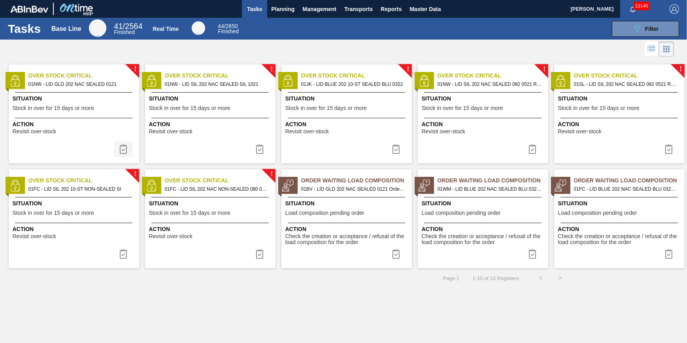
click at [130, 149] on button at bounding box center [123, 149] width 19 height 16
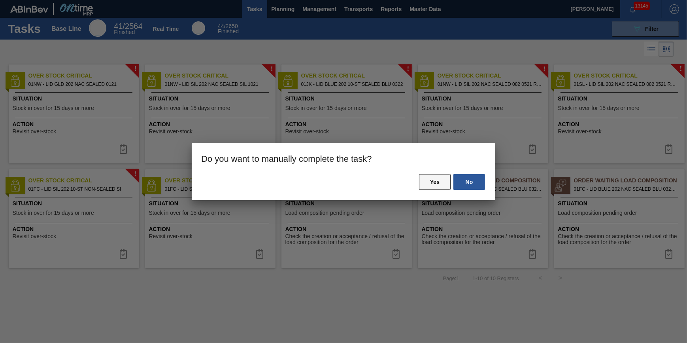
click at [440, 179] on button "Yes" at bounding box center [435, 182] width 32 height 16
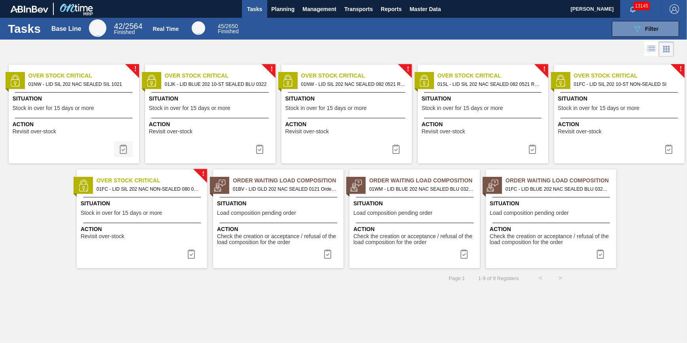
click at [123, 148] on img at bounding box center [123, 148] width 9 height 9
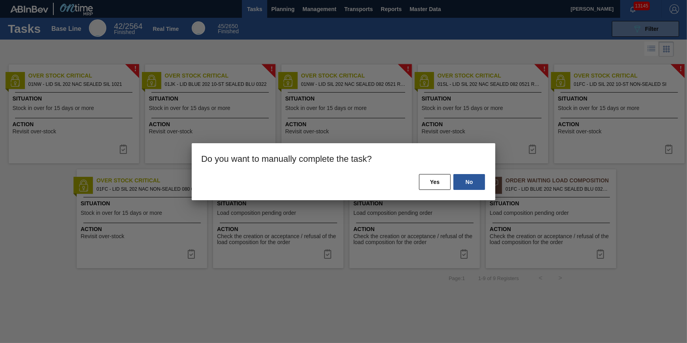
click at [452, 183] on div "No Yes" at bounding box center [344, 186] width 304 height 27
click at [440, 183] on button "Yes" at bounding box center [435, 182] width 32 height 16
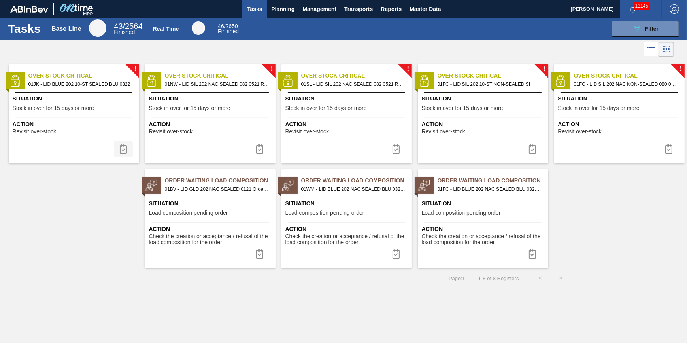
click at [127, 152] on img at bounding box center [123, 148] width 9 height 9
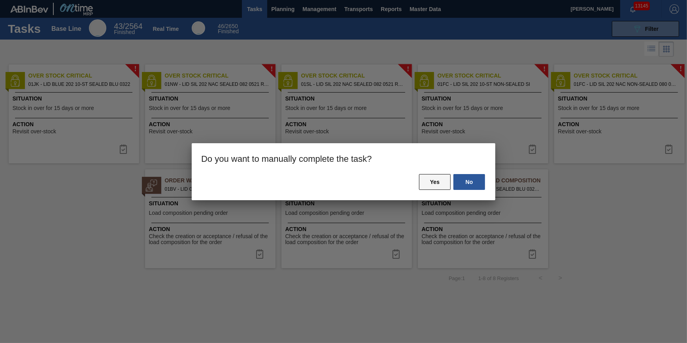
click at [441, 181] on button "Yes" at bounding box center [435, 182] width 32 height 16
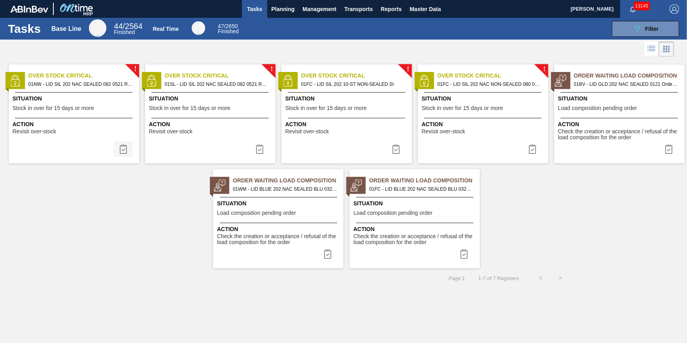
click at [132, 148] on button at bounding box center [123, 149] width 19 height 16
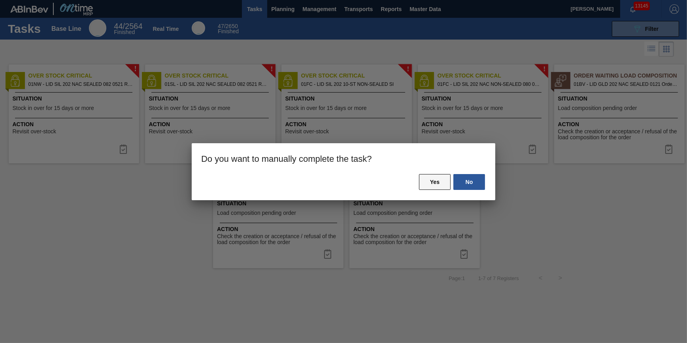
click at [437, 179] on button "Yes" at bounding box center [435, 182] width 32 height 16
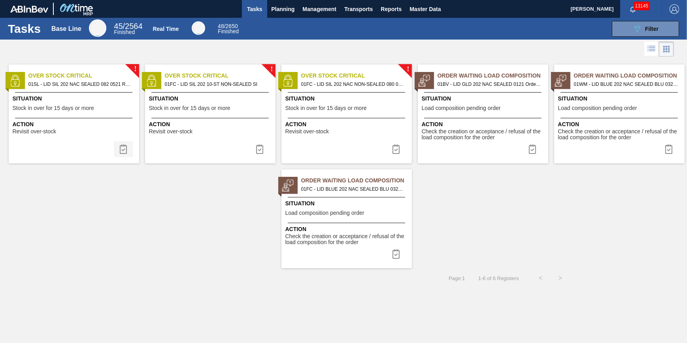
click at [126, 151] on img at bounding box center [123, 148] width 9 height 9
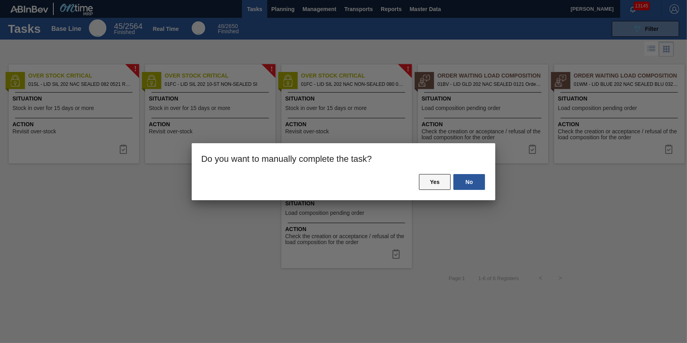
click at [437, 181] on button "Yes" at bounding box center [435, 182] width 32 height 16
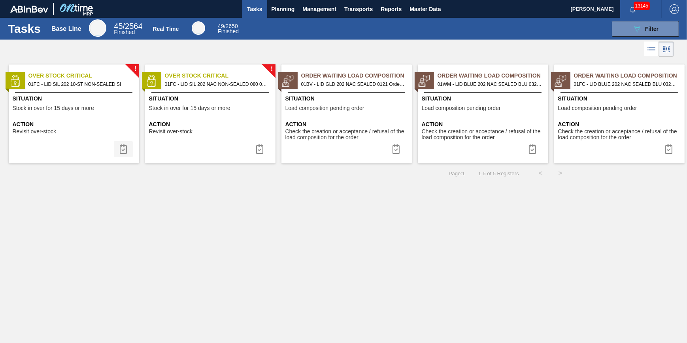
click at [123, 147] on img at bounding box center [123, 148] width 9 height 9
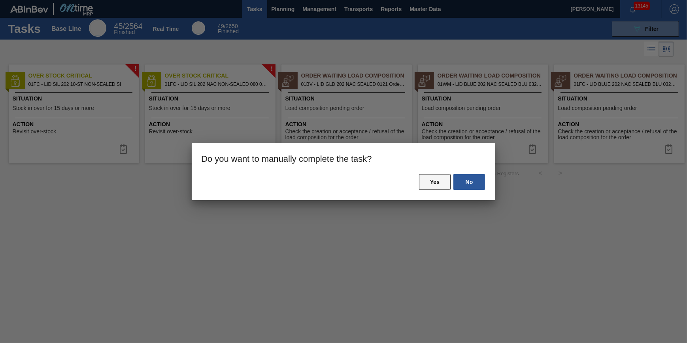
click at [431, 180] on button "Yes" at bounding box center [435, 182] width 32 height 16
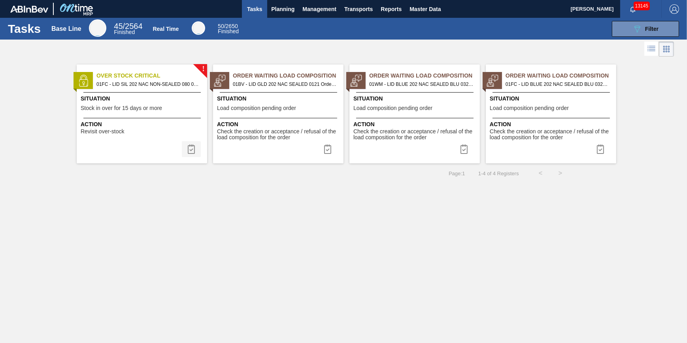
click at [192, 148] on img at bounding box center [191, 148] width 9 height 9
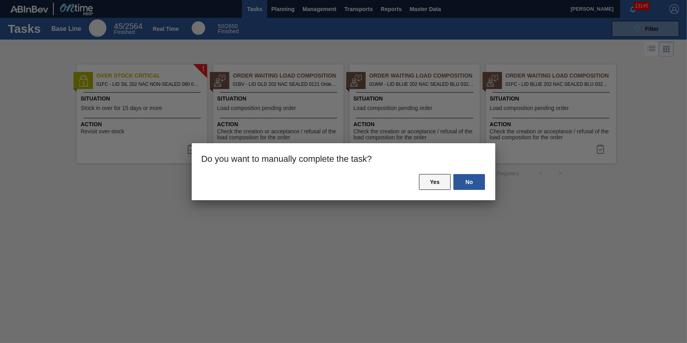
click at [427, 181] on button "Yes" at bounding box center [435, 182] width 32 height 16
